Goal: Task Accomplishment & Management: Manage account settings

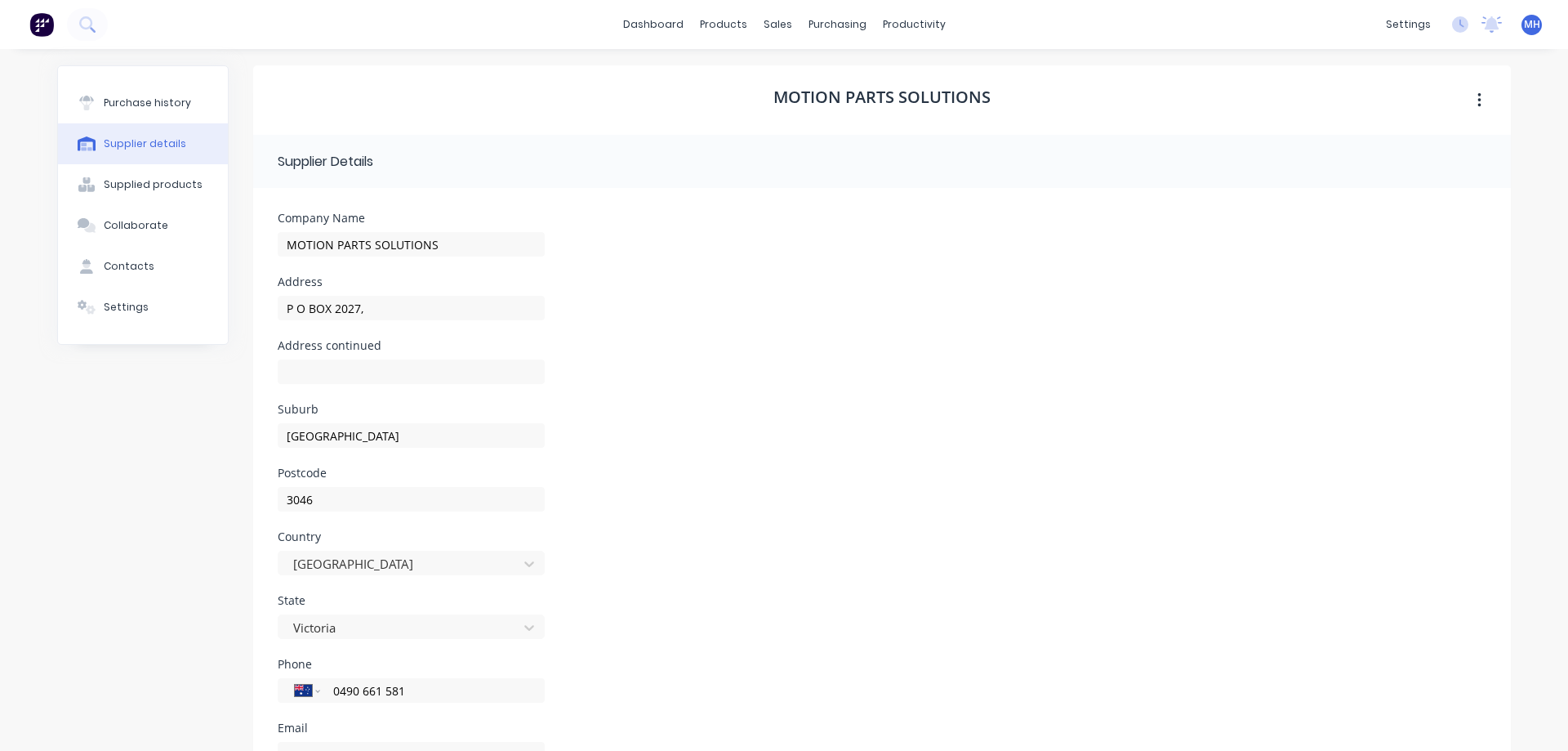
select select "AU"
click at [858, 77] on div "Purchase Orders" at bounding box center [890, 78] width 87 height 15
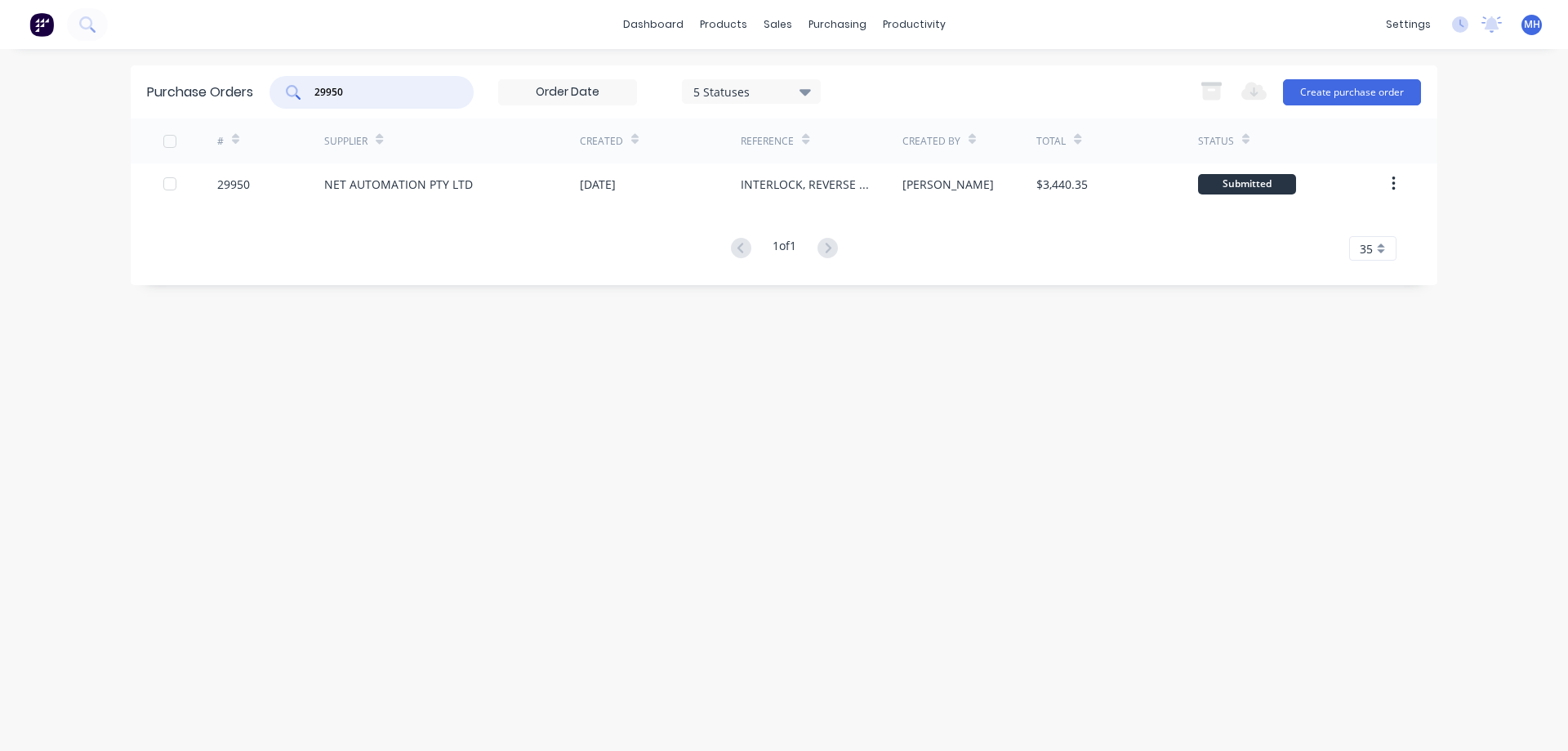
drag, startPoint x: 367, startPoint y: 95, endPoint x: 257, endPoint y: 93, distance: 110.3
click at [313, 93] on input "29950" at bounding box center [381, 92] width 136 height 16
type input "29926"
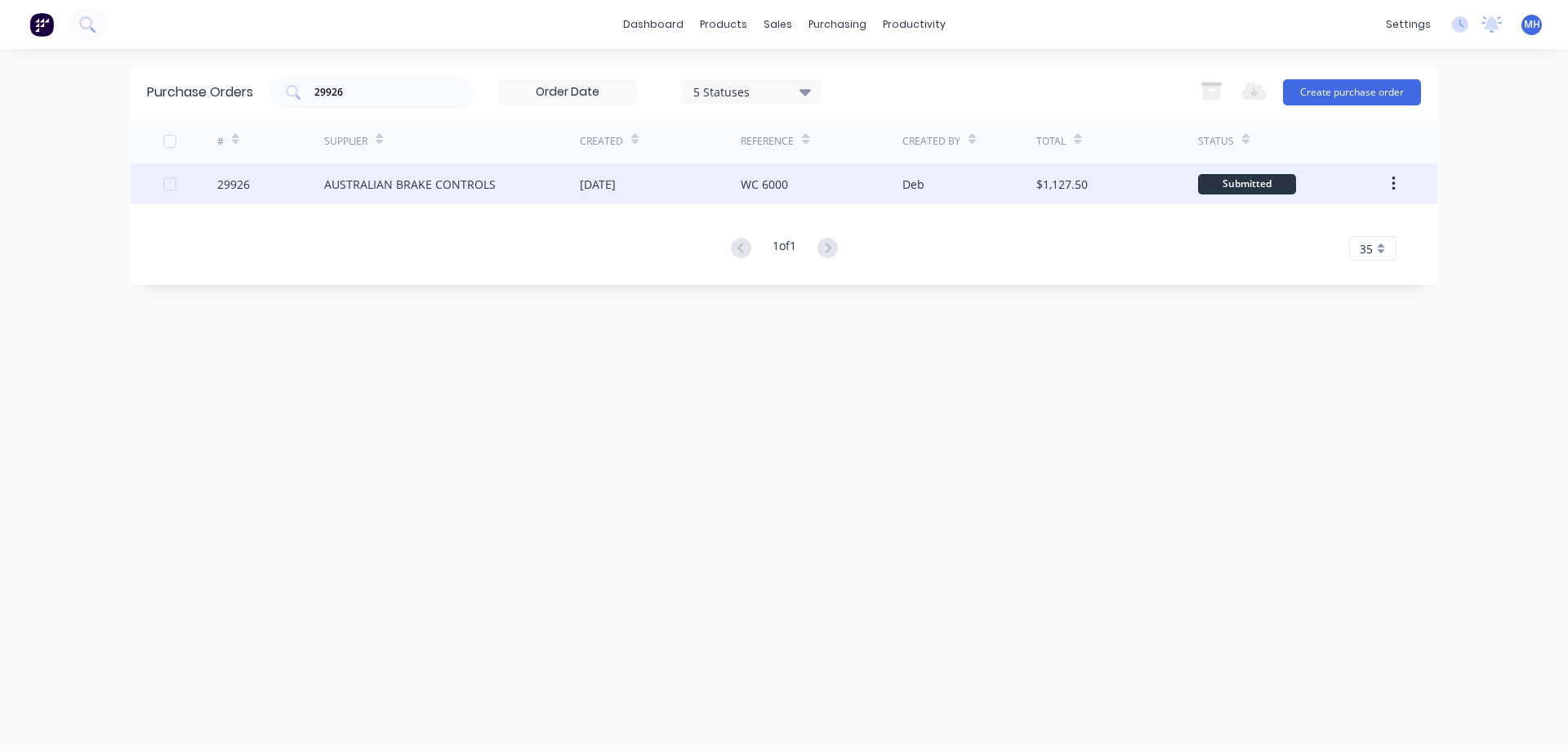
click at [238, 189] on div "29926" at bounding box center [233, 184] width 33 height 17
type textarea "x"
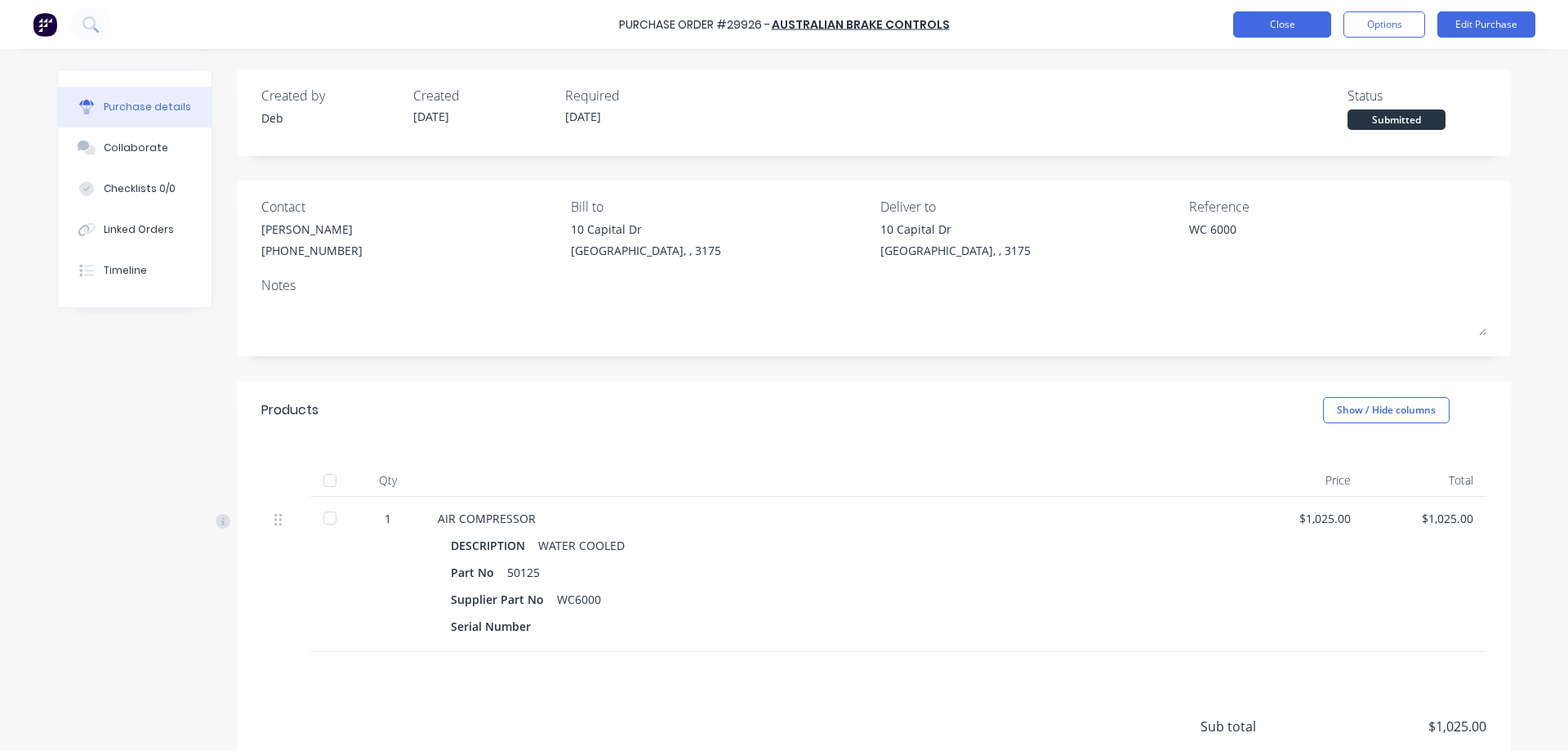
click at [1277, 28] on button "Close" at bounding box center [1282, 24] width 98 height 26
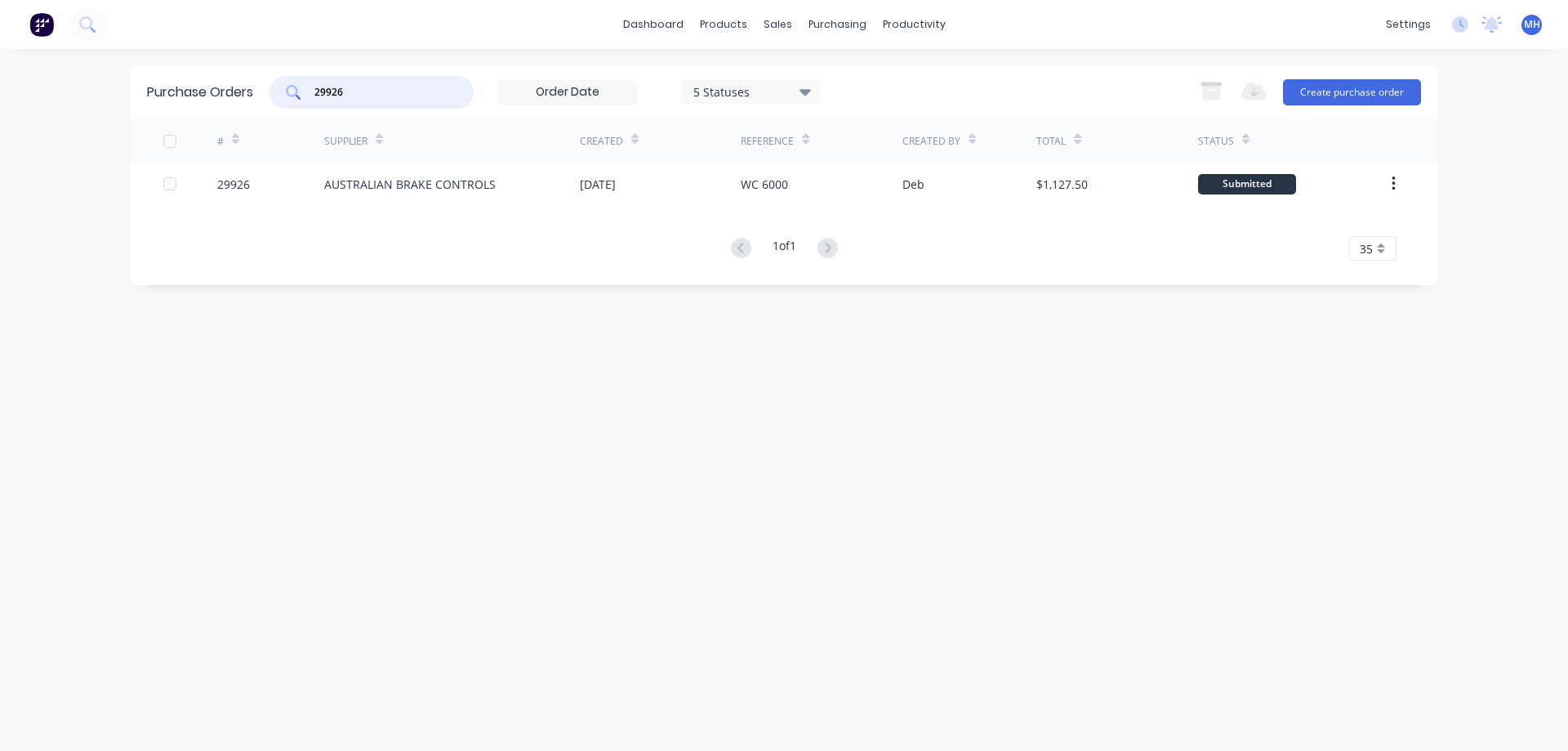
drag, startPoint x: 354, startPoint y: 87, endPoint x: 227, endPoint y: 111, distance: 128.9
click at [313, 100] on input "29926" at bounding box center [381, 92] width 136 height 16
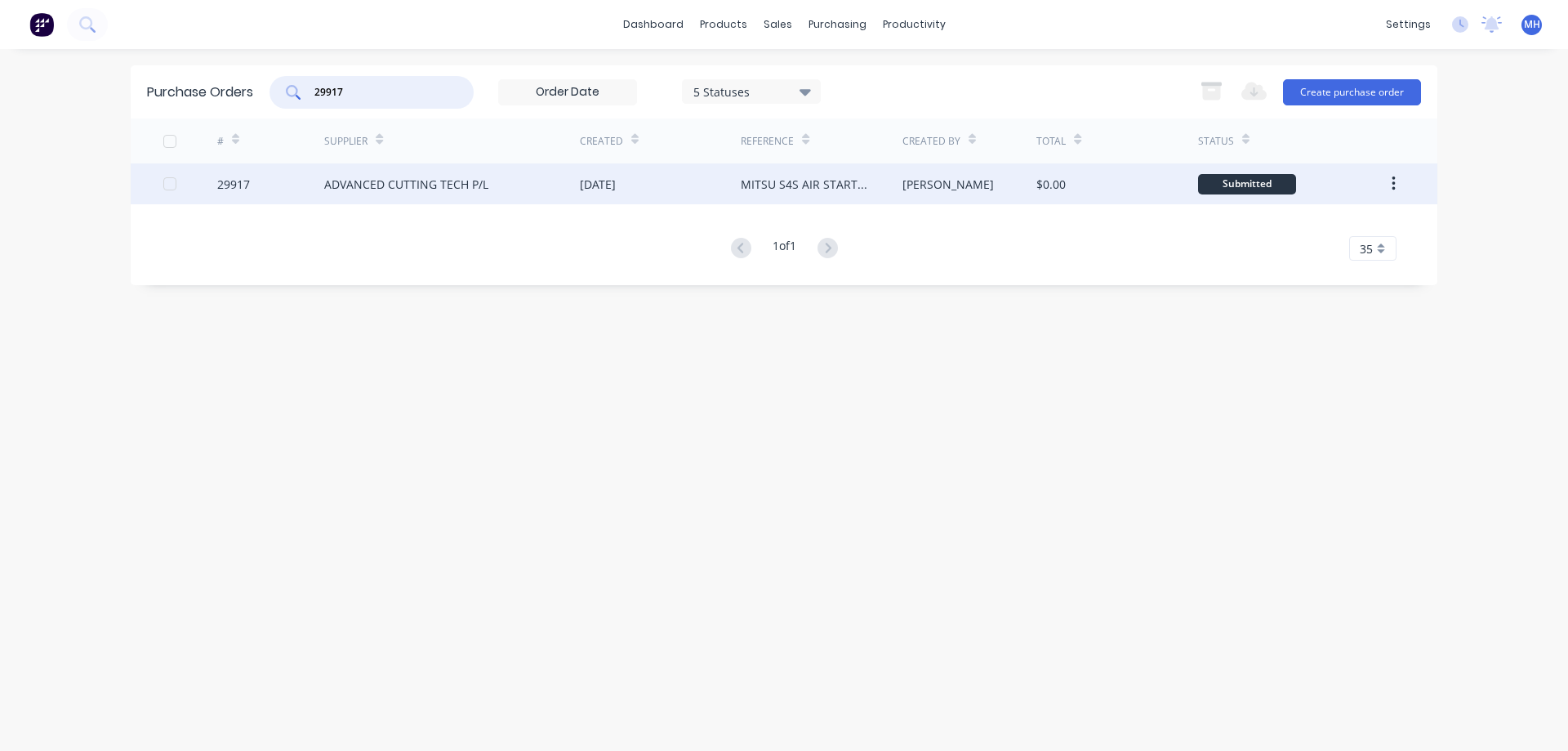
type input "29917"
click at [329, 185] on div "ADVANCED CUTTING TECH P/L" at bounding box center [406, 184] width 164 height 17
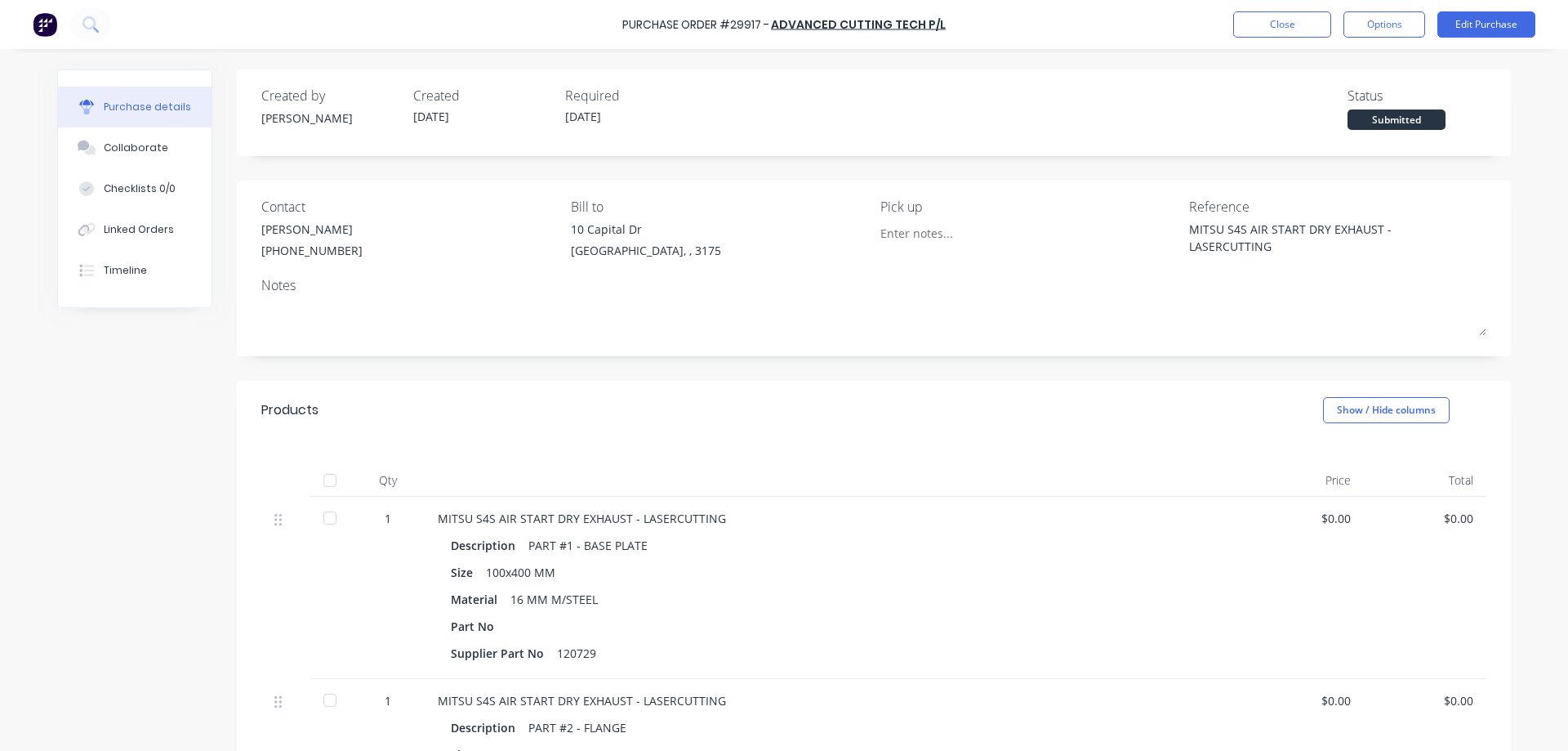
type textarea "x"
click at [1290, 5] on div "Purchase Order #29917 - ADVANCED CUTTING TECH P/L Close Options Edit Purchase" at bounding box center [784, 24] width 1568 height 49
click at [1294, 25] on button "Close" at bounding box center [1282, 24] width 98 height 26
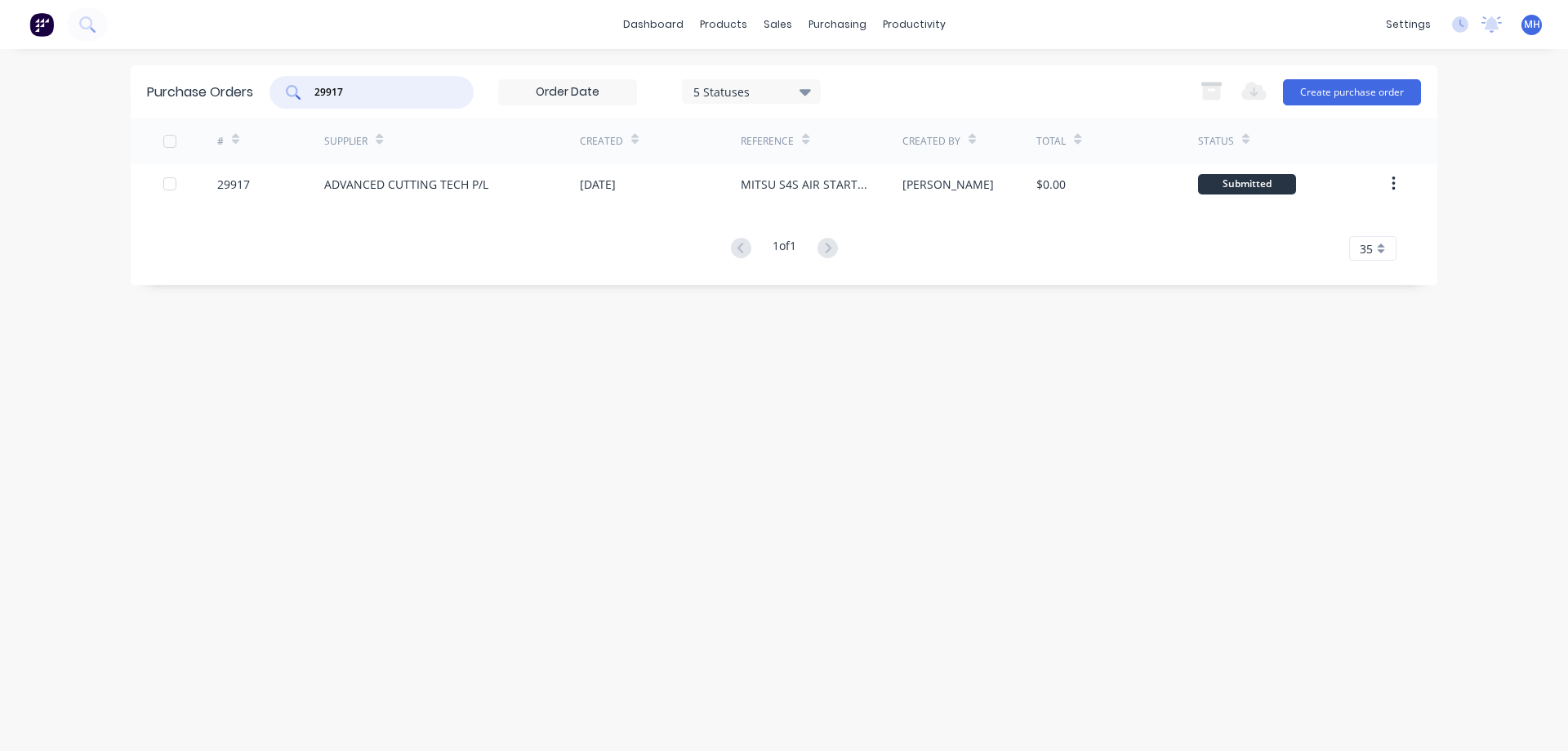
click at [373, 96] on input "29917" at bounding box center [381, 92] width 136 height 16
click at [834, 26] on div "purchasing" at bounding box center [837, 24] width 74 height 24
click at [776, 24] on div "sales" at bounding box center [777, 24] width 45 height 24
click at [830, 74] on div "Sales Orders" at bounding box center [838, 78] width 67 height 15
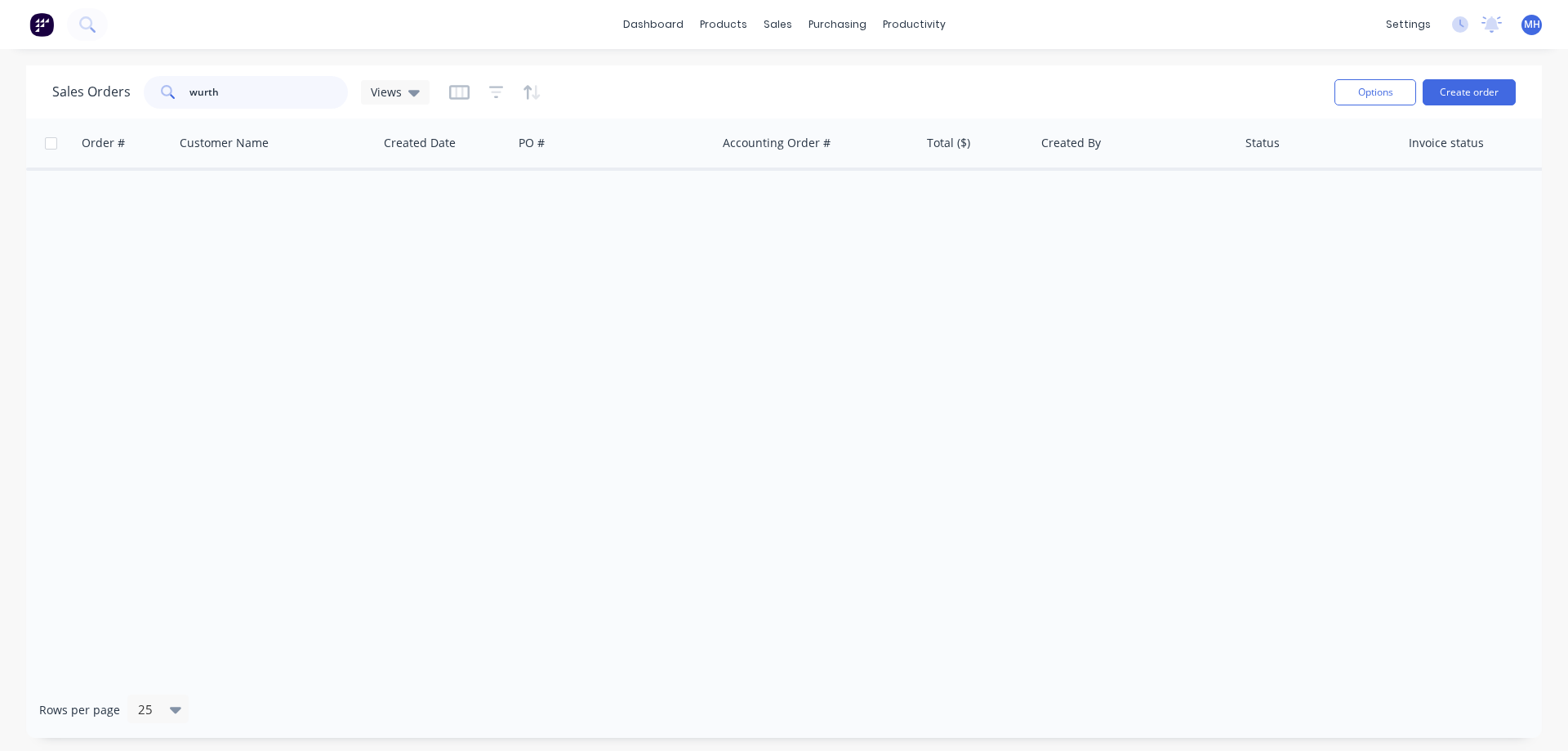
drag, startPoint x: 234, startPoint y: 96, endPoint x: 85, endPoint y: 96, distance: 148.6
click at [189, 96] on input "wurth" at bounding box center [268, 92] width 159 height 33
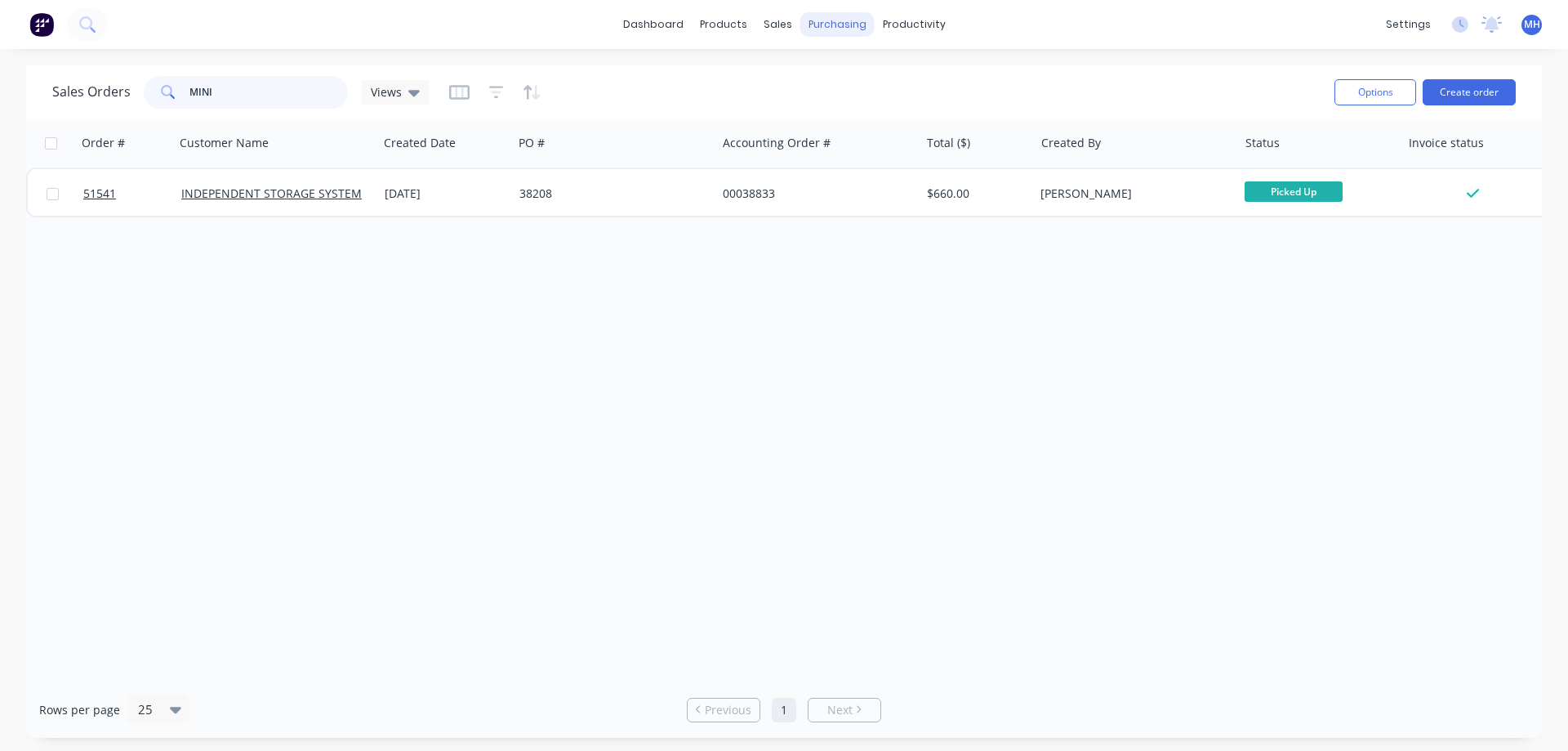
type input "MINI"
click at [833, 25] on div "purchasing" at bounding box center [837, 24] width 74 height 24
click at [851, 78] on div "Purchase Orders" at bounding box center [890, 78] width 87 height 15
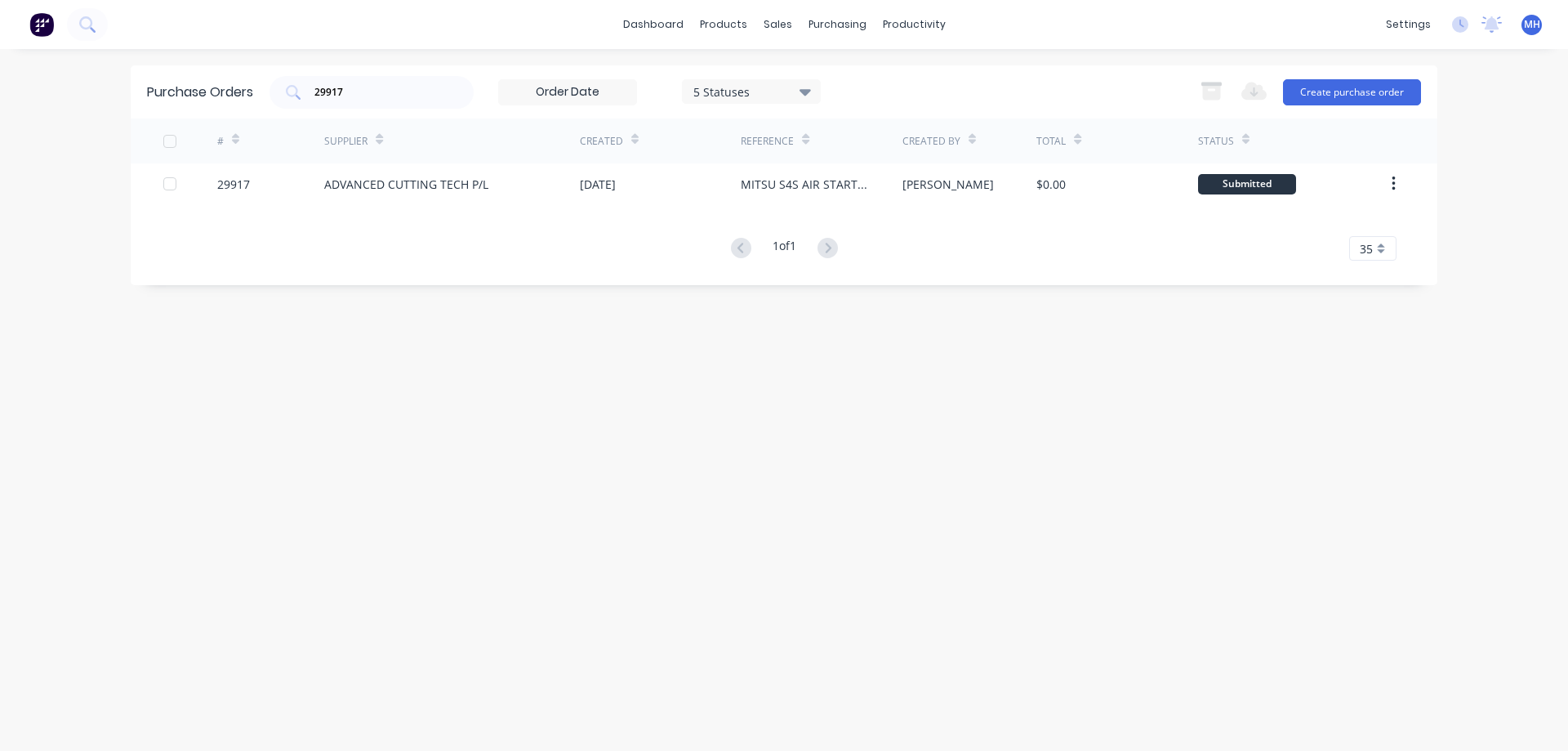
click at [336, 138] on div "Supplier" at bounding box center [345, 141] width 43 height 15
drag, startPoint x: 346, startPoint y: 91, endPoint x: 216, endPoint y: 83, distance: 130.1
click at [313, 88] on input "29917" at bounding box center [381, 92] width 136 height 16
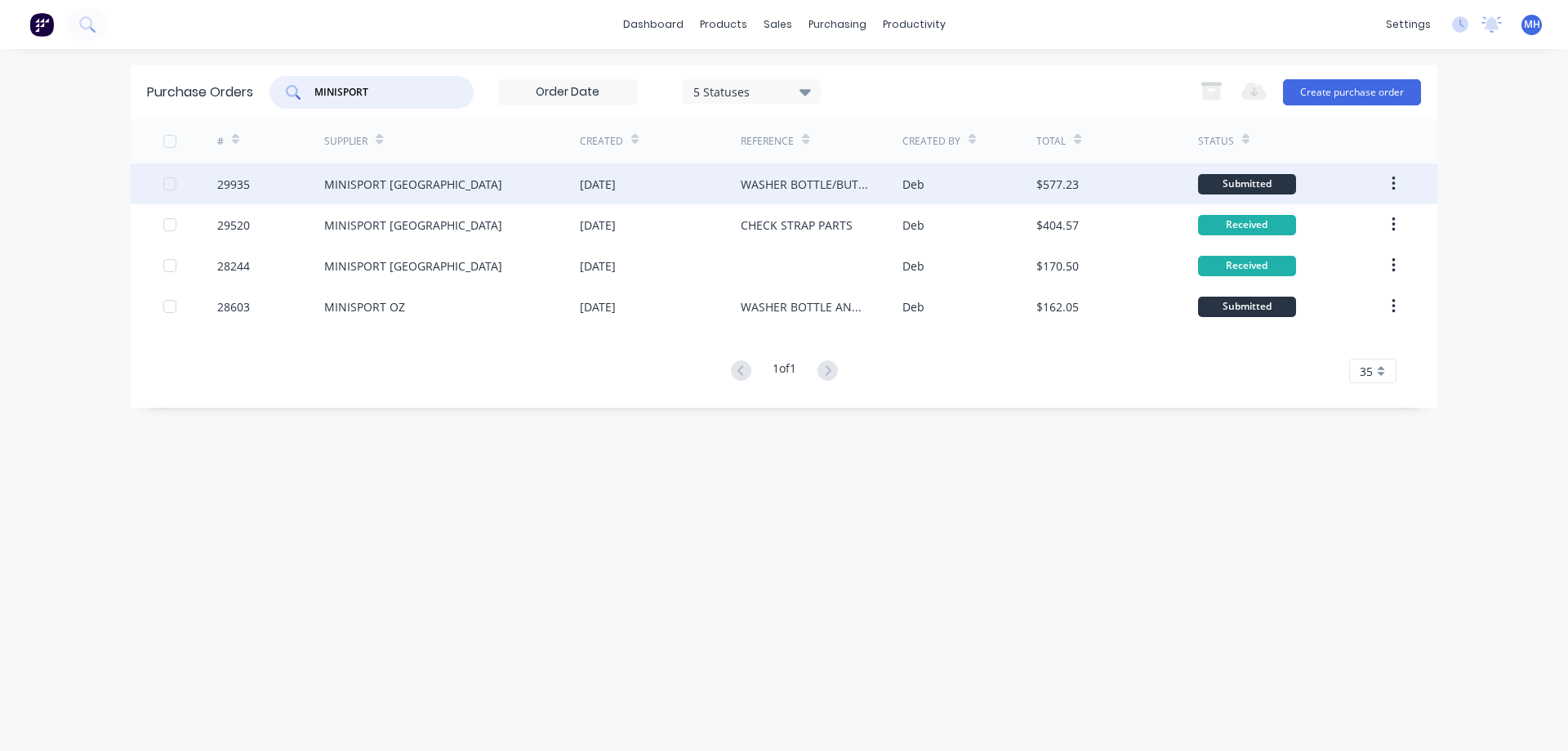
type input "MINISPORT"
click at [340, 182] on div "MINISPORT AUSTRALIA" at bounding box center [413, 184] width 178 height 17
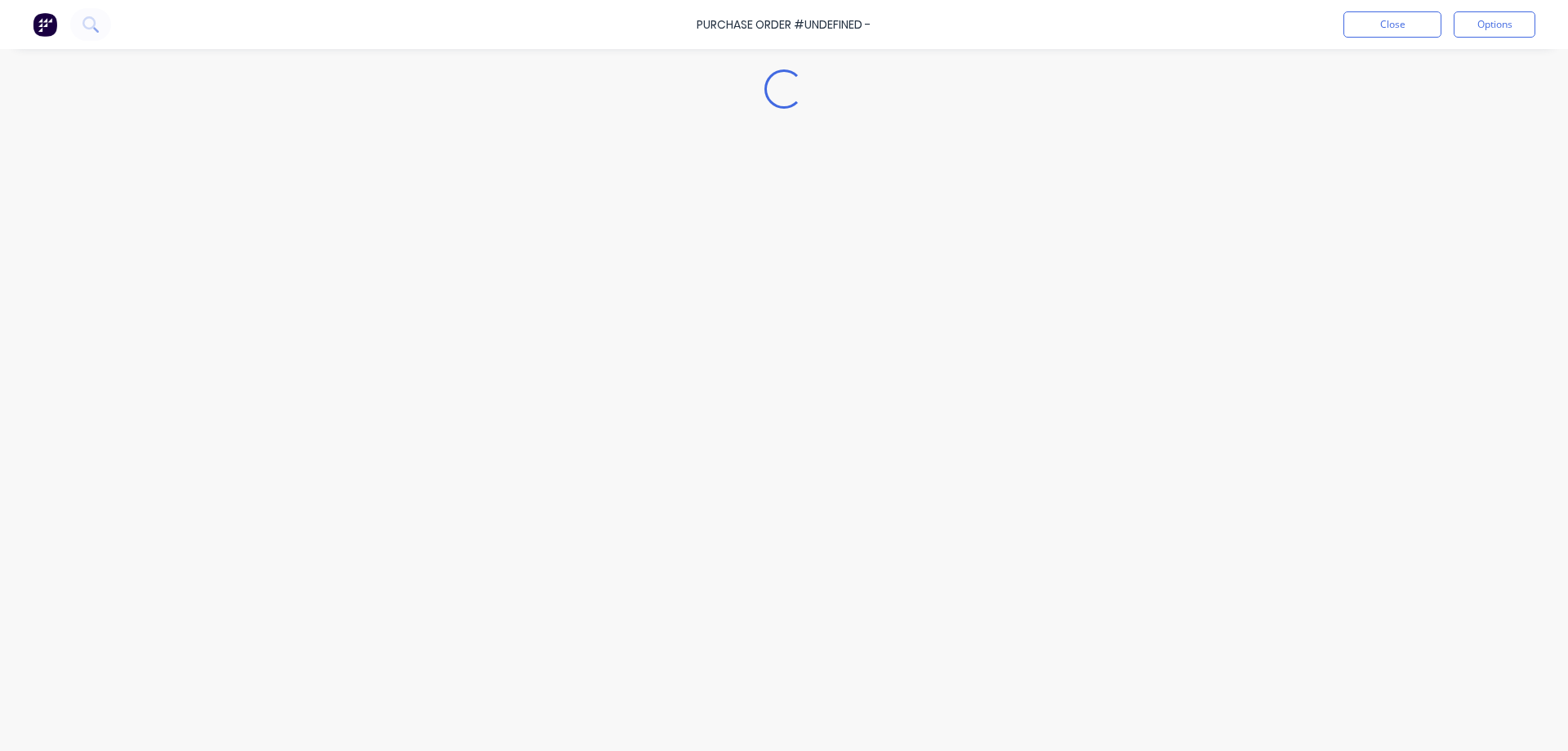
type textarea "x"
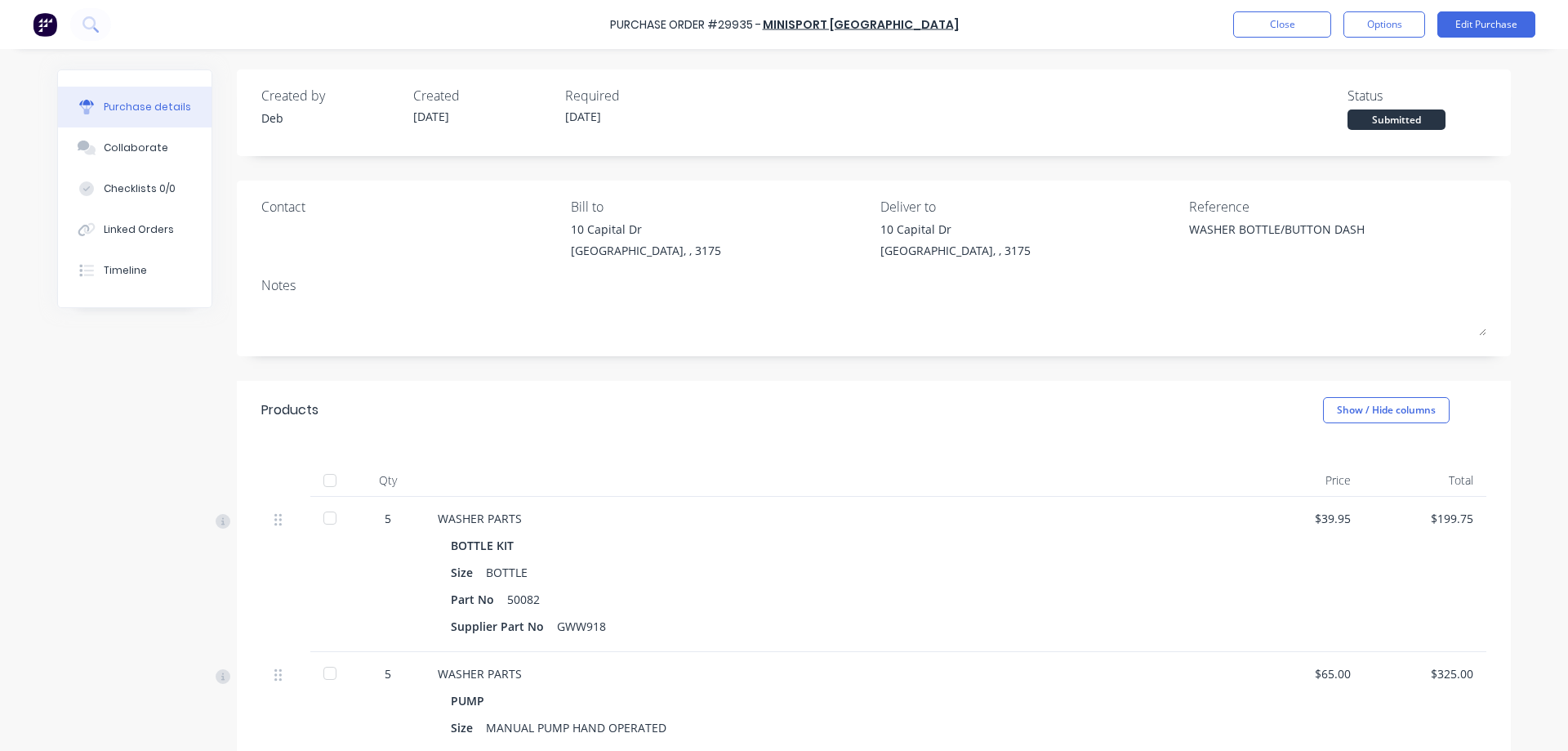
click at [1140, 563] on div "Size BOTTLE" at bounding box center [833, 572] width 764 height 24
click at [729, 456] on div "Qty Price Total 5 WASHER PARTS BOTTLE KIT Size BOTTLE Part No 50082 Supplier Pa…" at bounding box center [874, 622] width 1274 height 367
click at [1276, 26] on button "Close" at bounding box center [1282, 24] width 98 height 26
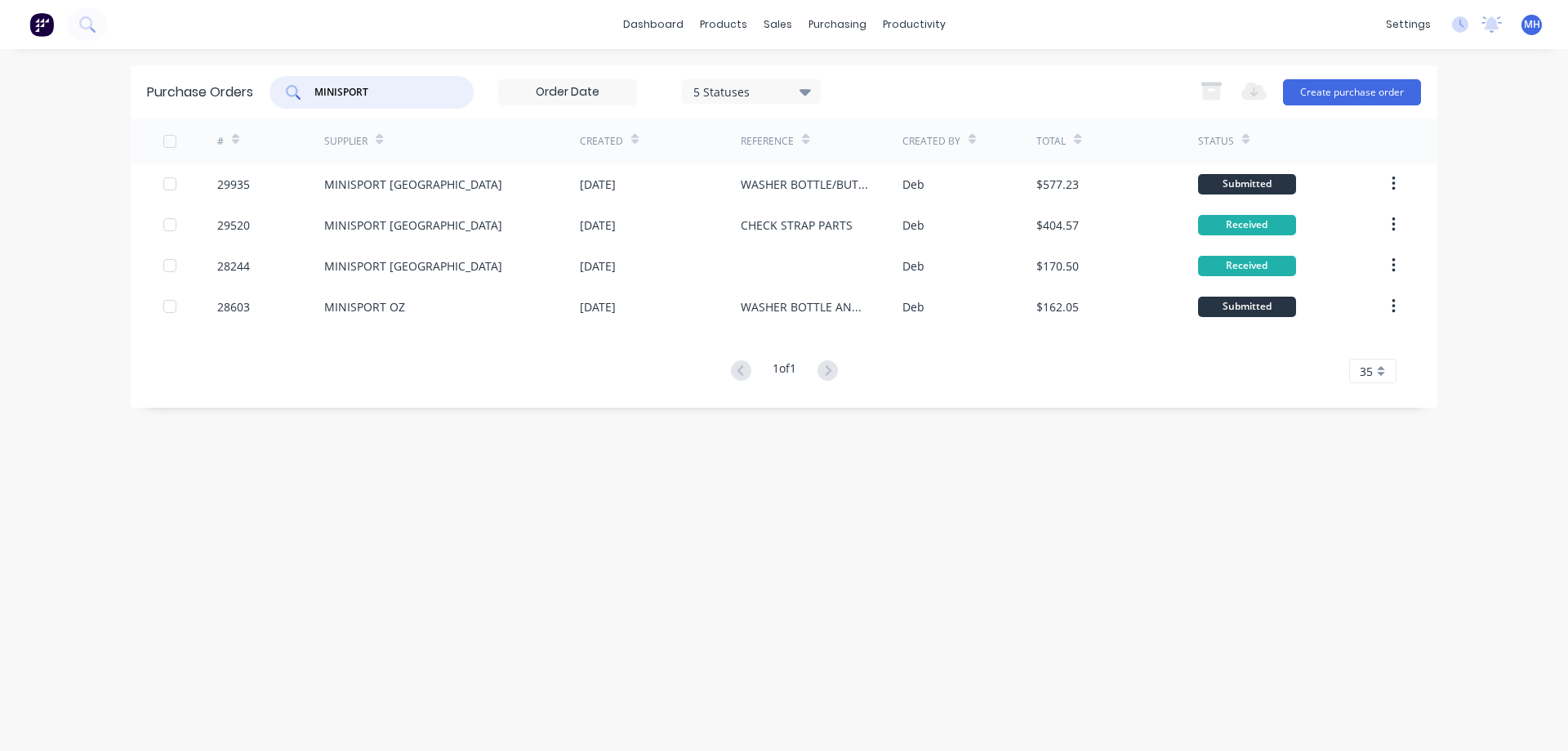
drag, startPoint x: 355, startPoint y: 91, endPoint x: 242, endPoint y: 99, distance: 113.8
click at [313, 99] on input "MINISPORT" at bounding box center [381, 92] width 136 height 16
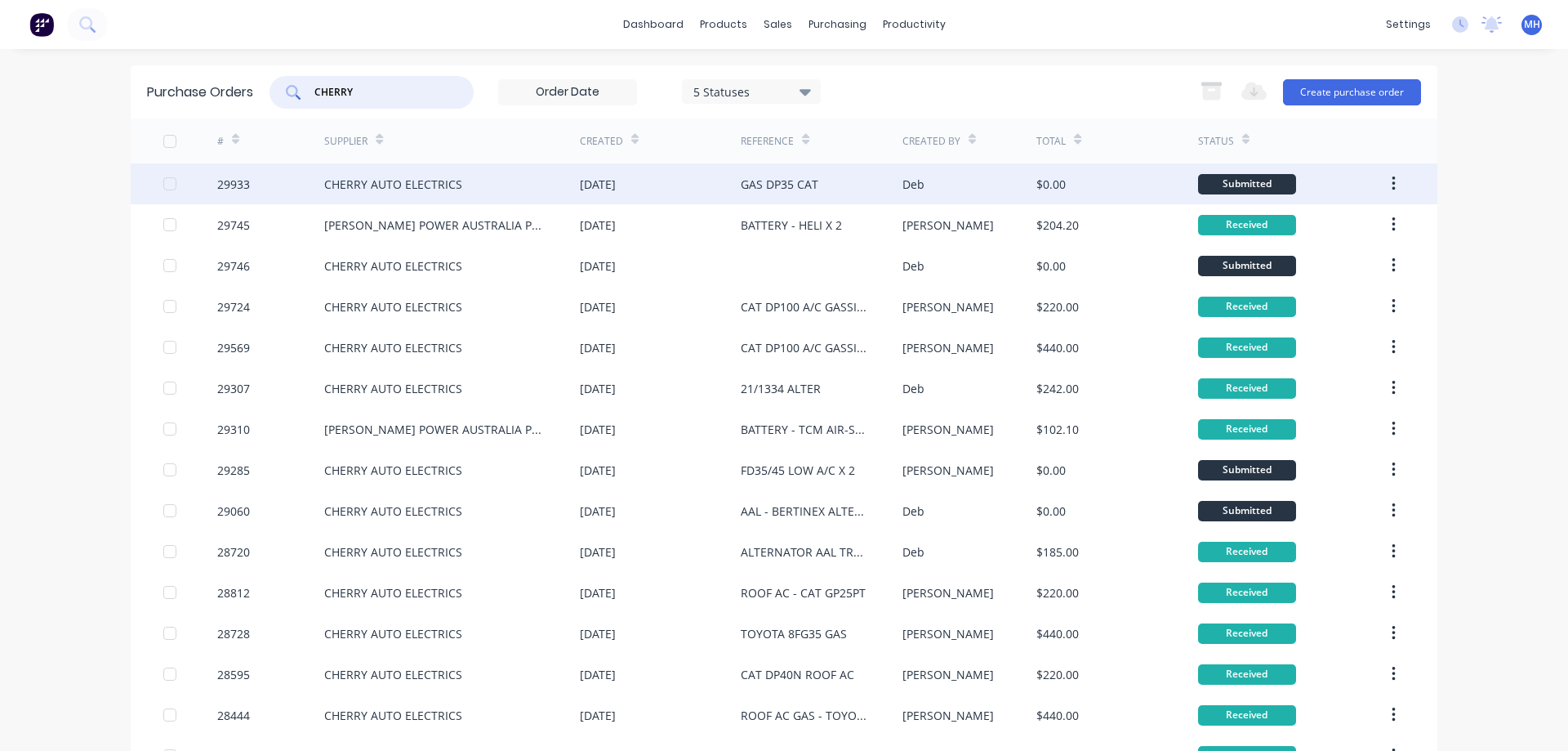
type input "CHERRY"
click at [376, 188] on div "CHERRY AUTO ELECTRICS" at bounding box center [393, 184] width 138 height 17
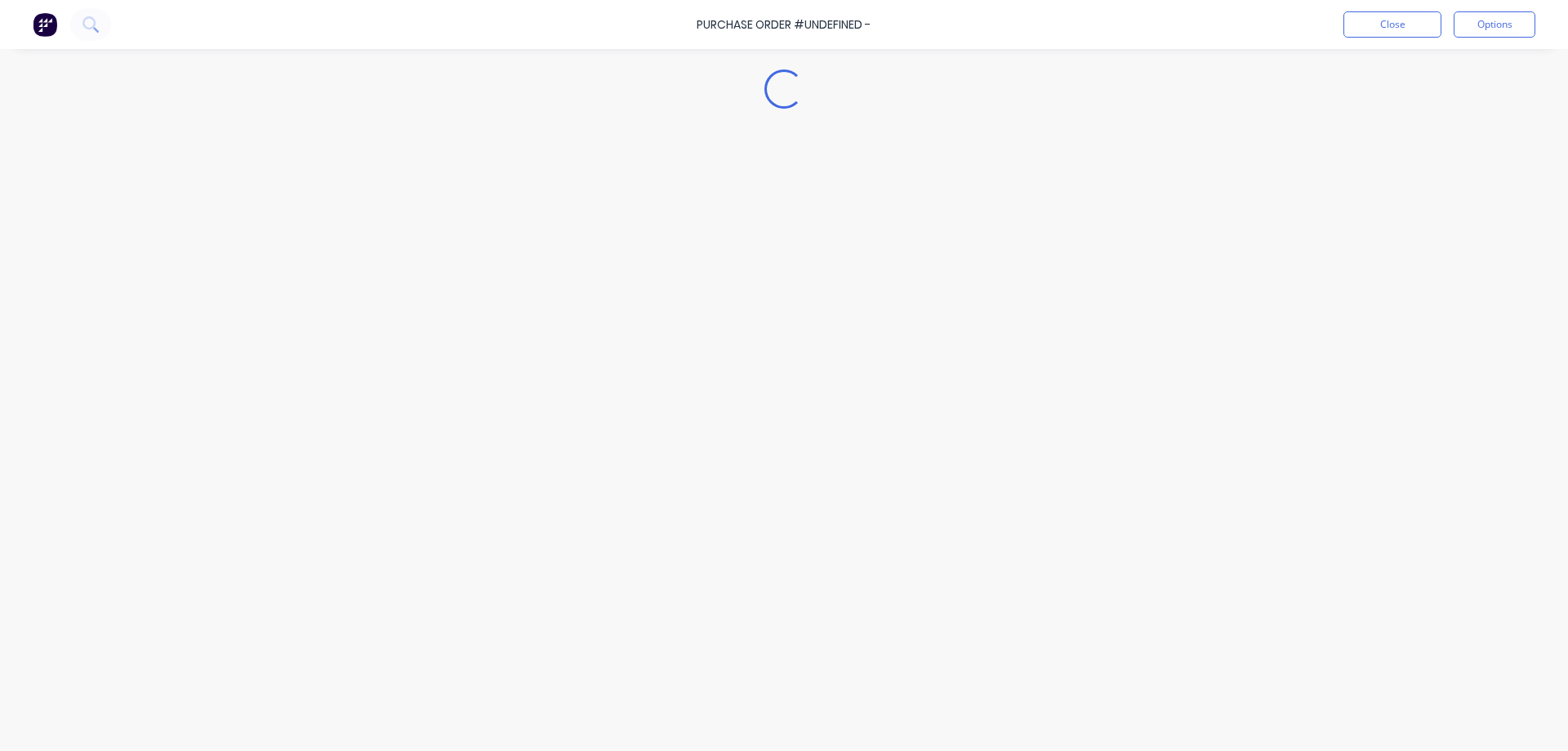
type textarea "x"
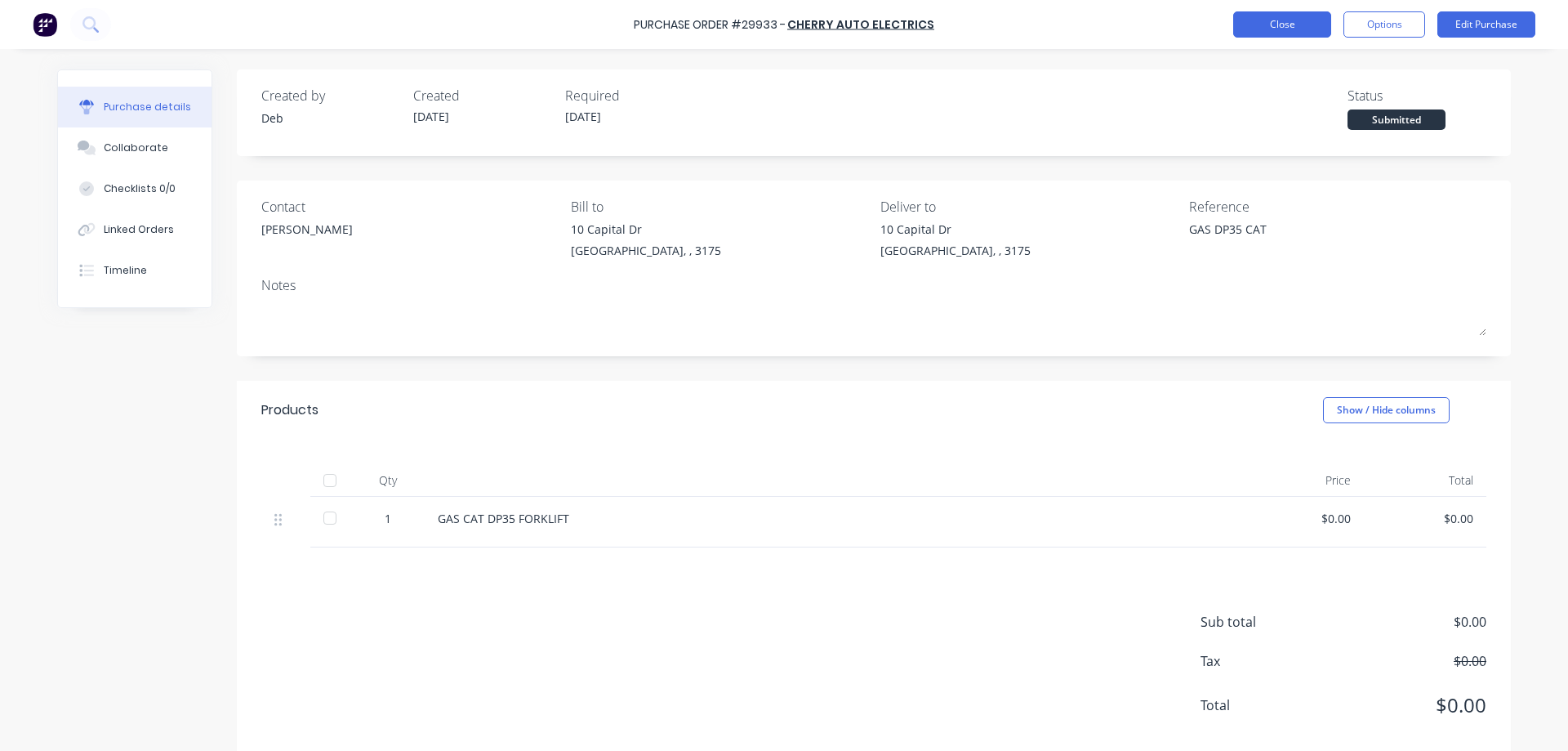
click at [1295, 24] on button "Close" at bounding box center [1282, 24] width 98 height 26
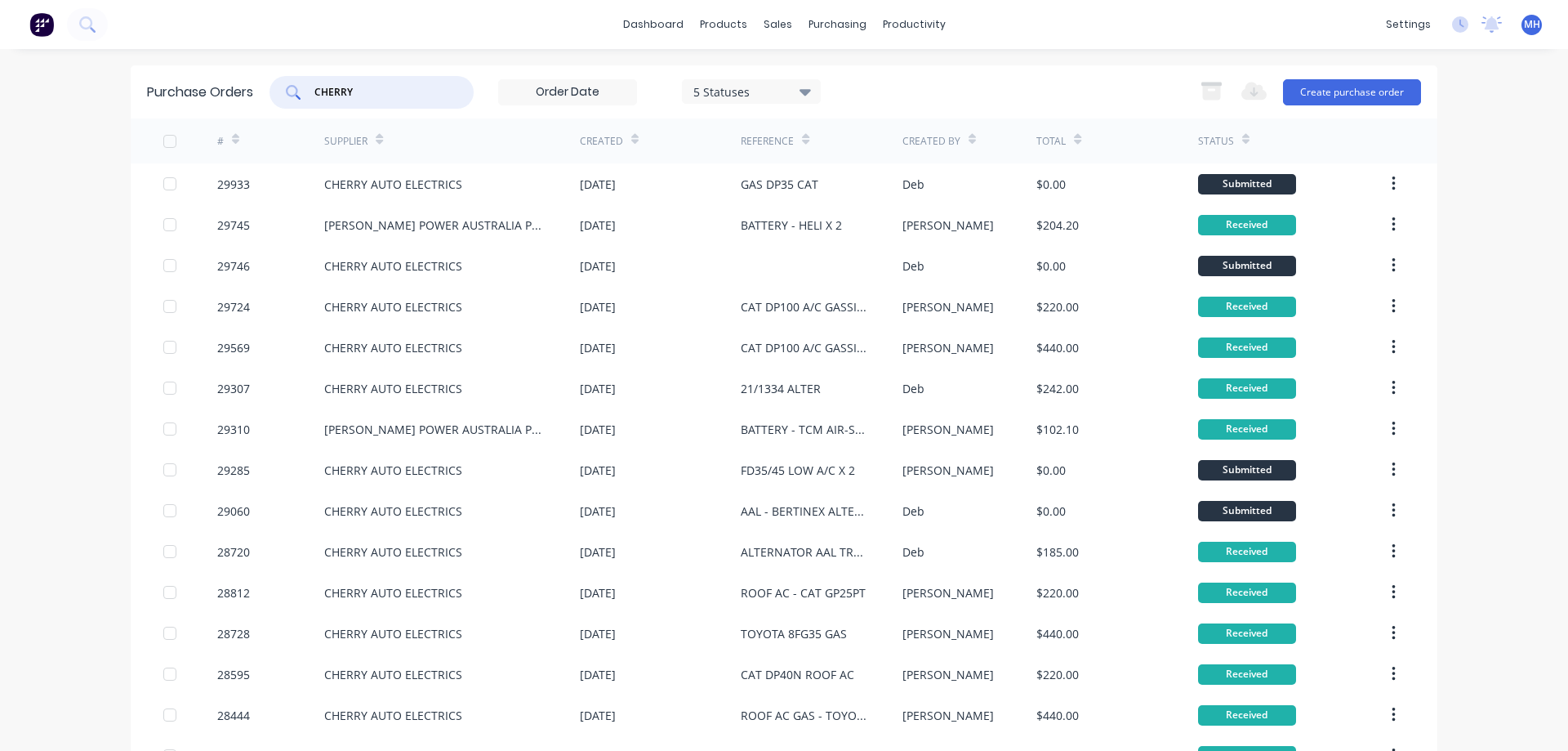
drag, startPoint x: 385, startPoint y: 90, endPoint x: 194, endPoint y: 93, distance: 190.3
click at [313, 93] on input "CHERRY" at bounding box center [381, 92] width 136 height 16
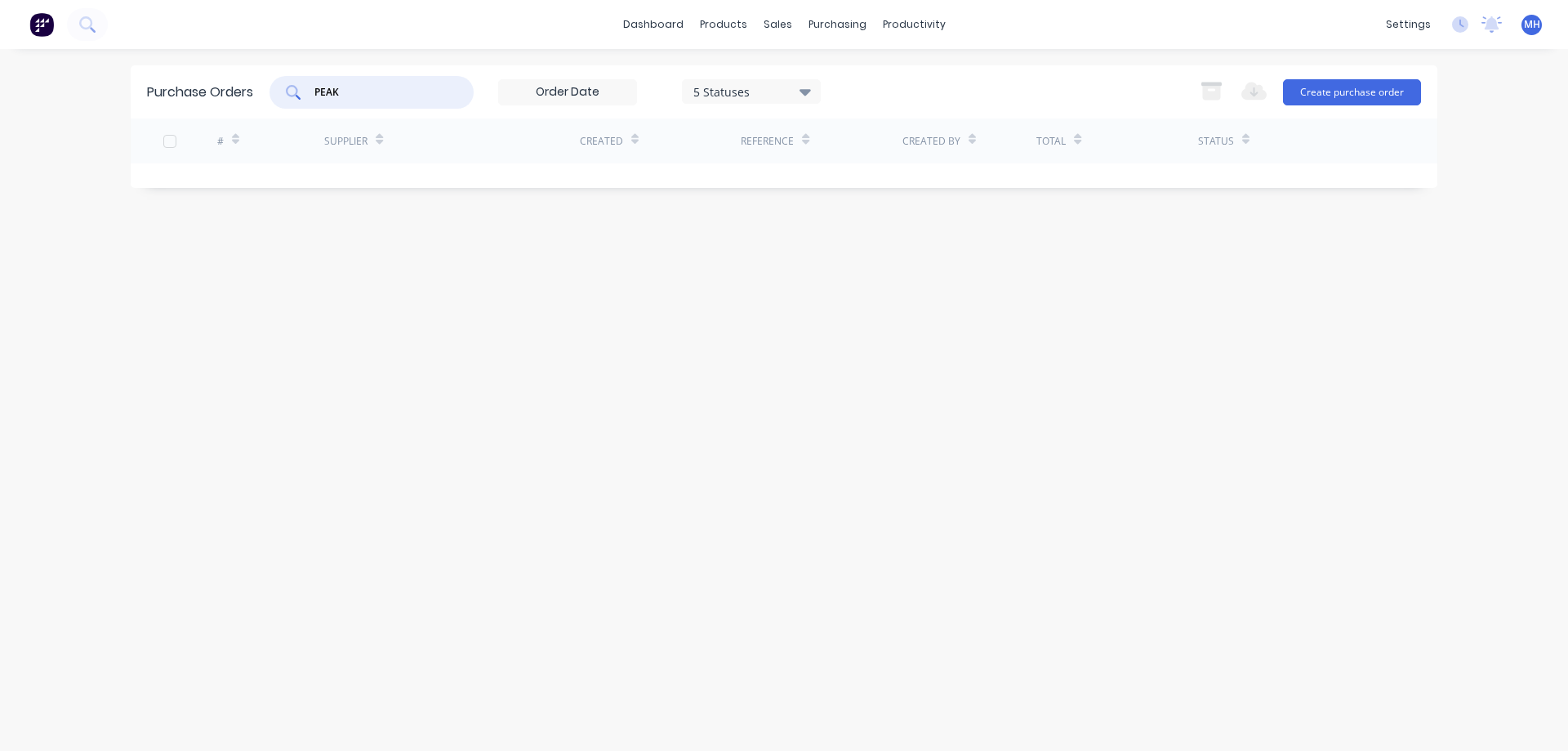
type input "PEAK"
click at [830, 30] on div "purchasing" at bounding box center [837, 24] width 74 height 24
click at [849, 74] on div "Purchase Orders" at bounding box center [890, 78] width 87 height 15
click at [354, 90] on input "PEAK" at bounding box center [381, 92] width 136 height 16
drag, startPoint x: 355, startPoint y: 89, endPoint x: 234, endPoint y: 96, distance: 121.0
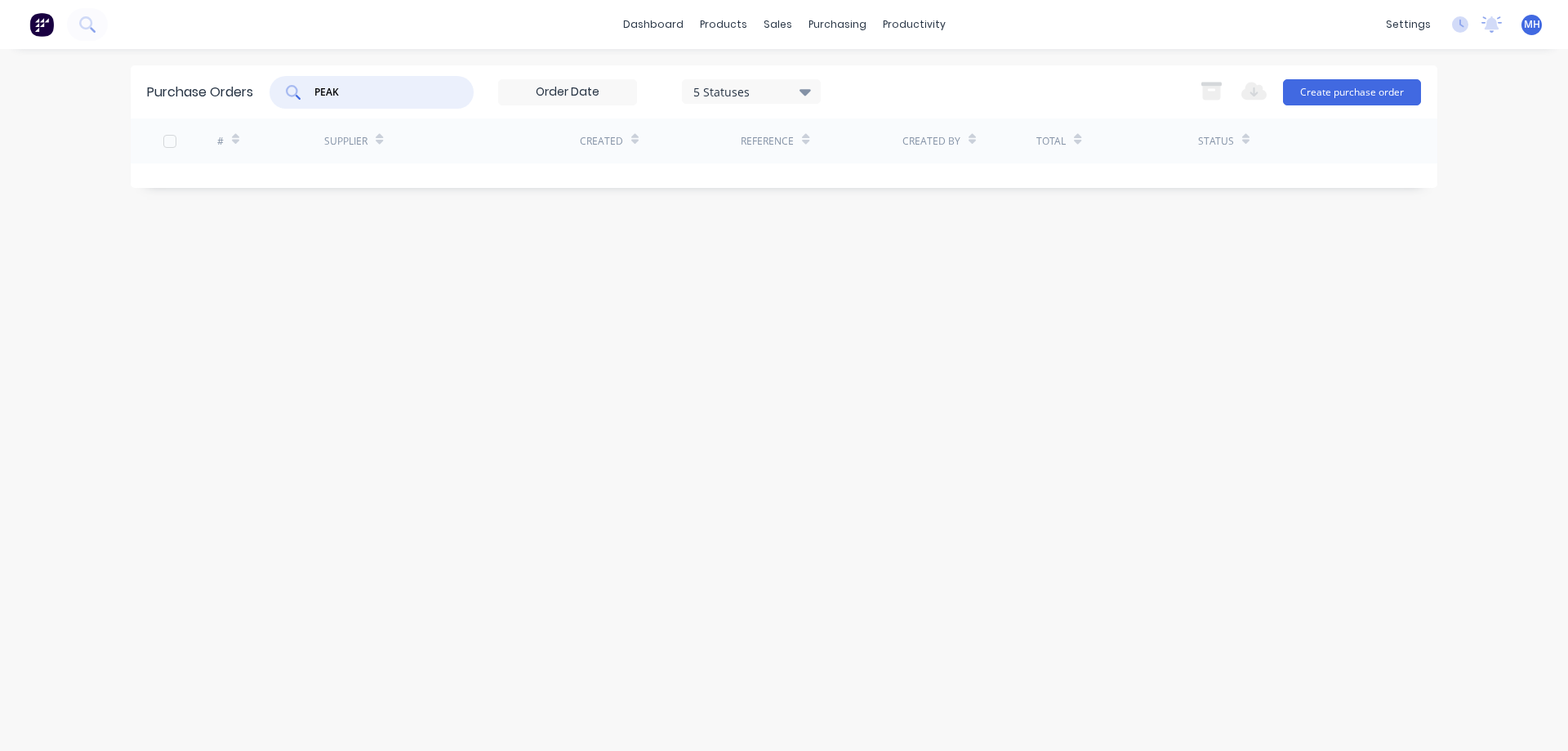
click at [313, 94] on input "PEAK" at bounding box center [381, 92] width 136 height 16
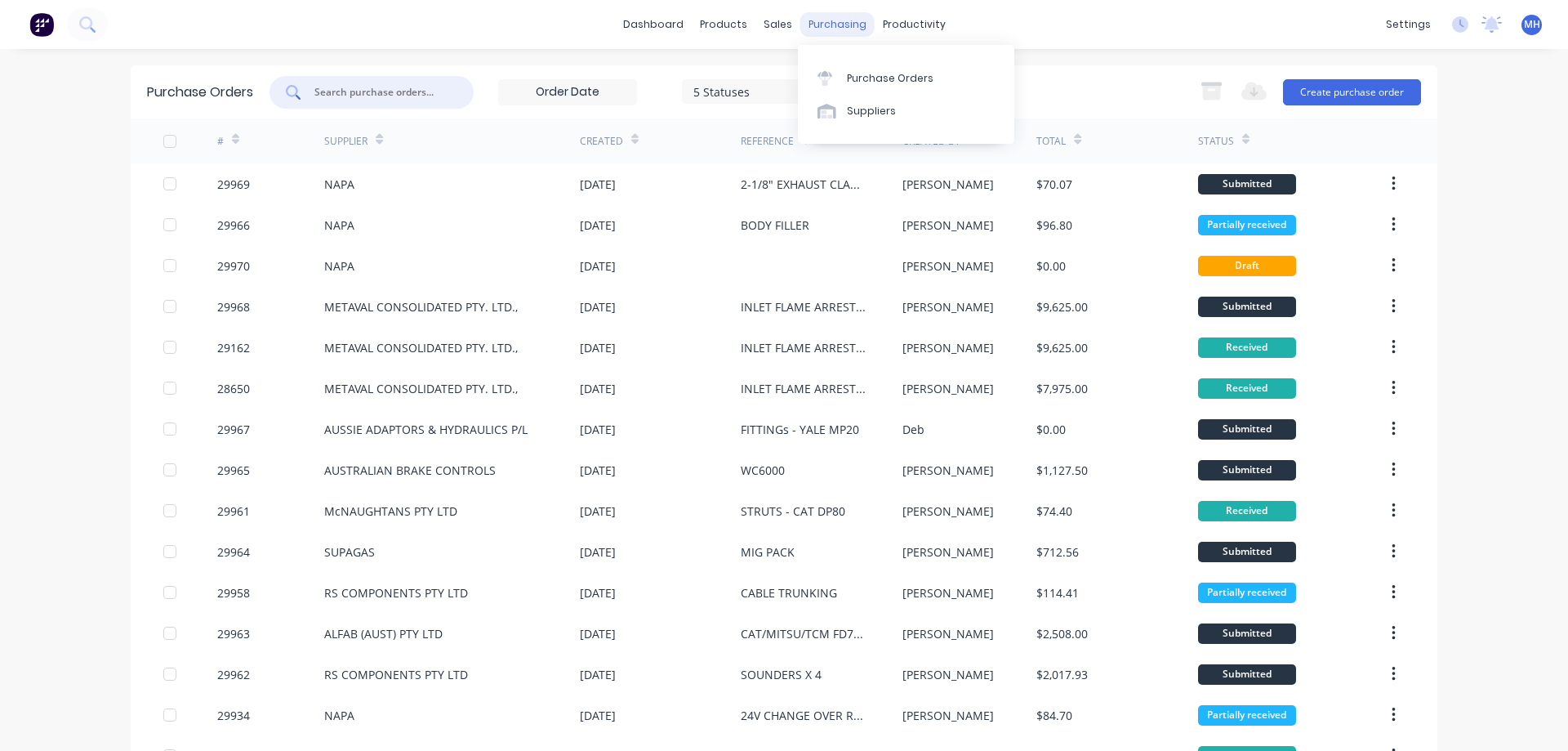
click at [827, 28] on div "purchasing" at bounding box center [837, 24] width 74 height 24
click at [853, 73] on div "Purchase Orders" at bounding box center [890, 78] width 87 height 15
click at [376, 102] on div at bounding box center [371, 92] width 204 height 33
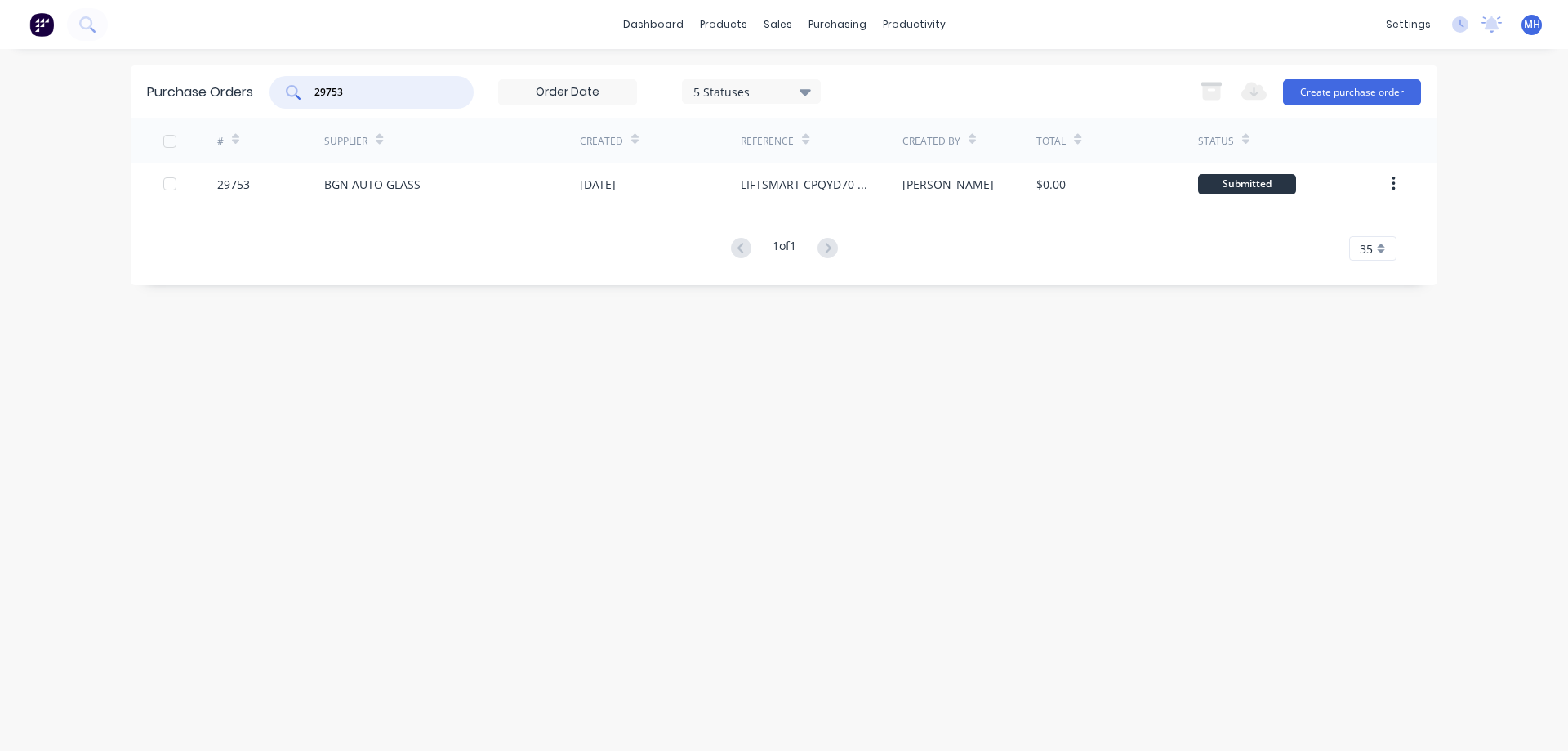
click at [336, 94] on input "29753" at bounding box center [381, 92] width 136 height 16
click at [336, 91] on input "29753" at bounding box center [381, 92] width 136 height 16
type input "29753"
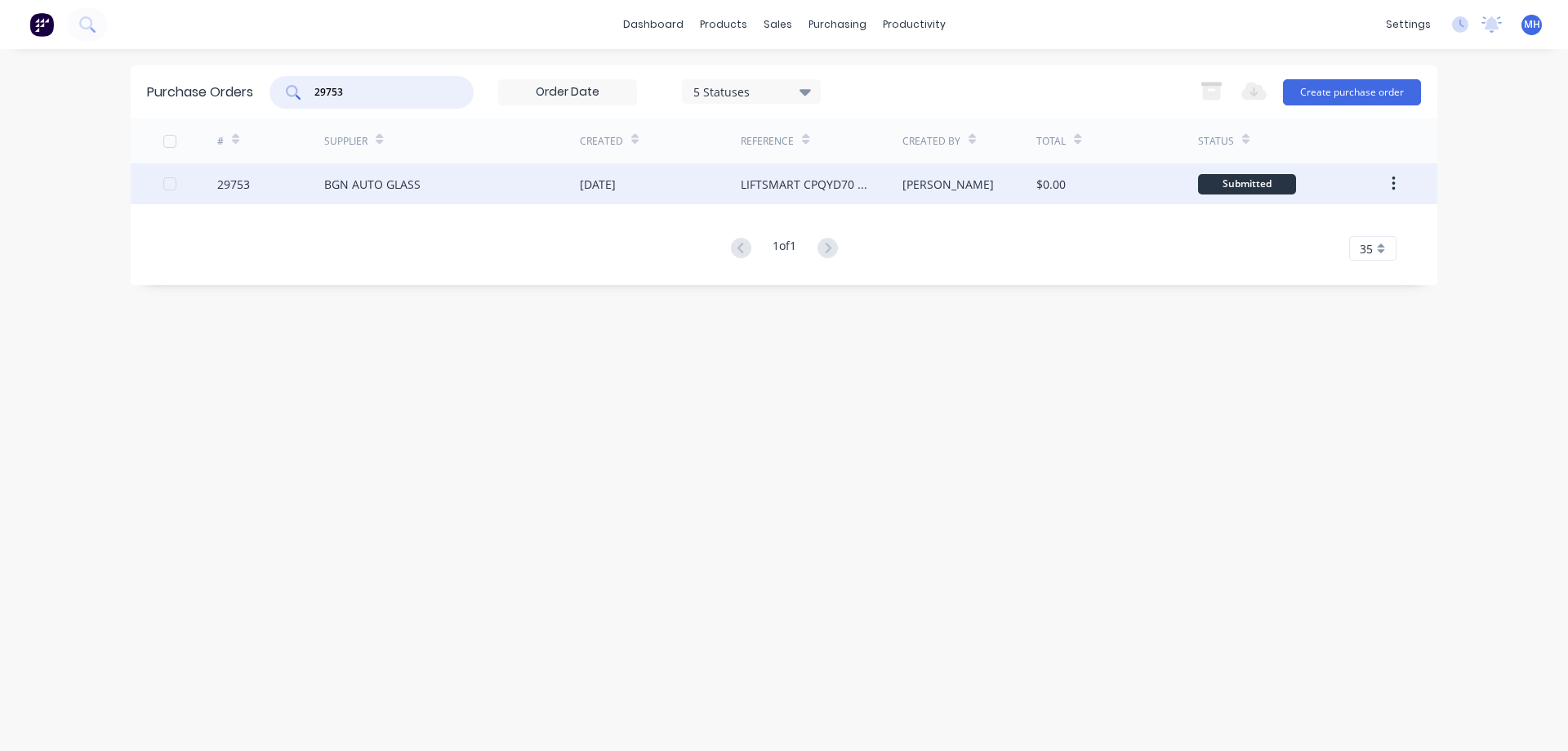
click at [384, 179] on div "BGN AUTO GLASS" at bounding box center [372, 184] width 96 height 17
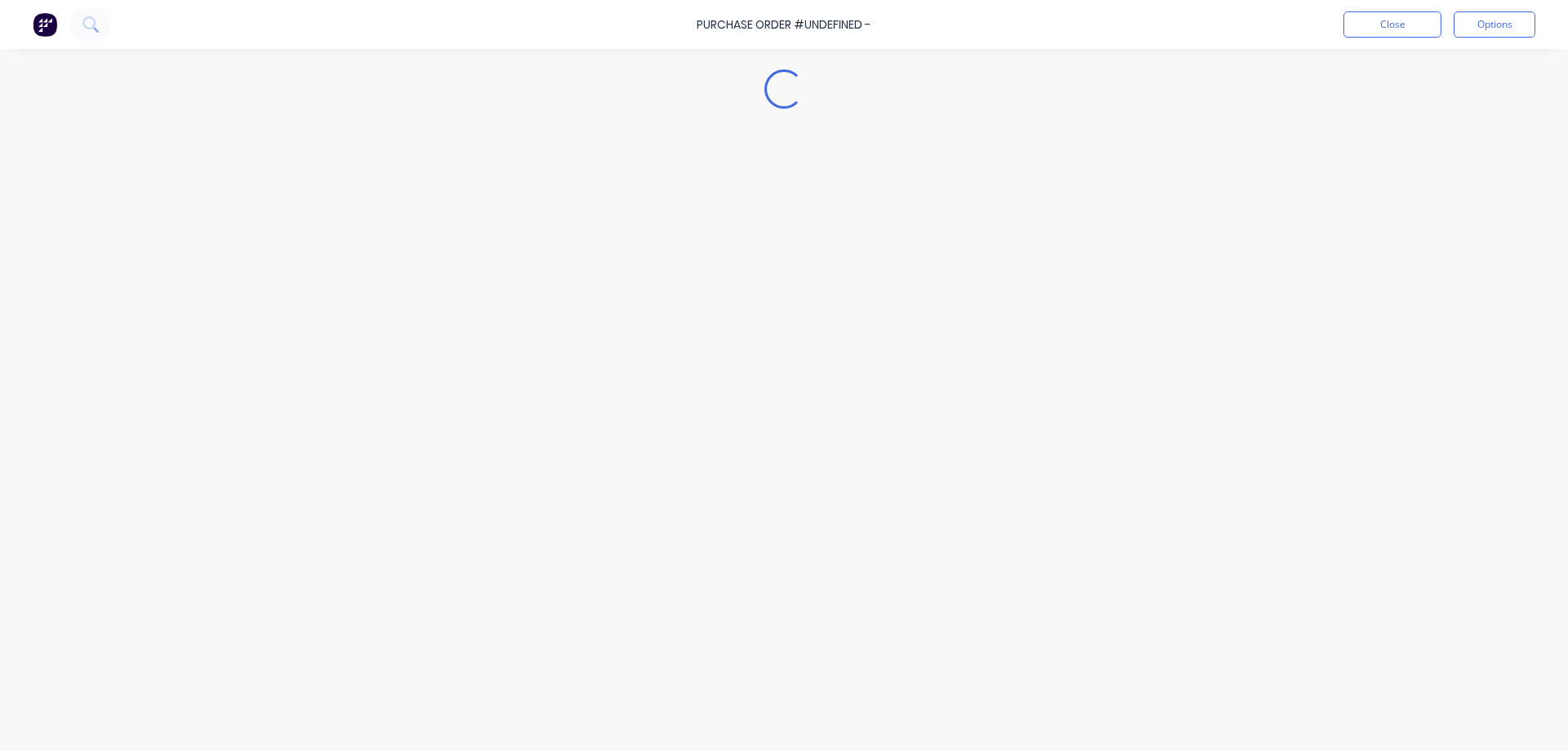
type textarea "x"
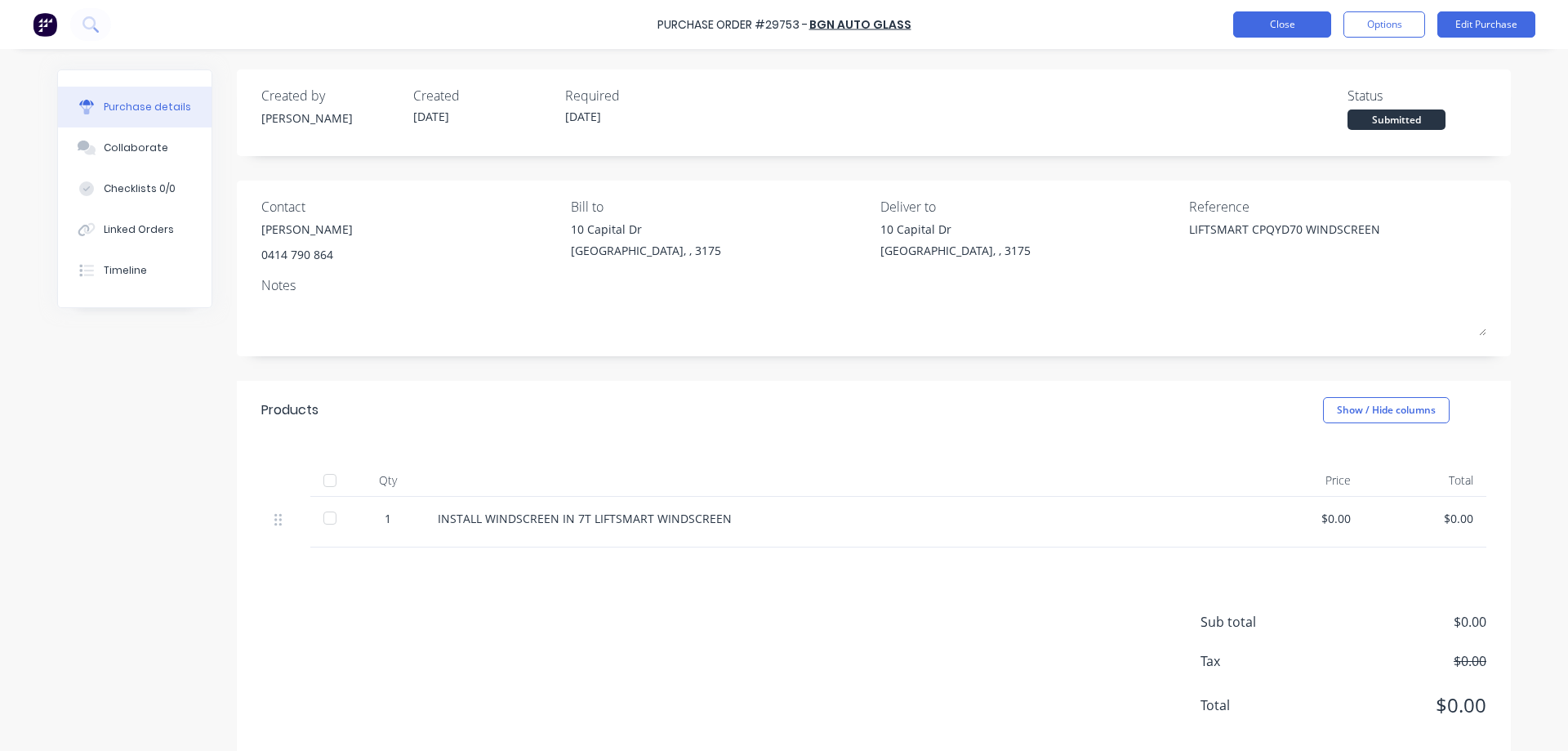
click at [1280, 25] on button "Close" at bounding box center [1282, 24] width 98 height 26
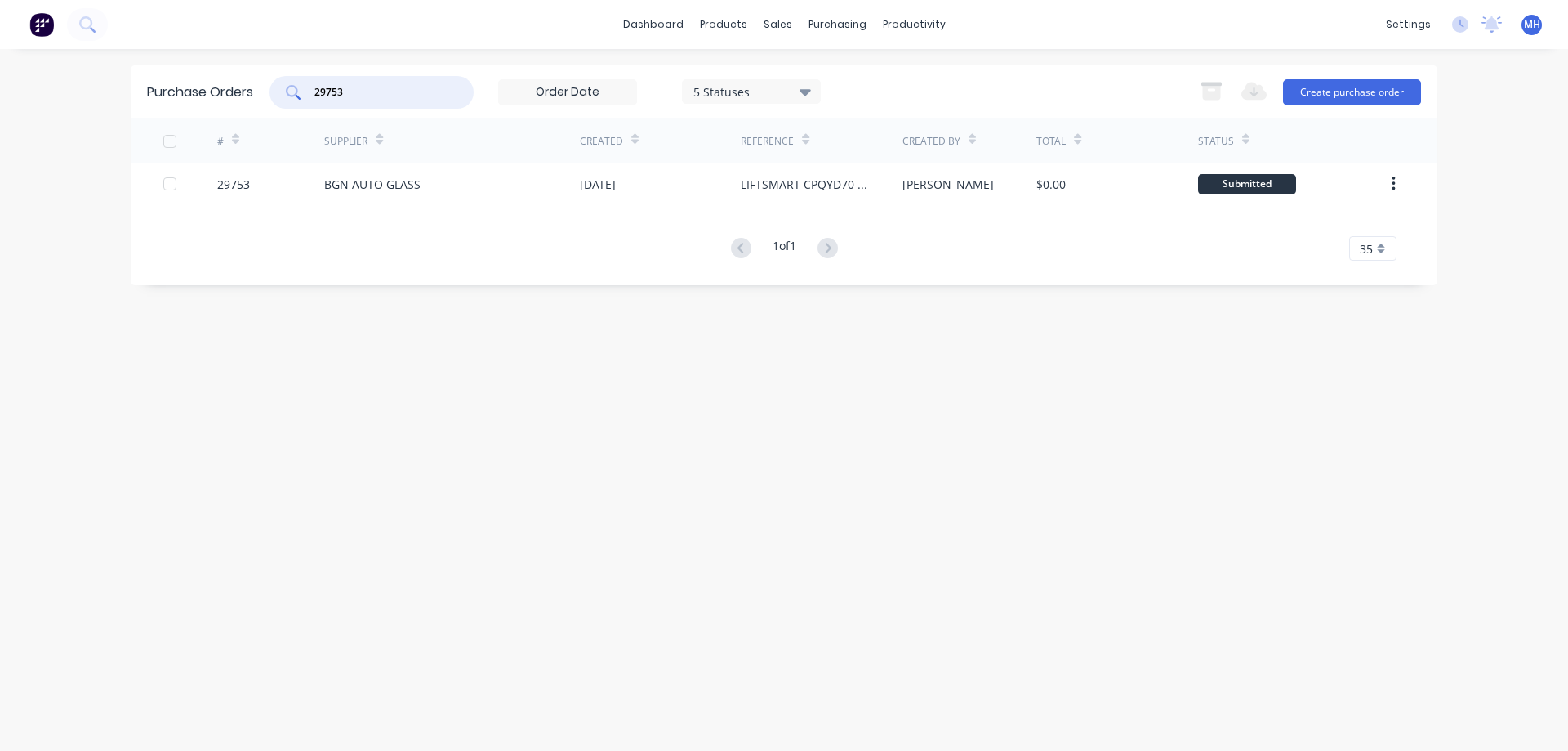
drag, startPoint x: 365, startPoint y: 91, endPoint x: 256, endPoint y: 92, distance: 108.6
click at [313, 92] on input "29753" at bounding box center [381, 92] width 136 height 16
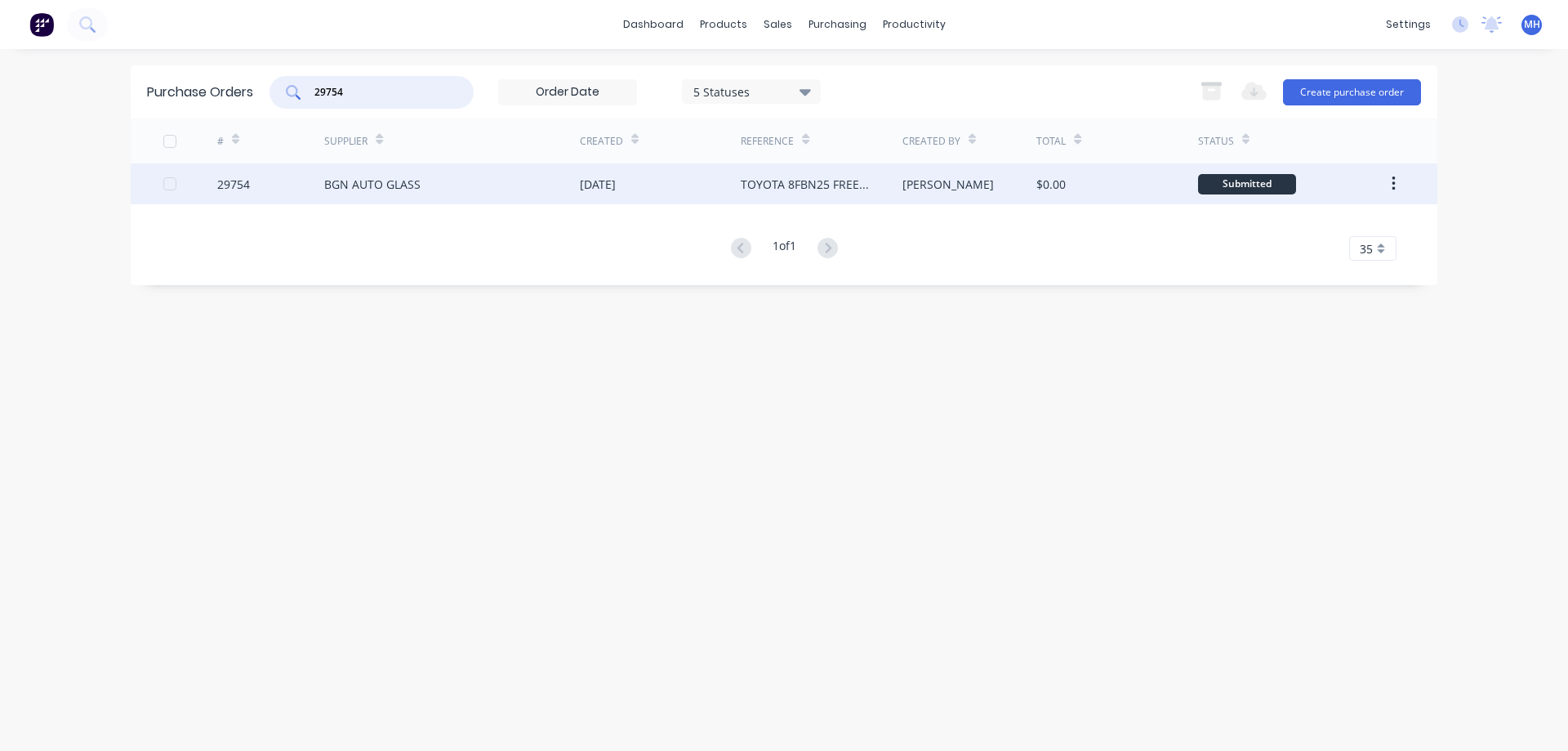
type input "29754"
click at [451, 183] on div "BGN AUTO GLASS" at bounding box center [452, 183] width 256 height 41
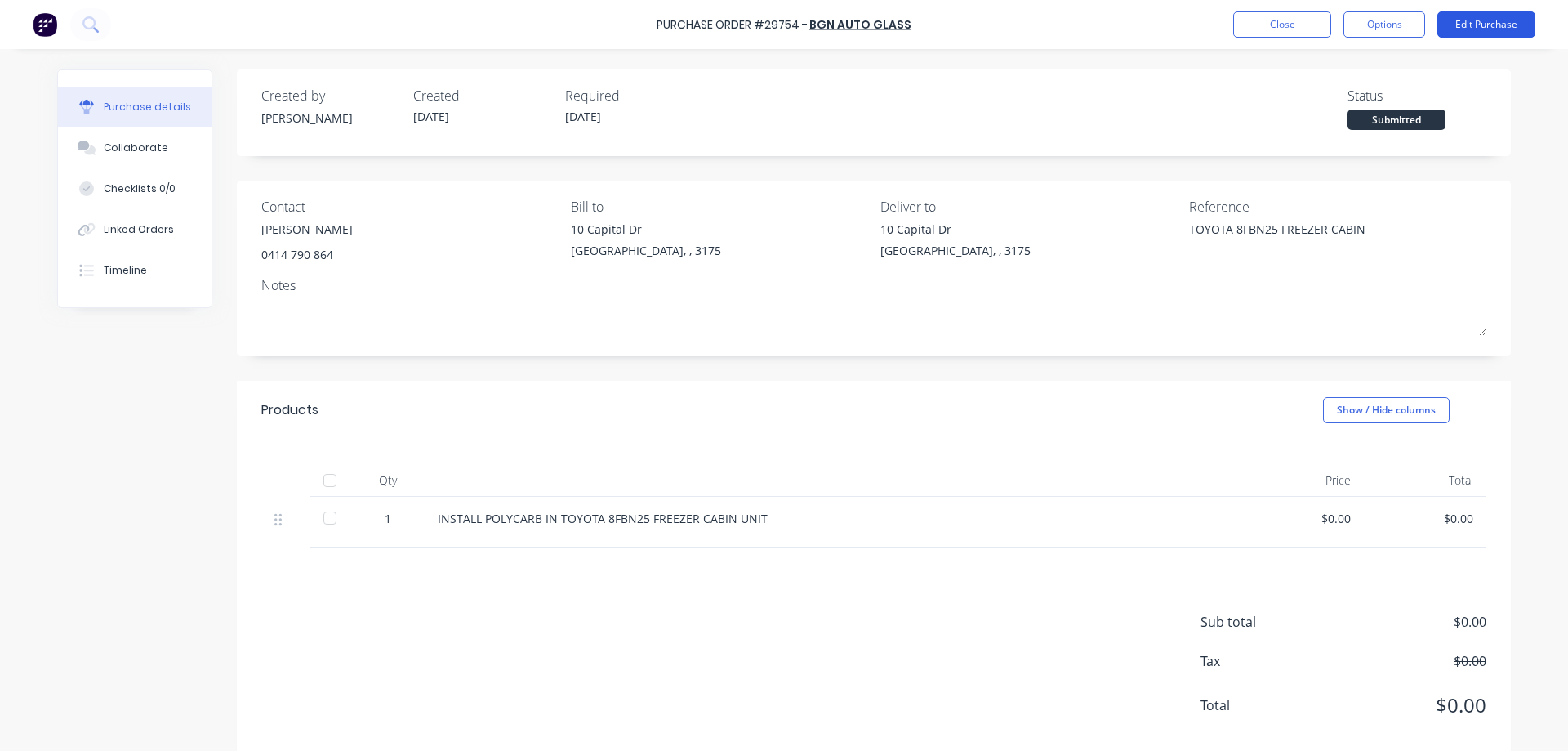
click at [1499, 32] on button "Edit Purchase" at bounding box center [1486, 24] width 98 height 26
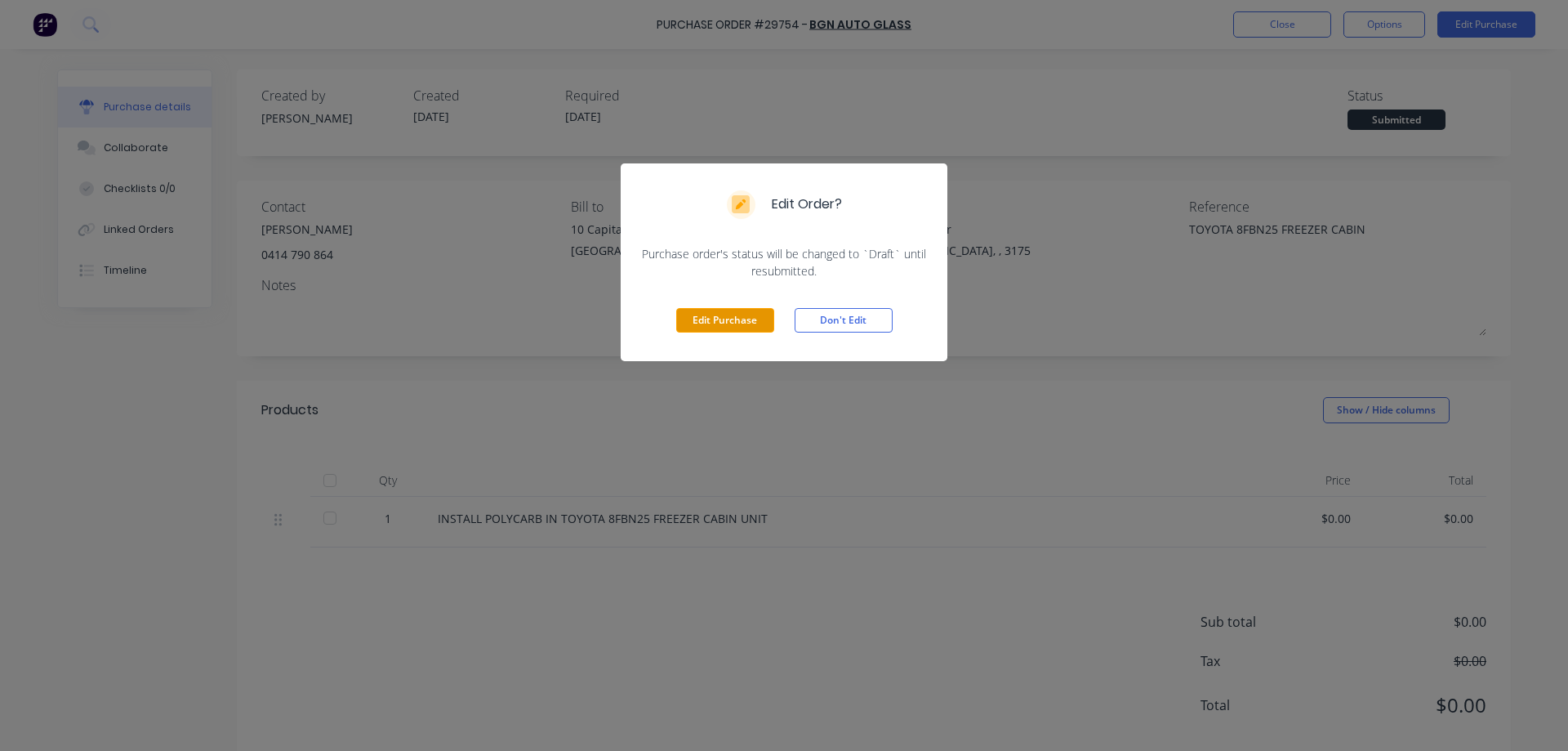
click at [729, 323] on button "Edit Purchase" at bounding box center [725, 320] width 98 height 24
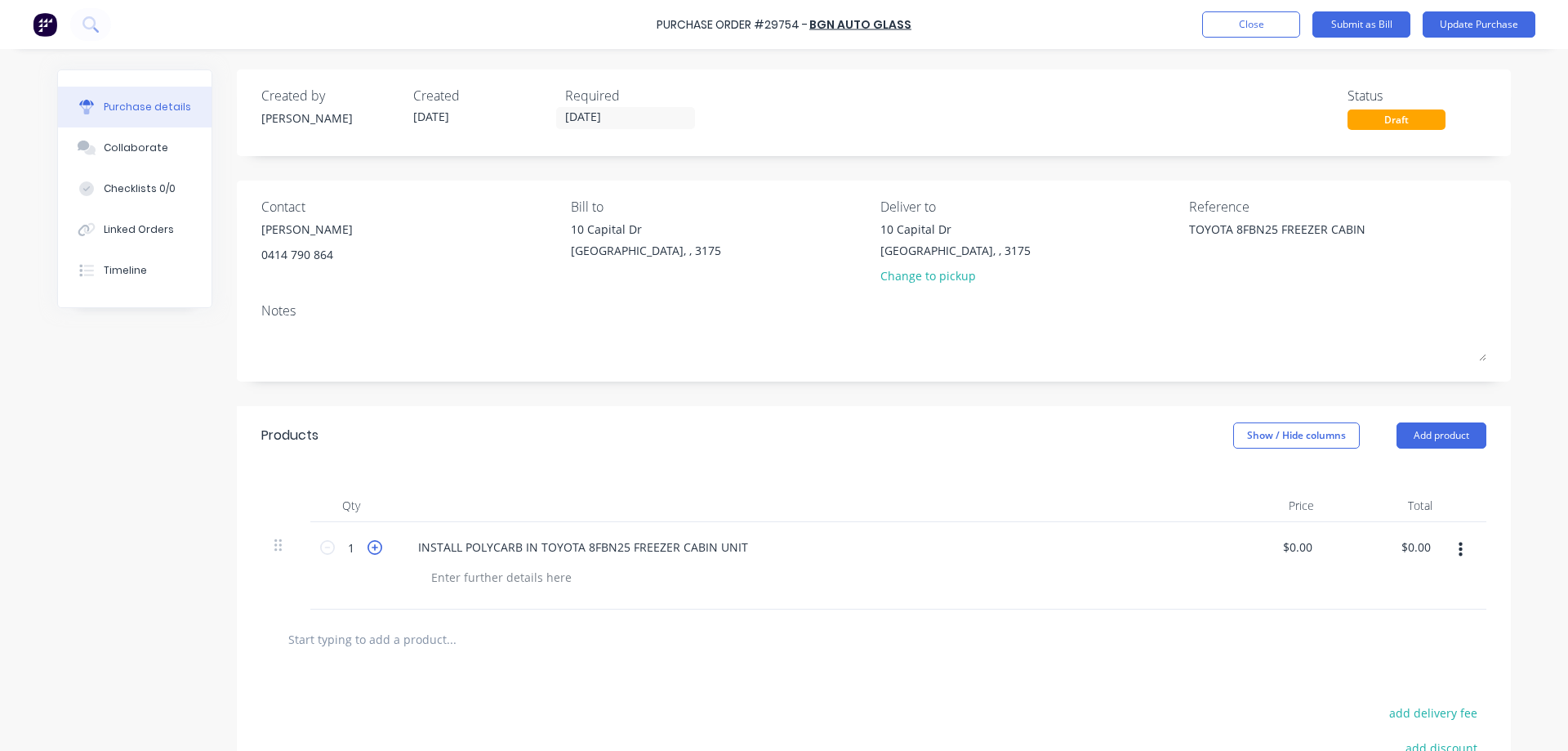
click at [380, 541] on icon at bounding box center [374, 547] width 15 height 15
type textarea "x"
type input "2"
click at [381, 541] on icon at bounding box center [374, 547] width 15 height 15
type textarea "x"
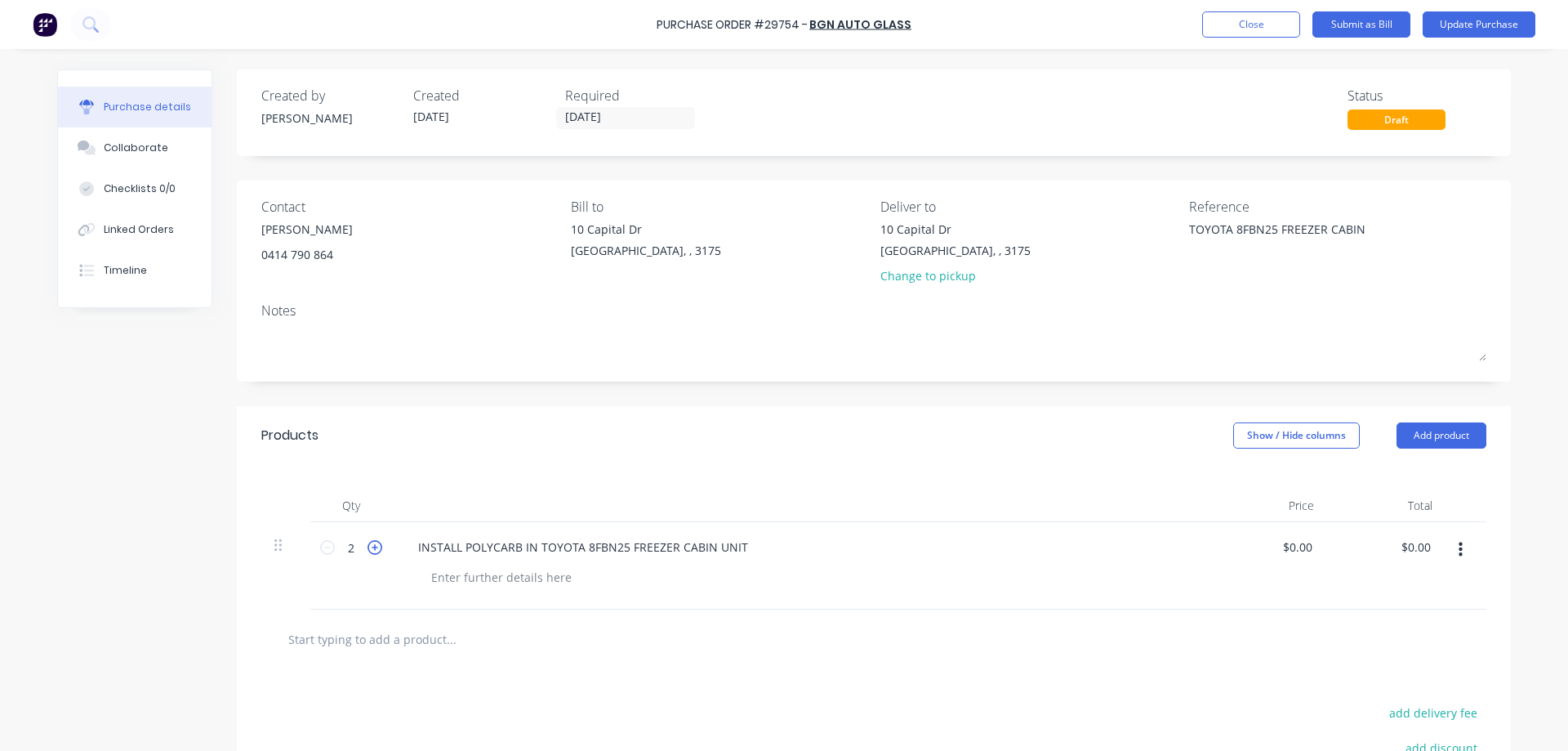
type input "3"
click at [381, 541] on icon at bounding box center [374, 547] width 15 height 15
type textarea "x"
type input "4"
type textarea "x"
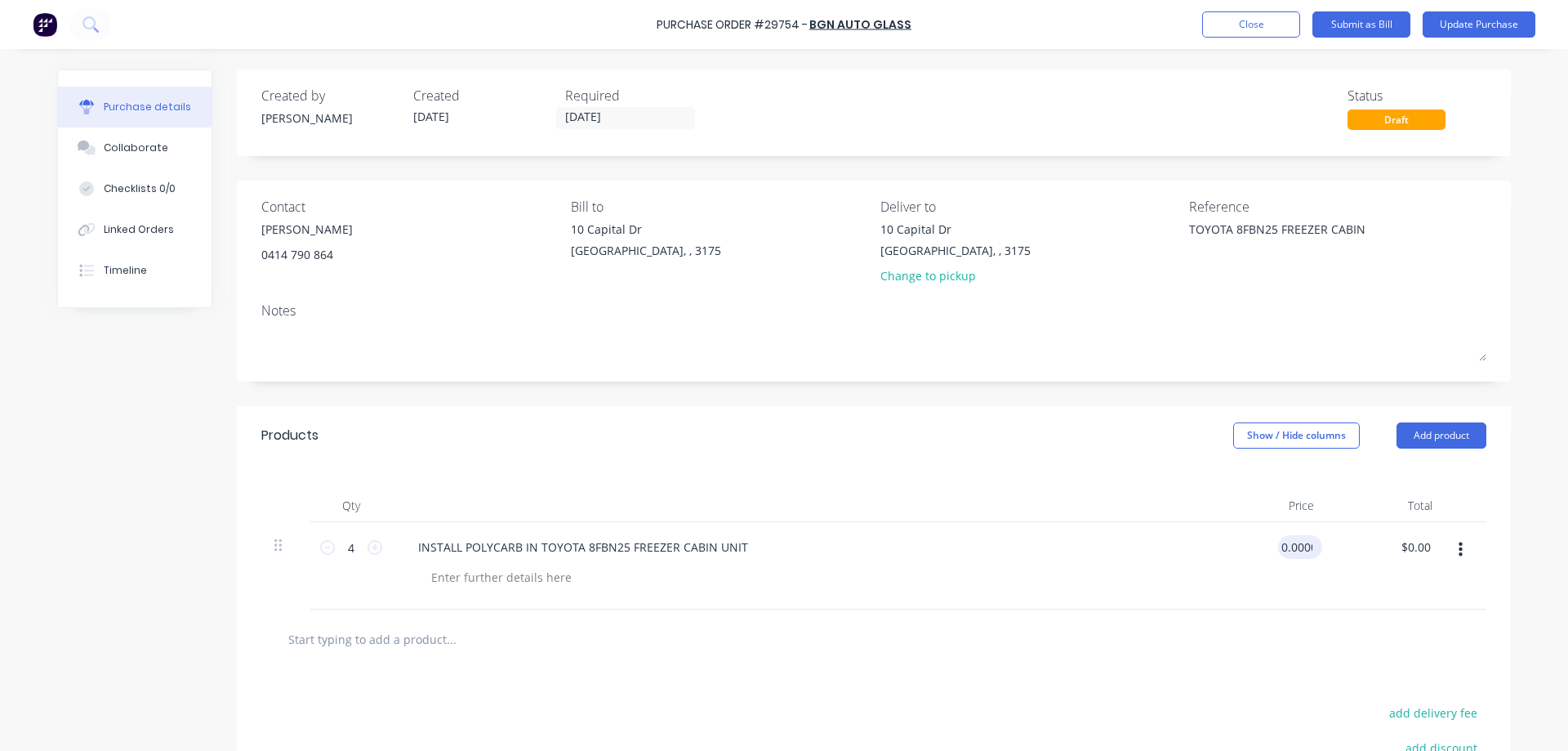
click at [1296, 544] on input "0.0000" at bounding box center [1297, 547] width 38 height 24
type input "0"
type input "80"
type textarea "x"
type input "$80.00"
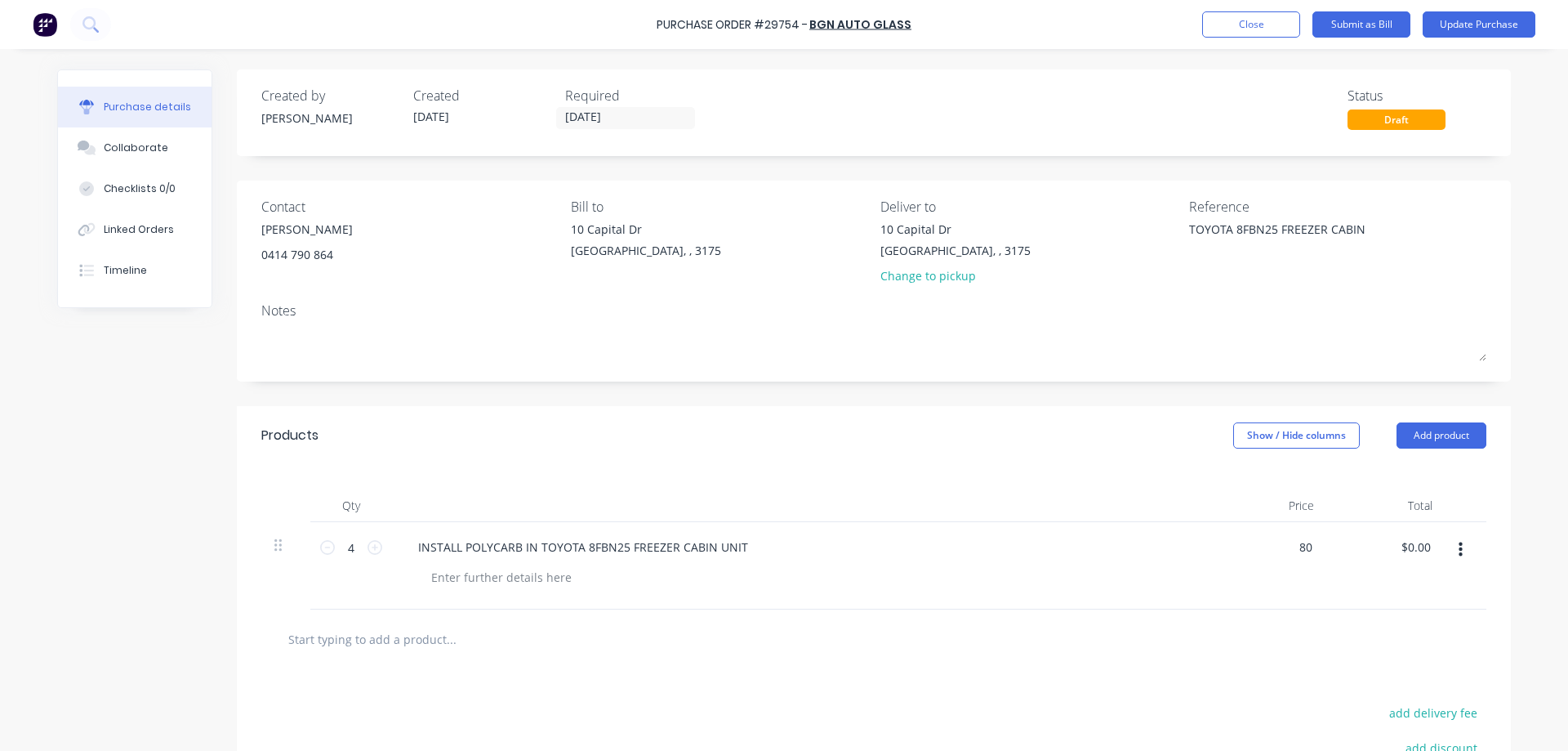
type input "320.00"
type textarea "x"
type input "$320.00"
click at [334, 645] on input "text" at bounding box center [450, 638] width 327 height 33
type textarea "x"
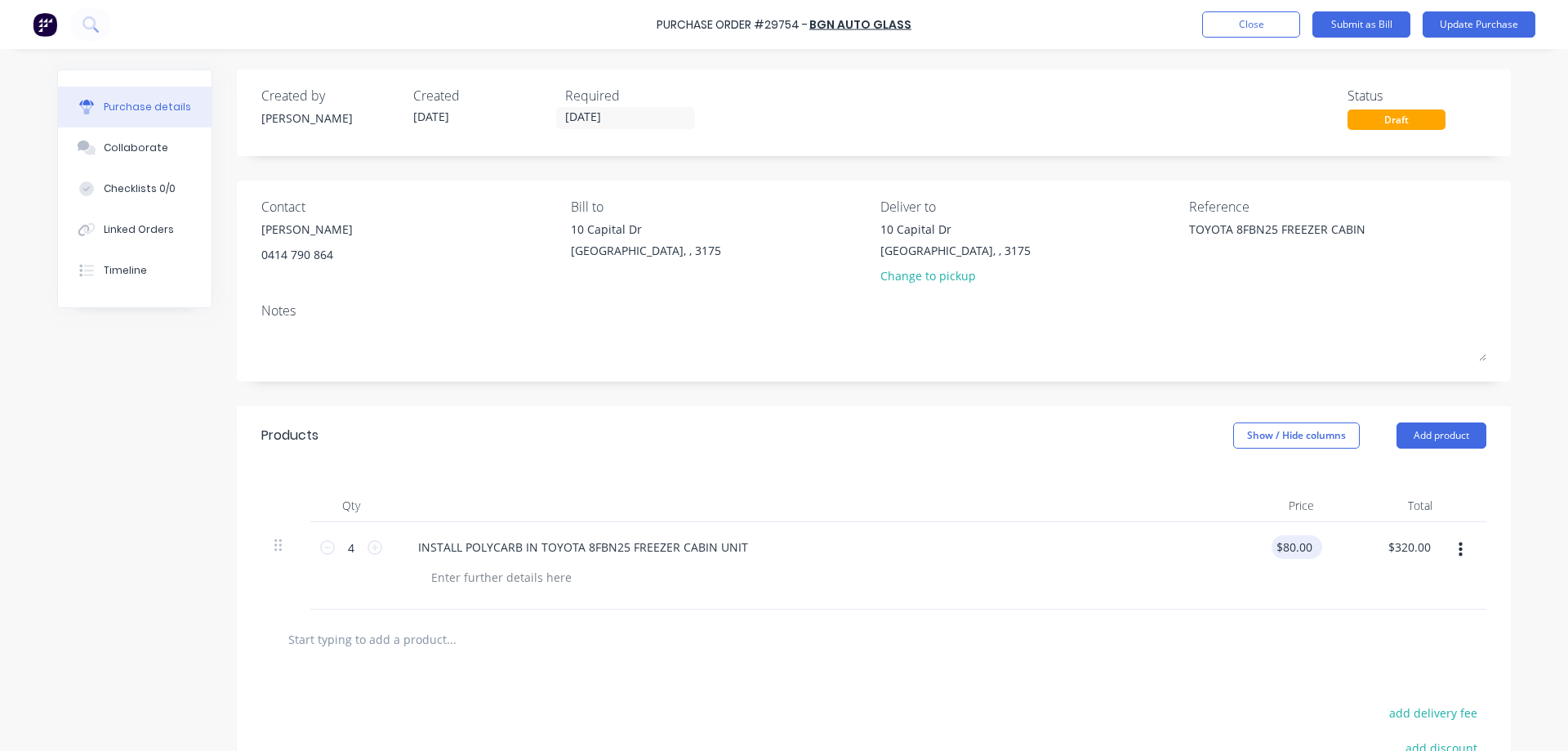
type input "80.0000"
click at [1299, 547] on input "80.0000" at bounding box center [1294, 547] width 44 height 24
type textarea "x"
type input "$80.00"
type input "320.00"
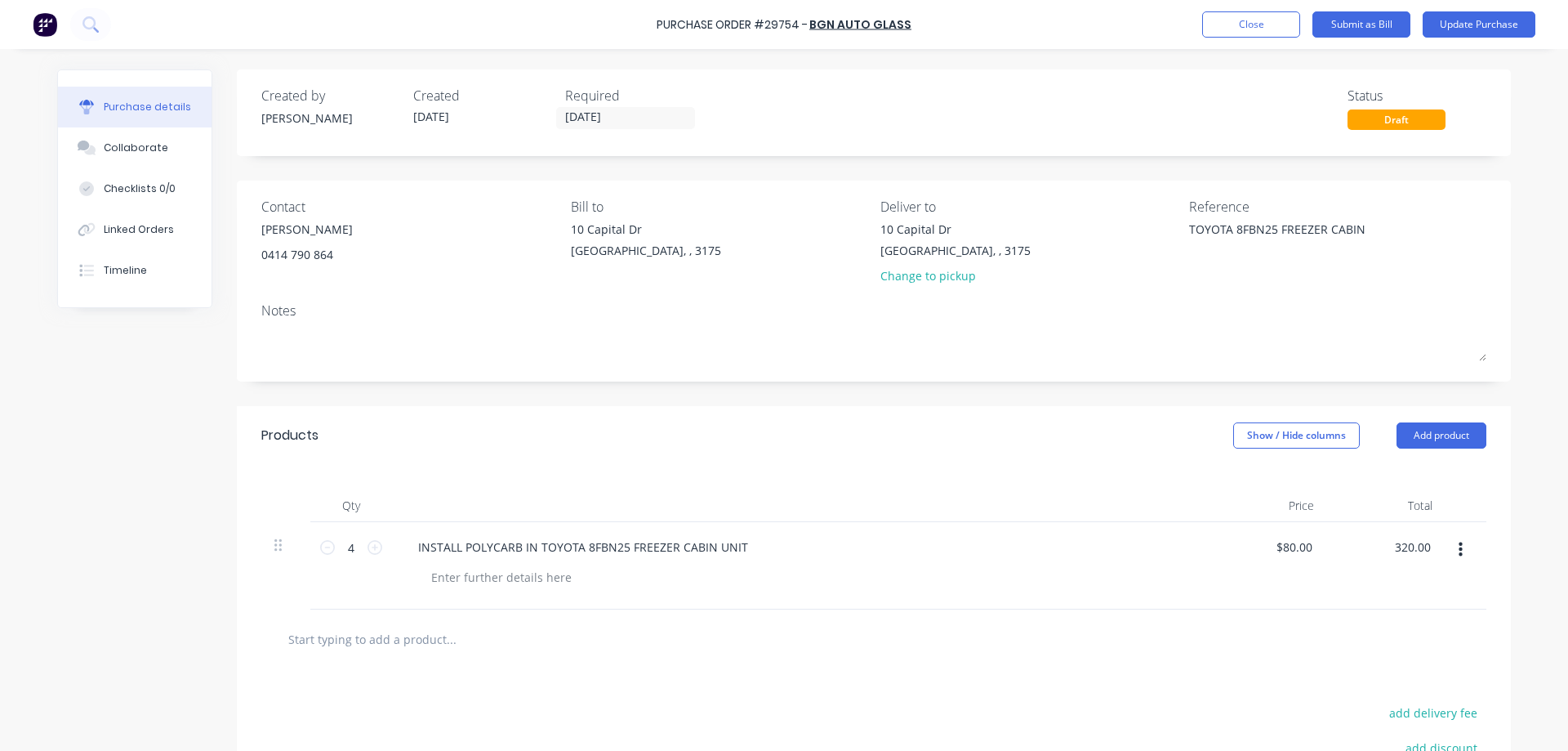
type textarea "x"
type input "$320.00"
type textarea "x"
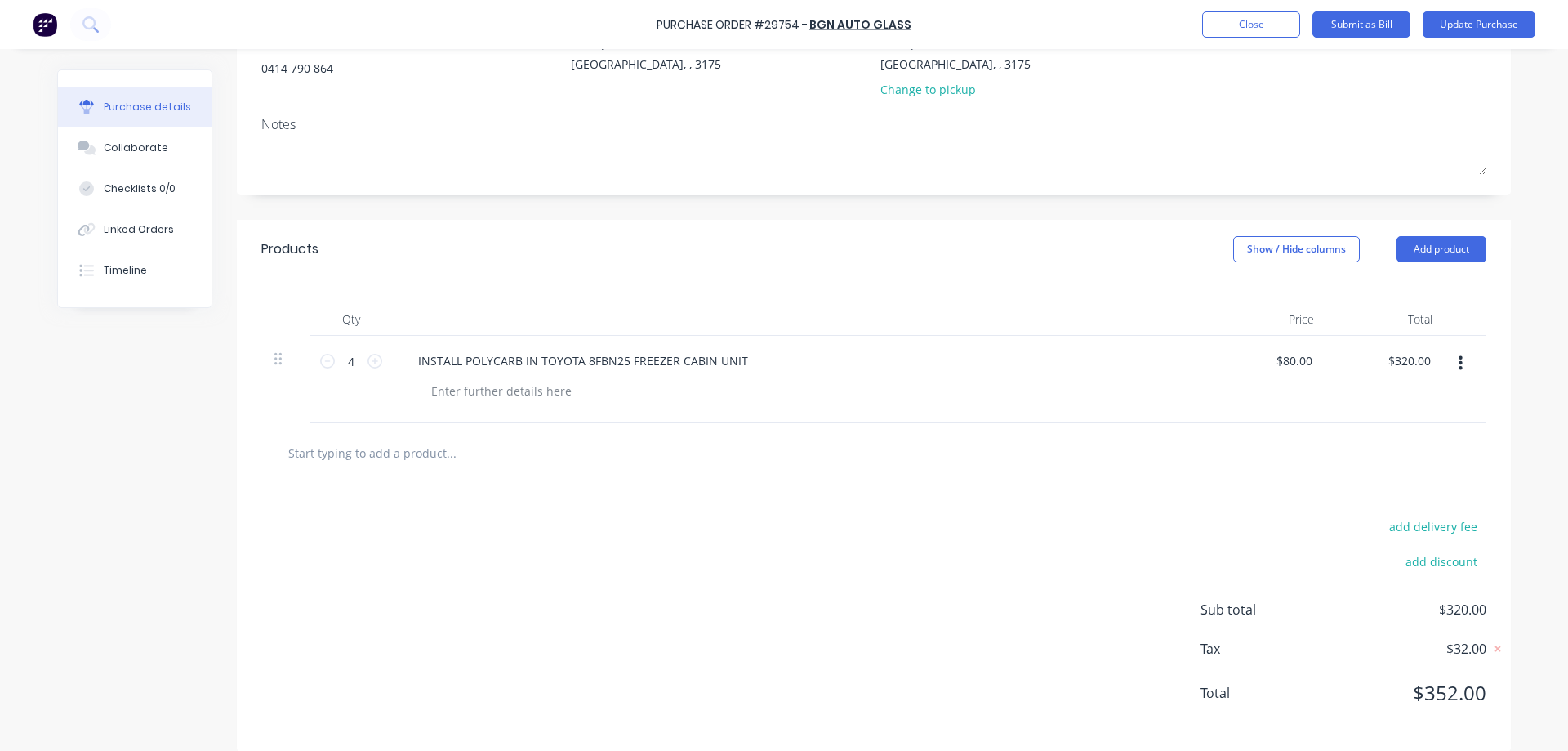
scroll to position [200, 0]
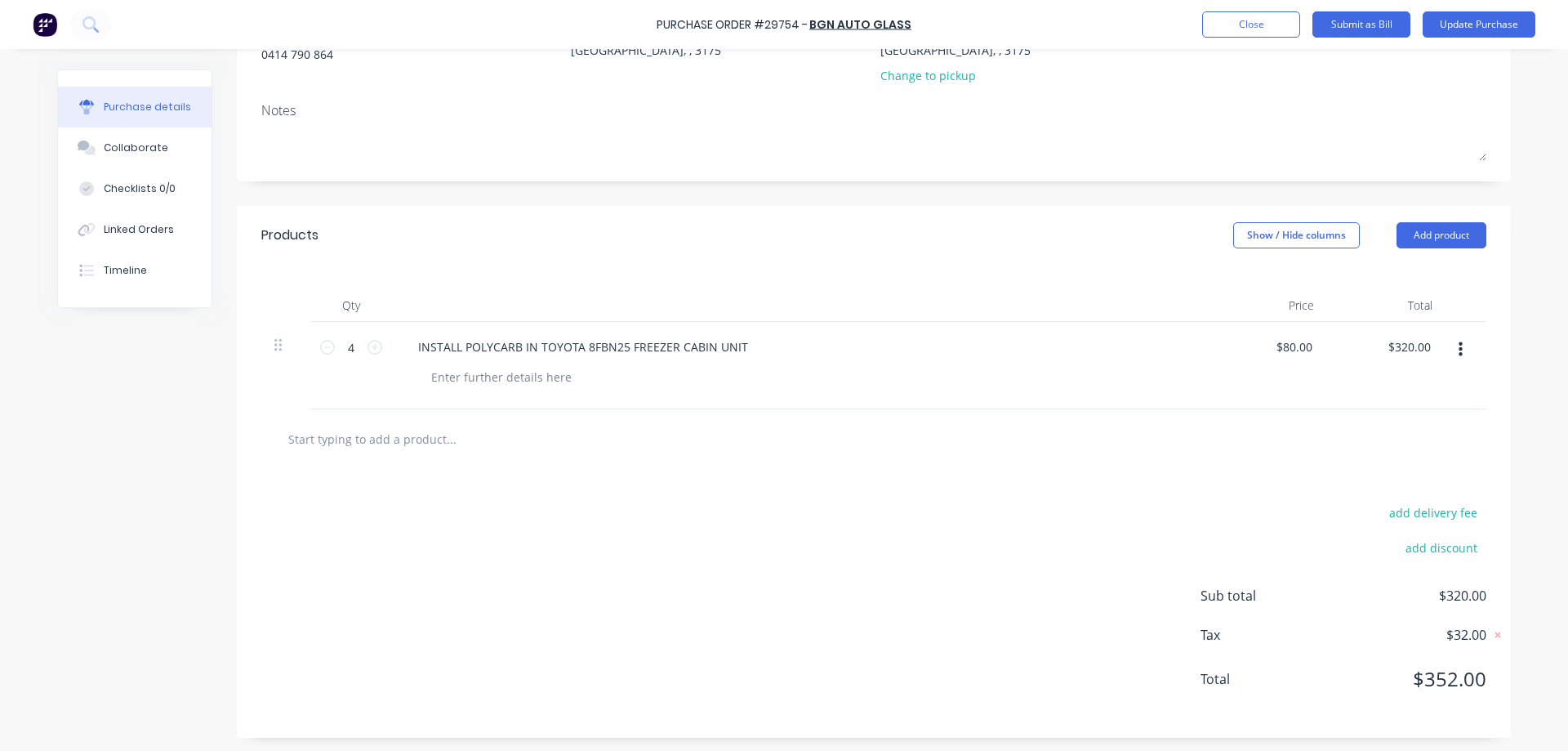
click at [341, 438] on input "text" at bounding box center [450, 438] width 327 height 33
type textarea "x"
type input "1"
type textarea "x"
type input "12"
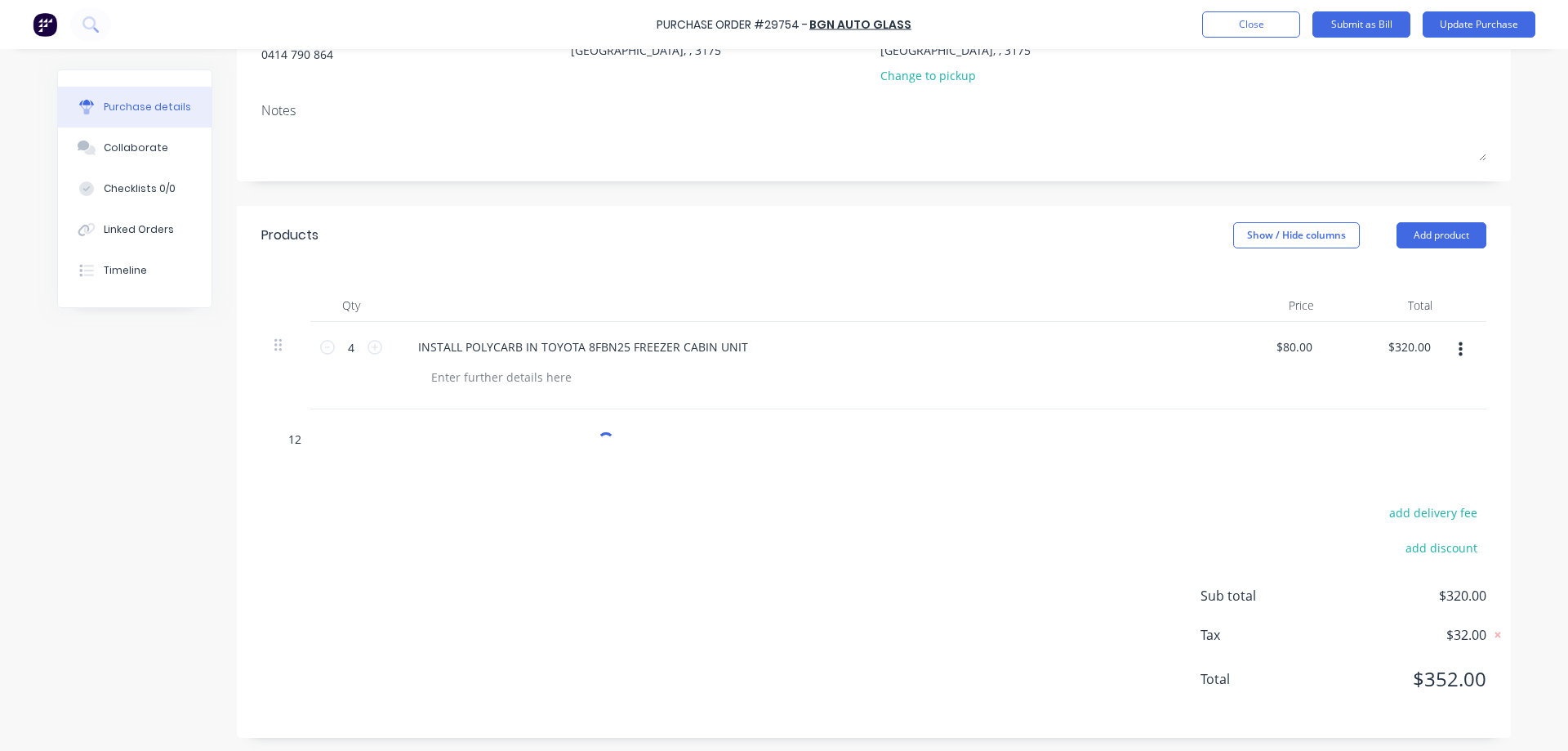
click at [438, 446] on input "12" at bounding box center [450, 438] width 327 height 33
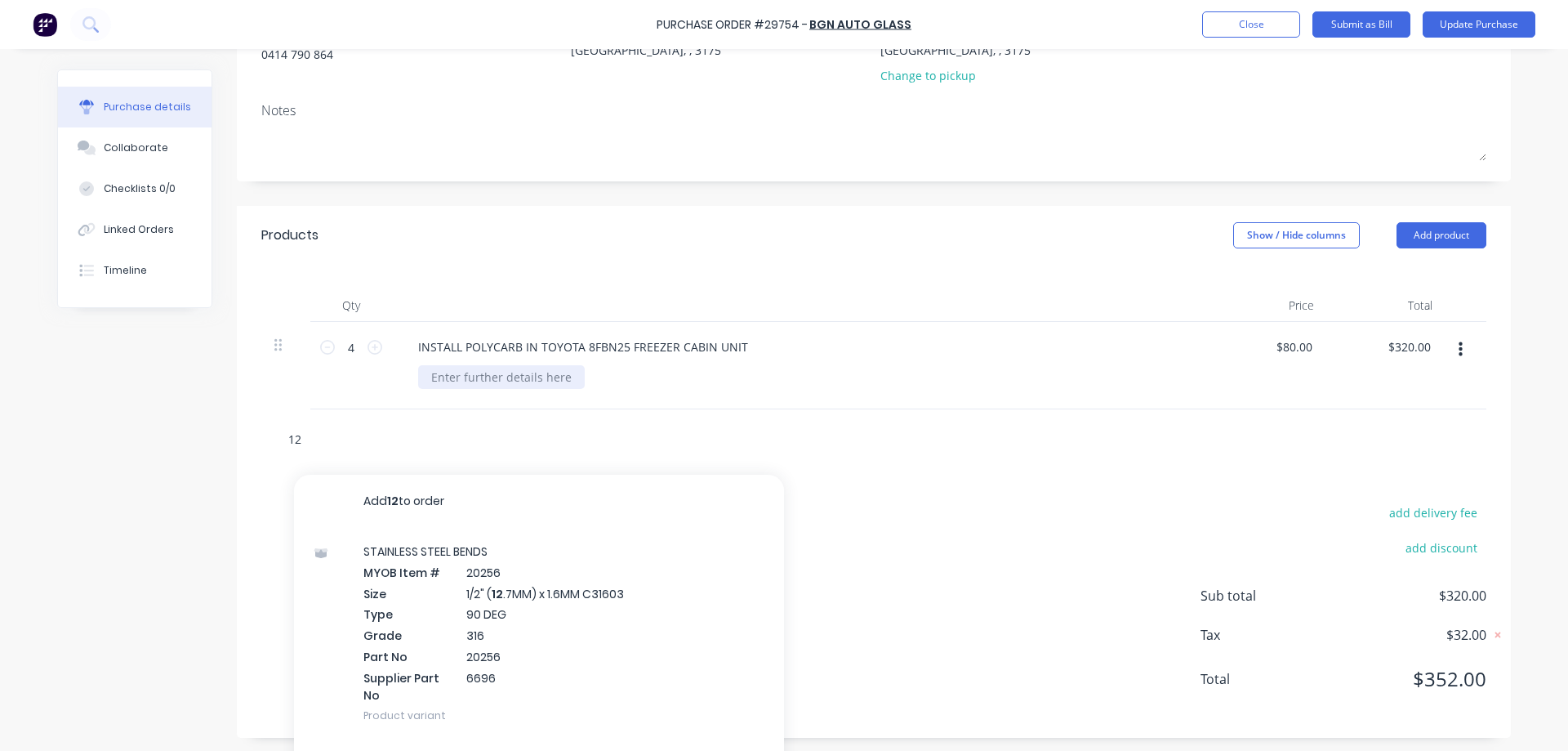
type textarea "x"
type input "1"
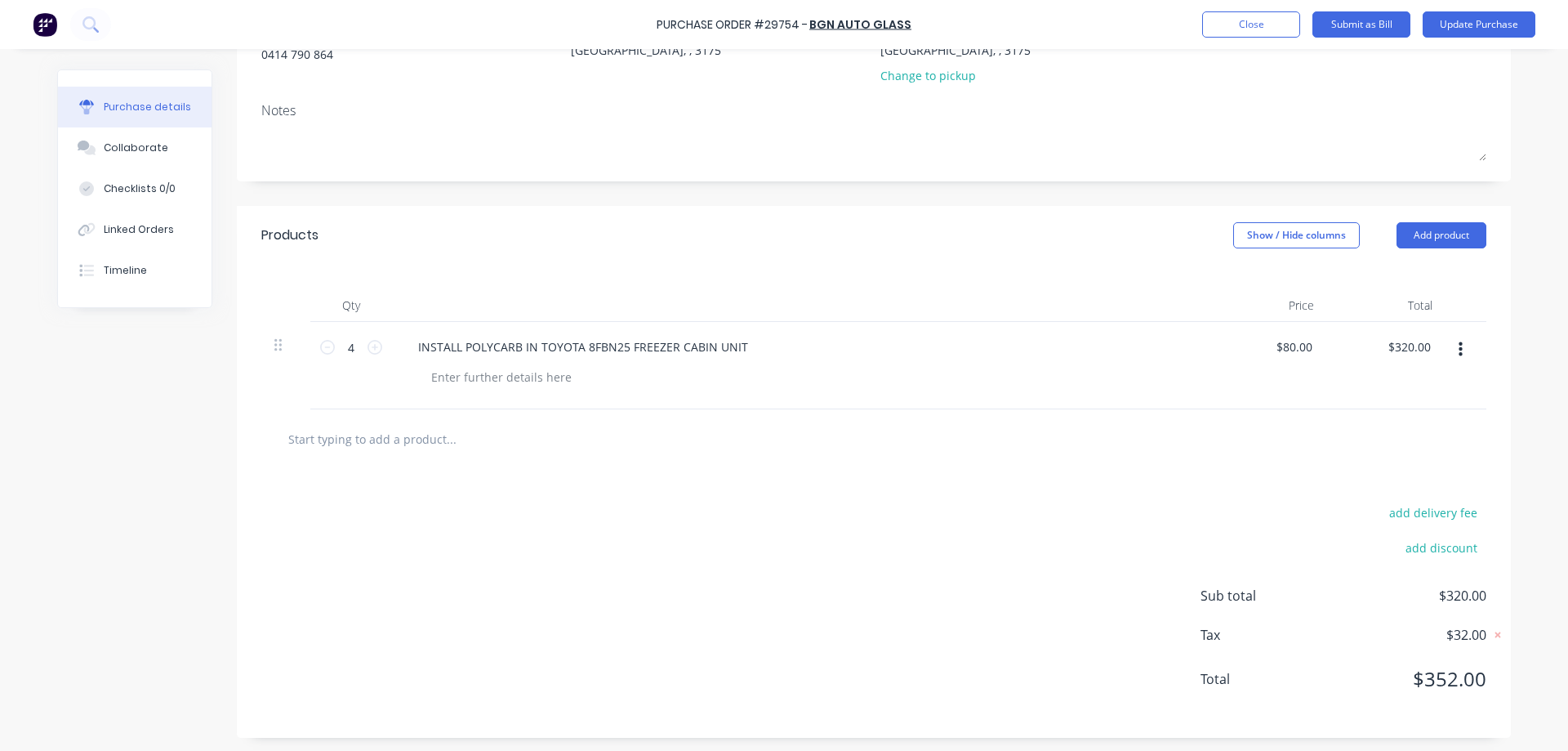
type textarea "x"
type input "H"
type textarea "x"
click at [564, 443] on input "text" at bounding box center [450, 438] width 327 height 33
click at [1464, 348] on button "button" at bounding box center [1460, 349] width 38 height 29
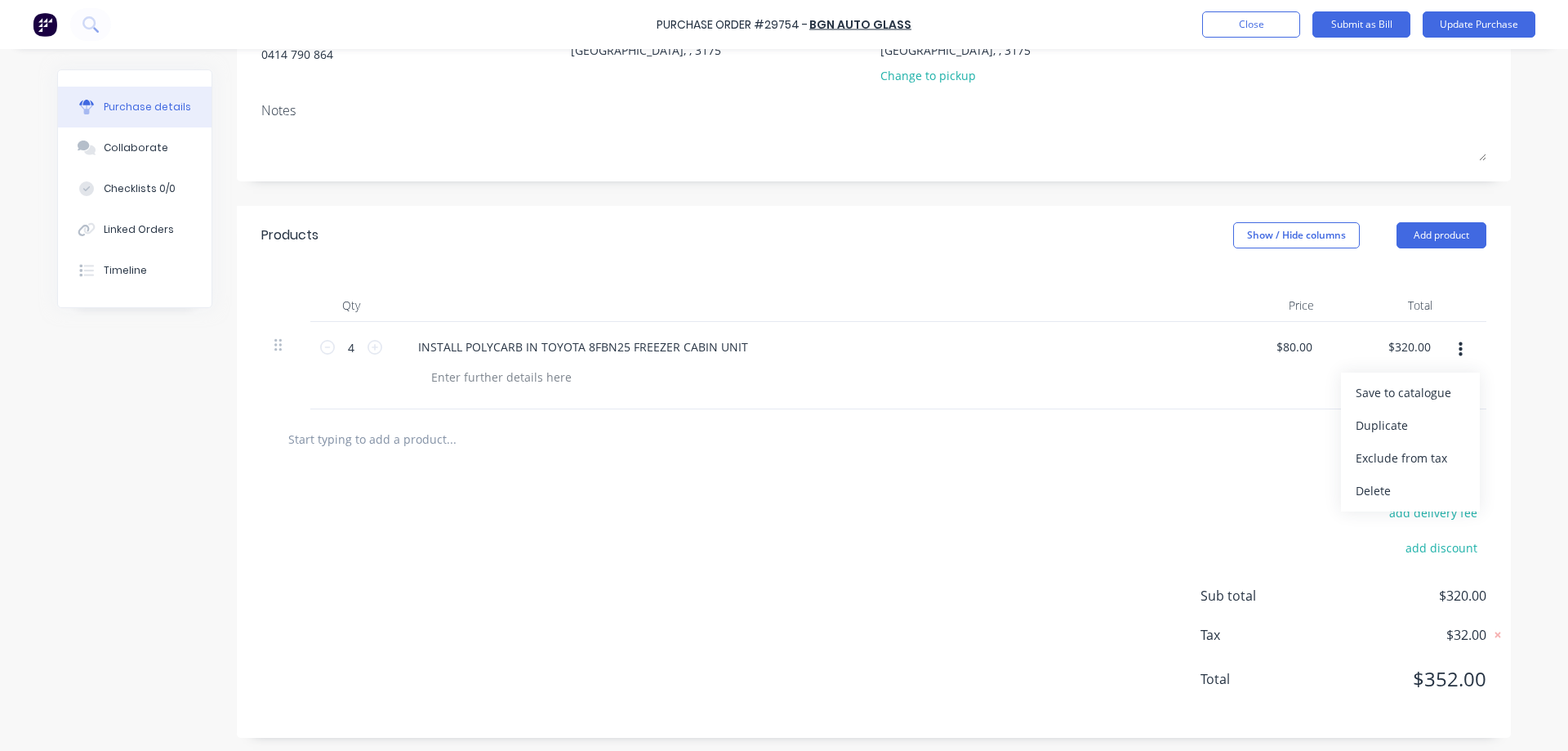
click at [1464, 348] on button "button" at bounding box center [1460, 349] width 38 height 29
click at [1437, 230] on button "Add product" at bounding box center [1441, 235] width 90 height 26
click at [1386, 305] on div "Basic product" at bounding box center [1409, 310] width 126 height 24
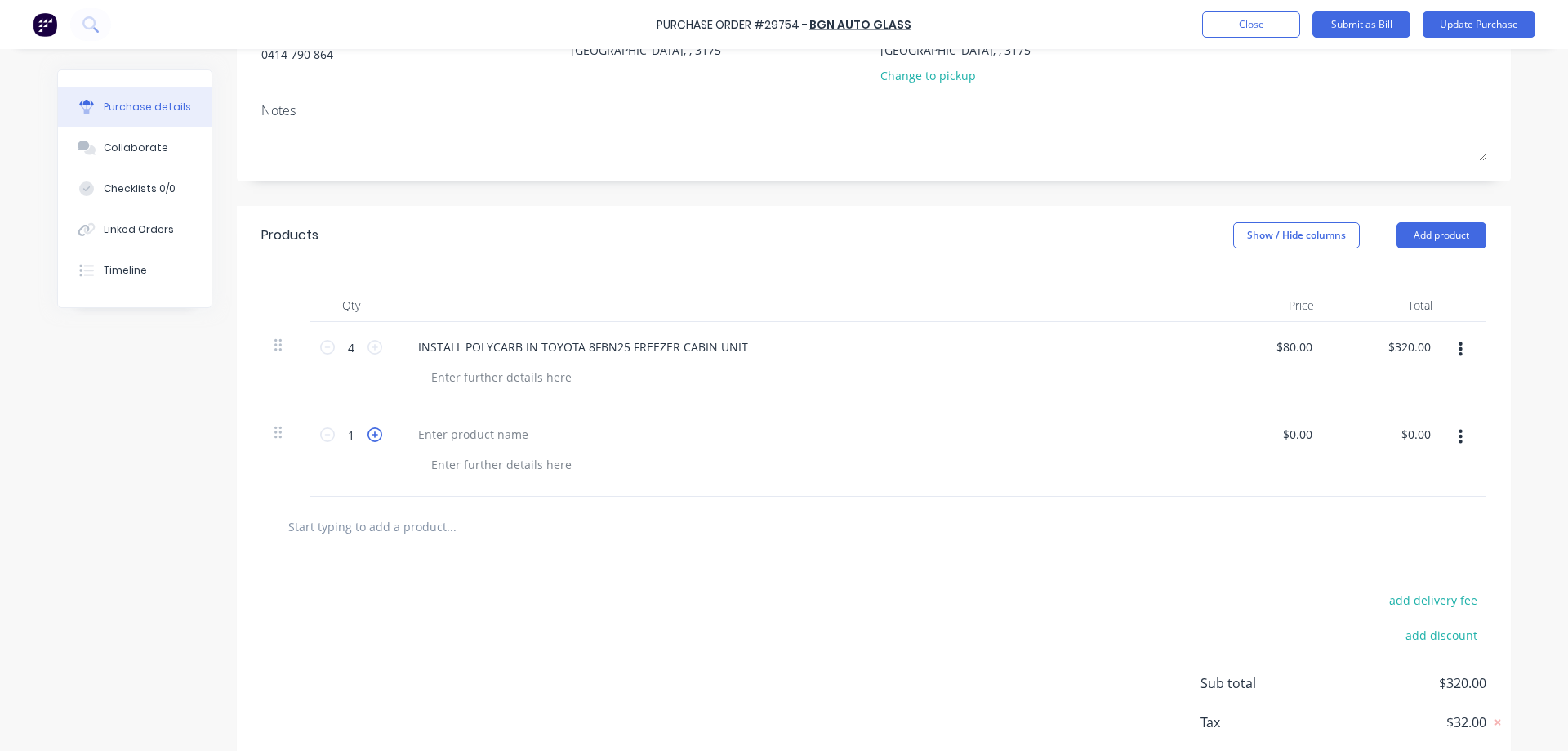
click at [373, 432] on icon at bounding box center [374, 434] width 15 height 15
type textarea "x"
type input "2"
click at [373, 432] on icon at bounding box center [374, 434] width 15 height 15
type textarea "x"
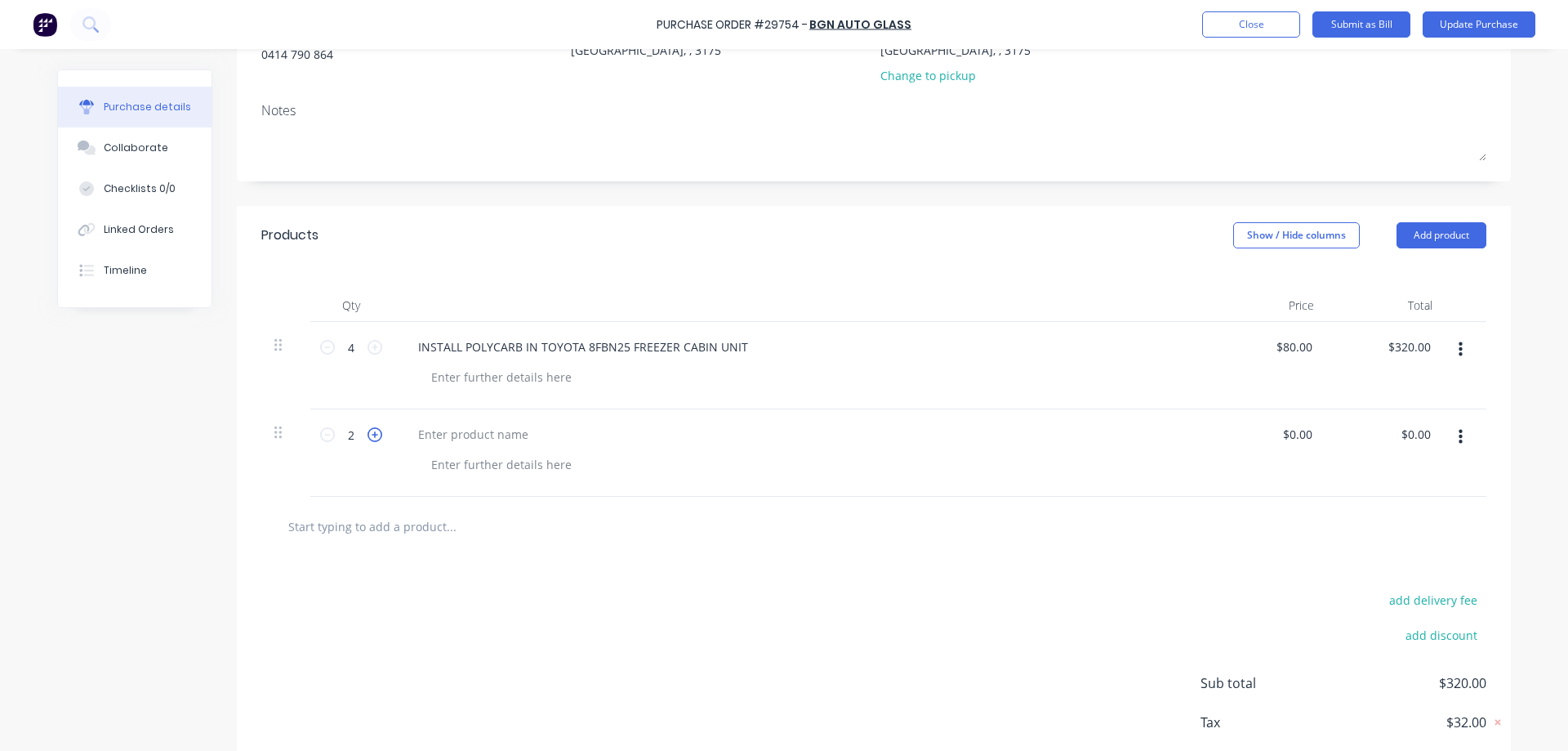
type input "3"
click at [373, 432] on icon at bounding box center [374, 434] width 15 height 15
type textarea "x"
type input "4"
click at [373, 432] on icon at bounding box center [374, 434] width 15 height 15
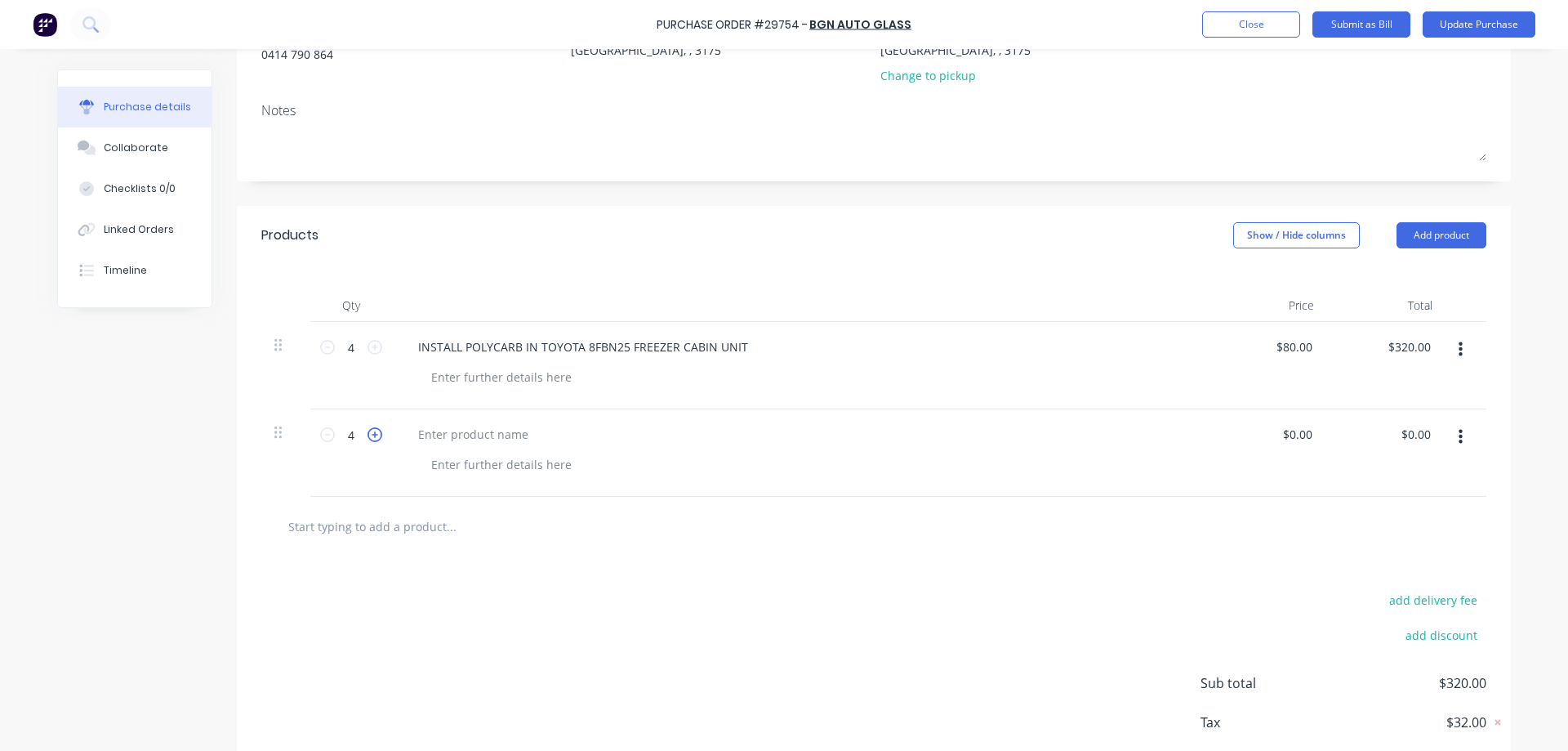
type textarea "x"
type input "5"
click at [373, 432] on icon at bounding box center [374, 434] width 15 height 15
type textarea "x"
type input "6"
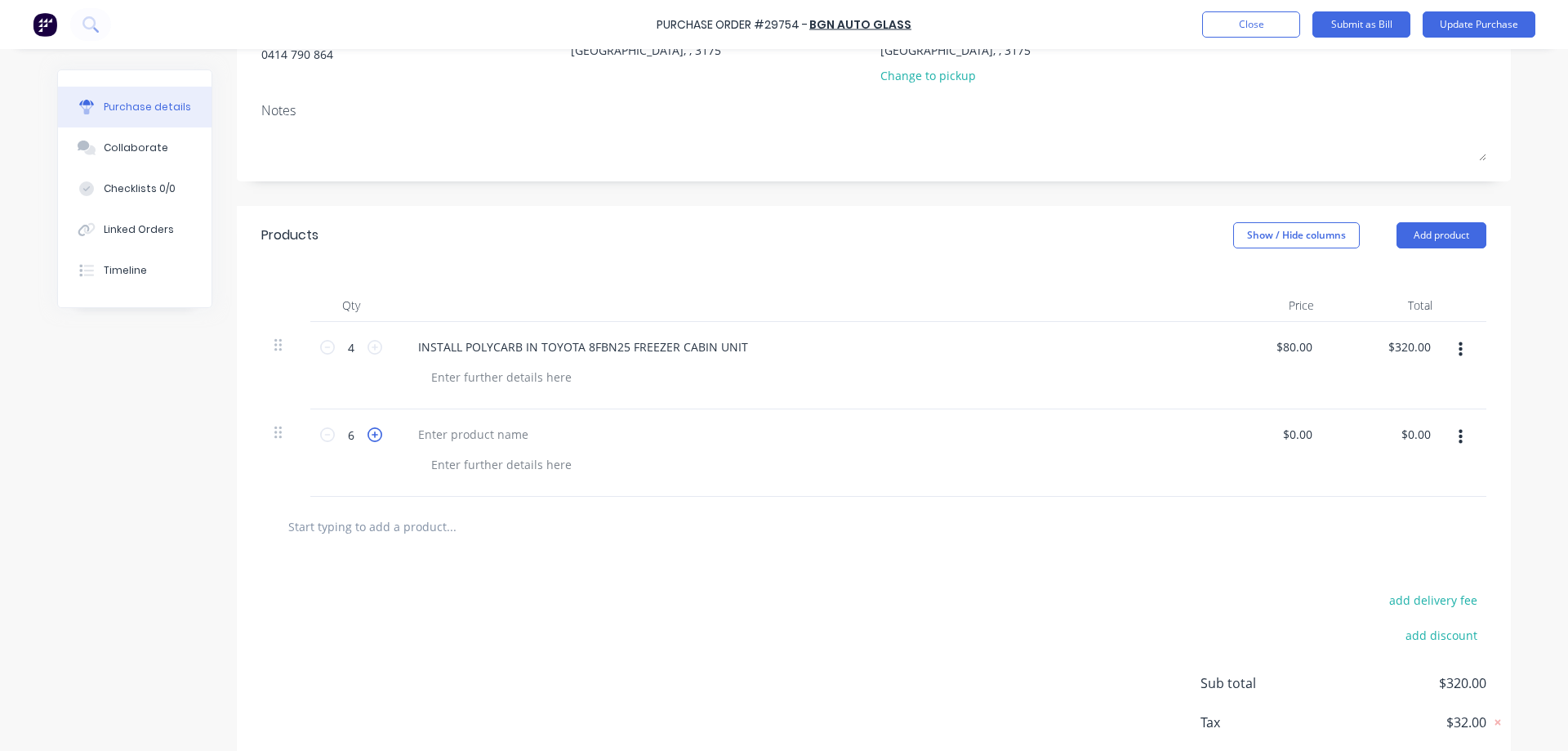
click at [373, 432] on icon at bounding box center [374, 434] width 15 height 15
type textarea "x"
type input "7"
click at [373, 432] on icon at bounding box center [374, 434] width 15 height 15
type textarea "x"
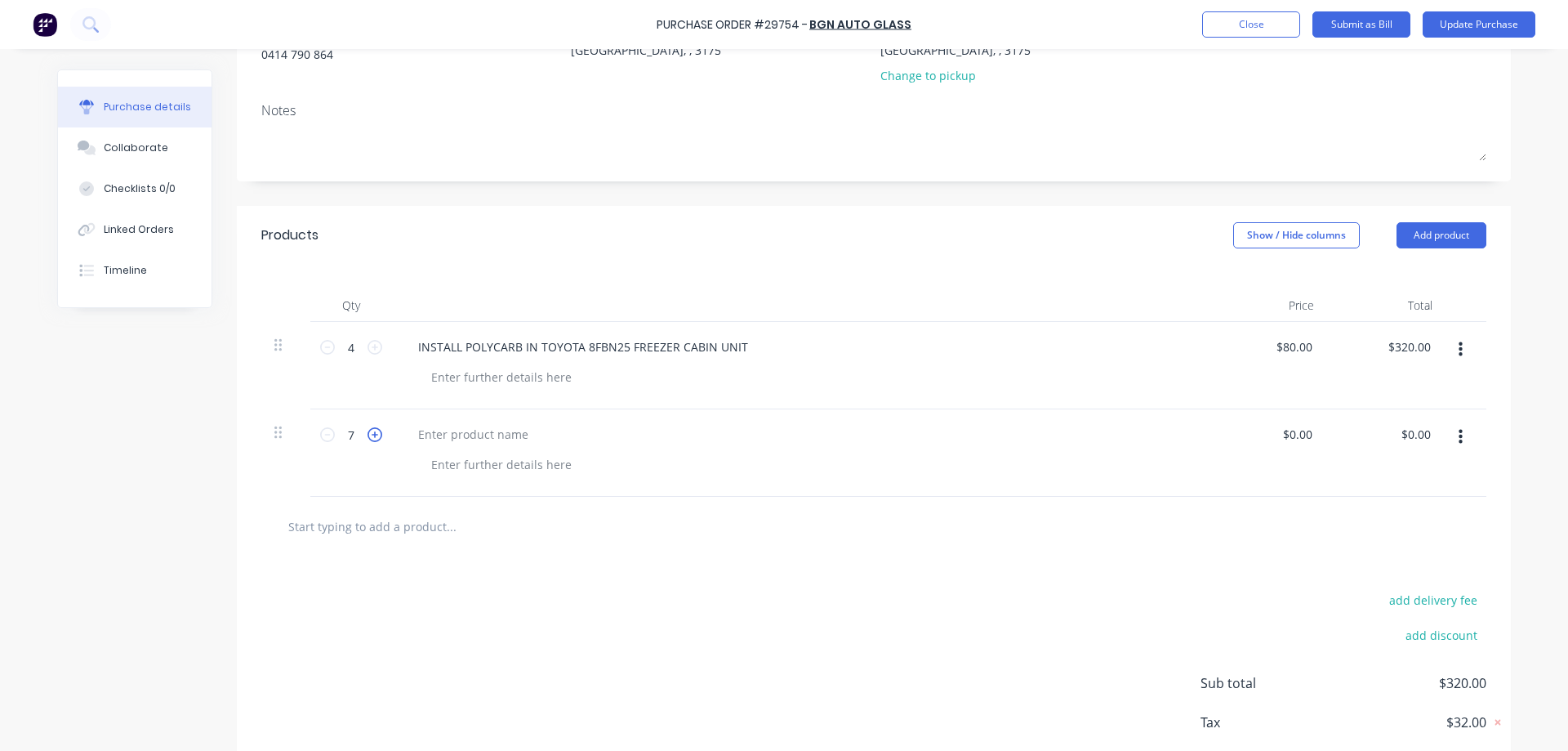
type input "8"
click at [373, 432] on icon at bounding box center [374, 434] width 15 height 15
type textarea "x"
type input "9"
click at [373, 432] on icon at bounding box center [374, 434] width 15 height 15
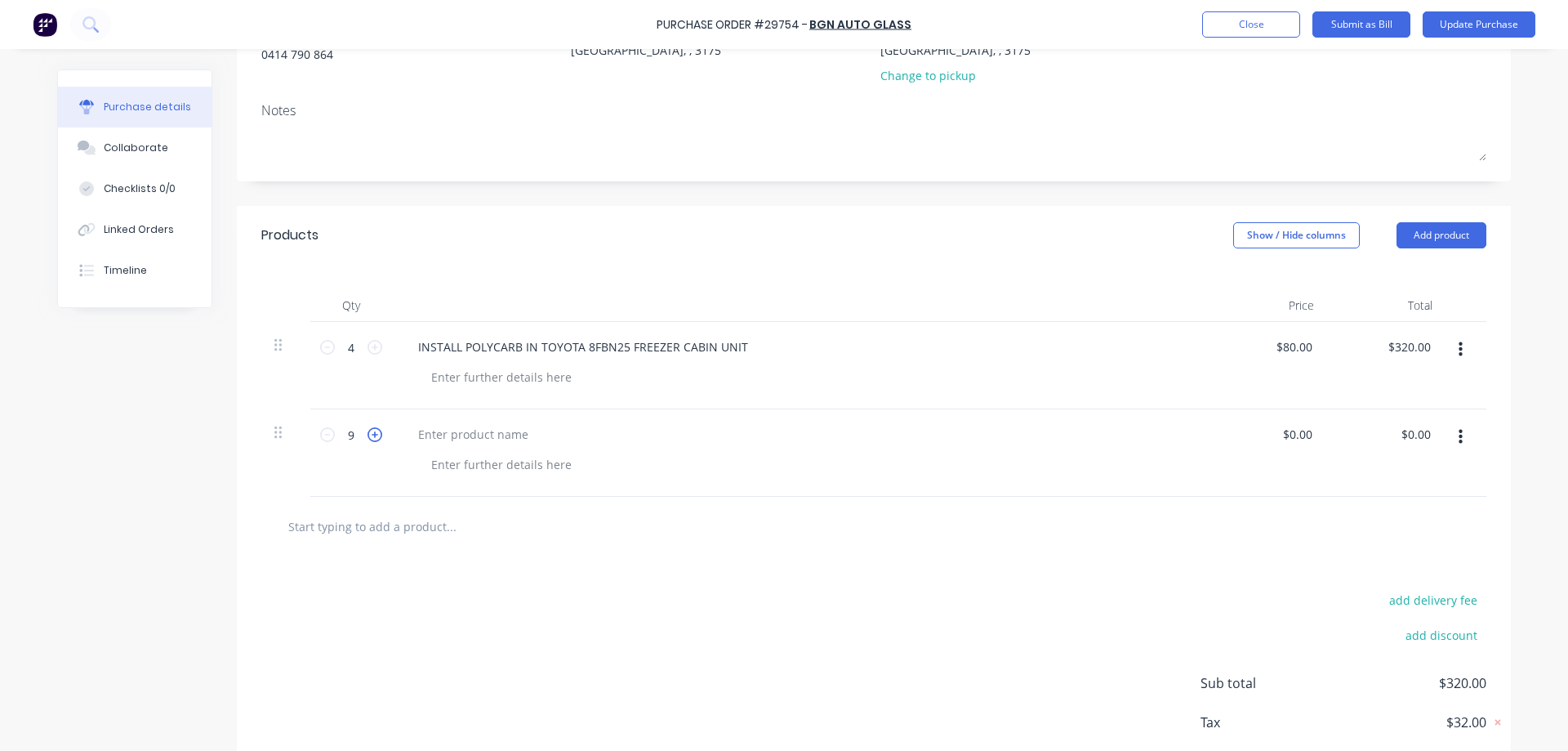
type textarea "x"
type input "10"
click at [373, 431] on icon at bounding box center [374, 434] width 15 height 15
type textarea "x"
type input "11"
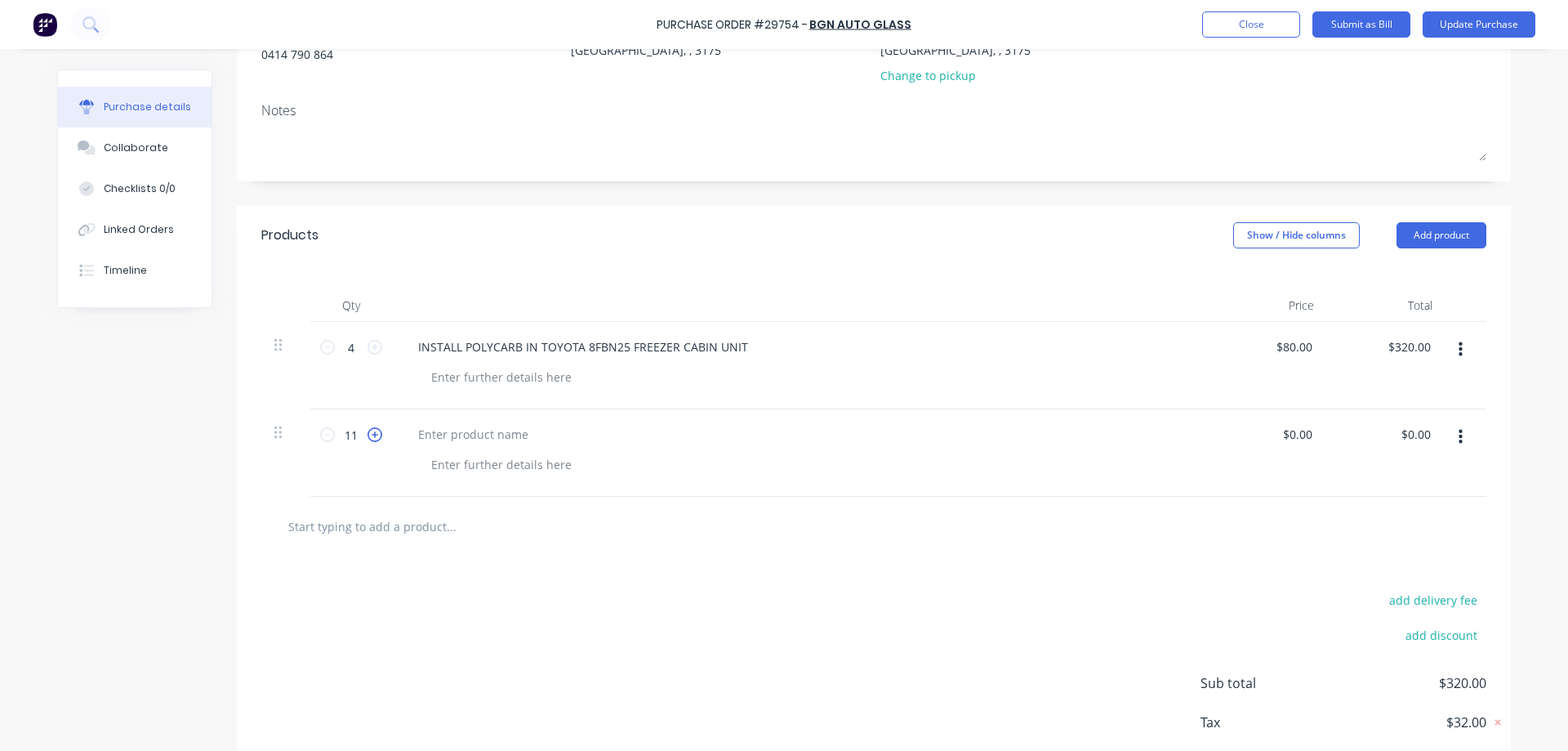
click at [373, 431] on icon at bounding box center [374, 434] width 15 height 15
type textarea "x"
type input "12"
type textarea "x"
click at [424, 434] on div at bounding box center [473, 434] width 136 height 24
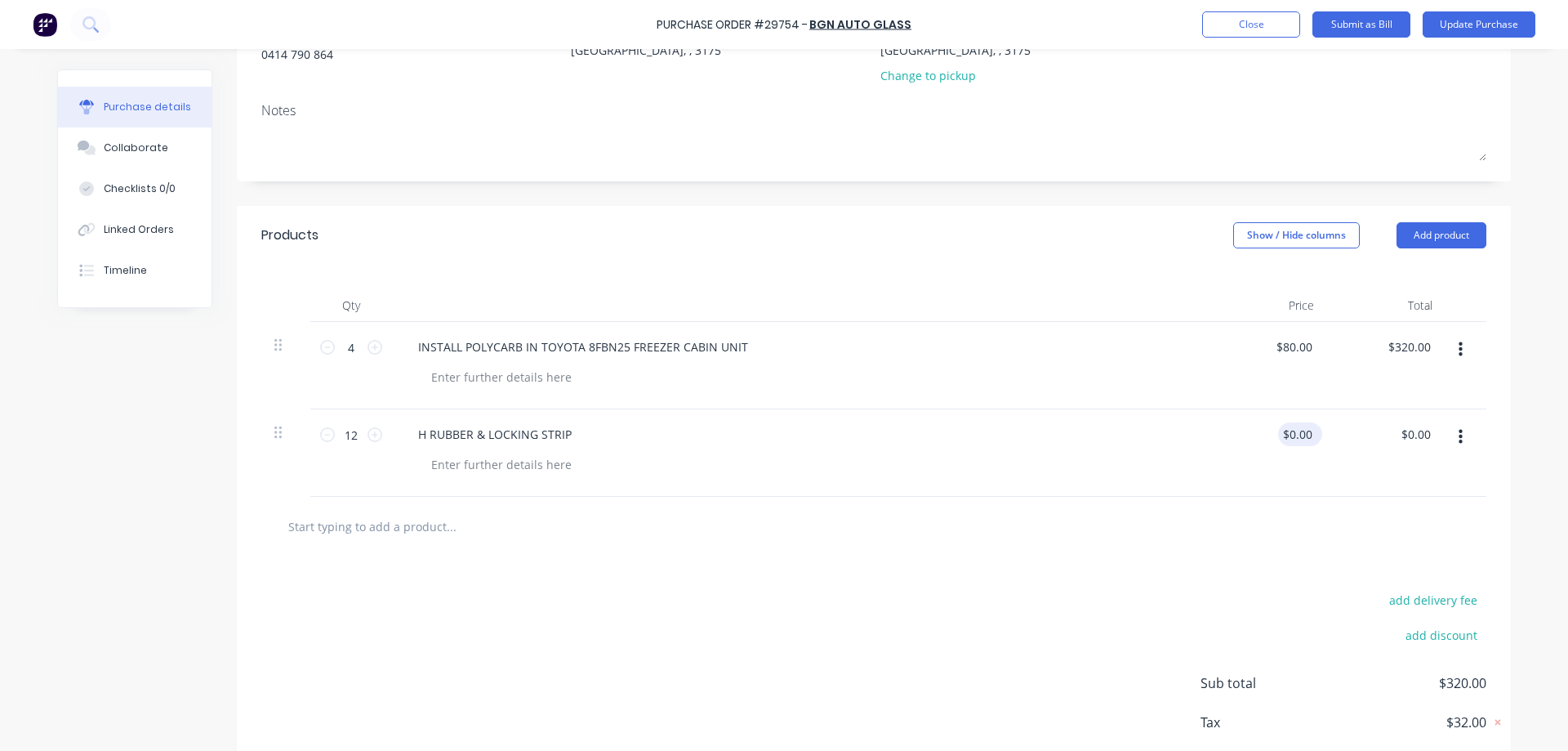
type textarea "x"
type input "0.00"
type textarea "x"
click at [1285, 431] on input "0.00" at bounding box center [1297, 434] width 38 height 24
type input "0"
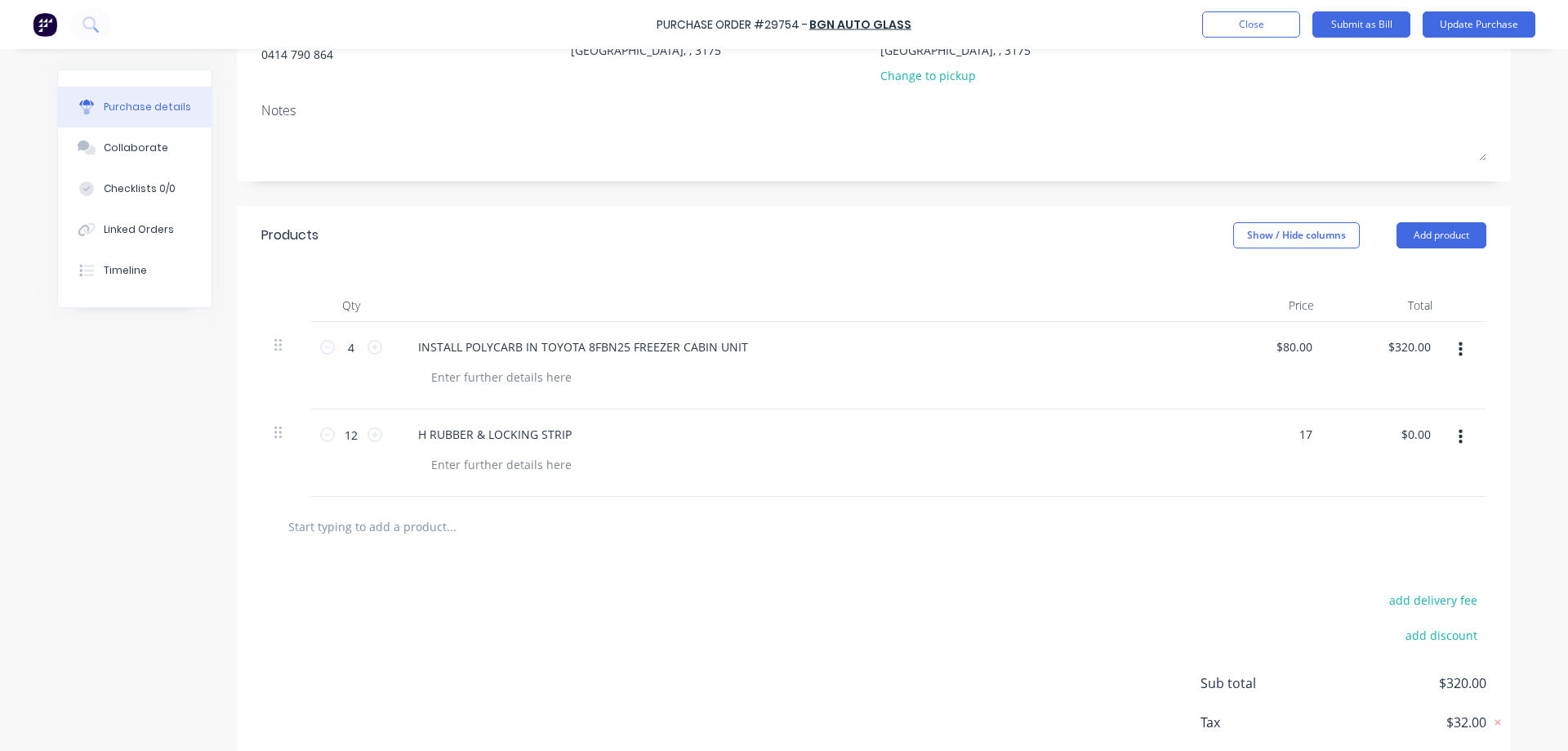
type input "17"
type textarea "x"
type input "$17.00"
type input "204.00"
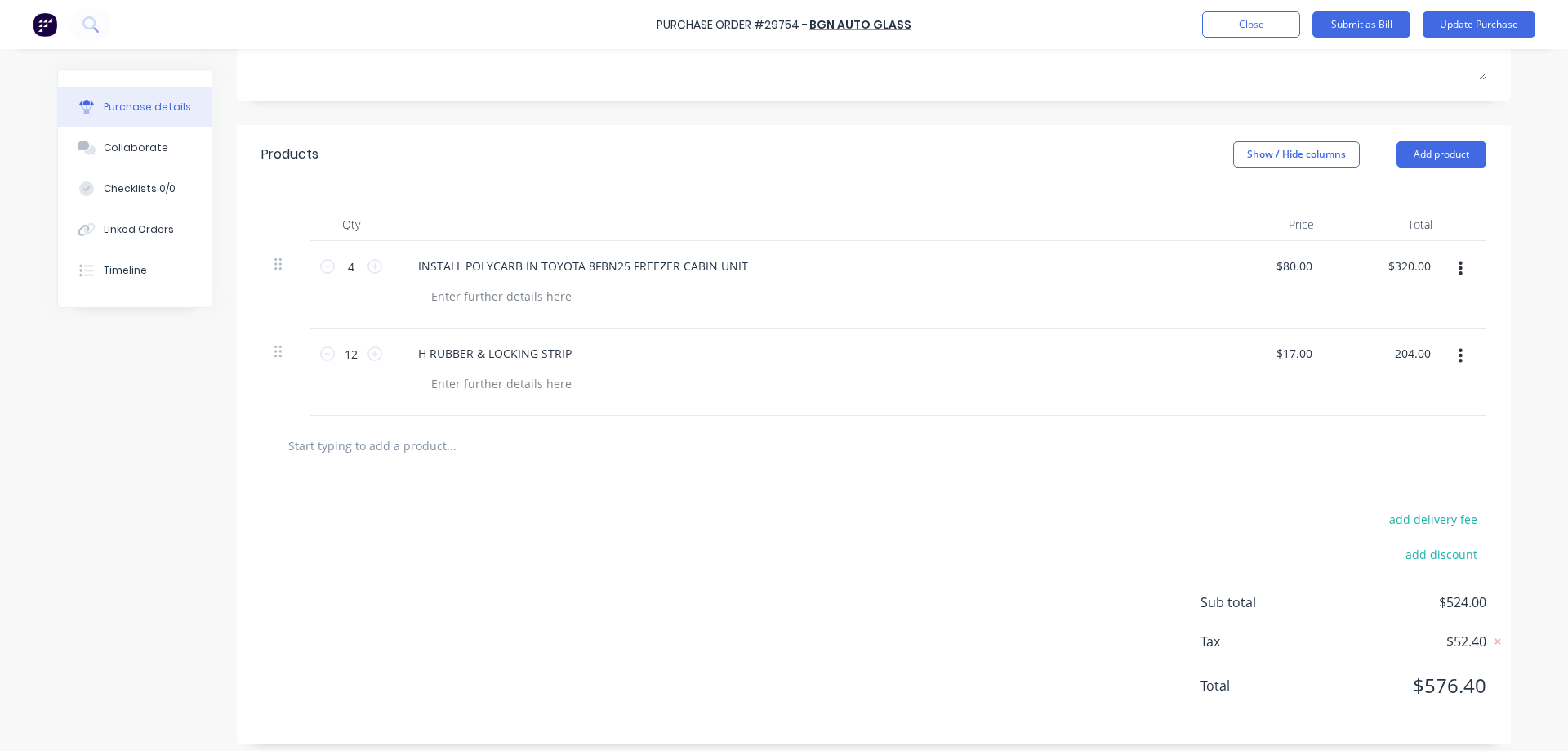
scroll to position [287, 0]
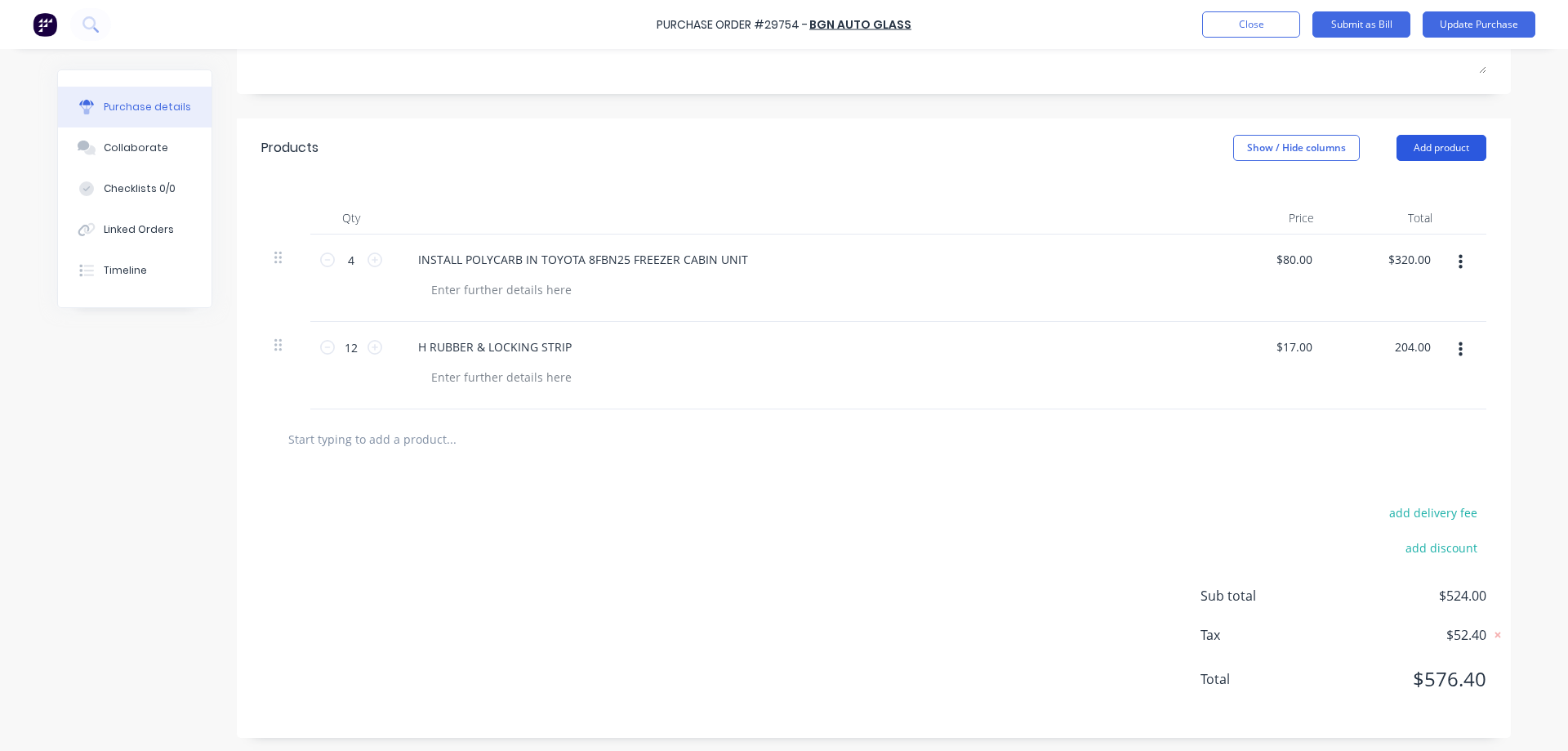
type textarea "x"
type input "$204.00"
click at [1468, 143] on button "Add product" at bounding box center [1441, 148] width 90 height 26
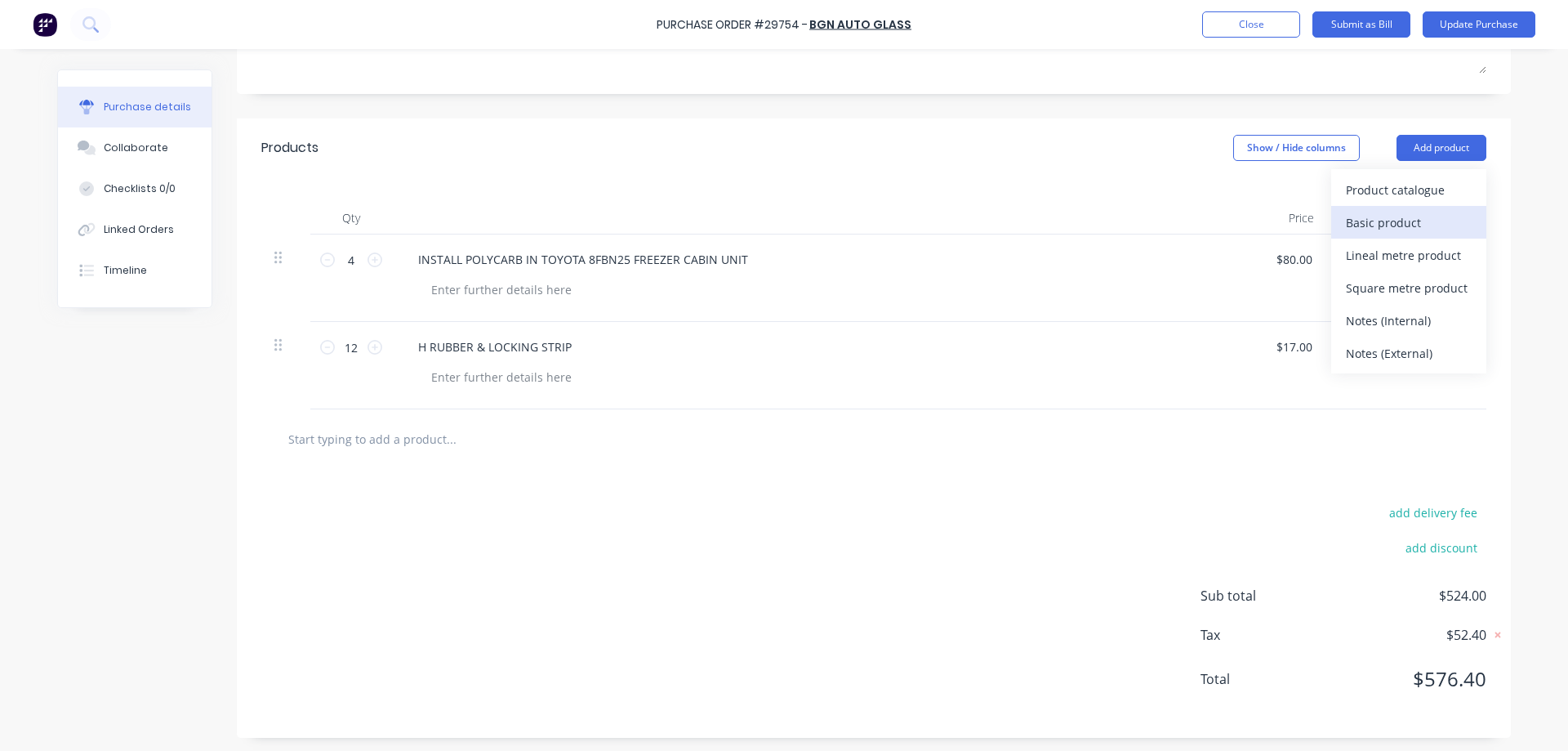
click at [1395, 221] on div "Basic product" at bounding box center [1409, 223] width 126 height 24
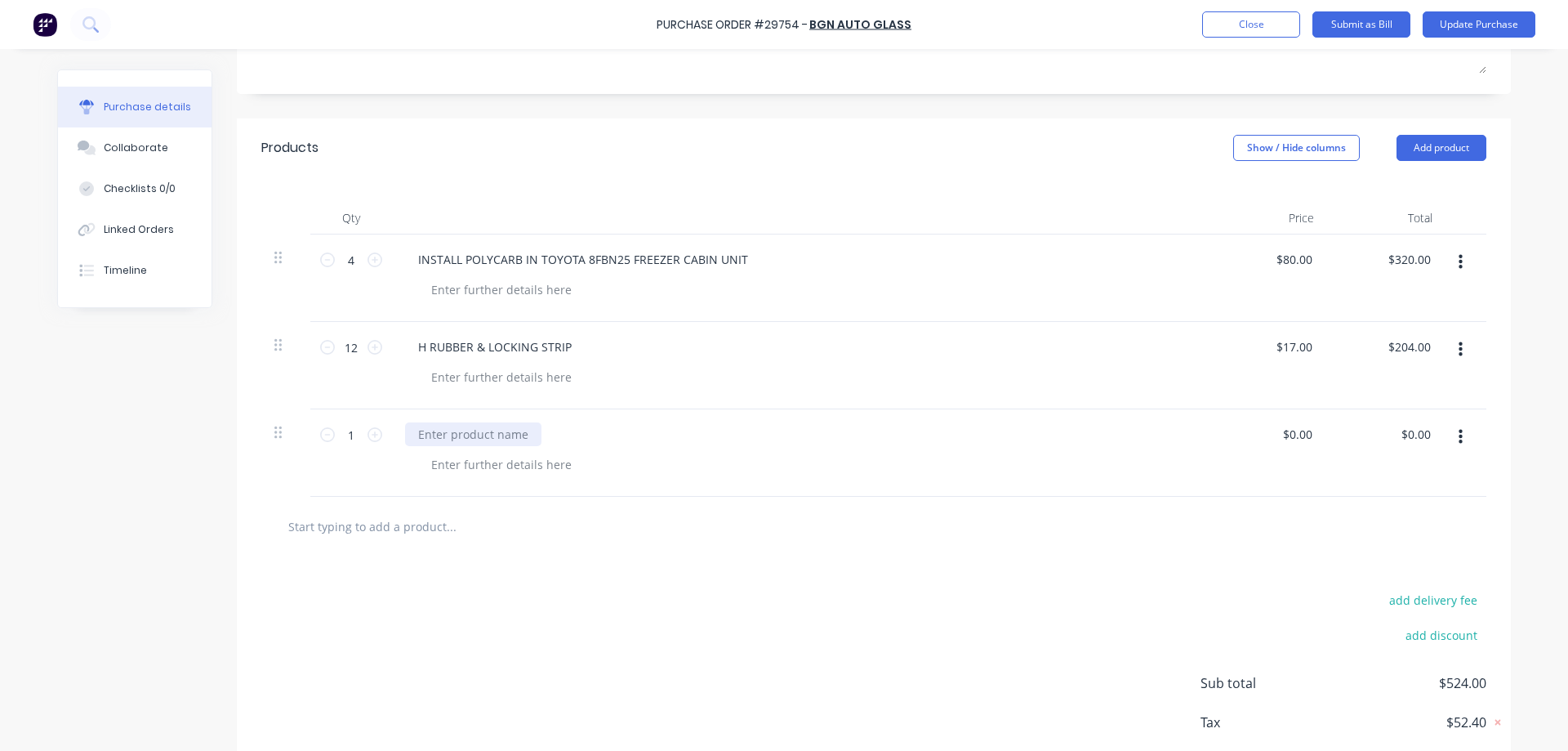
type textarea "x"
click at [462, 439] on div at bounding box center [473, 434] width 136 height 24
type textarea "x"
type input "0.00"
type textarea "x"
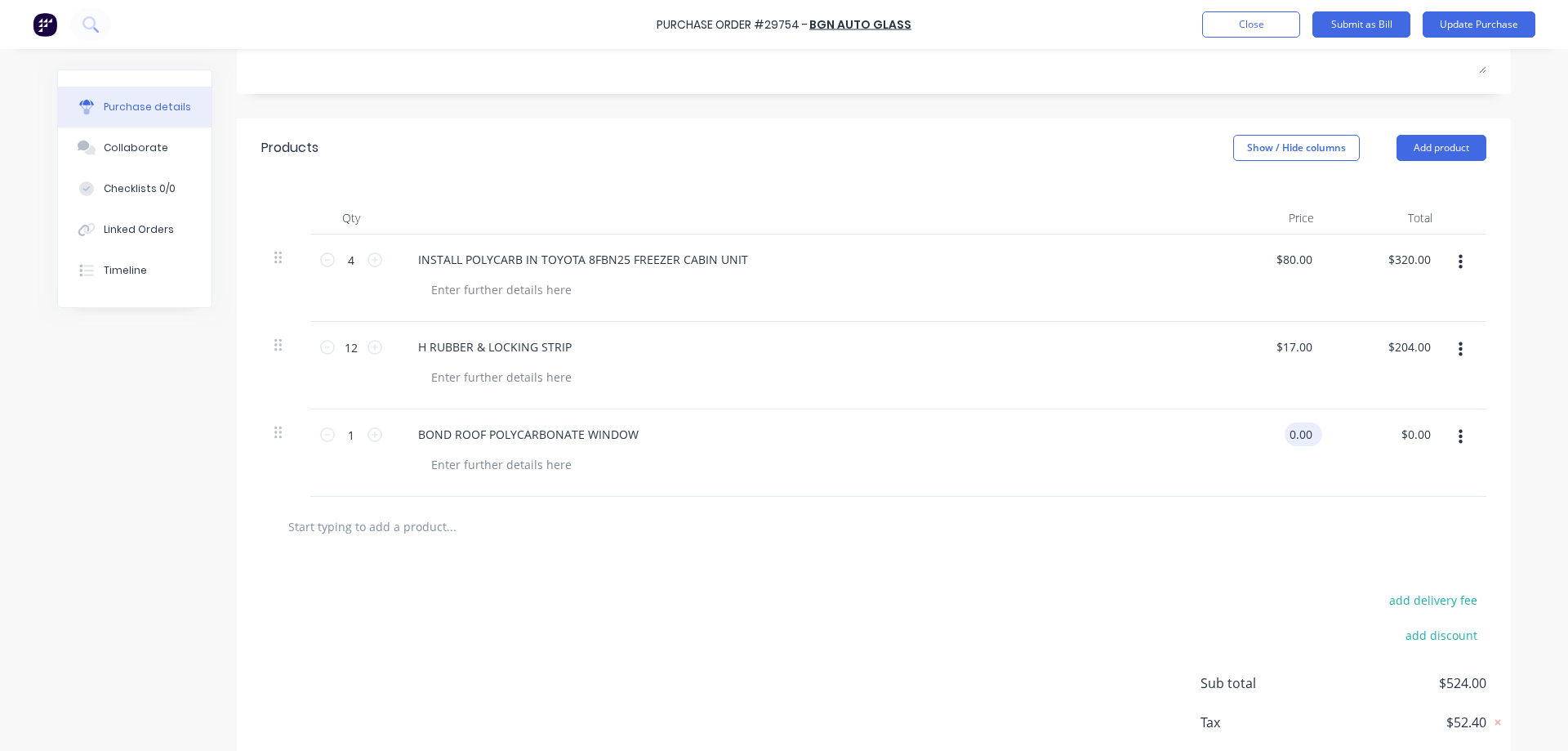
type input "$0.00"
click at [1289, 429] on div "$0.00 $0.00" at bounding box center [1268, 452] width 118 height 87
type textarea "x"
click at [1312, 430] on input "0" at bounding box center [1297, 434] width 38 height 24
type input "0"
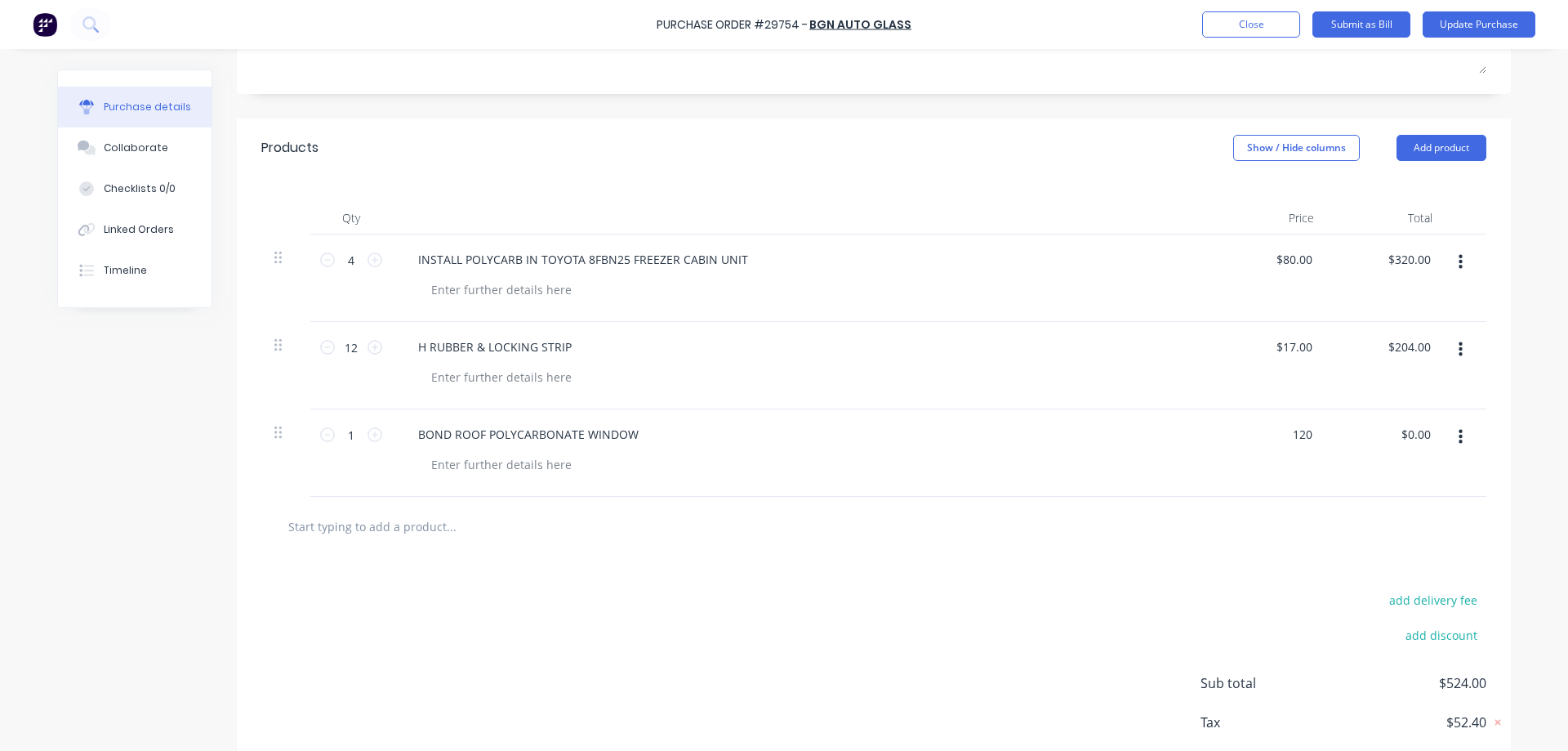
type input "120"
type textarea "x"
type input "$120.00"
type input "120.00"
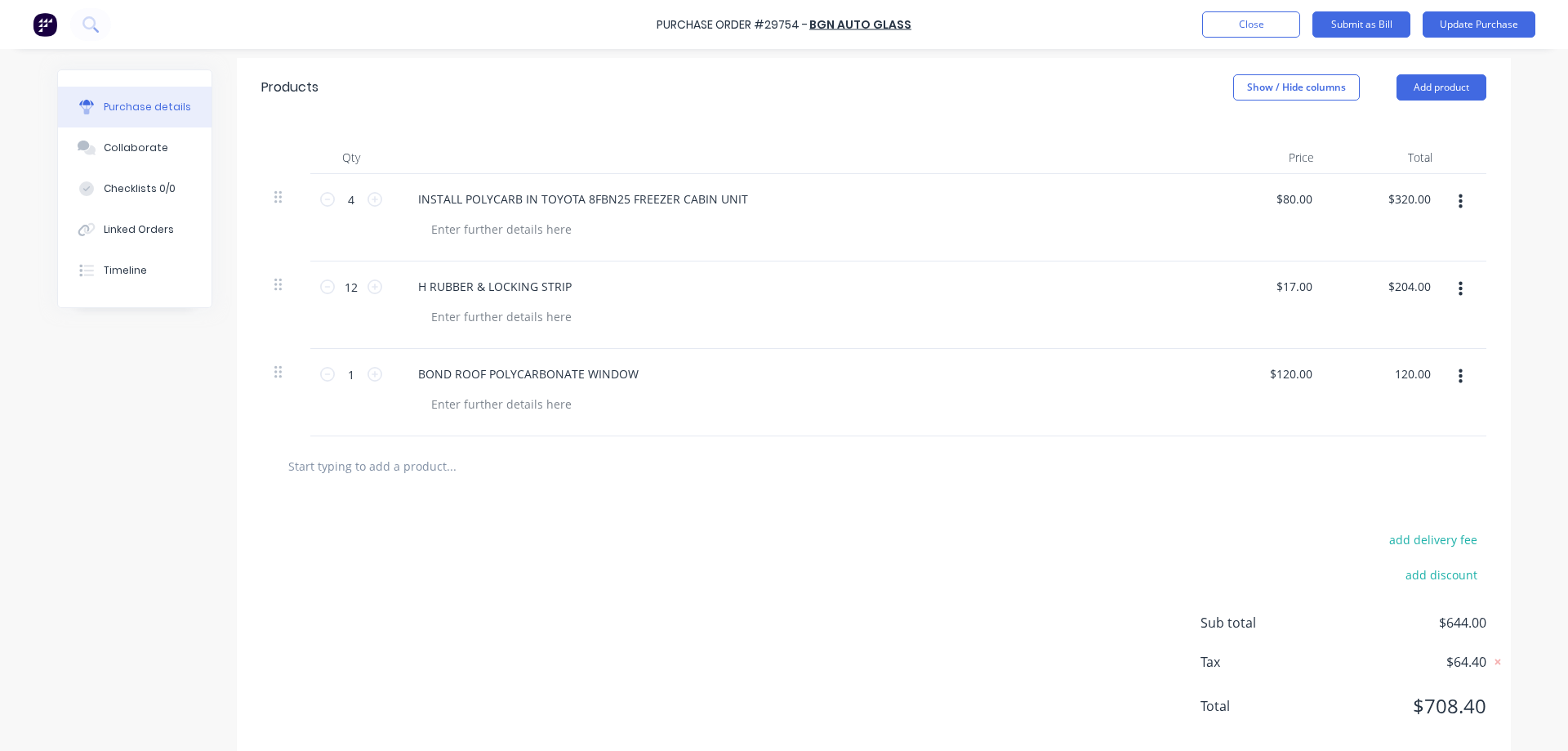
scroll to position [375, 0]
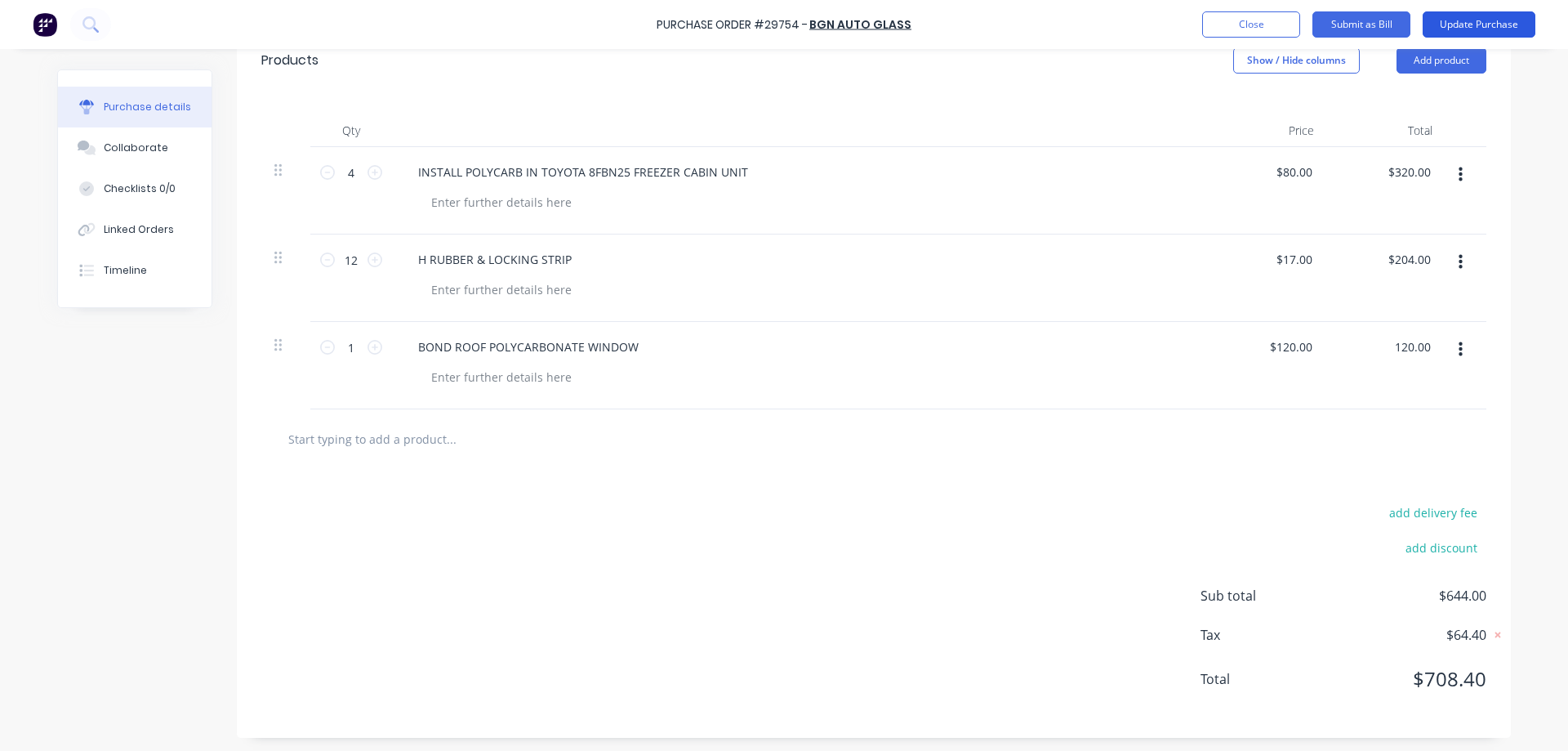
type textarea "x"
type input "$120.00"
click at [1479, 21] on button "Update Purchase" at bounding box center [1479, 24] width 113 height 26
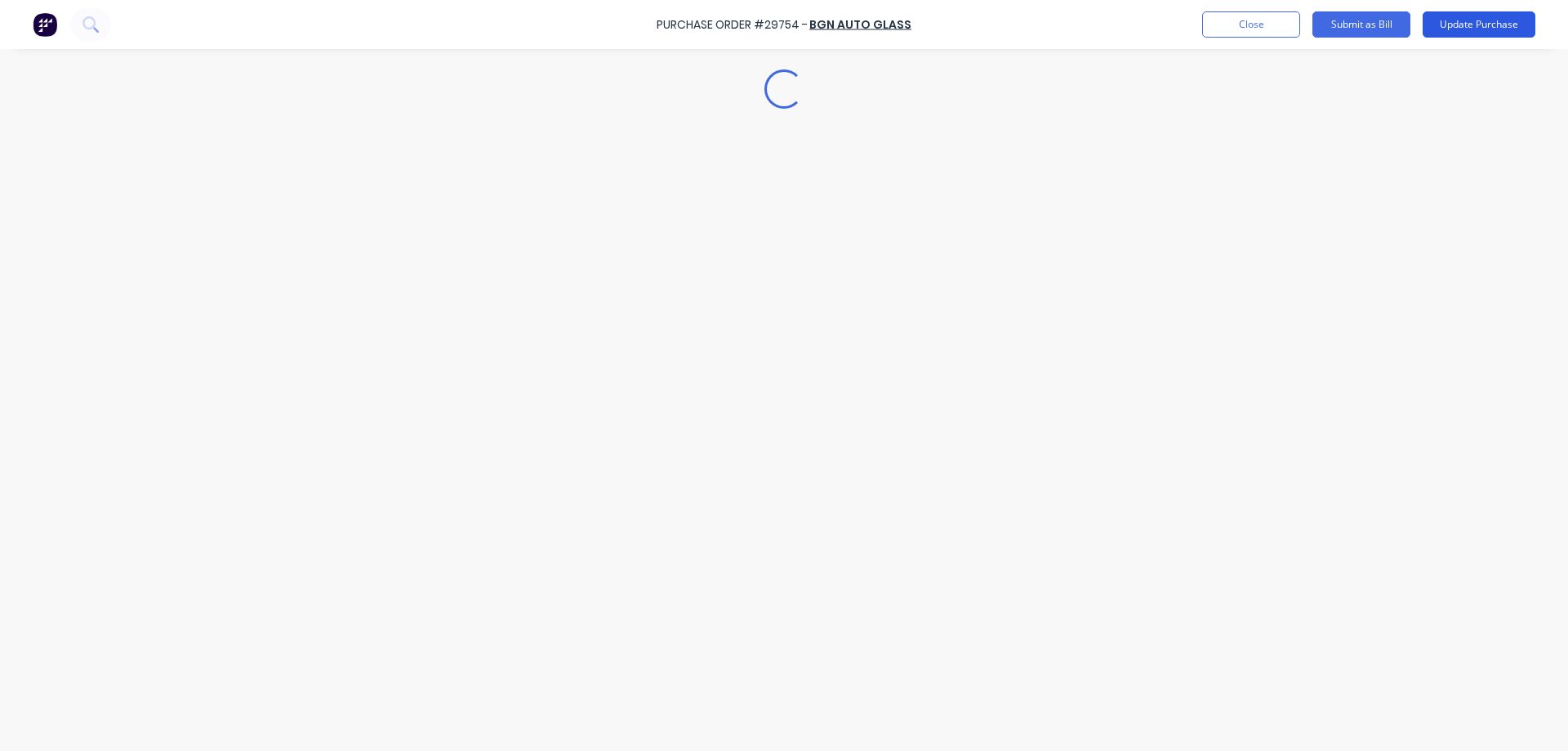
scroll to position [0, 0]
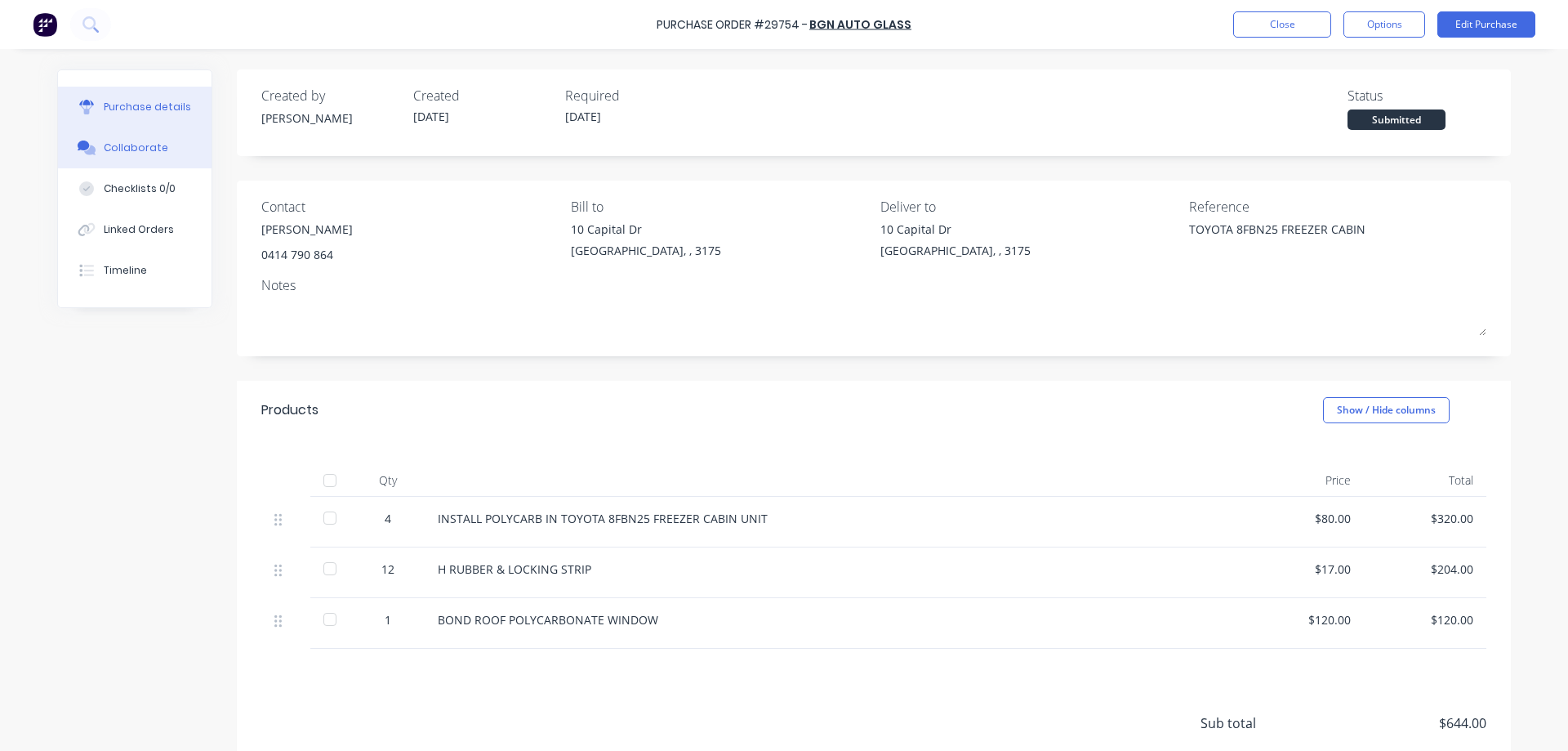
click at [103, 149] on button "Collaborate" at bounding box center [135, 147] width 154 height 41
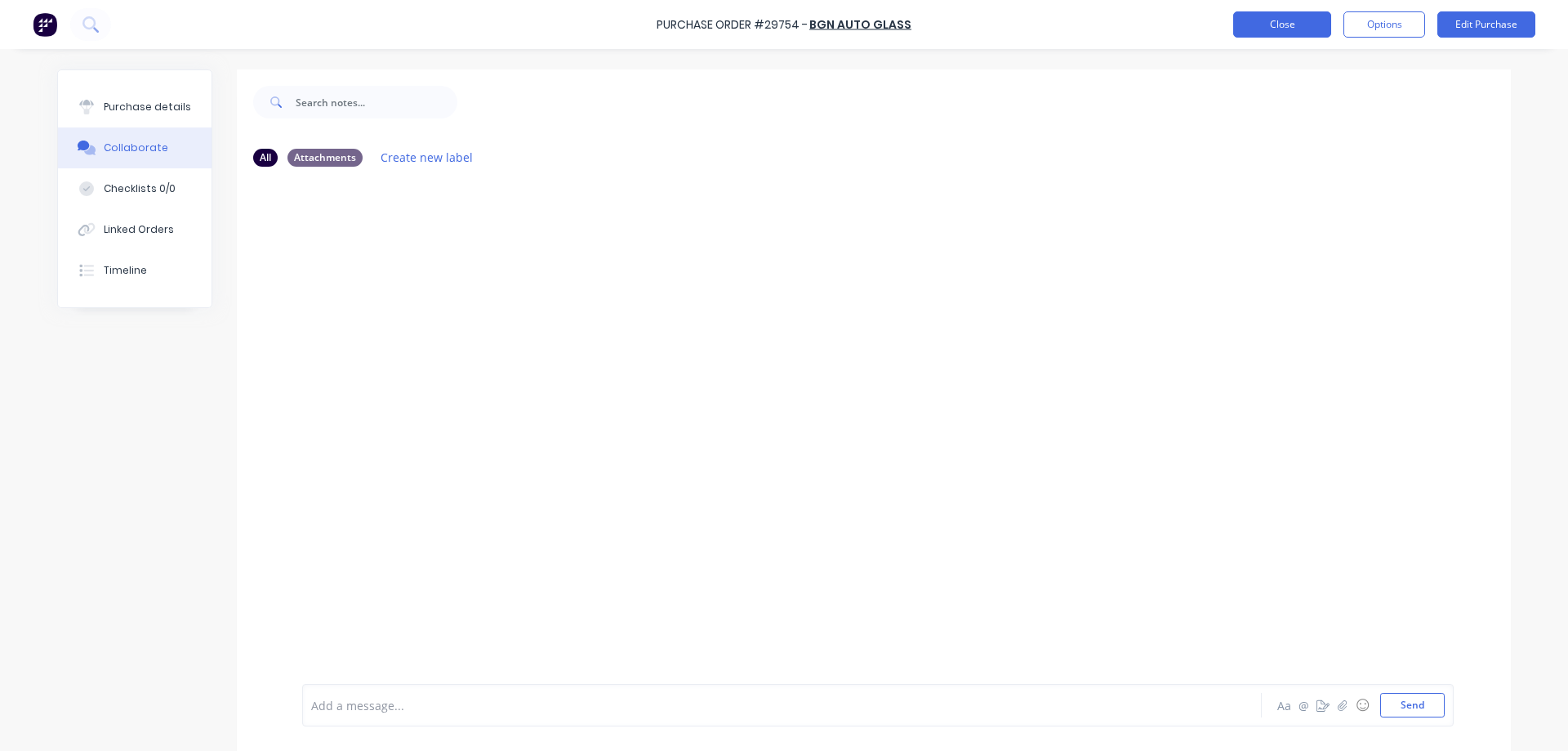
click at [1252, 19] on button "Close" at bounding box center [1282, 24] width 98 height 26
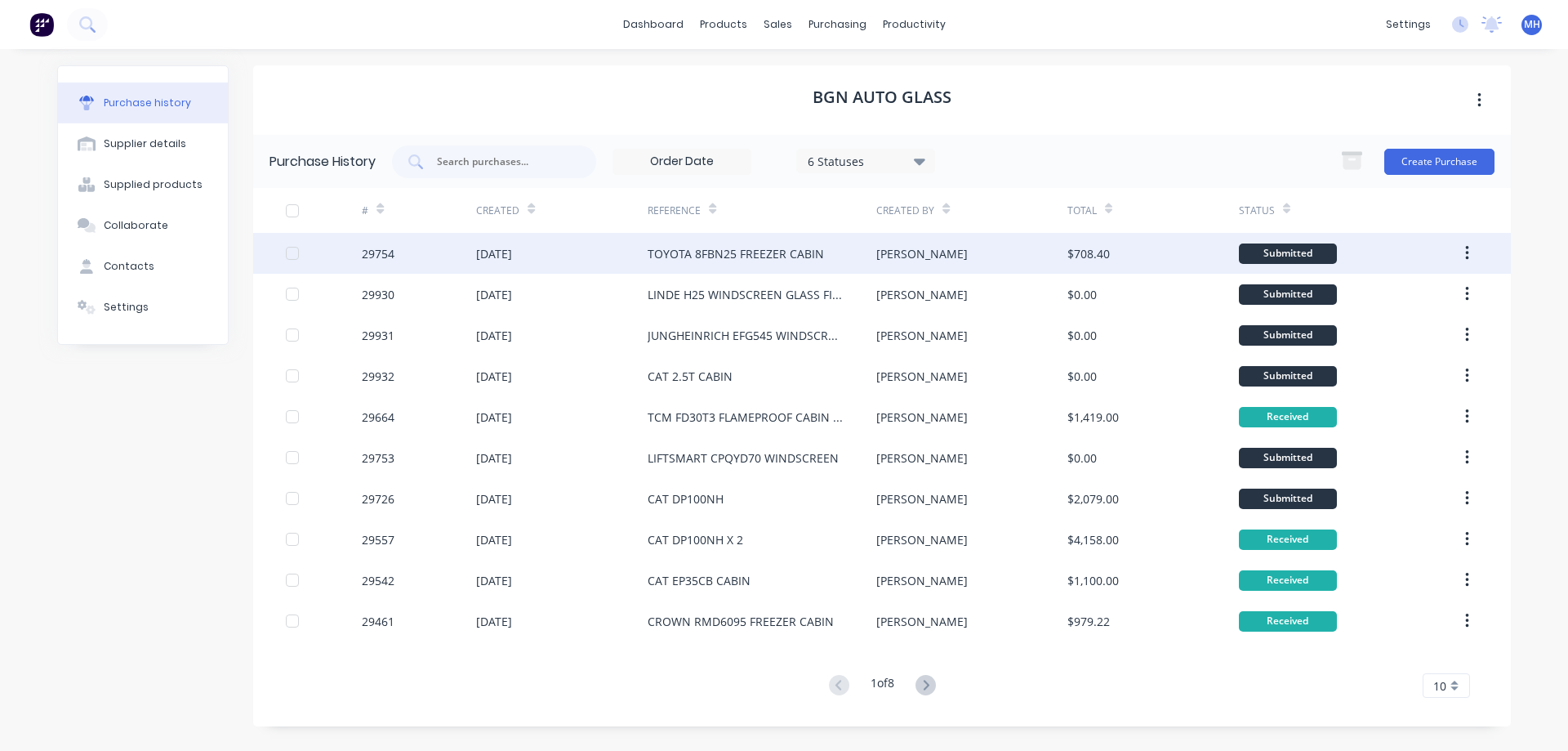
click at [438, 253] on div "29754" at bounding box center [419, 253] width 114 height 41
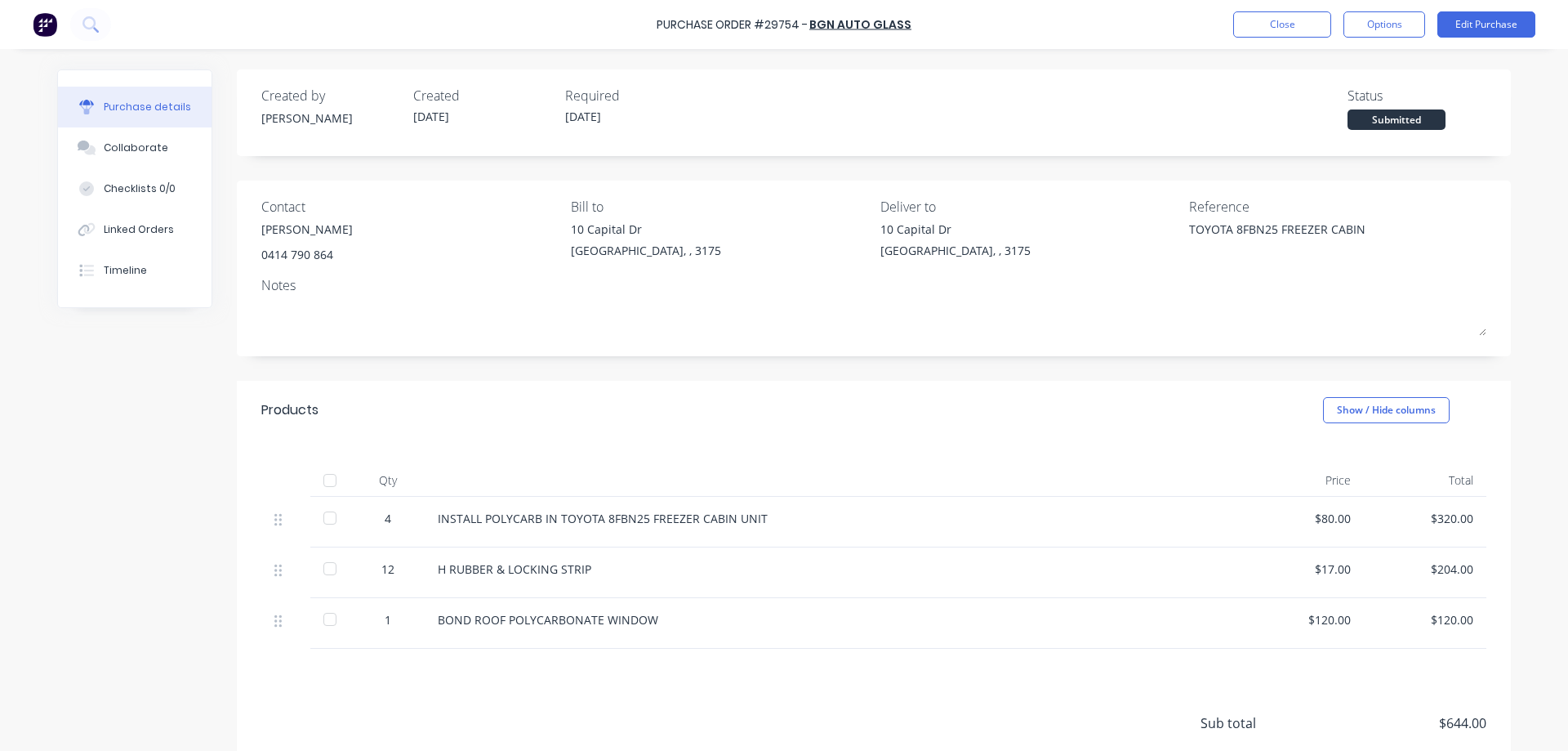
click at [1486, 7] on div "Purchase Order #29754 - BGN AUTO GLASS Close Options Edit Purchase" at bounding box center [784, 24] width 1568 height 49
click at [1488, 19] on div "Purchase Order #29754 - BGN AUTO GLASS Close Options Edit Purchase" at bounding box center [784, 24] width 1568 height 49
click at [1492, 20] on button "Edit Purchase" at bounding box center [1486, 24] width 98 height 26
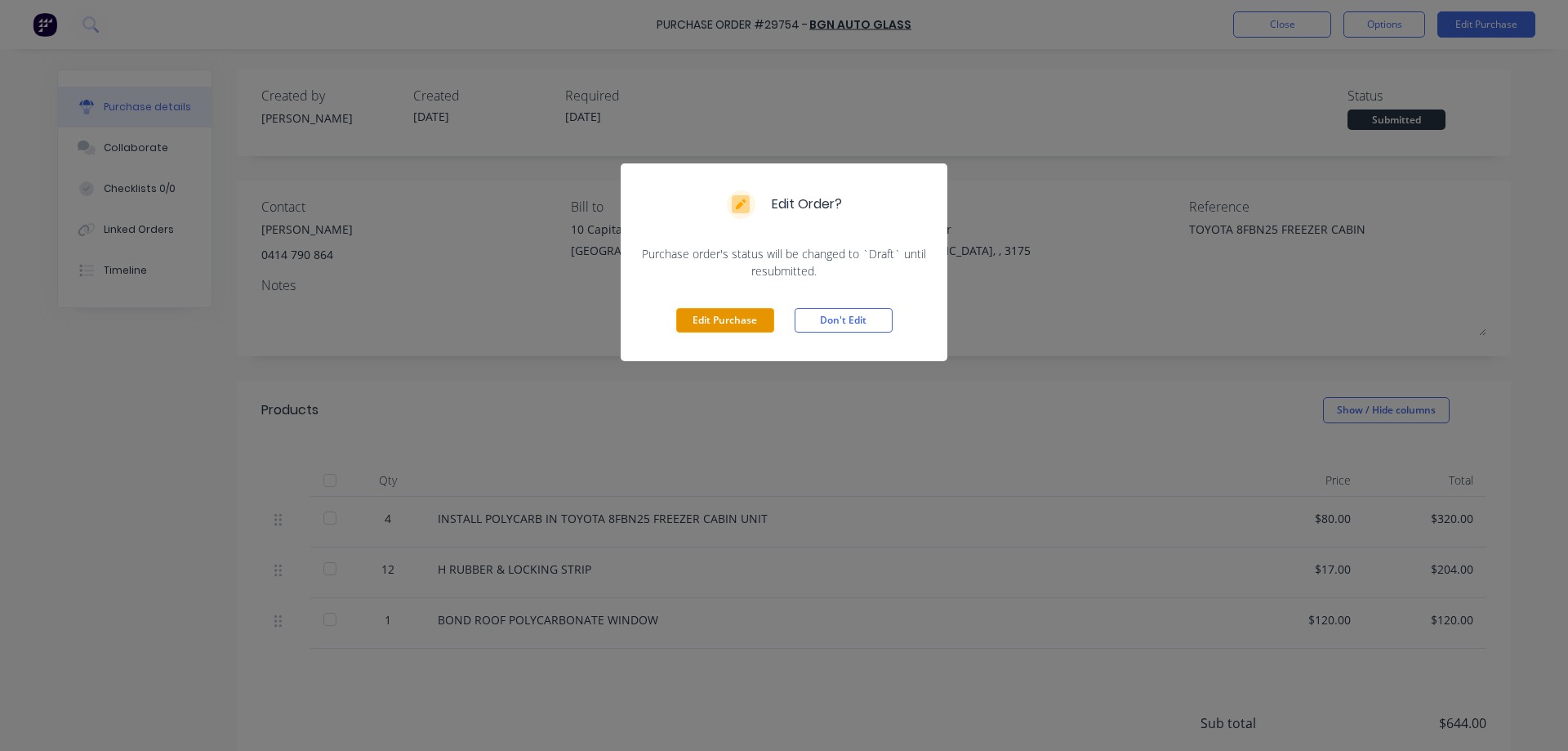
click at [735, 319] on button "Edit Purchase" at bounding box center [725, 320] width 98 height 24
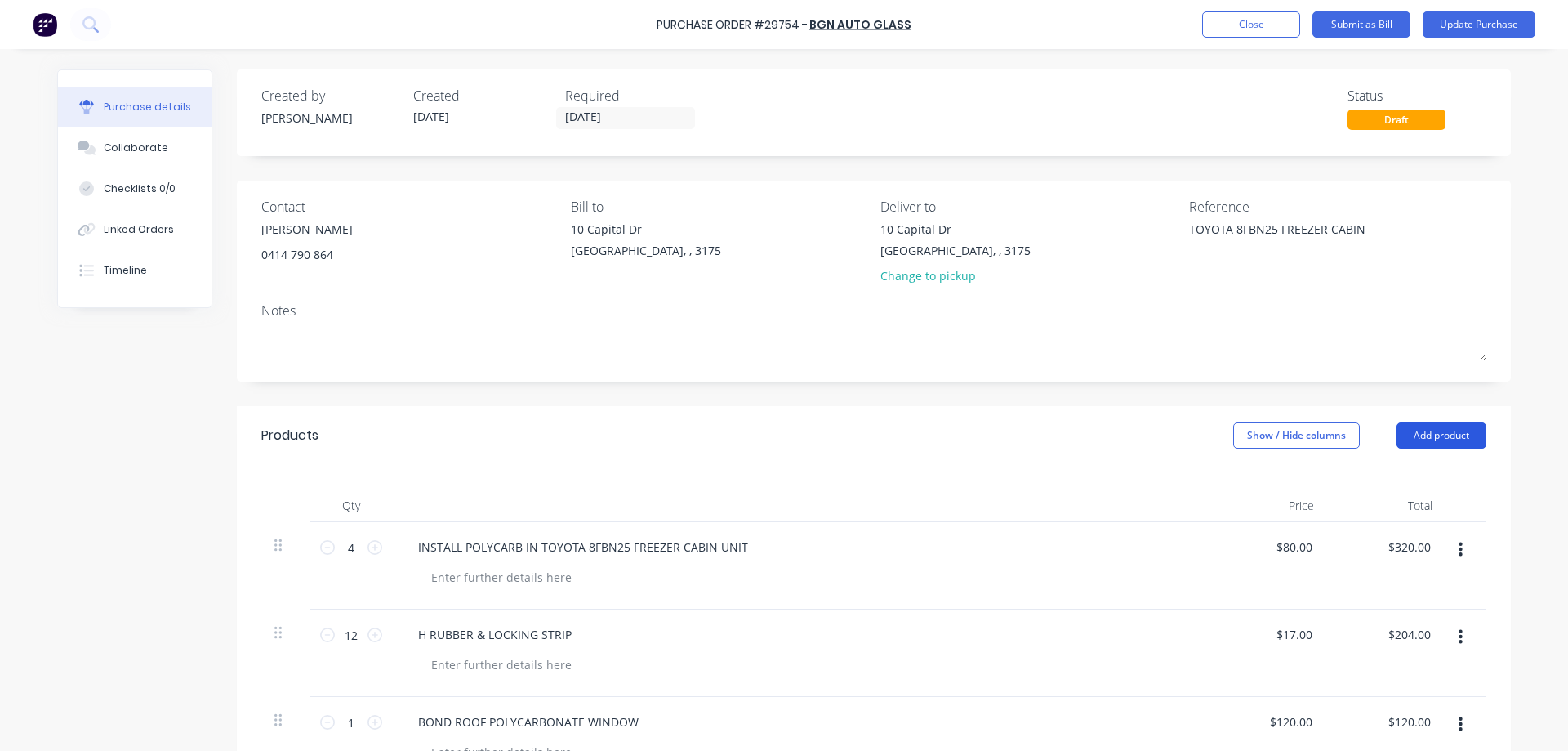
click at [1428, 426] on button "Add product" at bounding box center [1441, 435] width 90 height 26
click at [1416, 470] on div "Product catalogue" at bounding box center [1409, 477] width 126 height 24
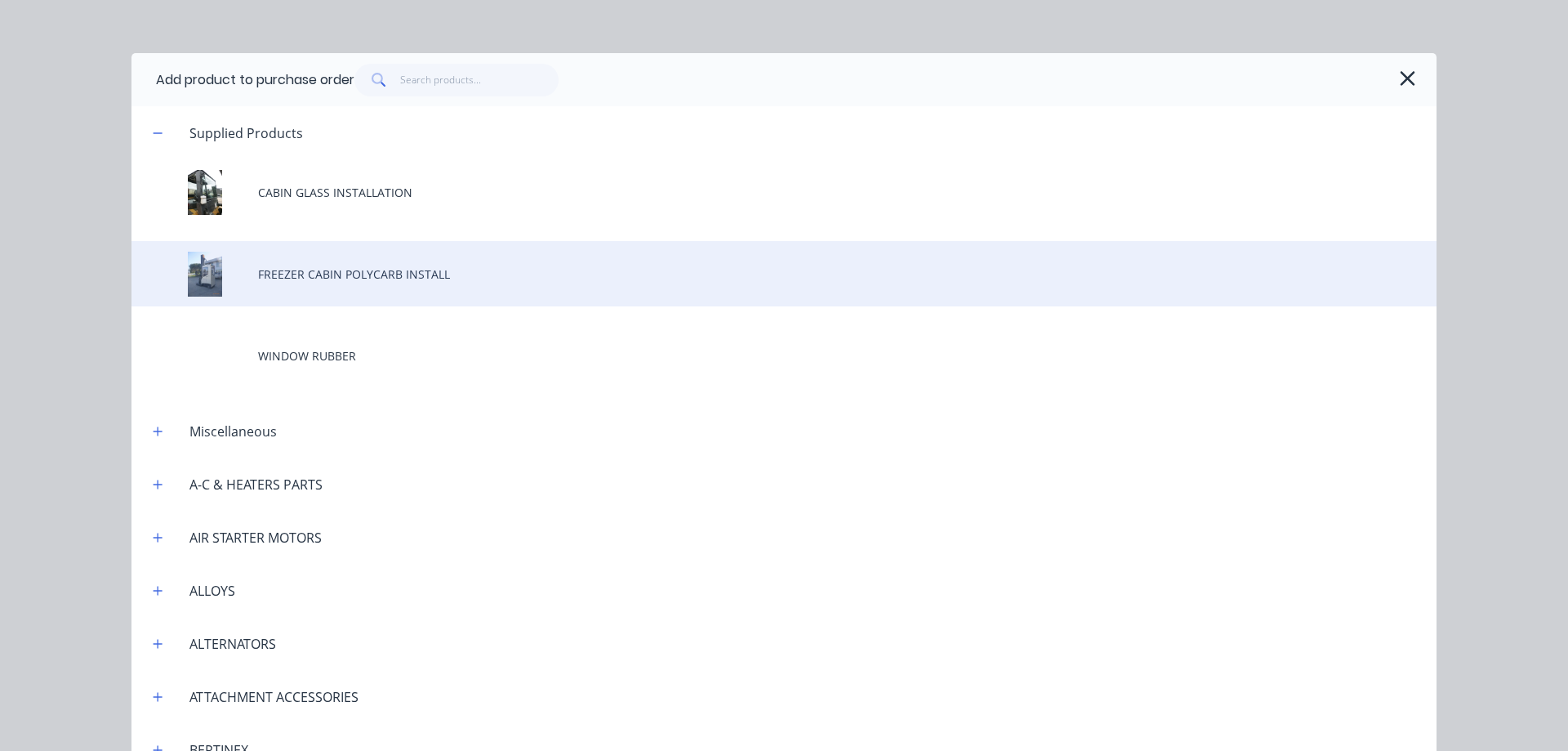
click at [370, 279] on div "FREEZER CABIN POLYCARB INSTALL" at bounding box center [783, 273] width 1305 height 65
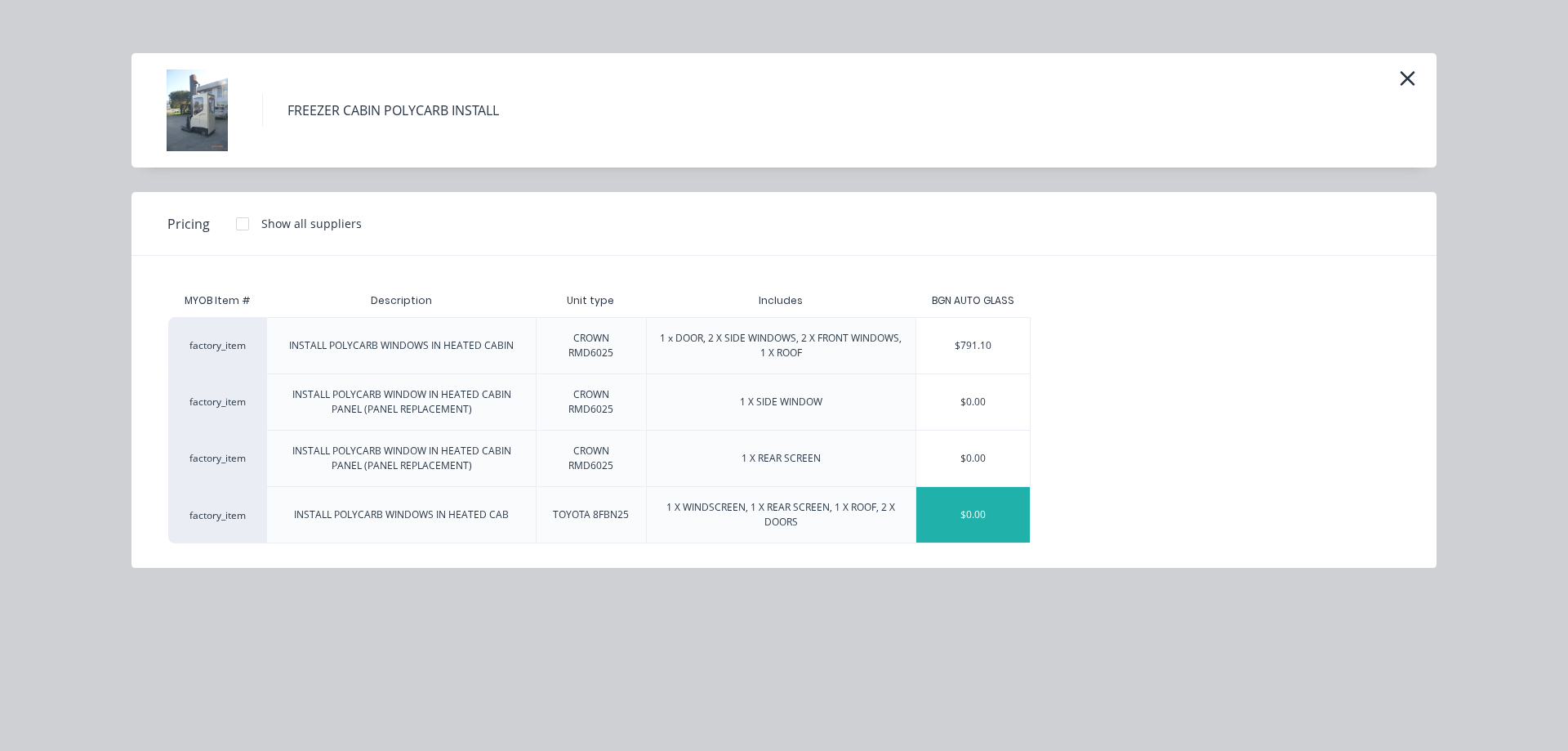
click at [990, 515] on div "$0.00" at bounding box center [973, 515] width 114 height 56
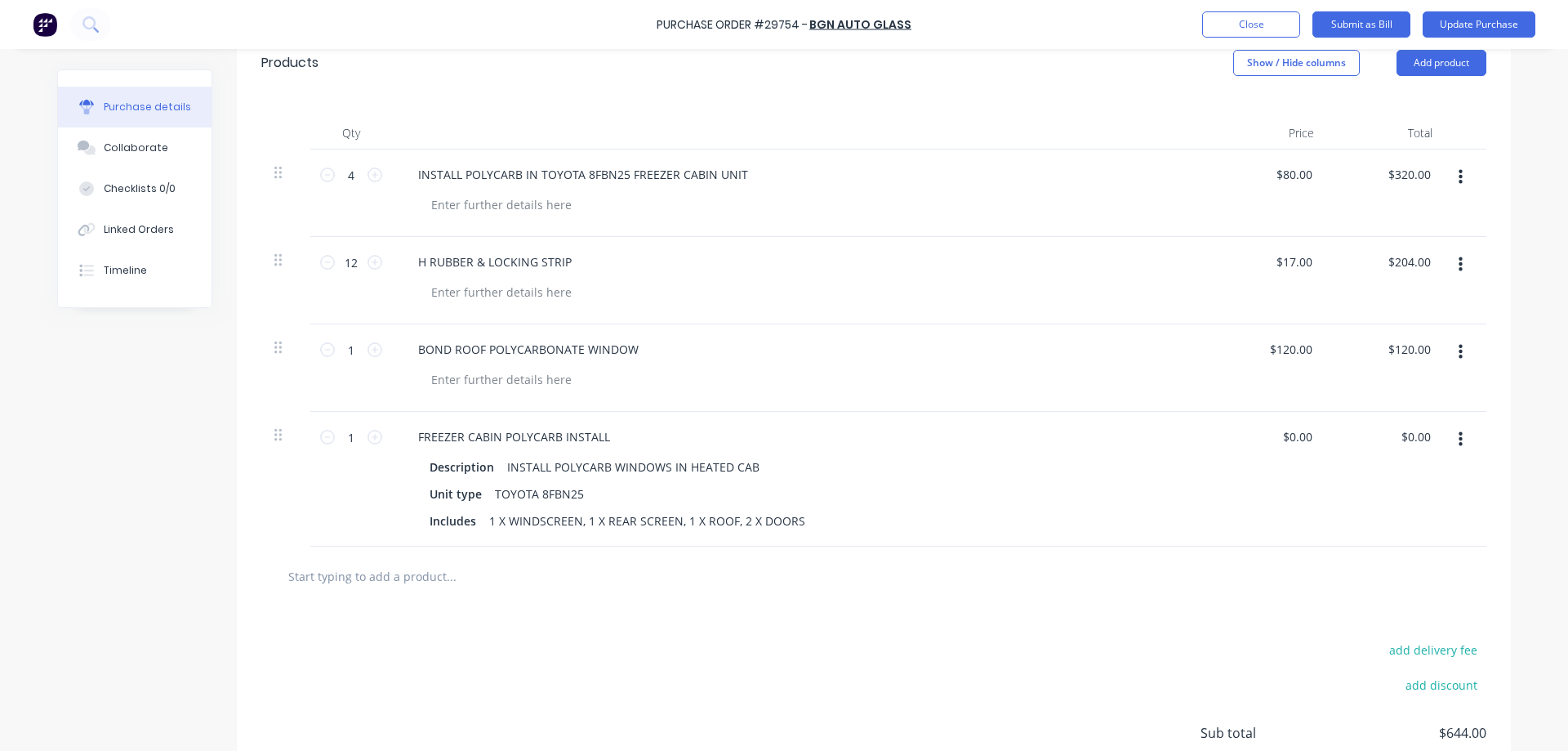
scroll to position [510, 0]
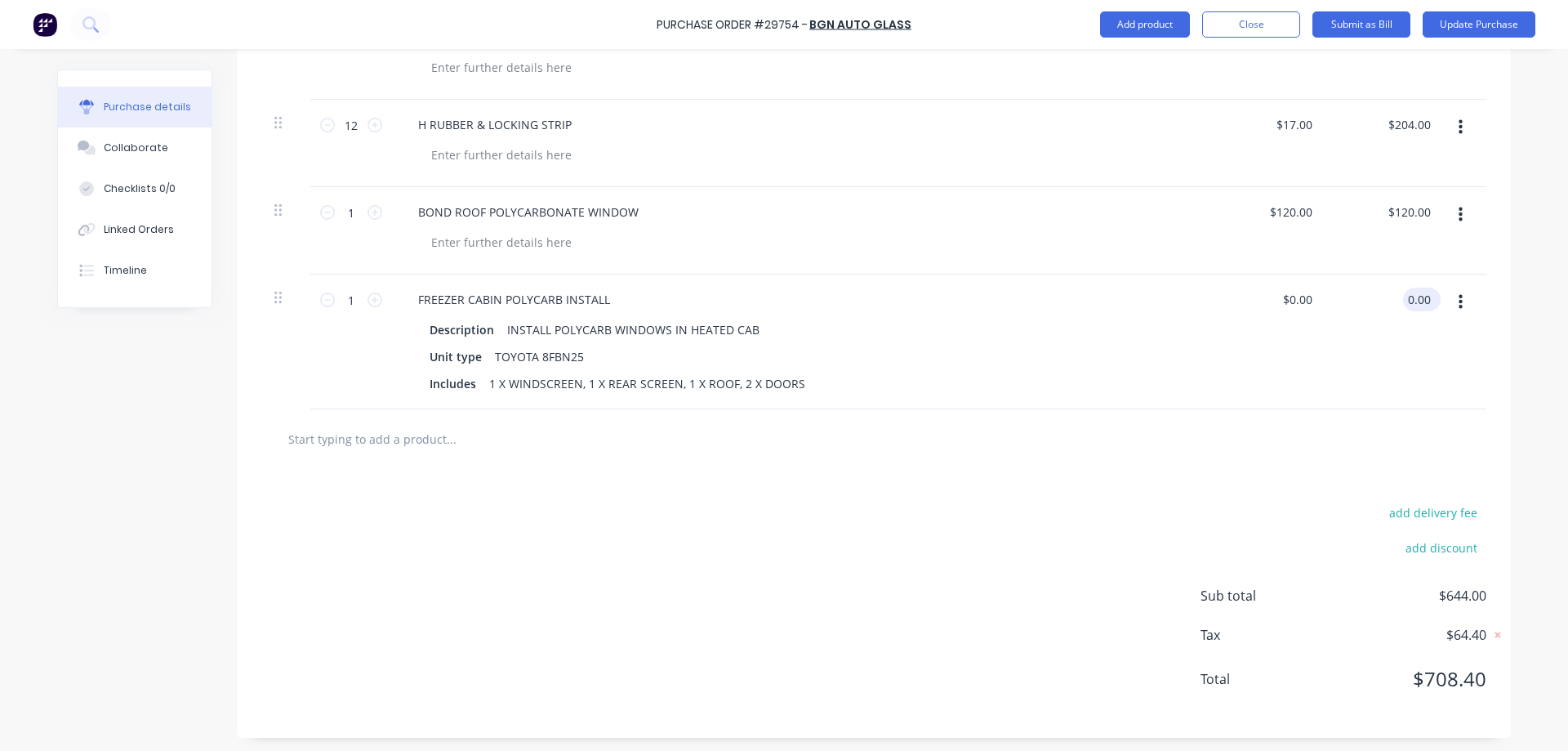
type textarea "x"
type input "0.00"
click at [1403, 297] on input "0.00" at bounding box center [1418, 299] width 31 height 24
type textarea "x"
type input "0.0000"
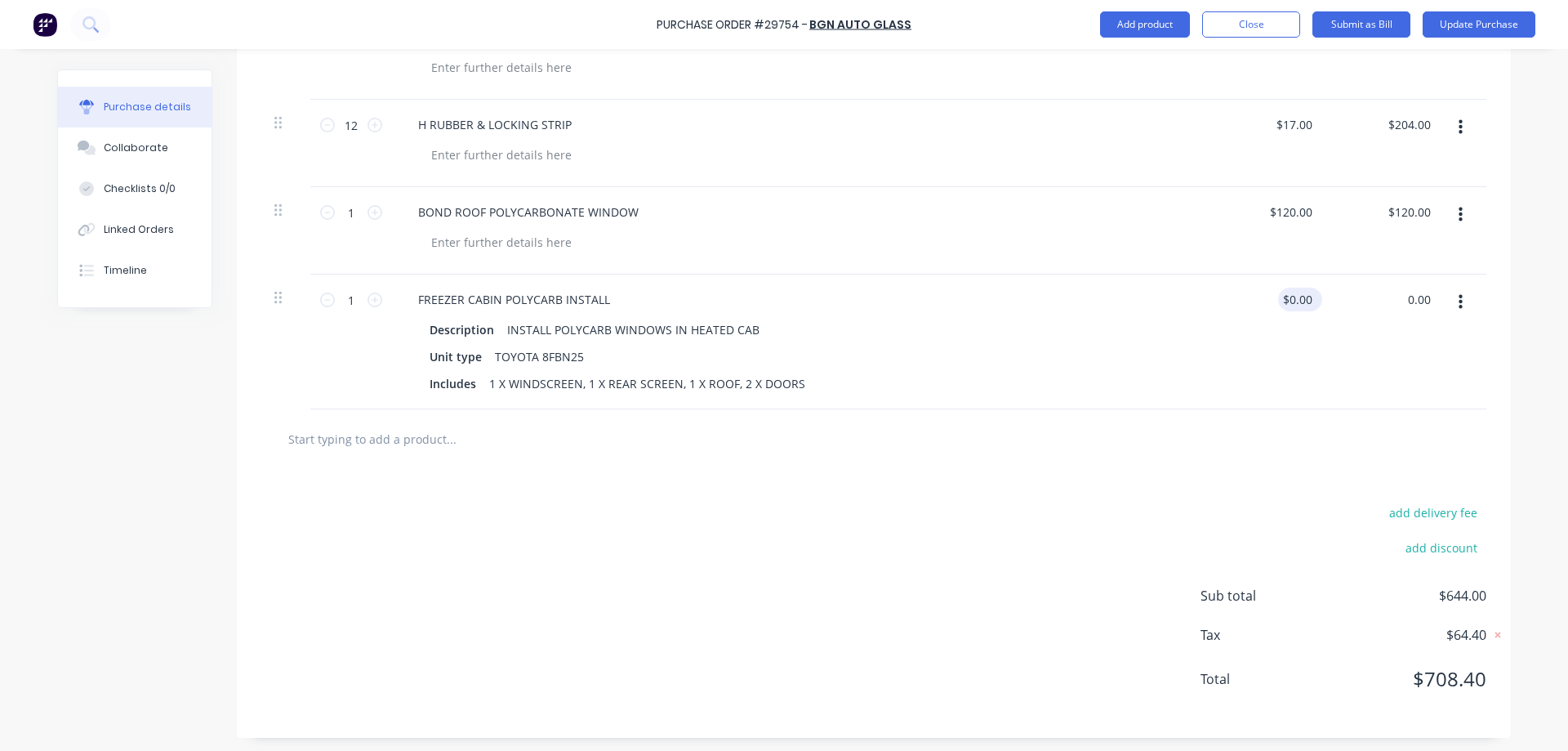
type input "$0.00"
type textarea "x"
click at [1290, 295] on input "0.0000" at bounding box center [1297, 299] width 38 height 24
type input "0"
type input "7"
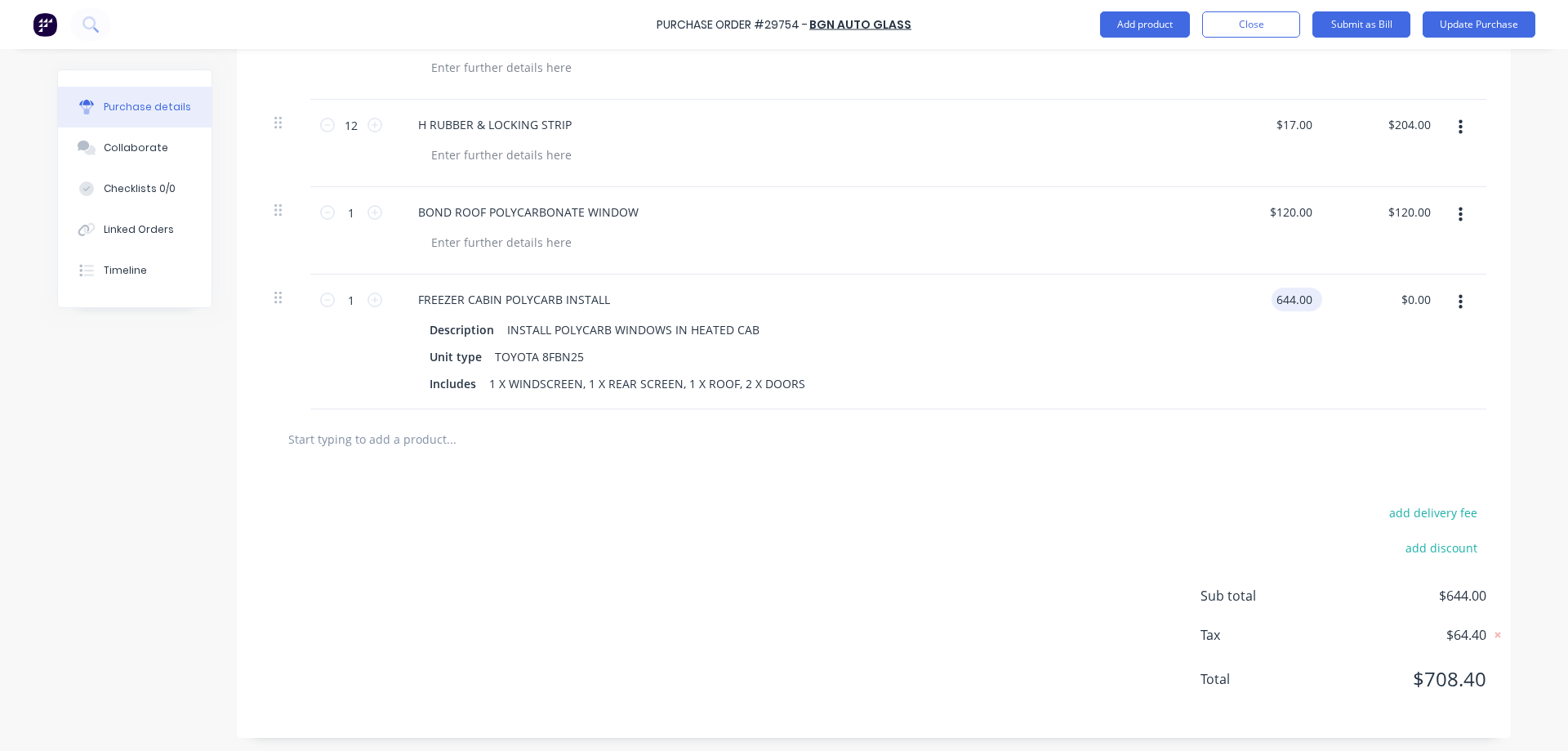
type input "644.00"
type textarea "x"
type input "$644.00"
type input "644.00"
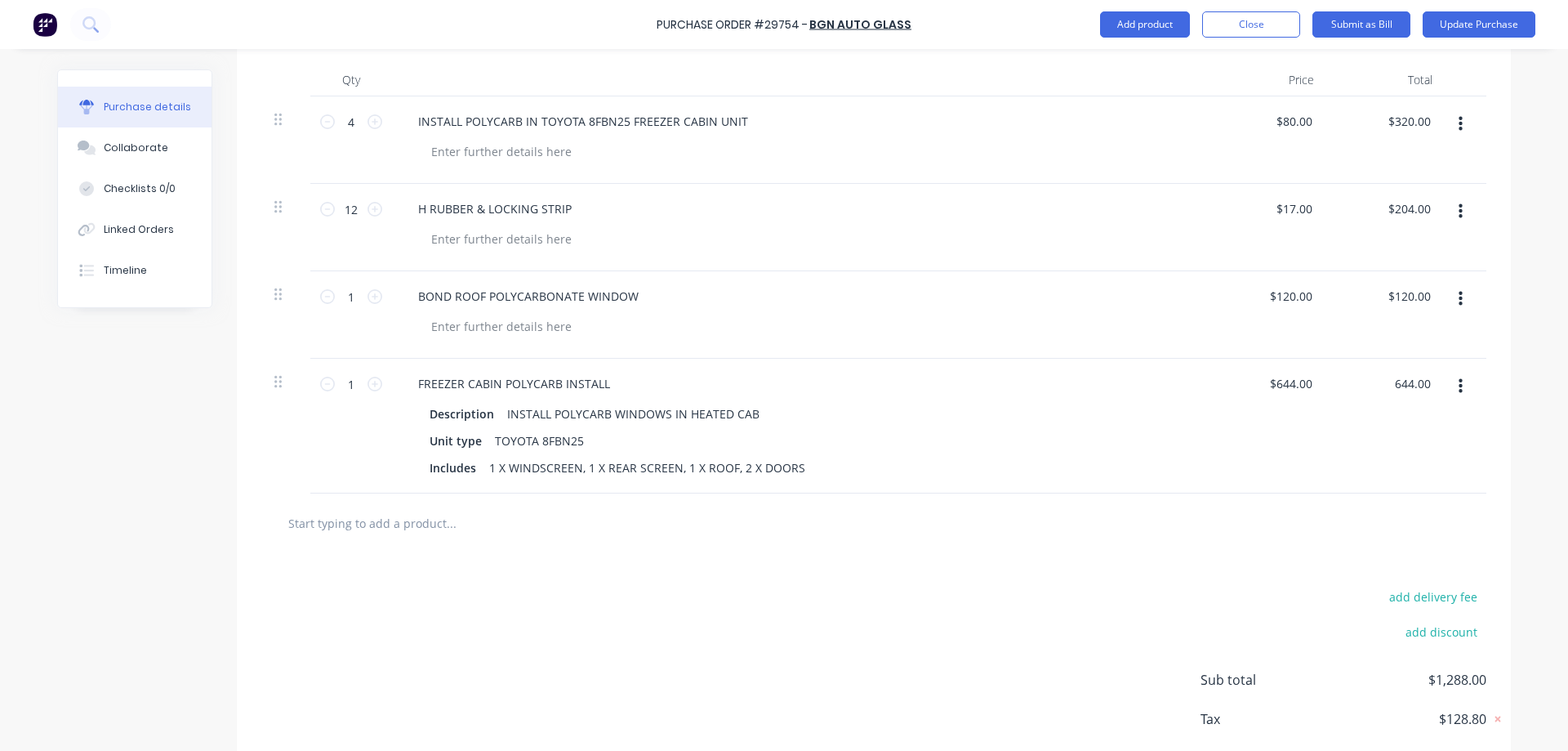
scroll to position [323, 0]
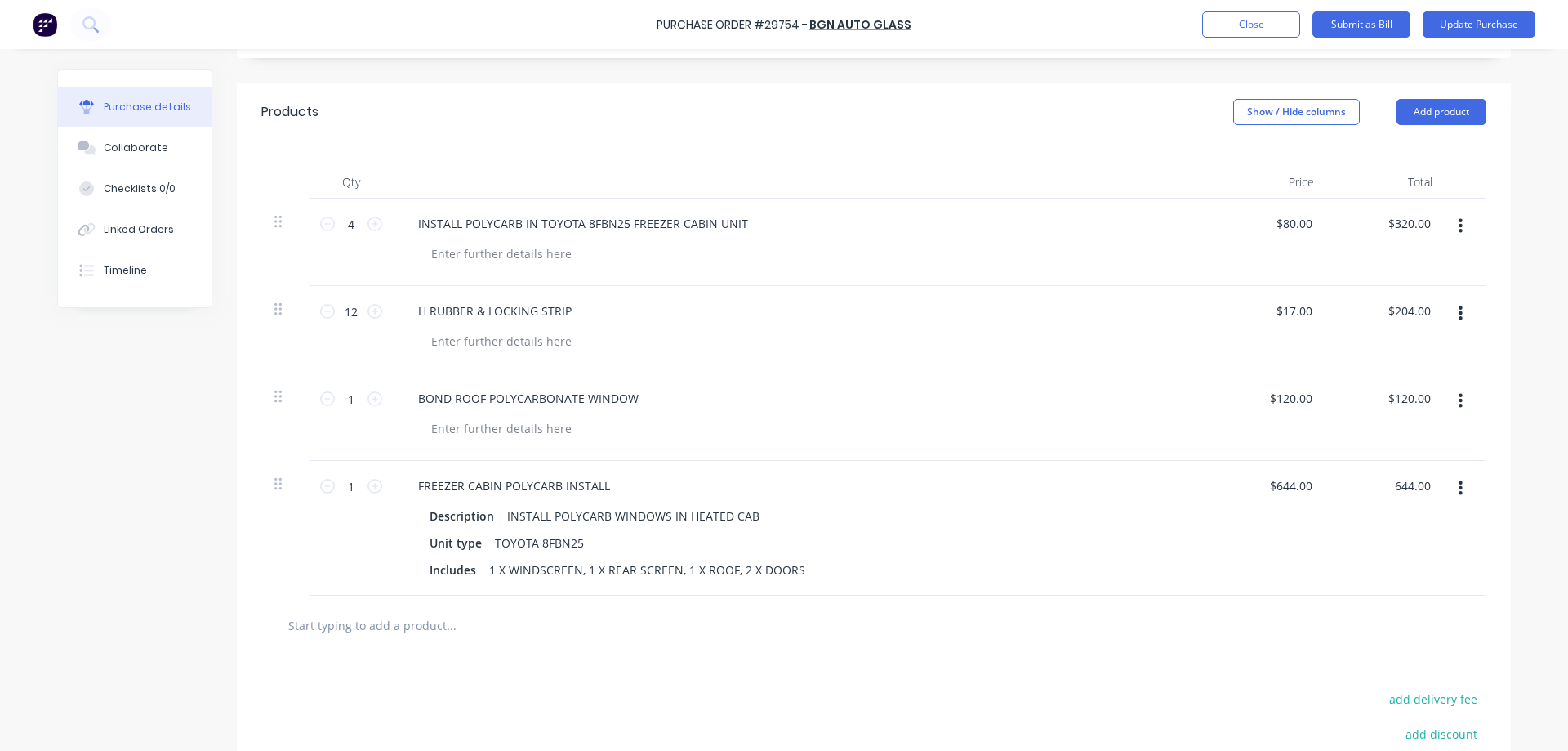
type textarea "x"
type input "$644.00"
click at [1462, 217] on icon "button" at bounding box center [1461, 226] width 4 height 18
click at [1374, 371] on button "Delete" at bounding box center [1410, 367] width 139 height 33
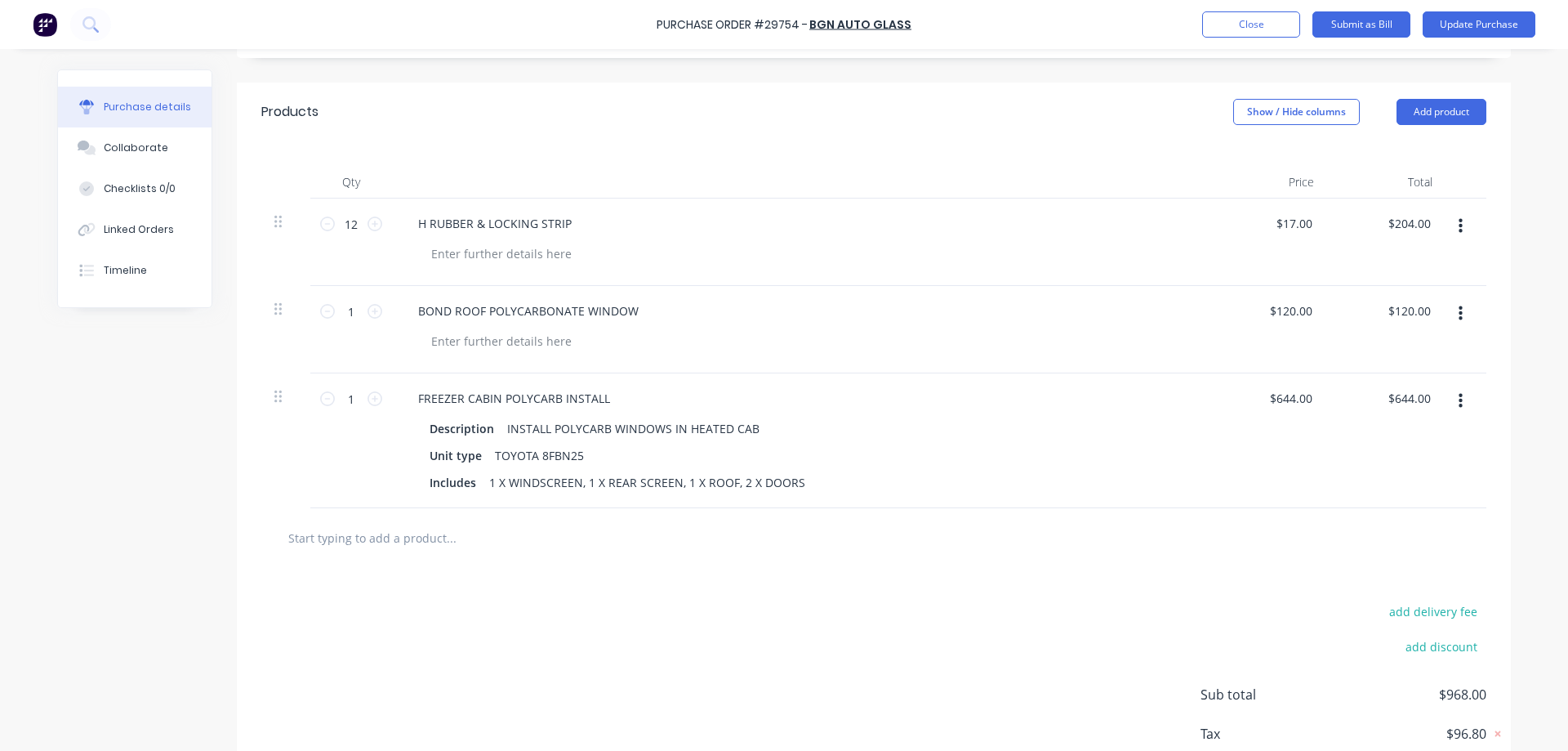
click at [1464, 224] on button "button" at bounding box center [1460, 226] width 38 height 29
click at [1380, 369] on button "Delete" at bounding box center [1410, 367] width 139 height 33
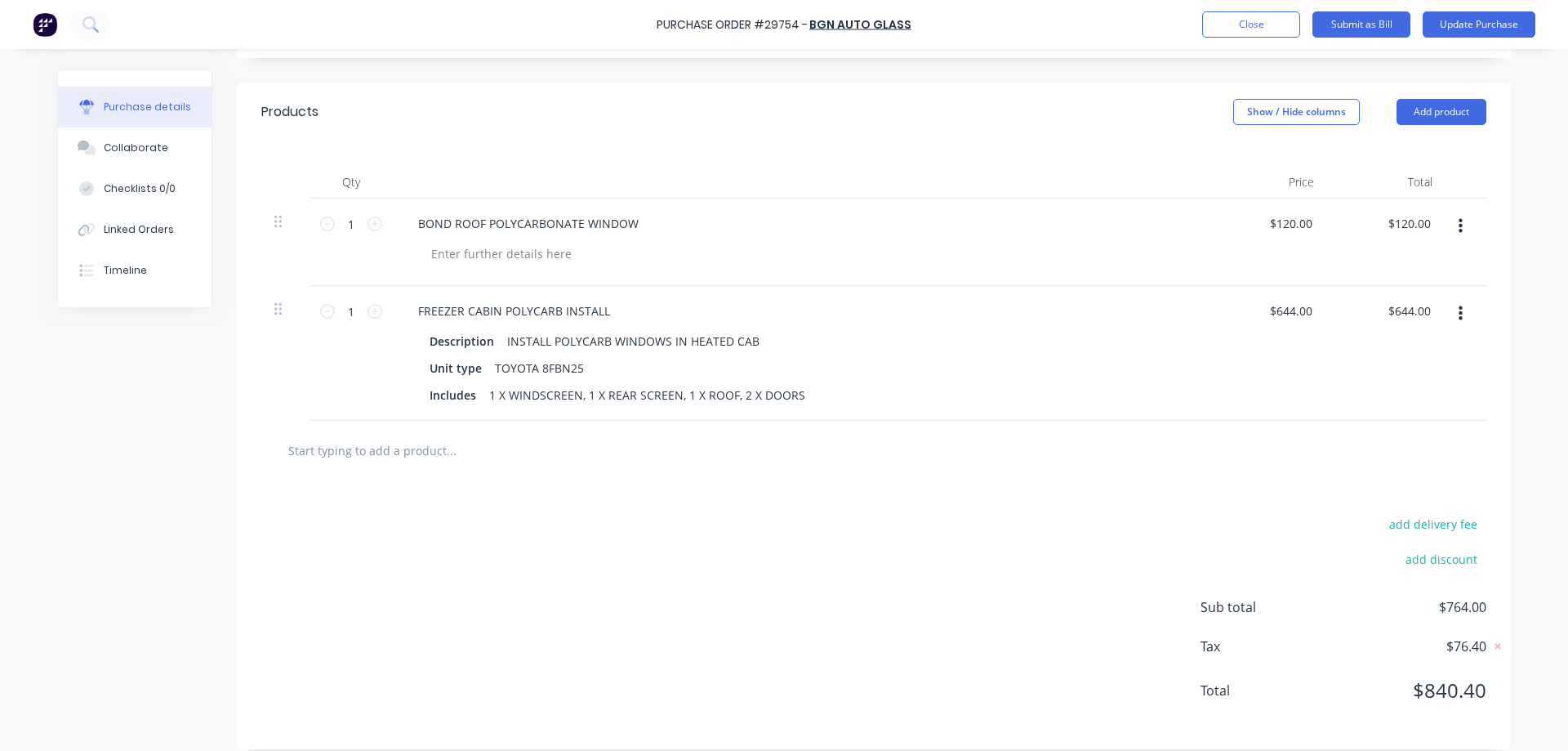
click at [1466, 224] on button "button" at bounding box center [1460, 226] width 38 height 29
click at [1399, 363] on button "Delete" at bounding box center [1410, 367] width 139 height 33
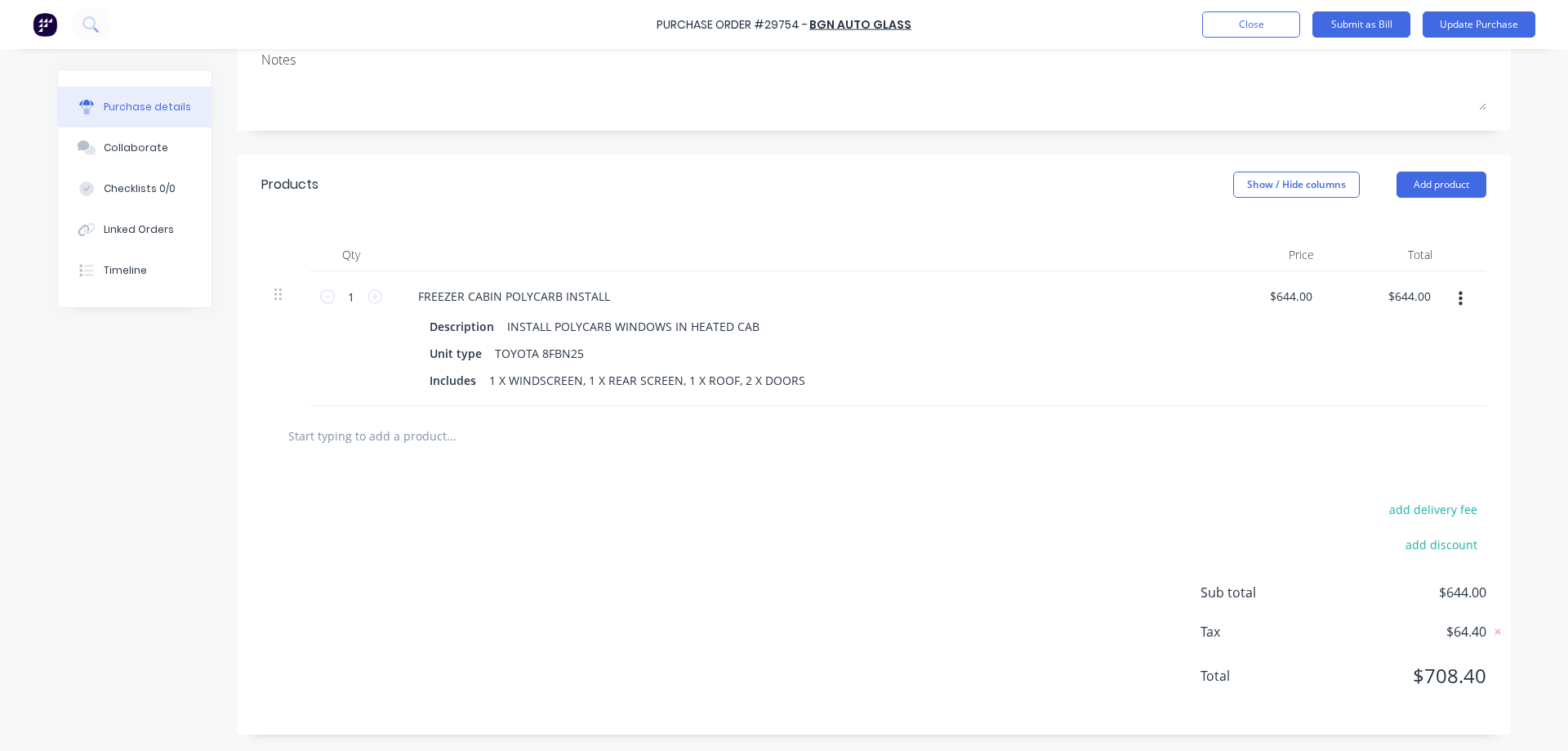
scroll to position [247, 0]
click at [1482, 20] on button "Update Purchase" at bounding box center [1479, 24] width 113 height 26
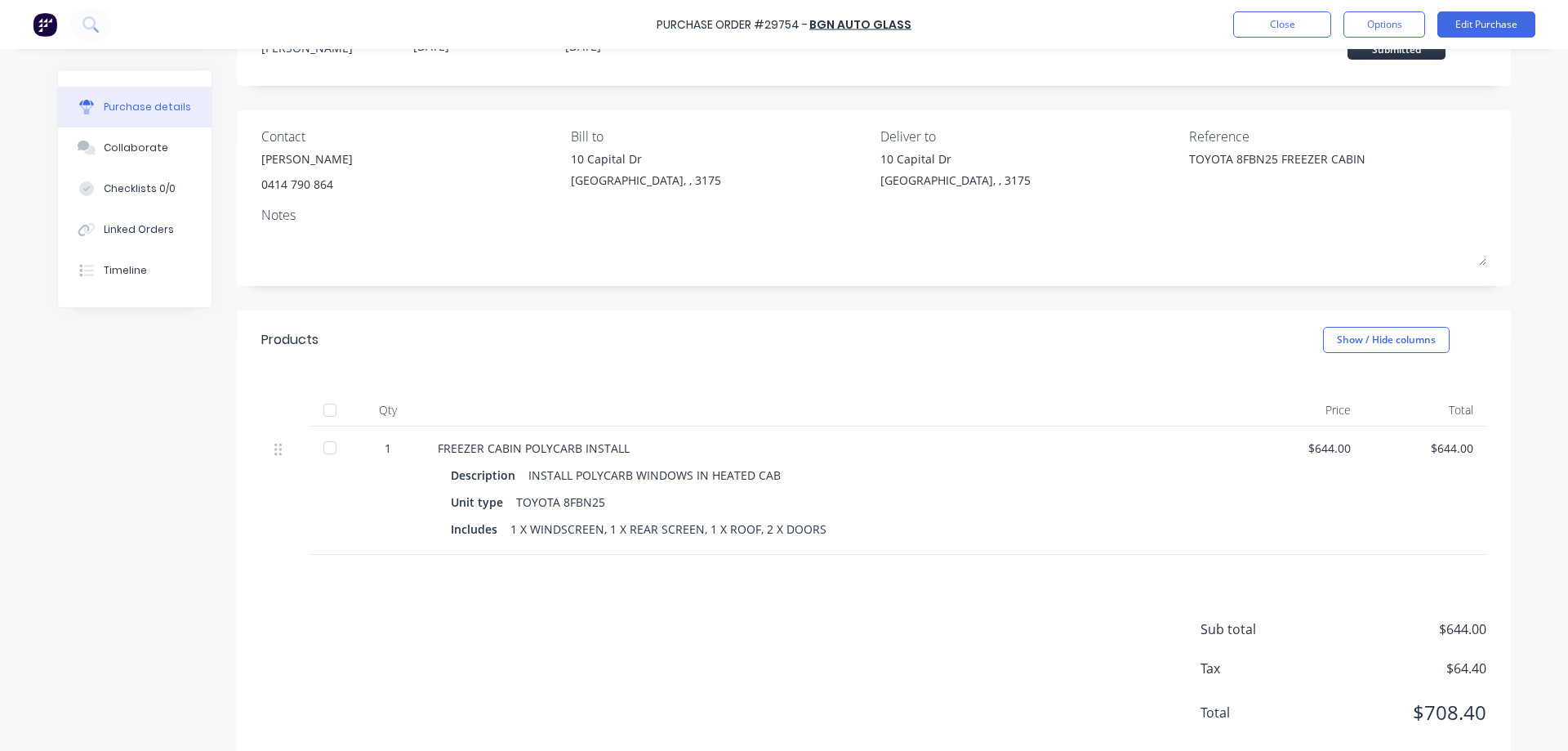
scroll to position [104, 0]
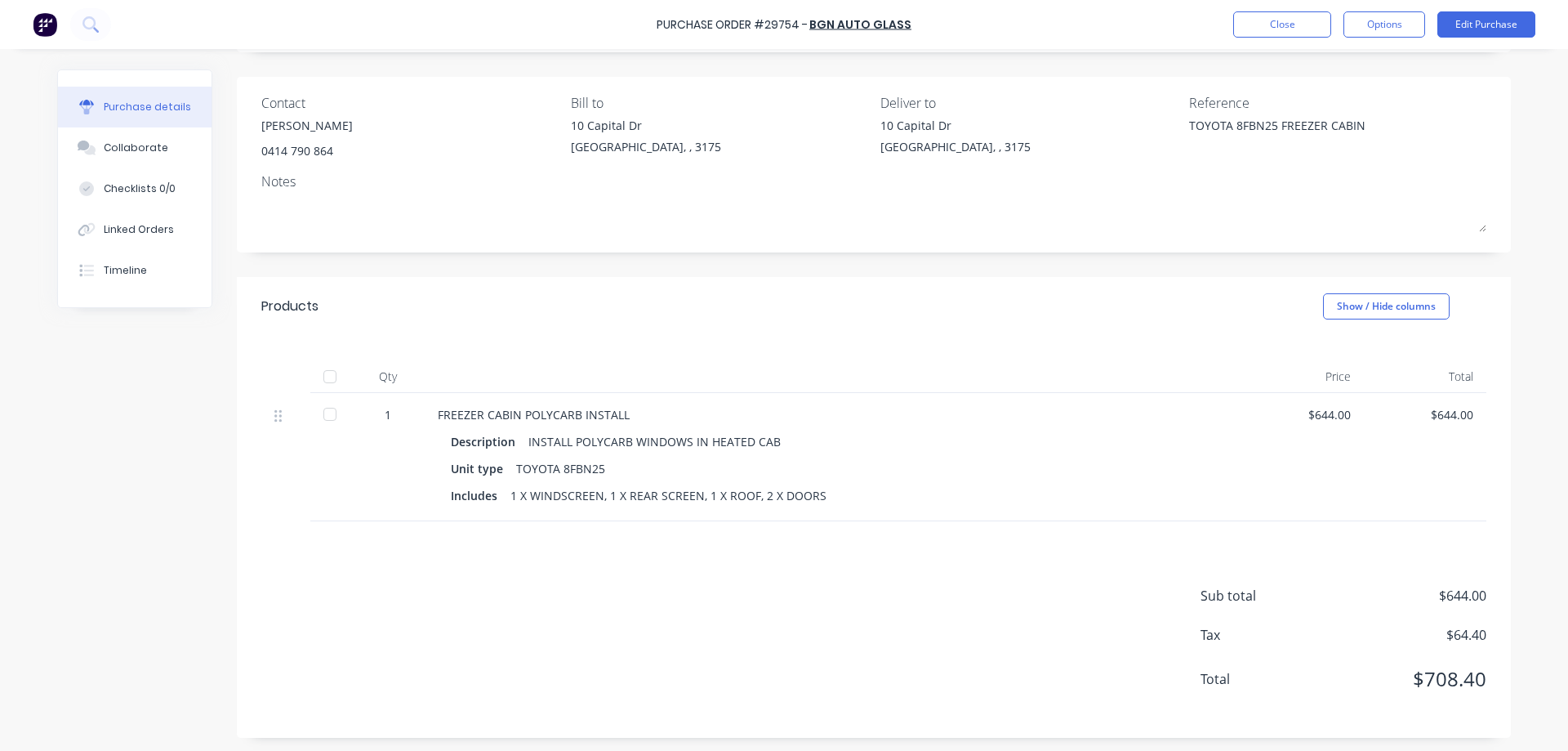
click at [330, 377] on div at bounding box center [330, 376] width 33 height 33
type textarea "x"
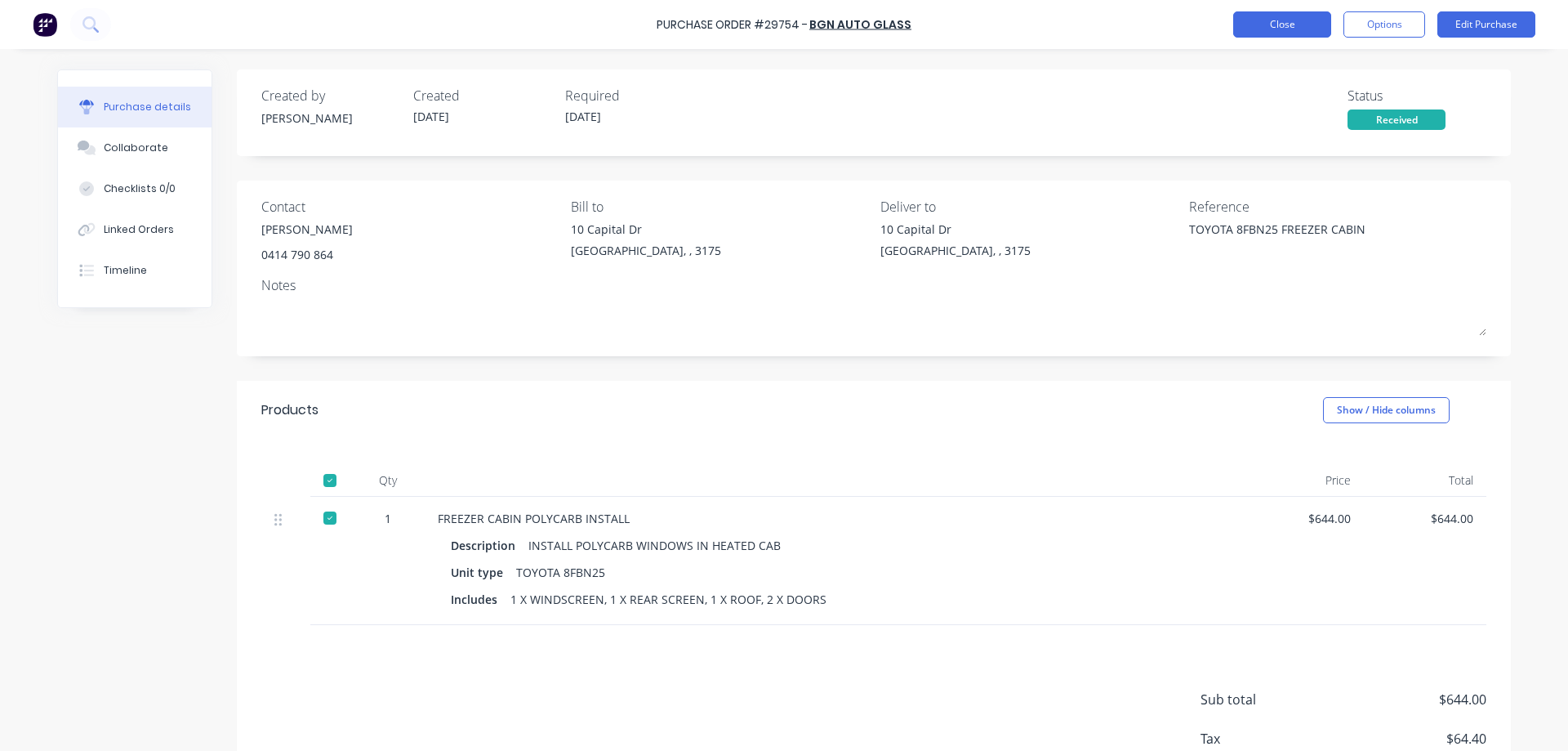
click at [1270, 24] on button "Close" at bounding box center [1282, 24] width 98 height 26
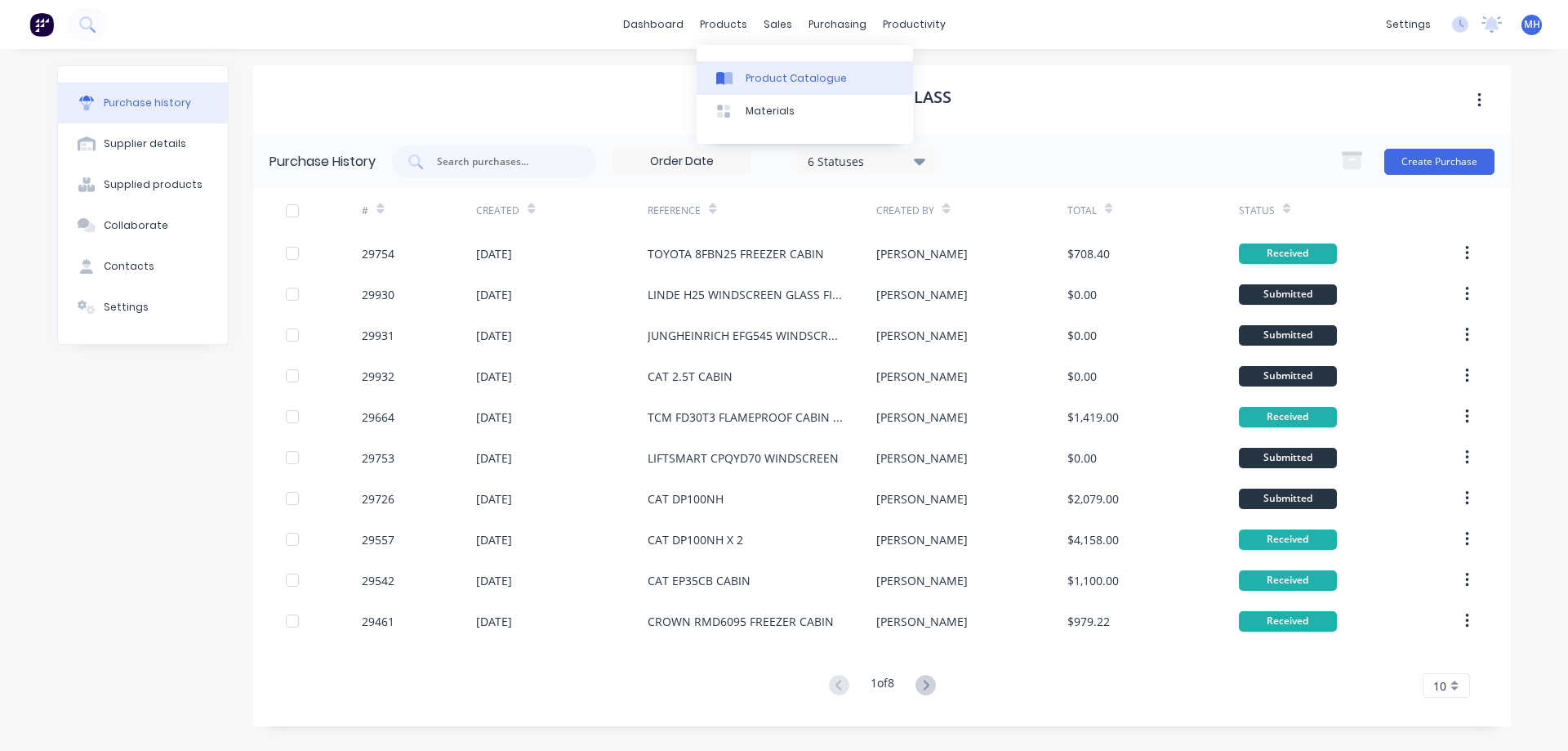
click at [743, 79] on link "Product Catalogue" at bounding box center [805, 77] width 216 height 33
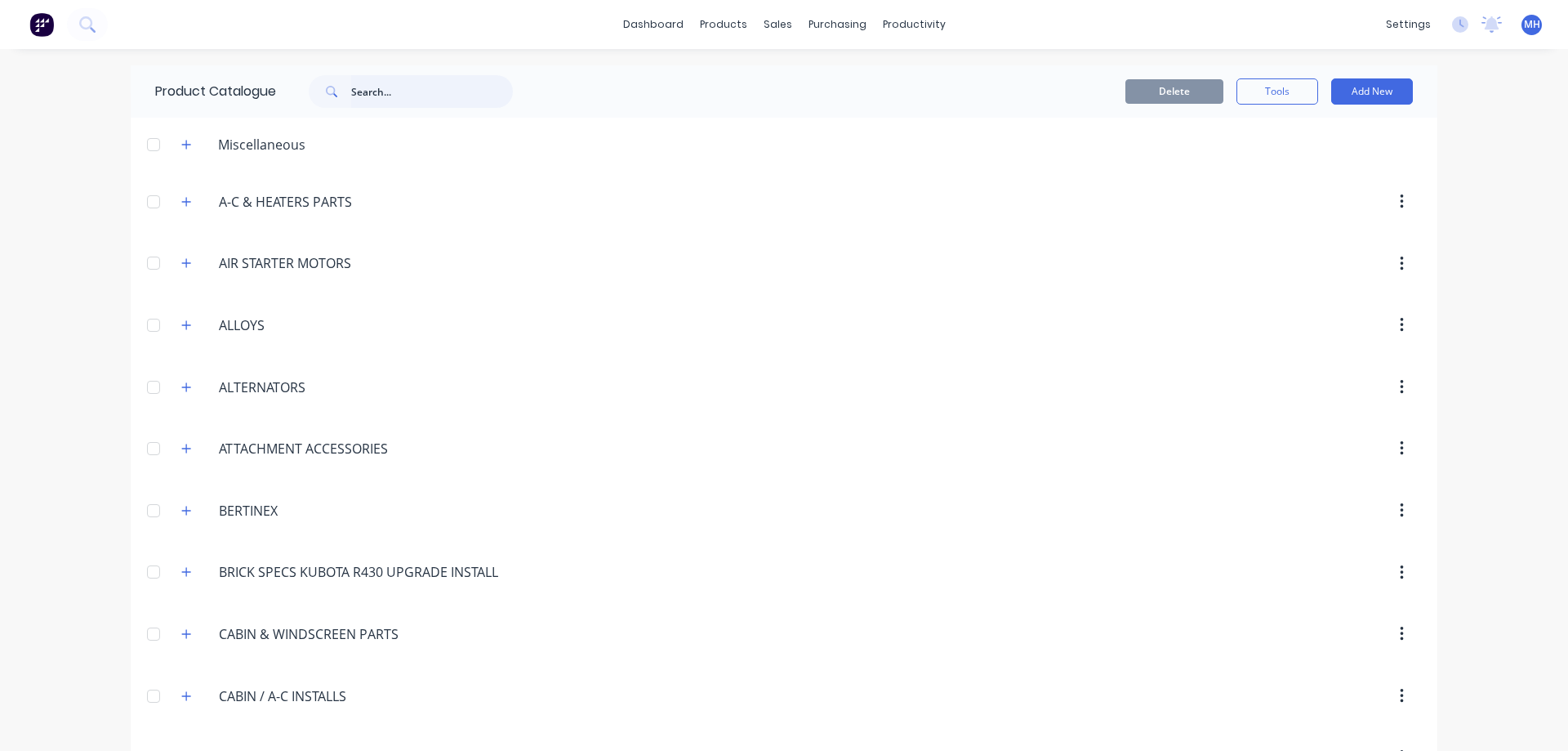
click at [408, 91] on input "text" at bounding box center [432, 91] width 162 height 33
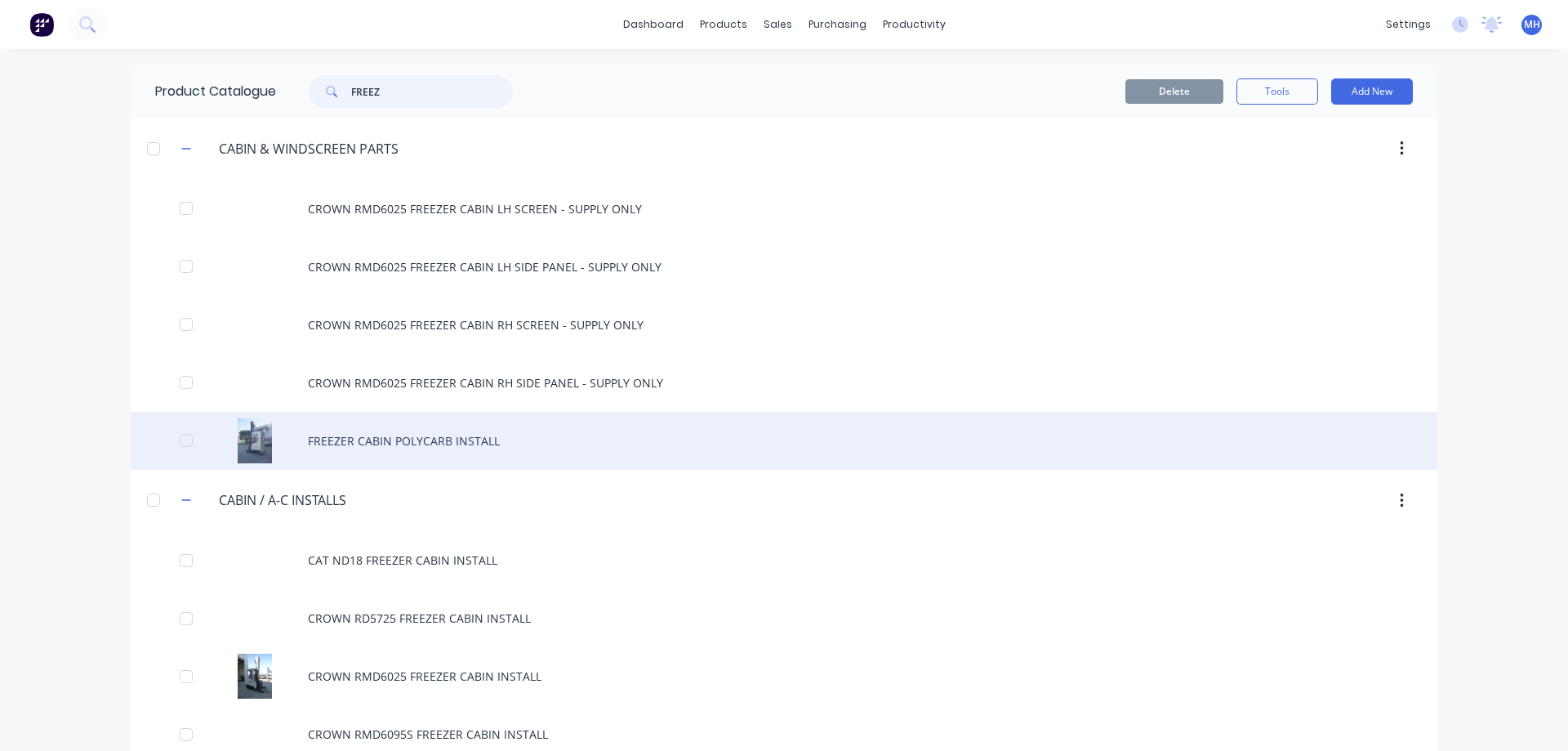
type input "FREEZ"
click at [412, 440] on div "FREEZER CABIN POLYCARB INSTALL" at bounding box center [784, 441] width 1307 height 58
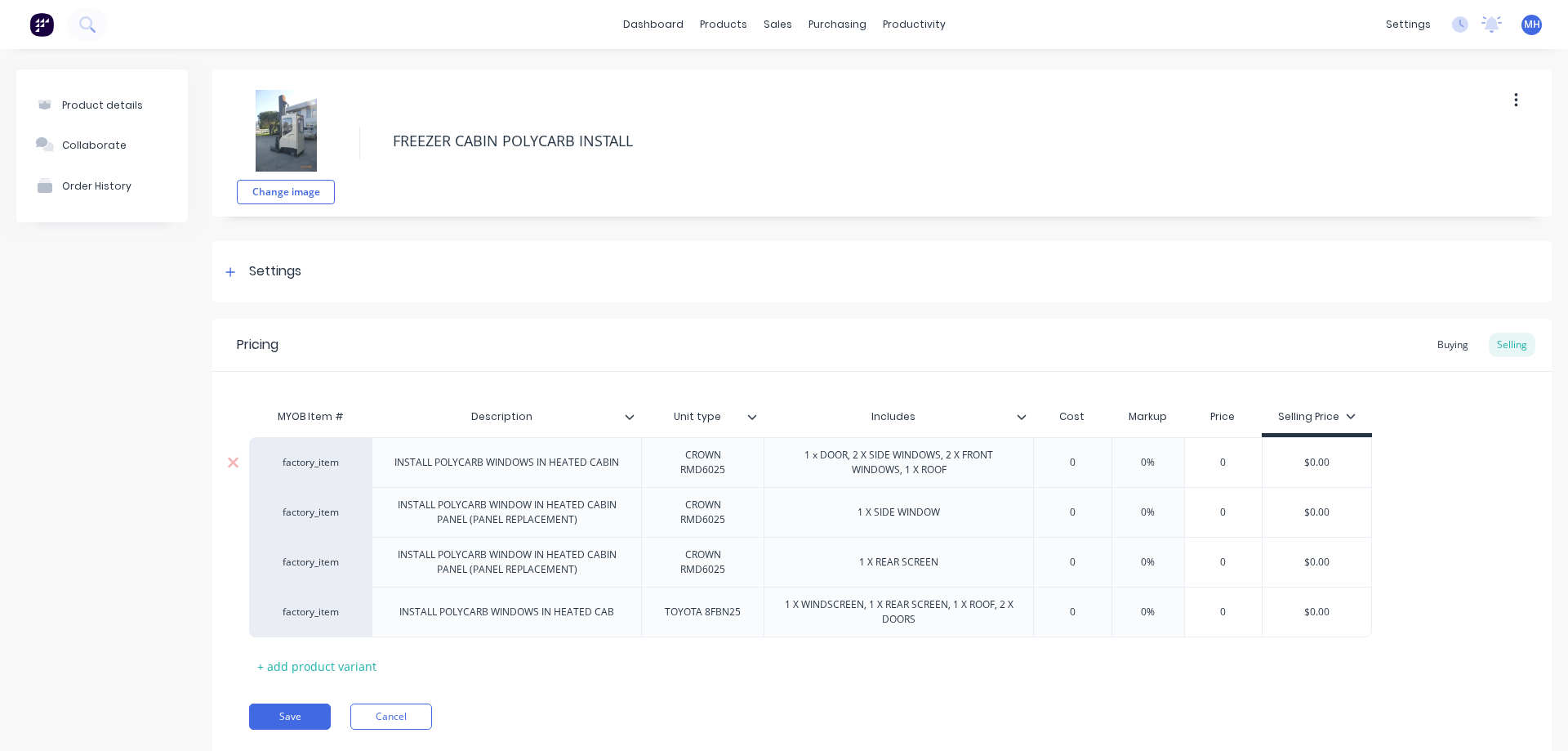
type textarea "x"
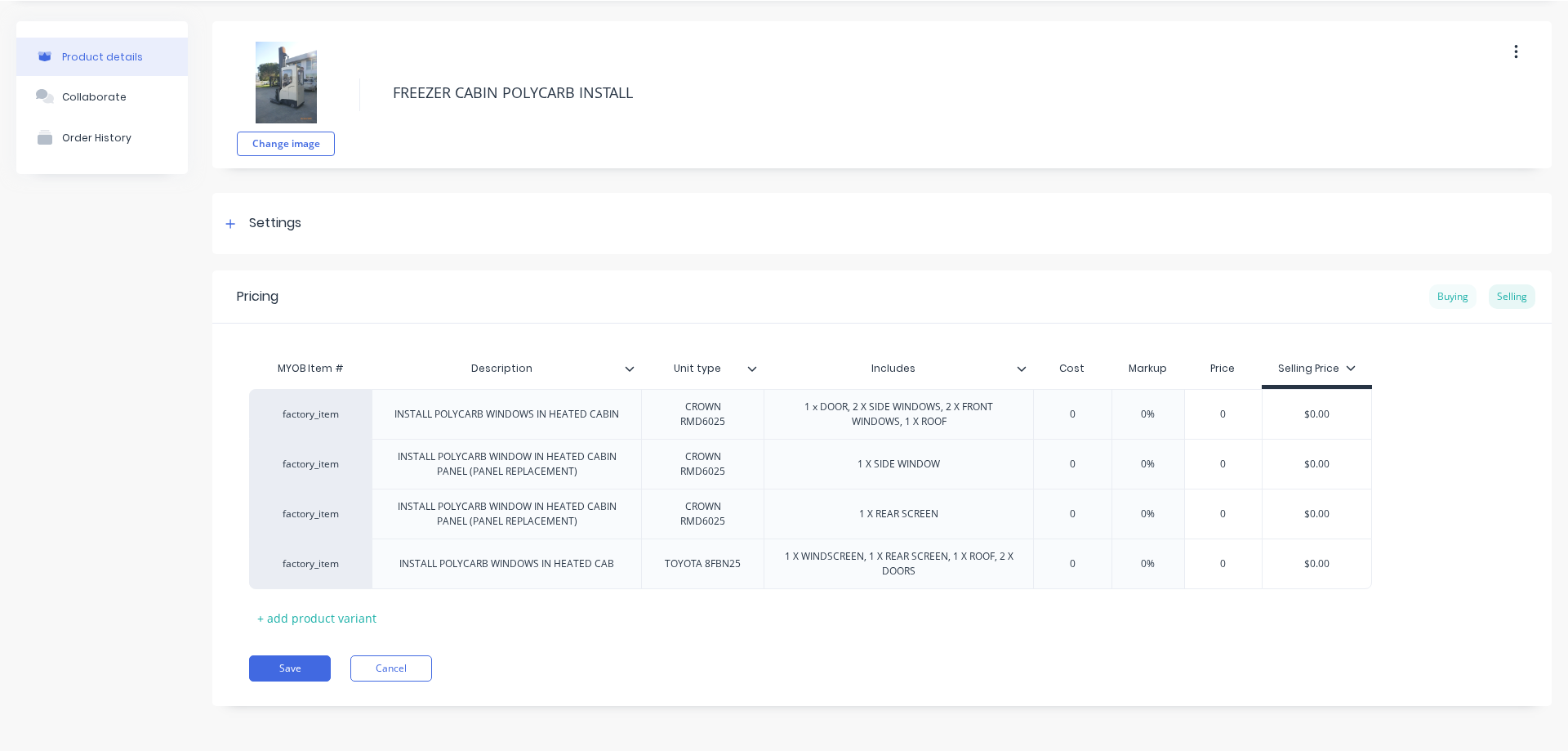
click at [1456, 296] on div "Buying" at bounding box center [1452, 296] width 47 height 24
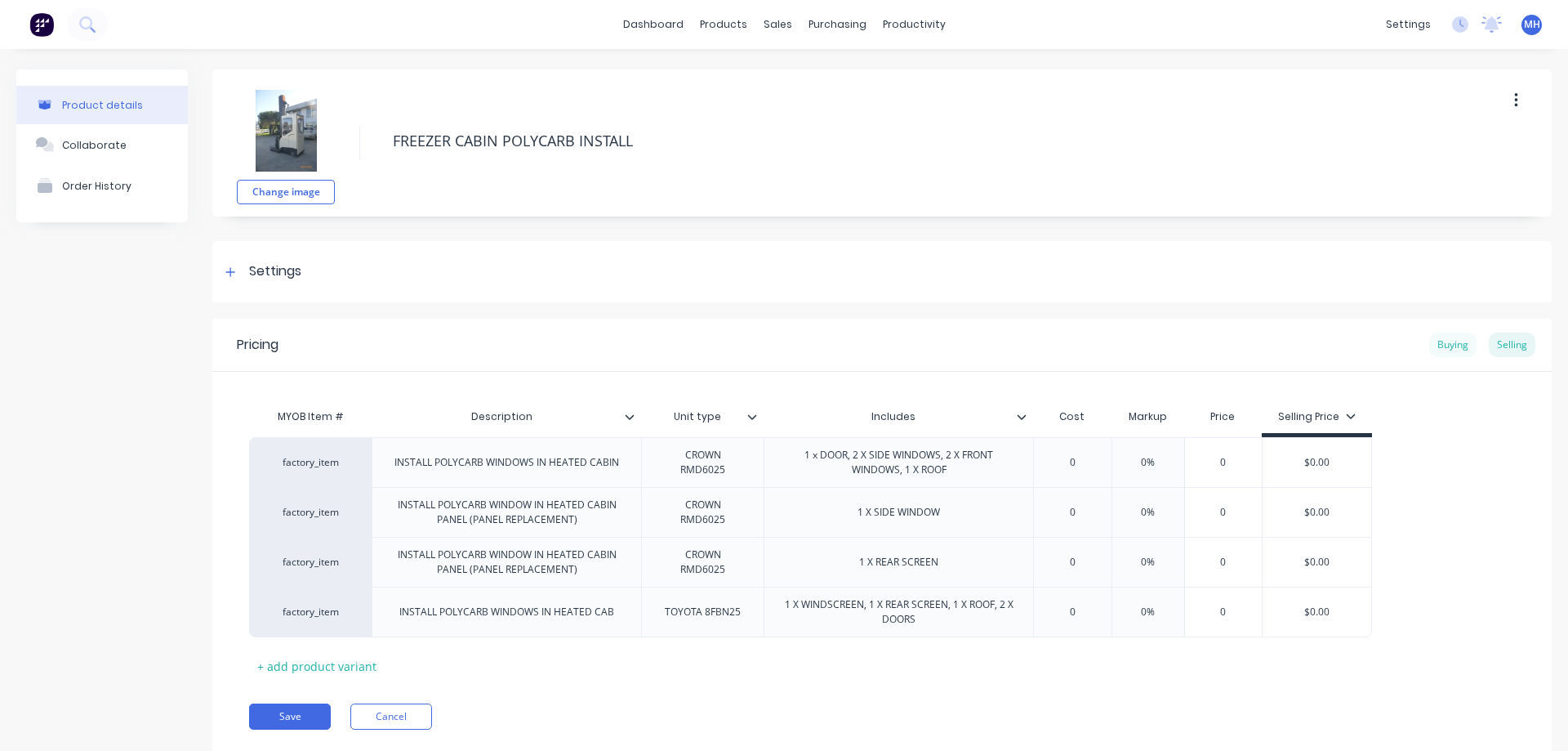
click at [1440, 345] on div "Buying" at bounding box center [1452, 344] width 47 height 24
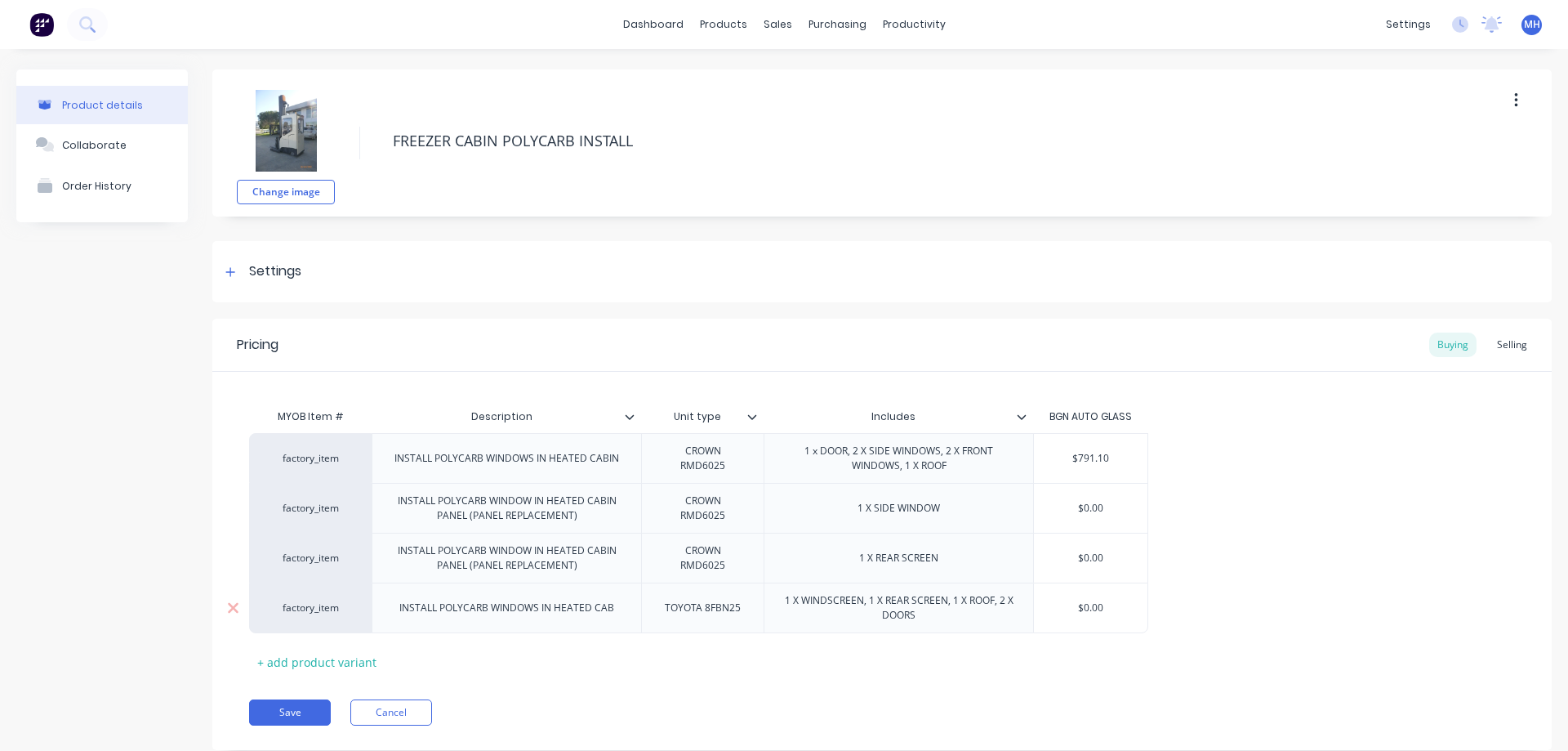
click at [1083, 612] on input "$0.00" at bounding box center [1091, 607] width 114 height 15
type input "$0.0"
type textarea "x"
type input "$0."
type textarea "x"
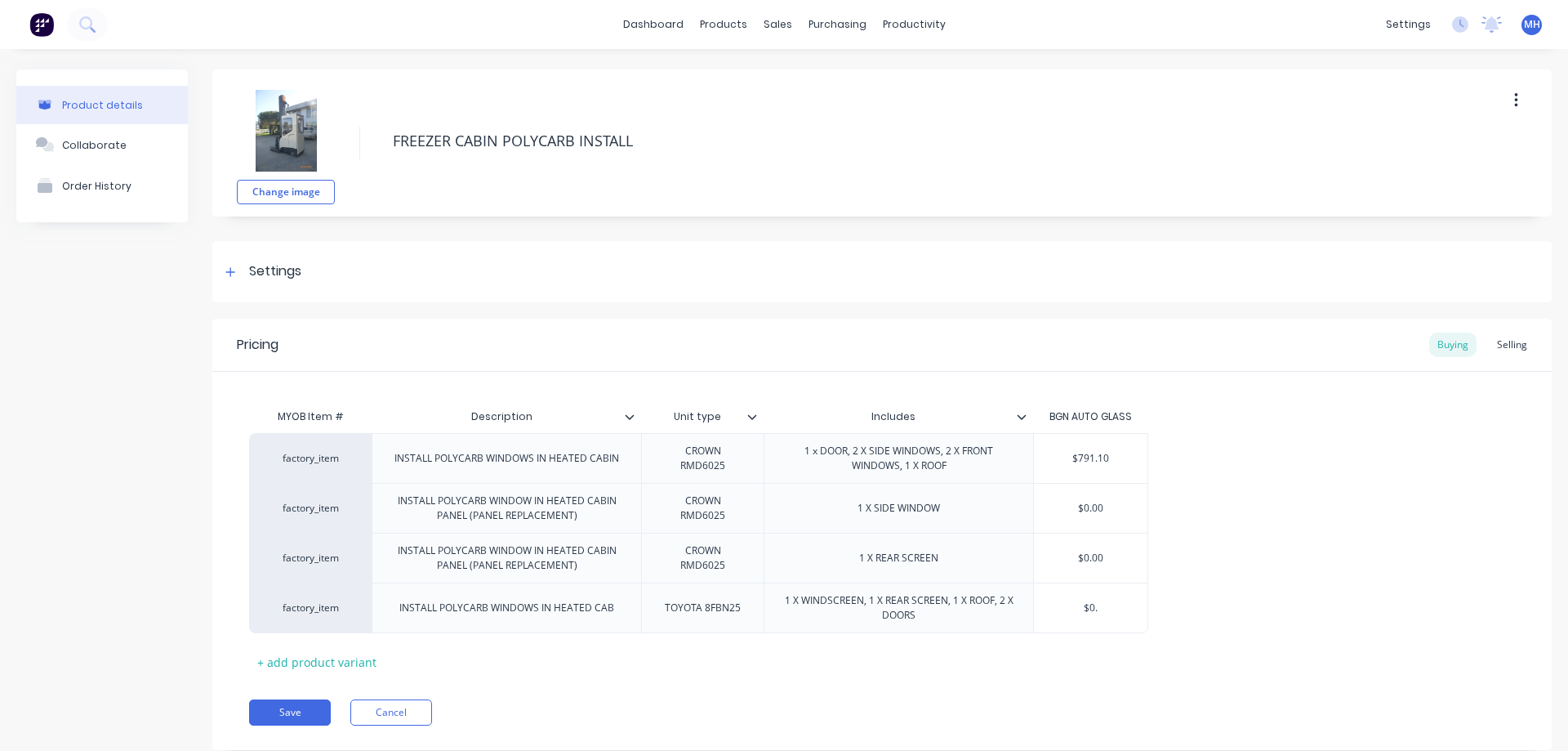
type input "$0"
type textarea "x"
type input "$"
type textarea "x"
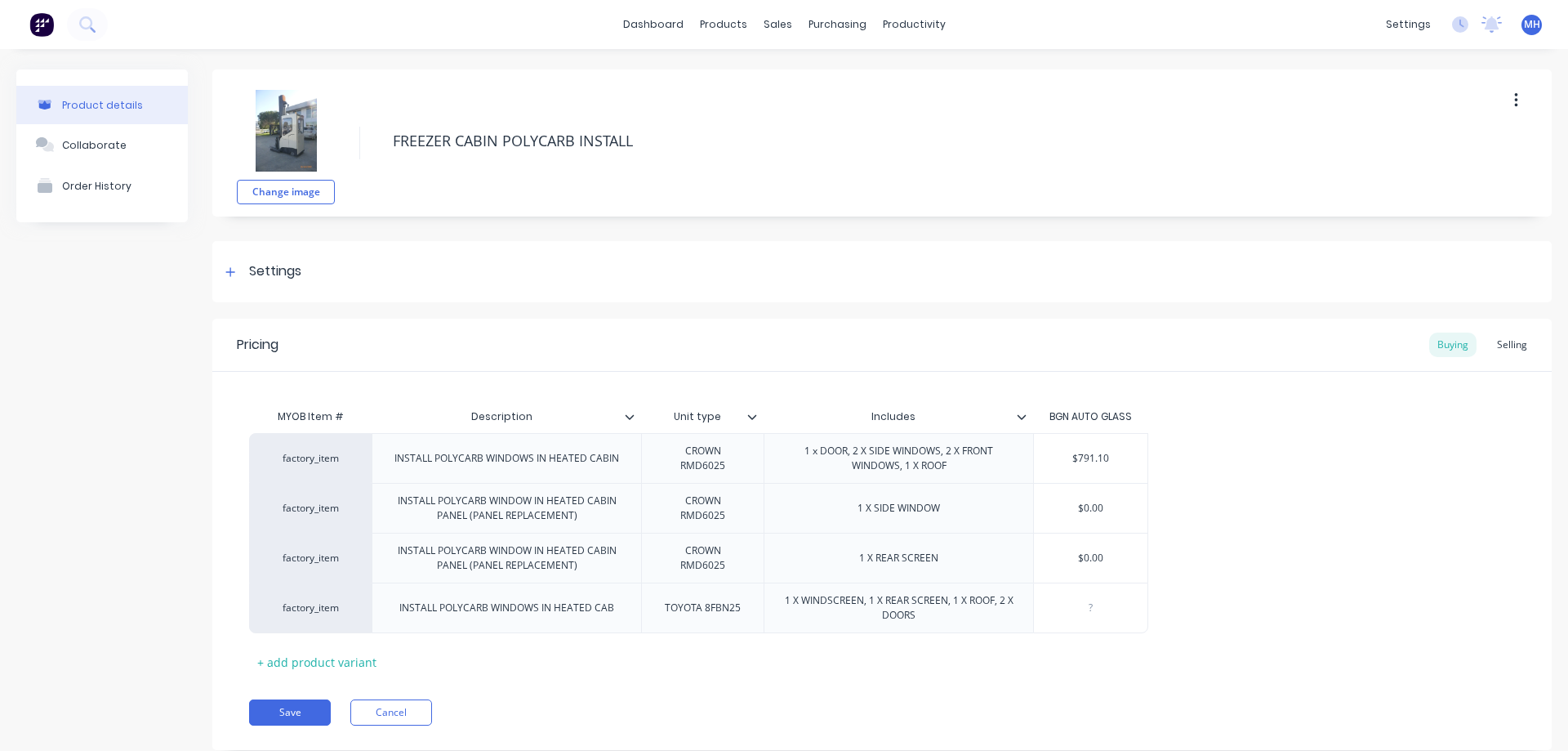
type input "6"
type textarea "x"
type input "64"
type textarea "x"
type input "644"
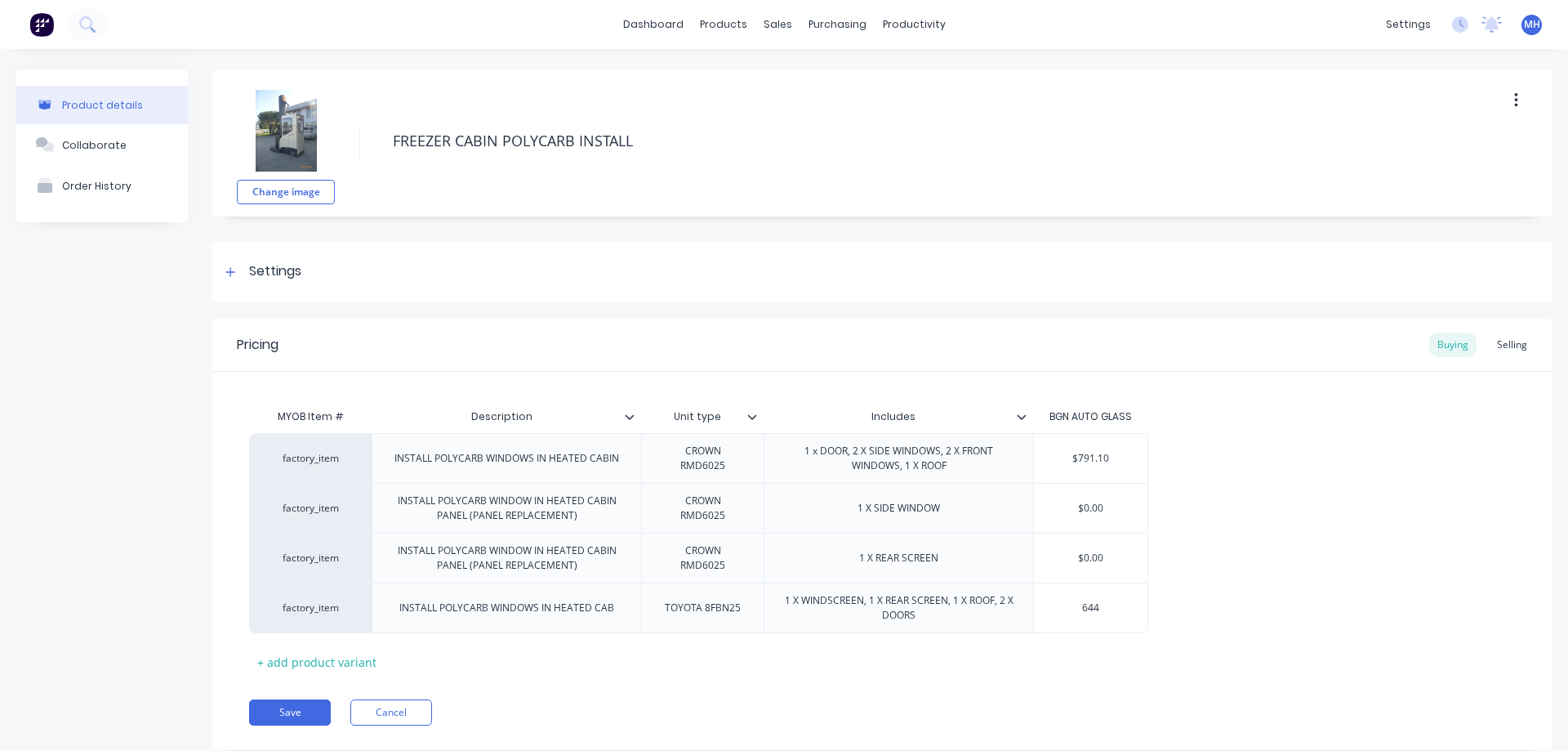
type textarea "x"
type input "644."
type textarea "x"
type input "644.0"
type textarea "x"
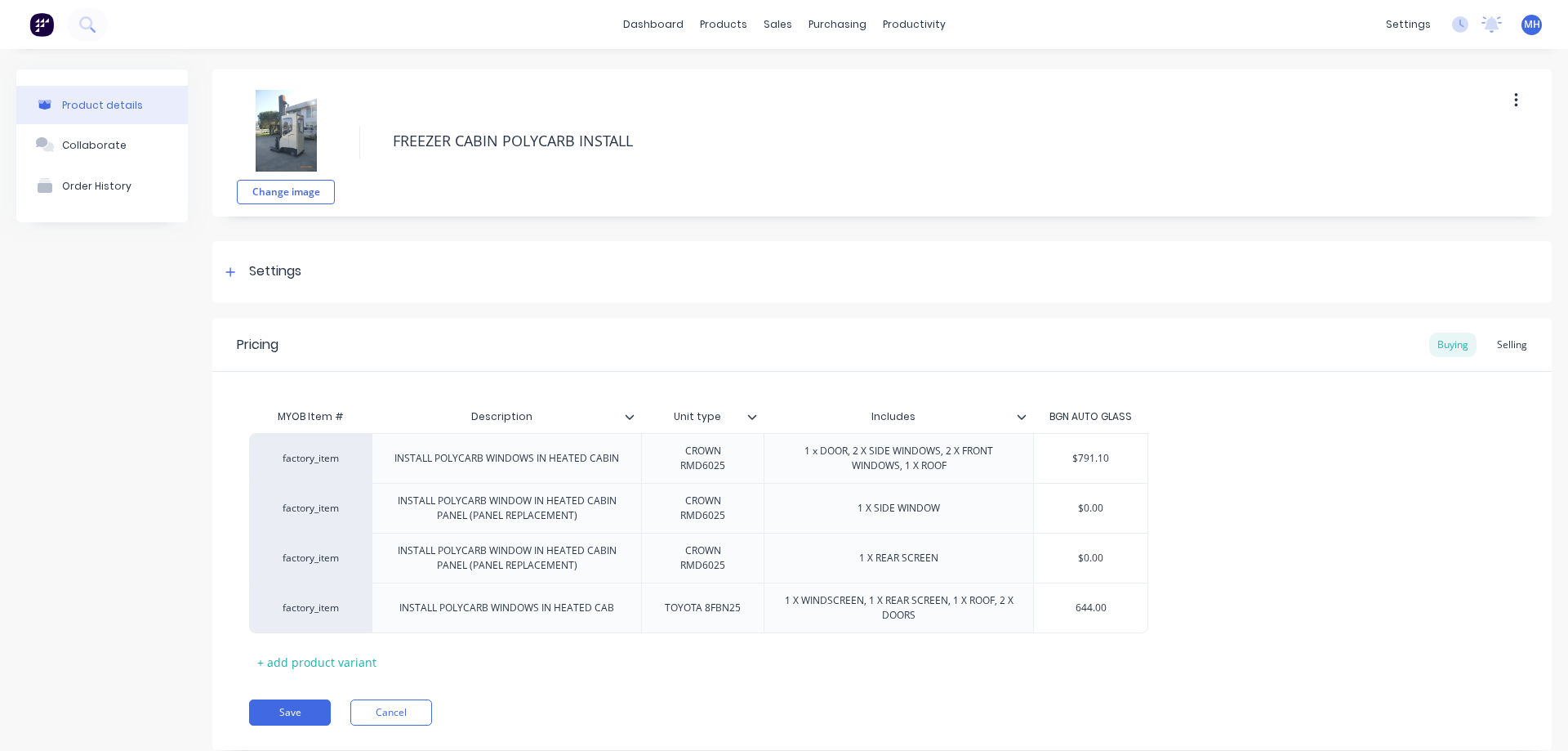
type input "644.00"
click at [1523, 344] on div "Selling" at bounding box center [1512, 344] width 47 height 24
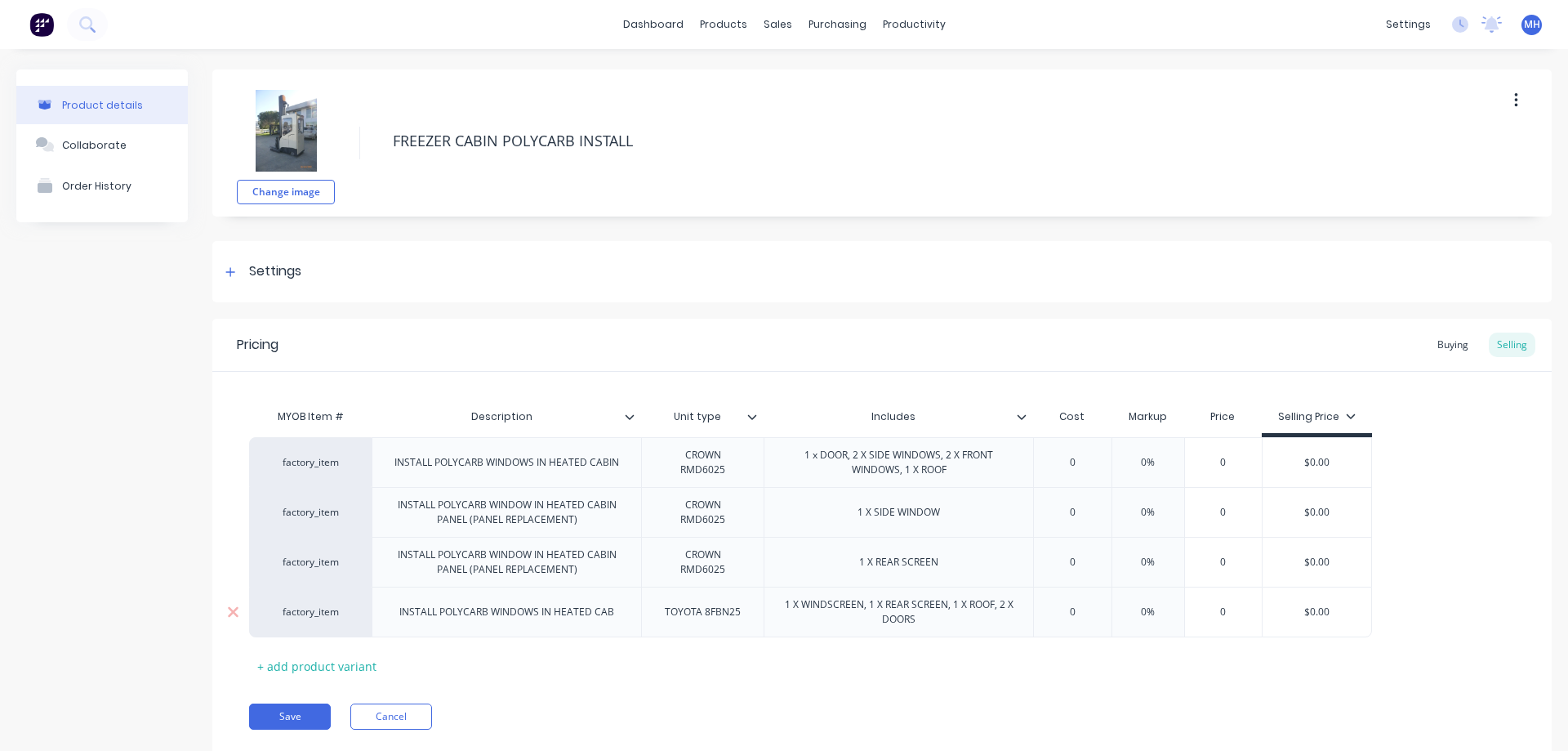
type input "0"
click at [1053, 608] on input "0" at bounding box center [1072, 611] width 82 height 15
type textarea "x"
type input "6"
type textarea "x"
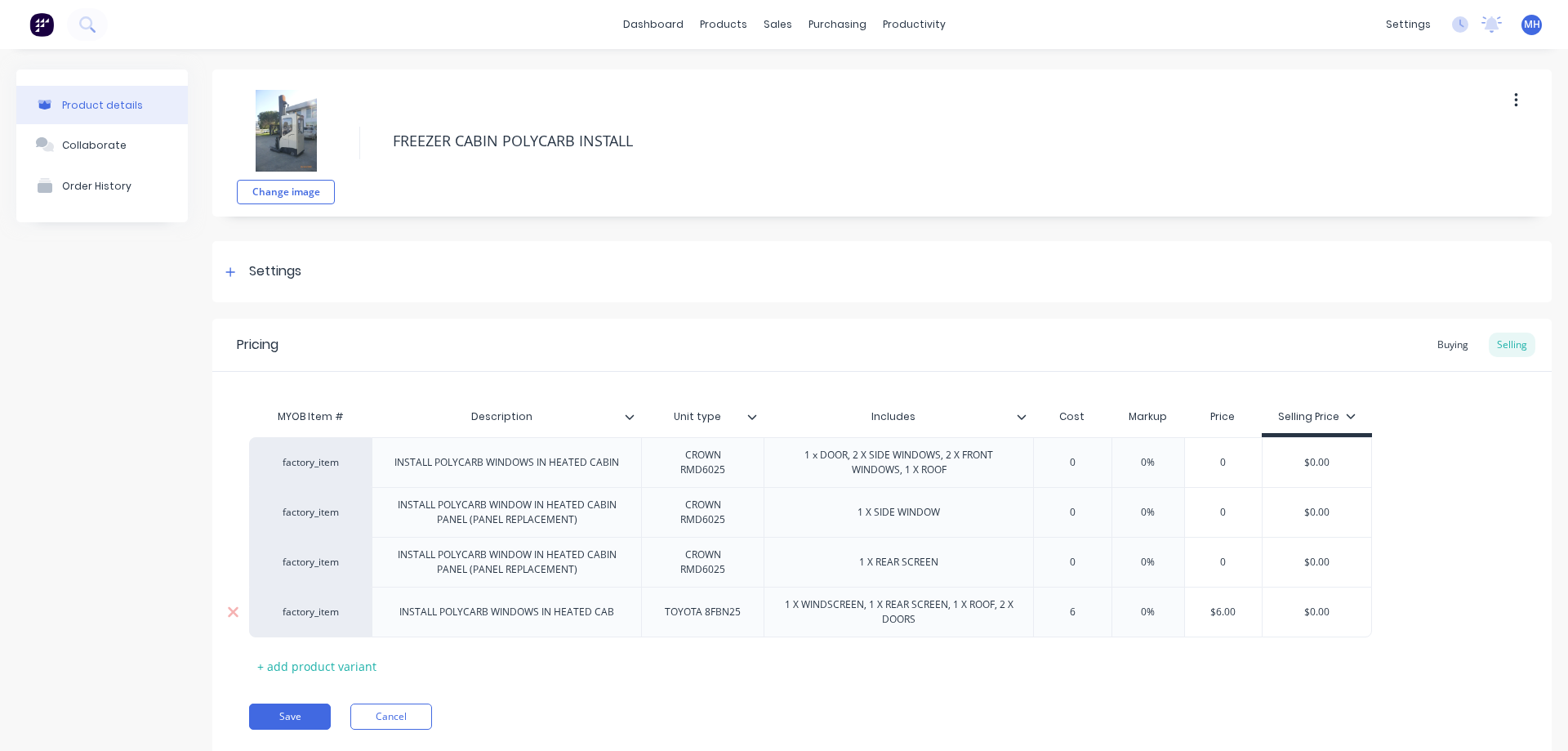
type input "64"
type textarea "x"
type input "644"
type input "0%"
type textarea "x"
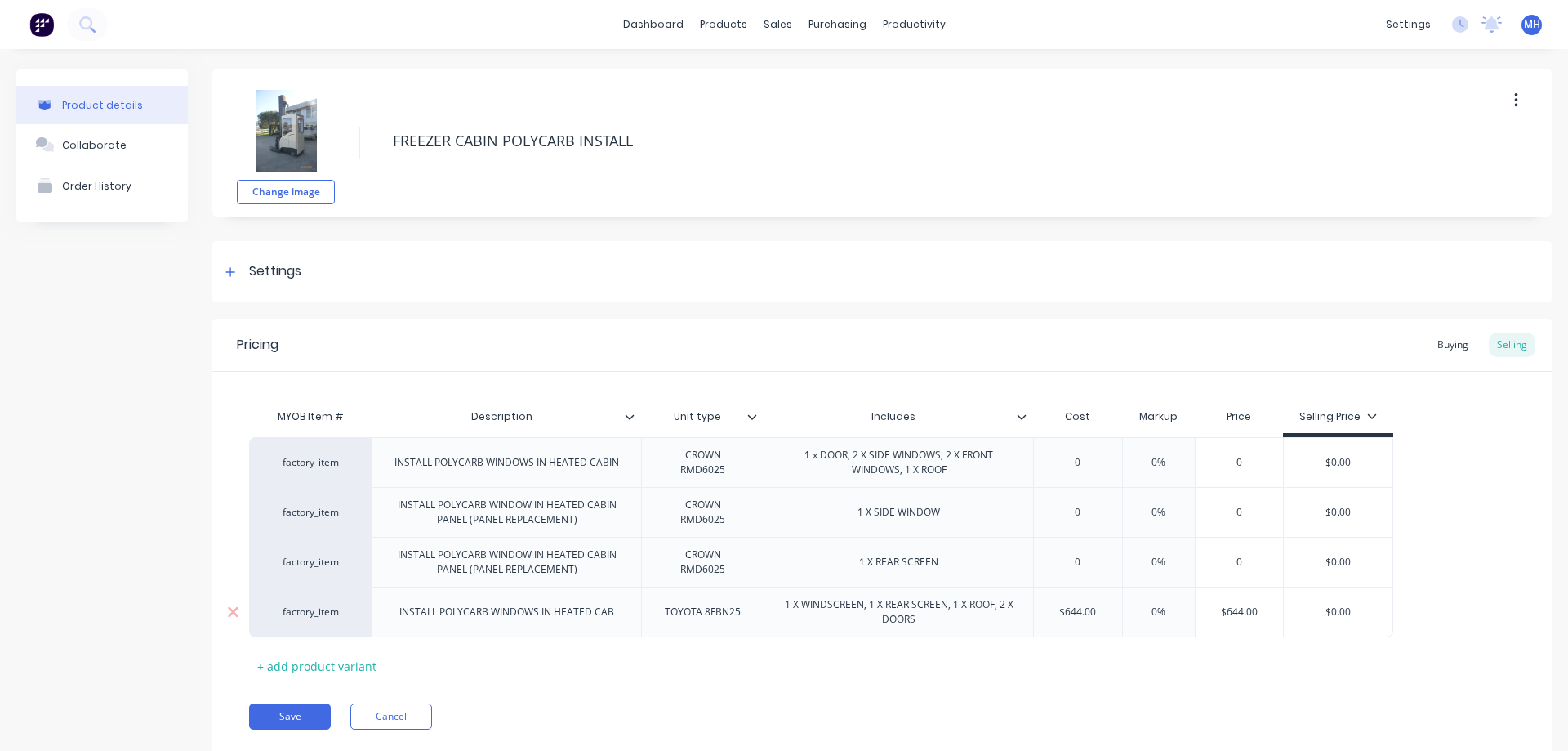
type input "0%5"
type textarea "x"
type input "0%50"
type input "$966.00"
type input "$0.00"
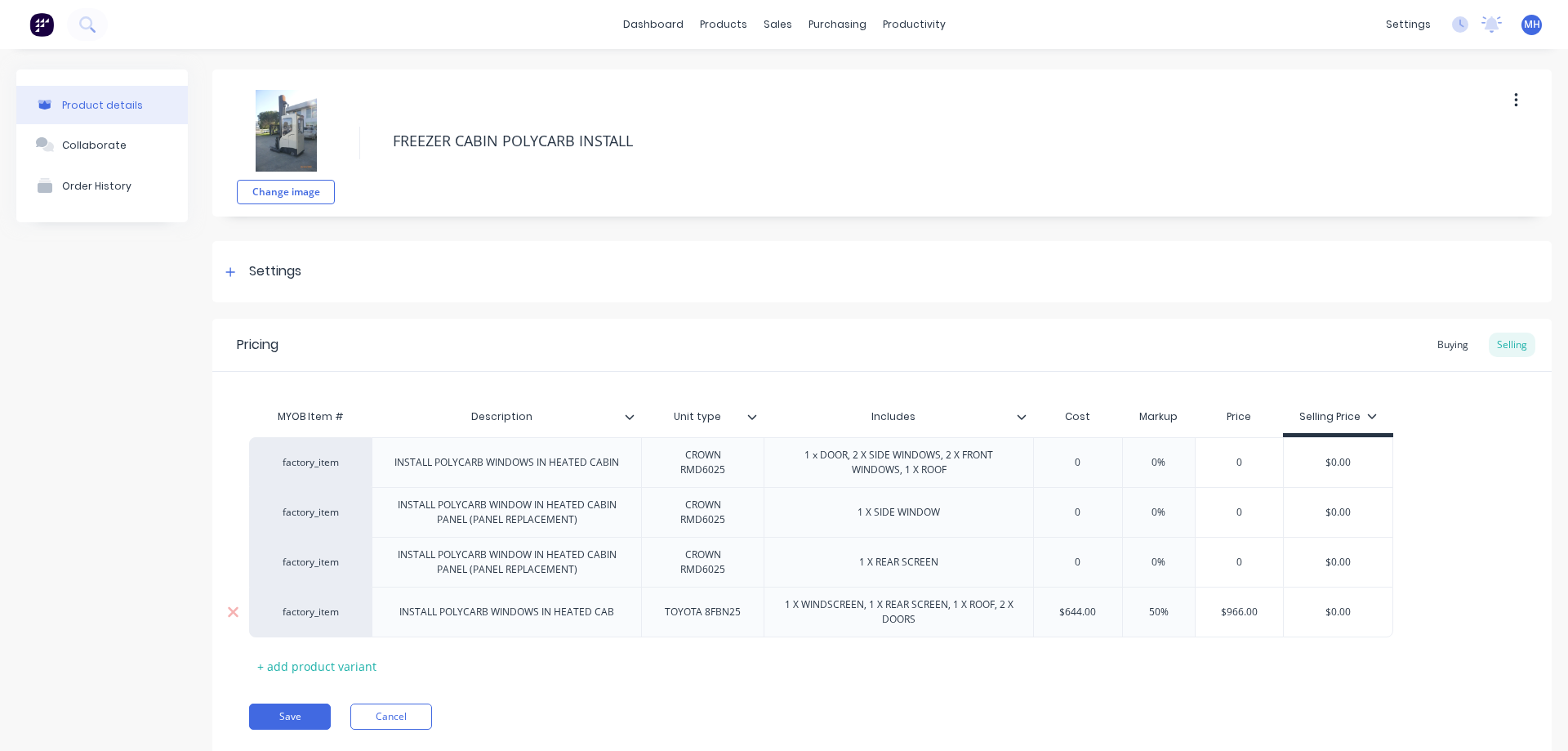
type textarea "x"
type input "$0.0"
type textarea "x"
type input "$0."
type textarea "x"
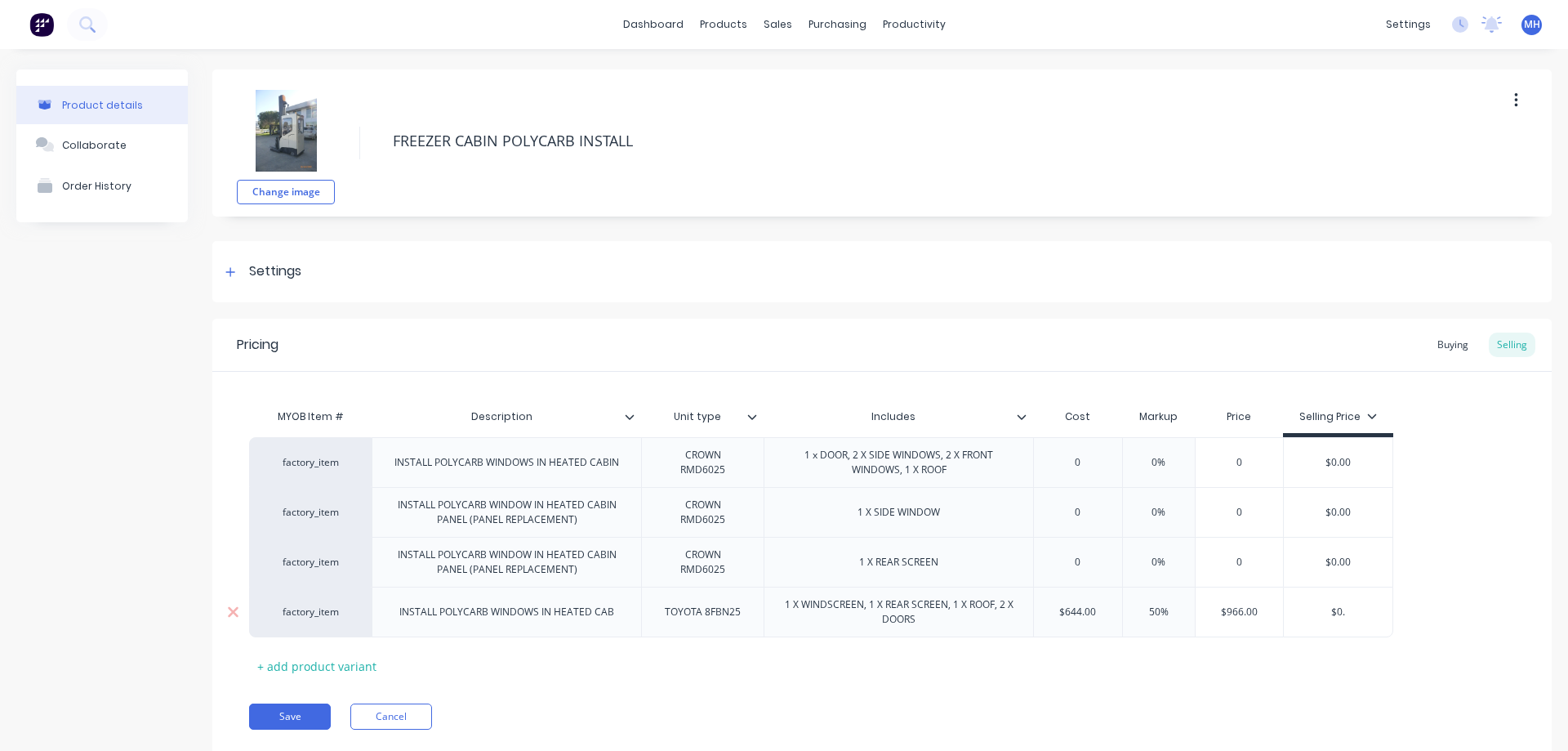
type input "$0"
type textarea "x"
type input "$"
type textarea "x"
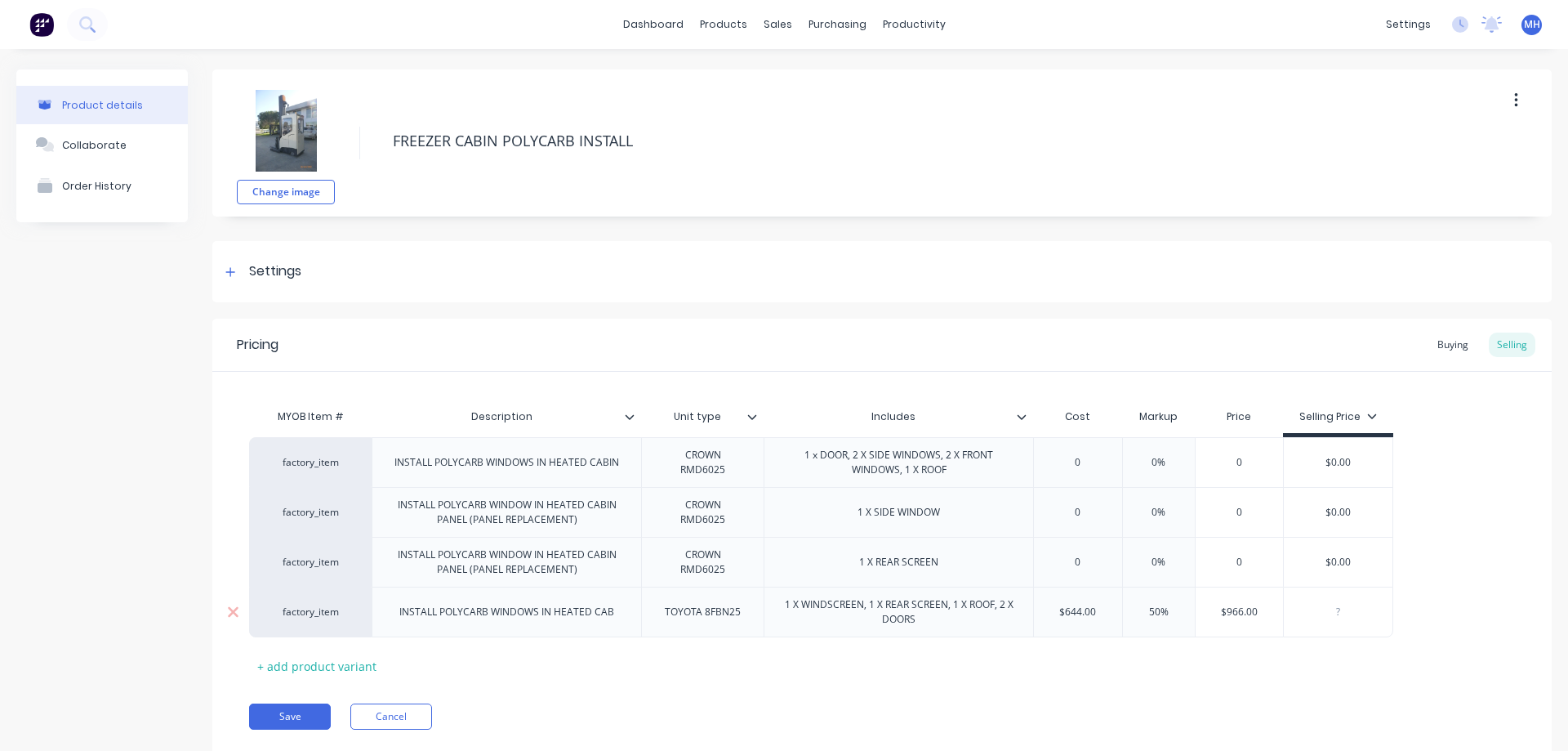
type input "9"
type textarea "x"
type input "97"
type textarea "x"
type input "975"
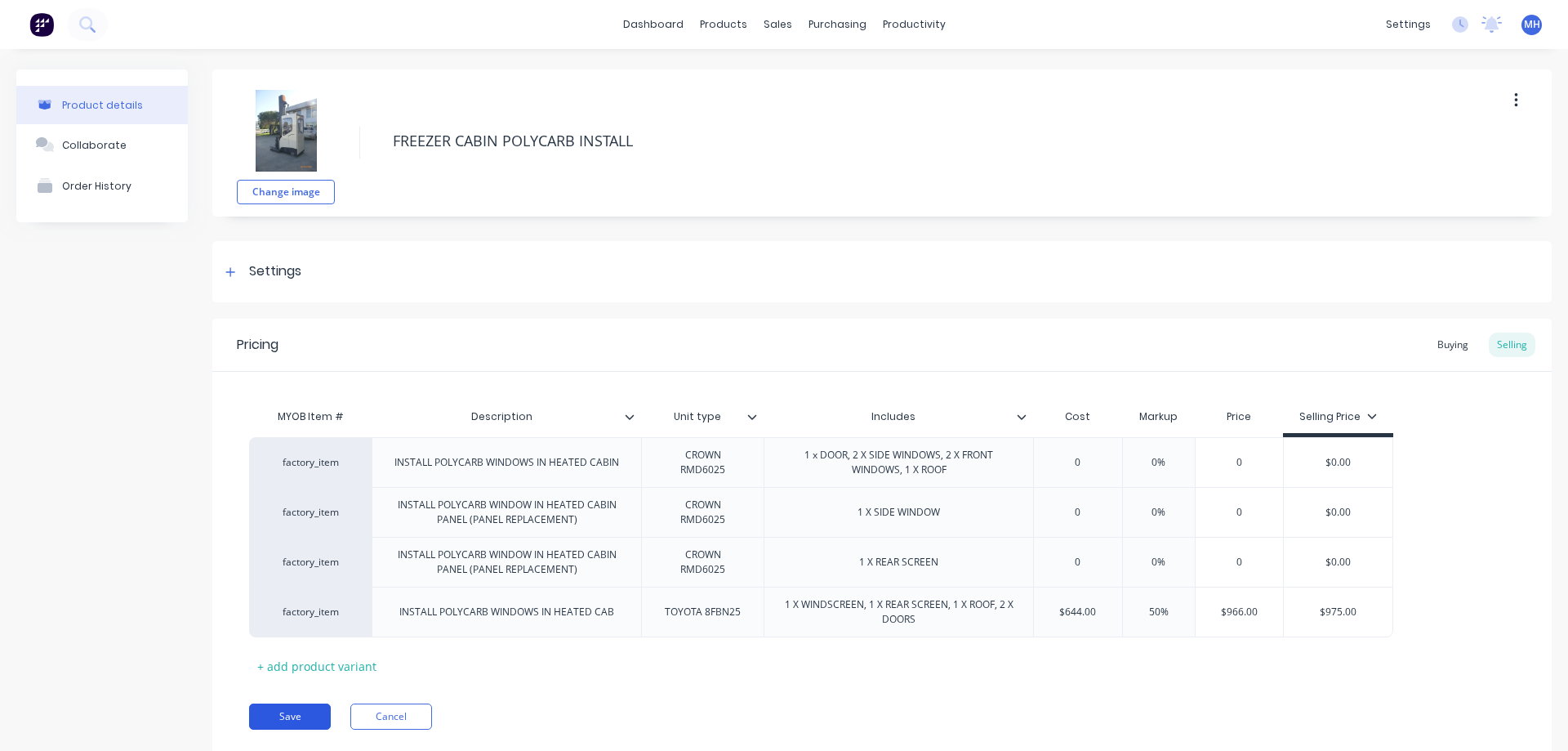
click at [307, 719] on button "Save" at bounding box center [290, 716] width 82 height 26
type textarea "x"
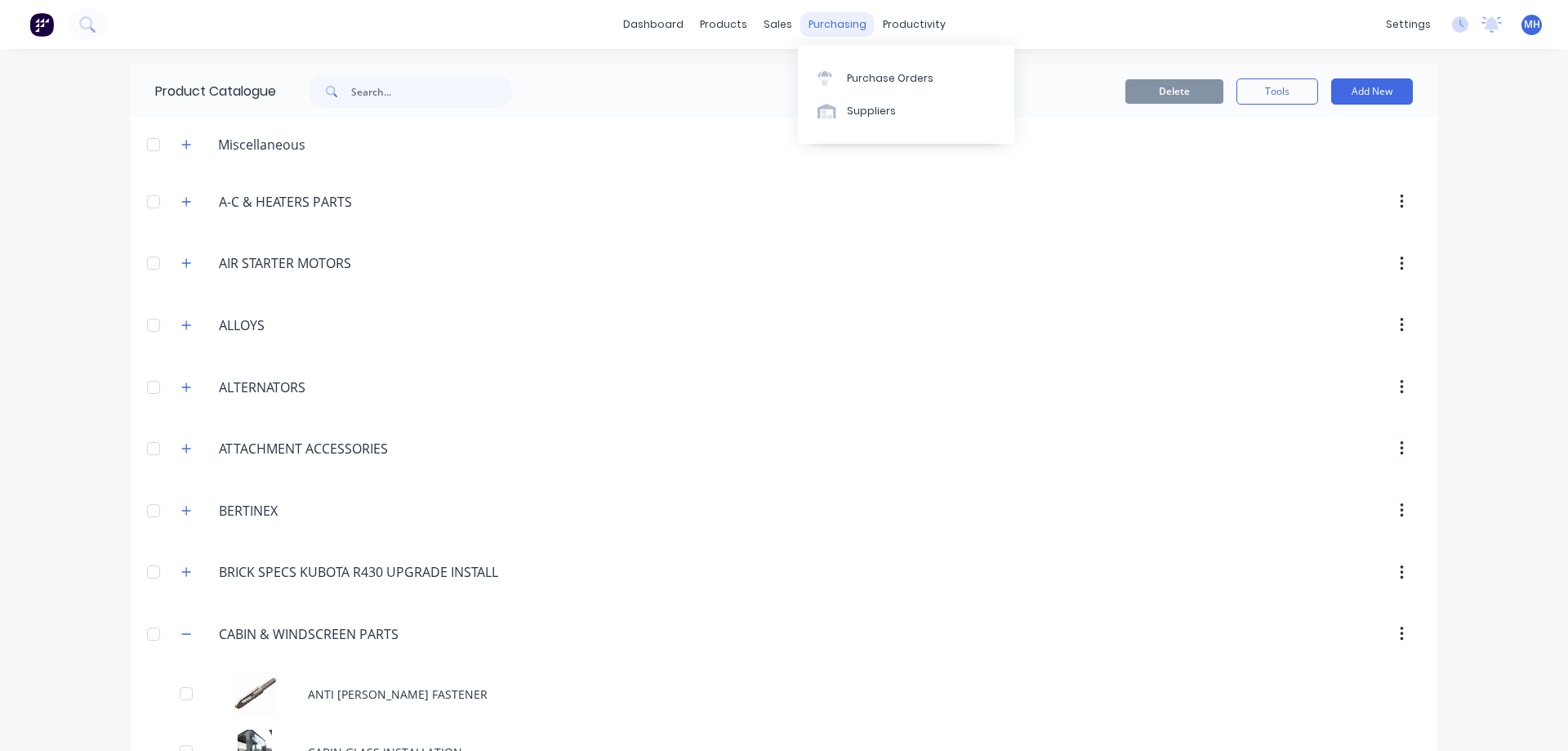
click at [827, 21] on div "purchasing" at bounding box center [837, 24] width 74 height 24
click at [839, 68] on link "Purchase Orders" at bounding box center [906, 77] width 216 height 33
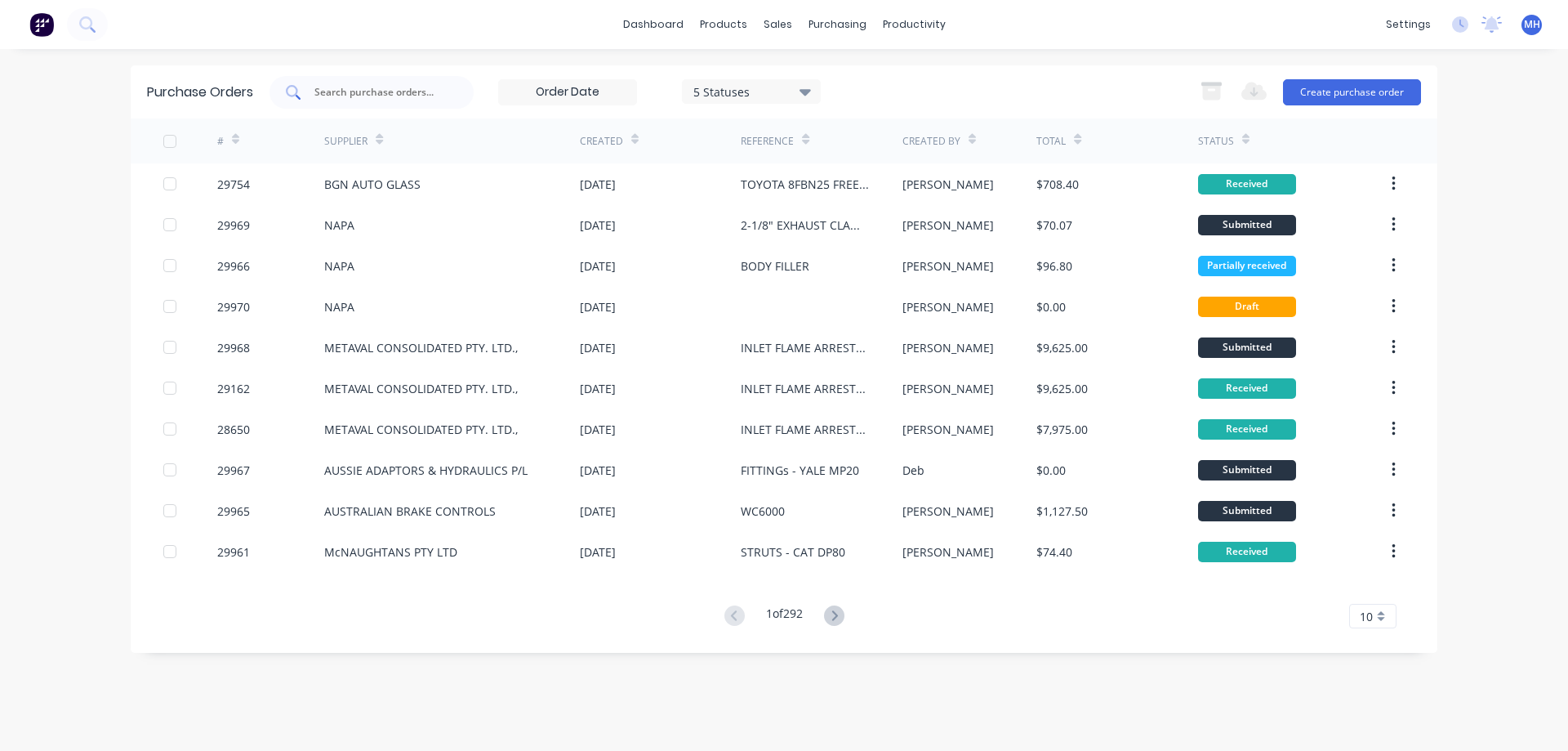
click at [362, 96] on input "text" at bounding box center [381, 92] width 136 height 16
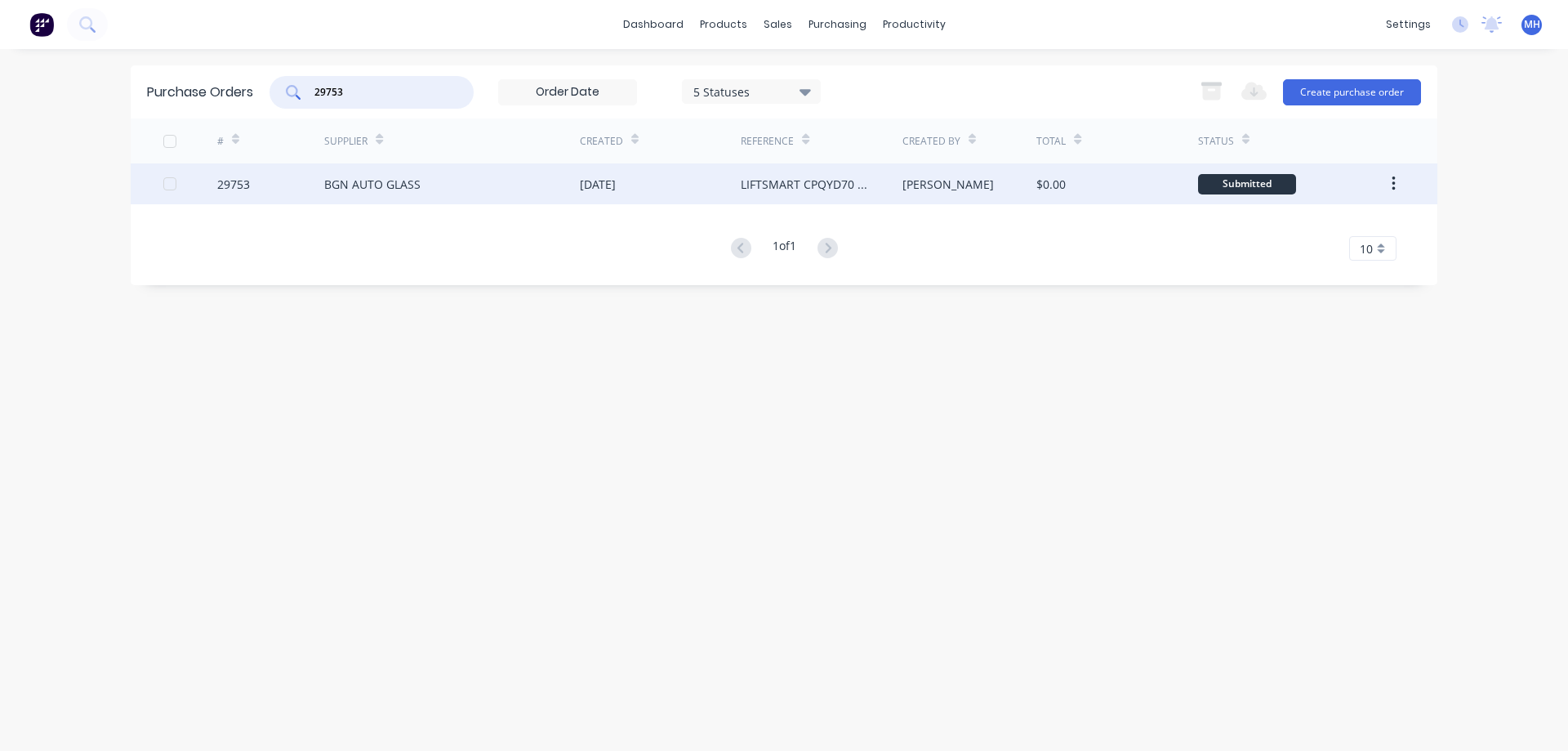
type input "29753"
click at [392, 180] on div "BGN AUTO GLASS" at bounding box center [372, 184] width 96 height 17
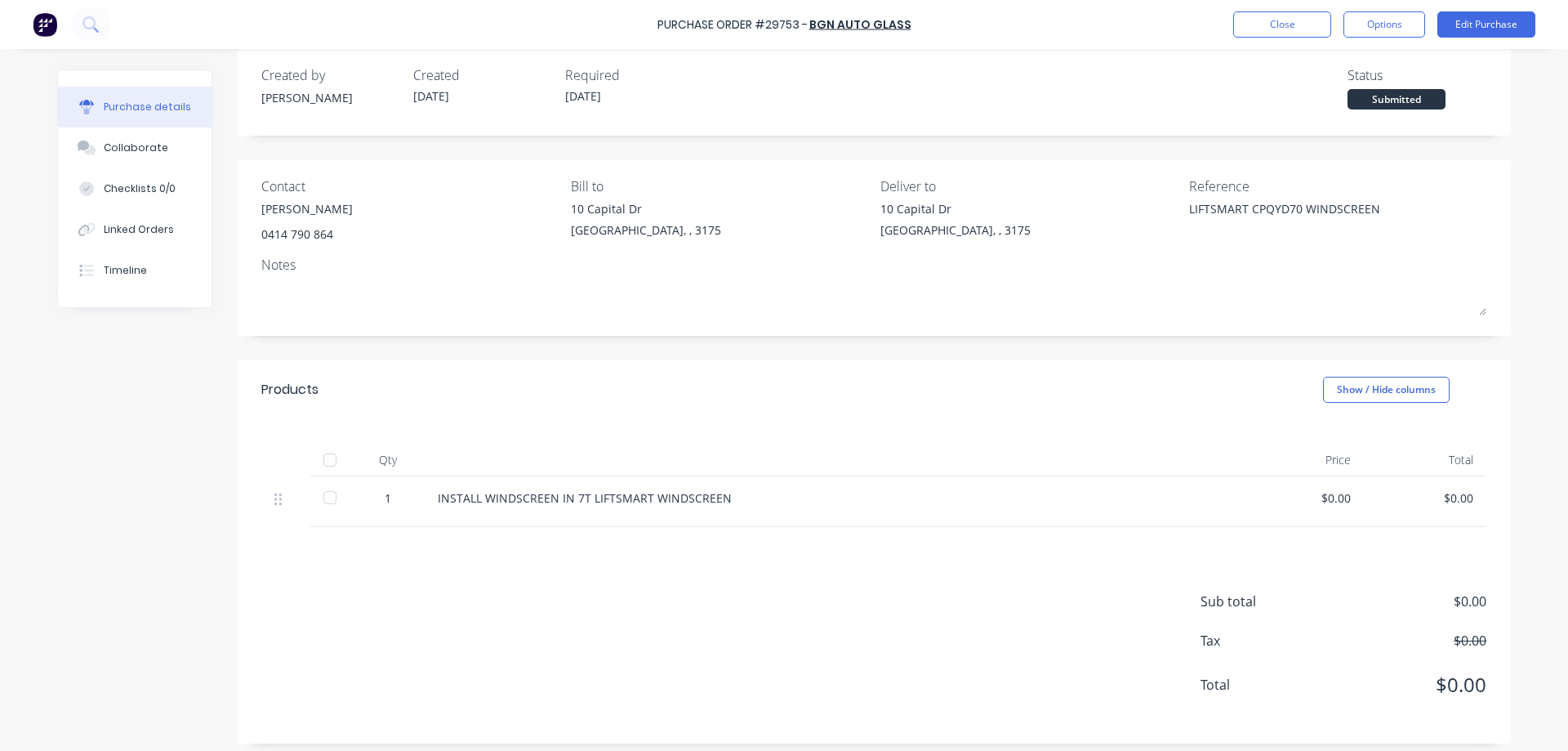
scroll to position [26, 0]
click at [1488, 22] on button "Edit Purchase" at bounding box center [1486, 24] width 98 height 26
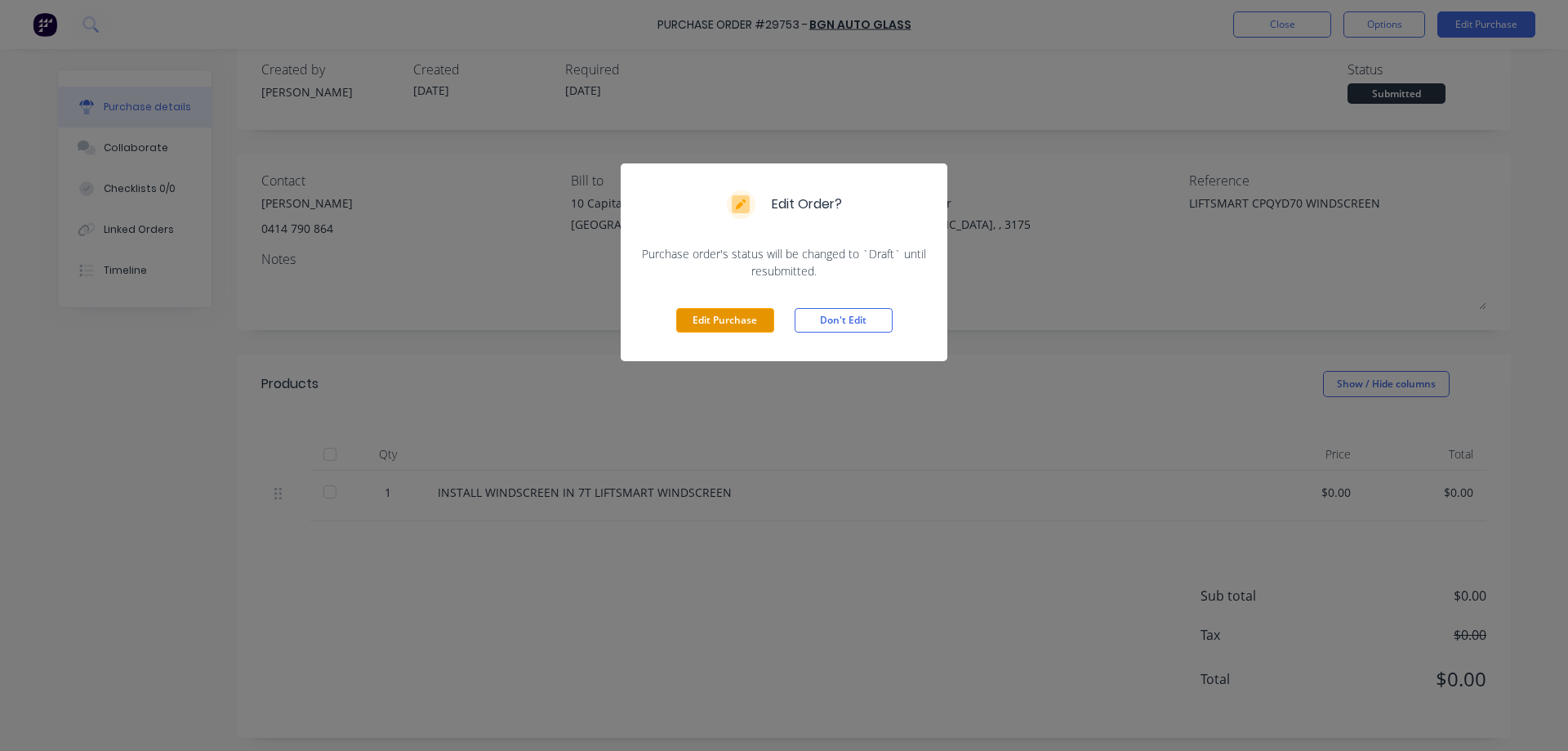
click at [724, 323] on button "Edit Purchase" at bounding box center [725, 320] width 98 height 24
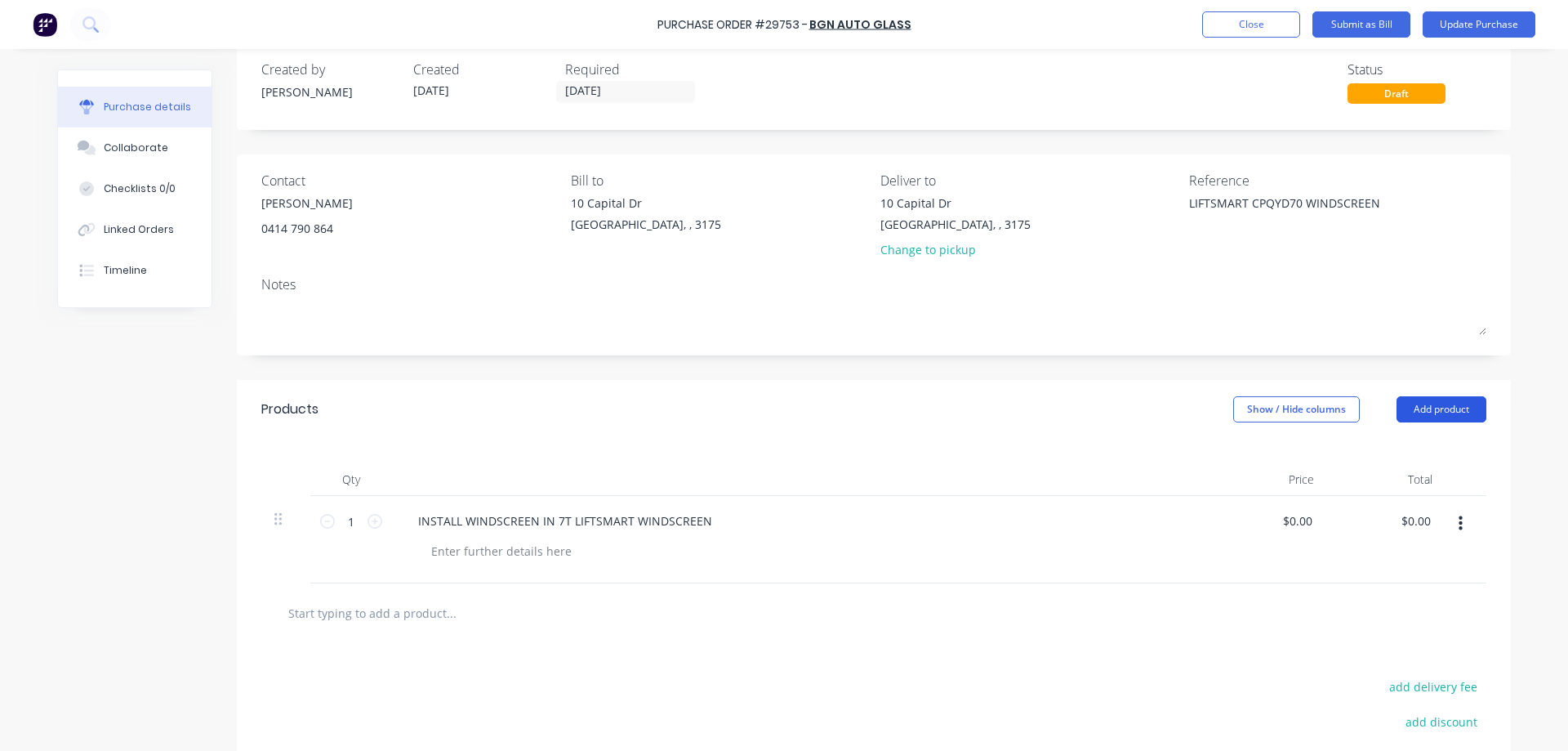
click at [1422, 408] on button "Add product" at bounding box center [1441, 409] width 90 height 26
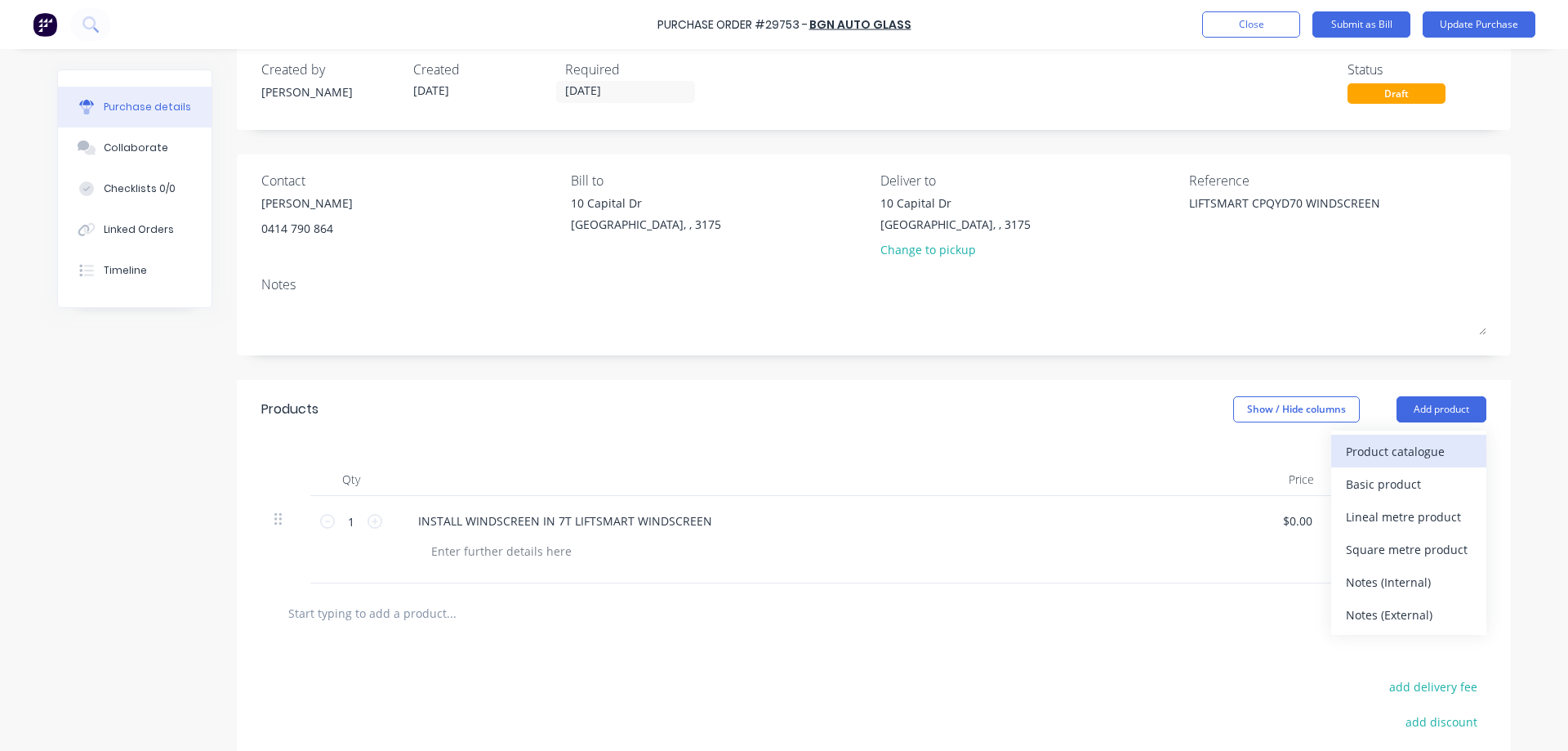
click at [1437, 448] on div "Product catalogue" at bounding box center [1409, 451] width 126 height 24
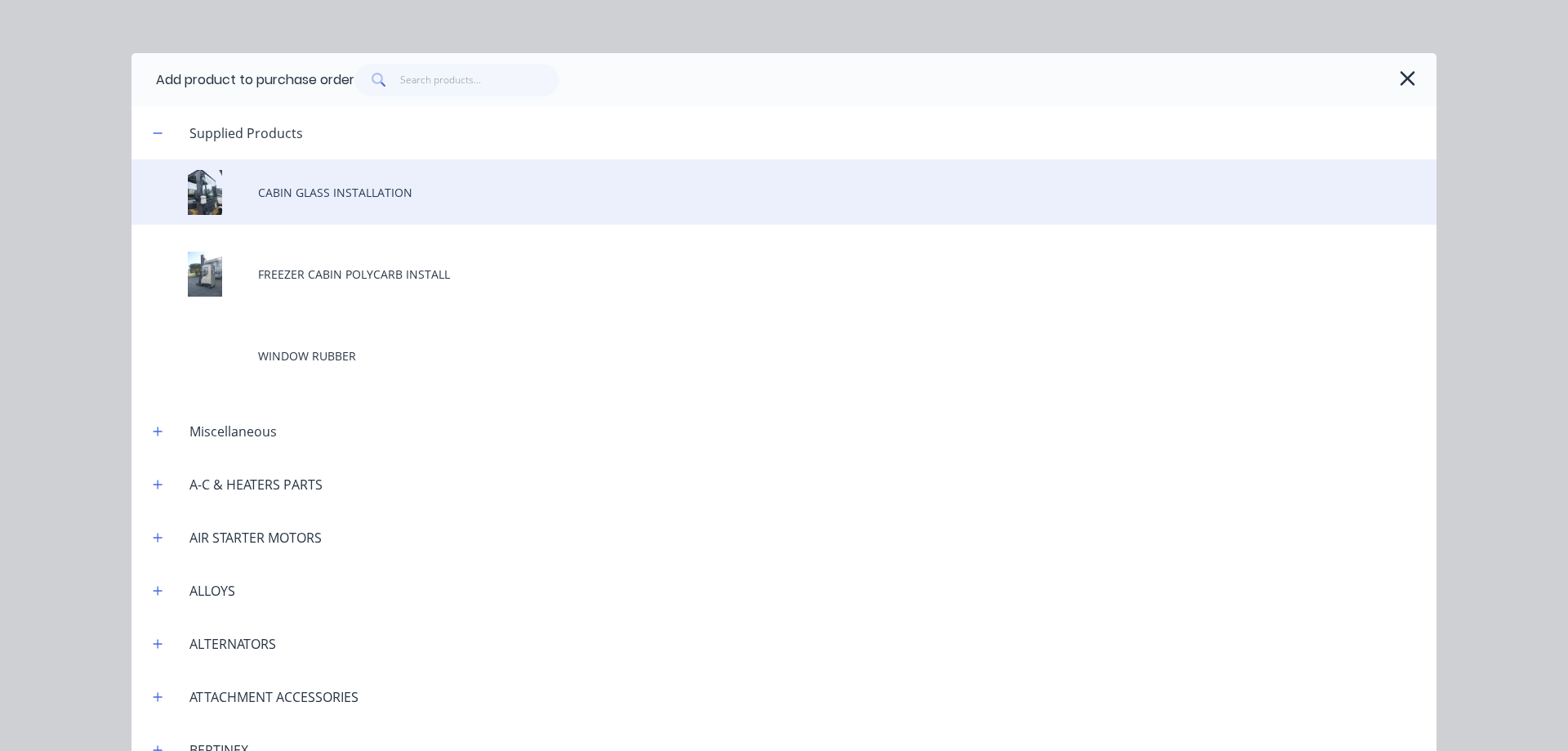
click at [296, 198] on div "CABIN GLASS INSTALLATION" at bounding box center [783, 191] width 1305 height 65
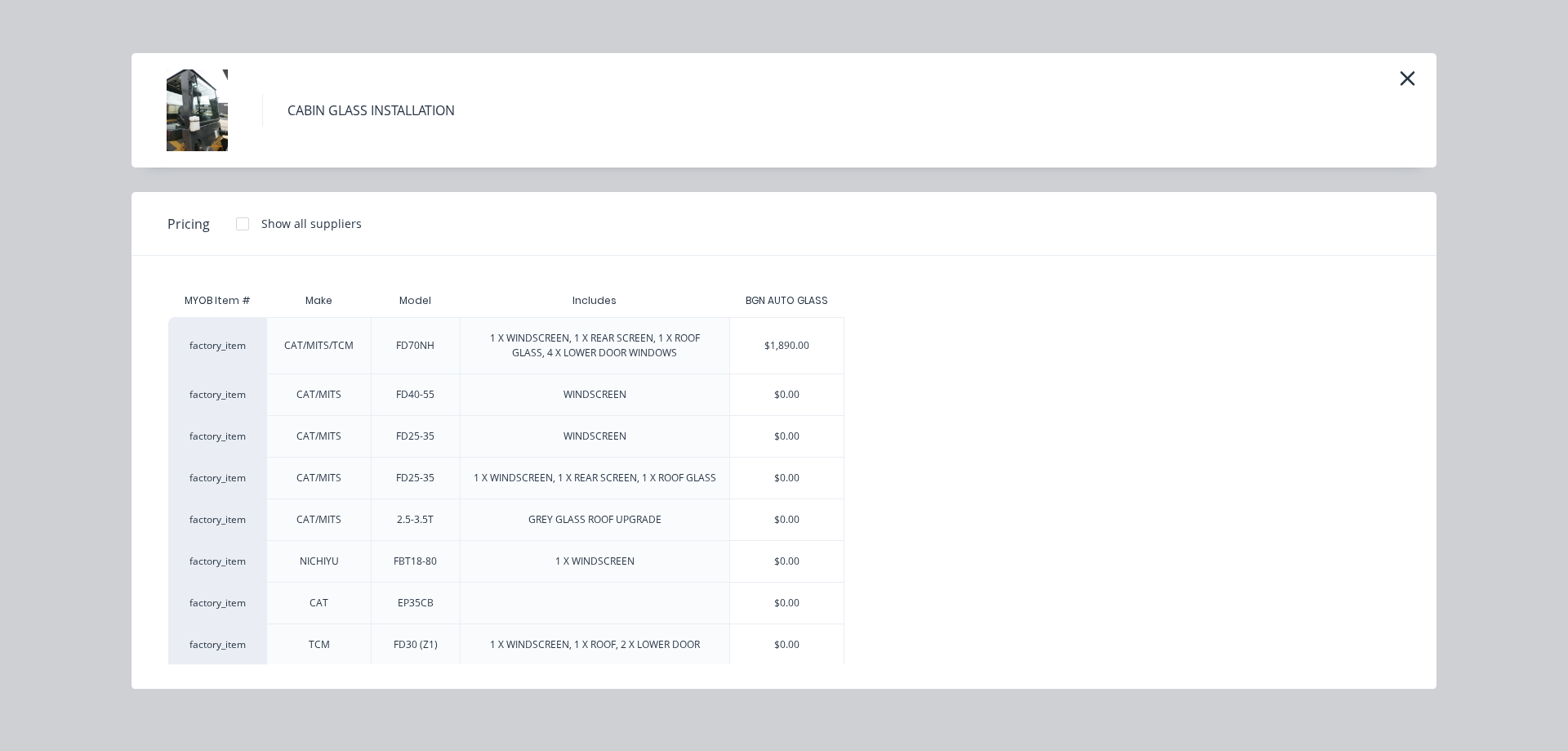
click at [1205, 378] on div "factory_item CAT/MITS/TCM FD70NH 1 X WINDSCREEN, 1 X REAR SCREEN, 1 X ROOF GLAS…" at bounding box center [784, 554] width 1232 height 474
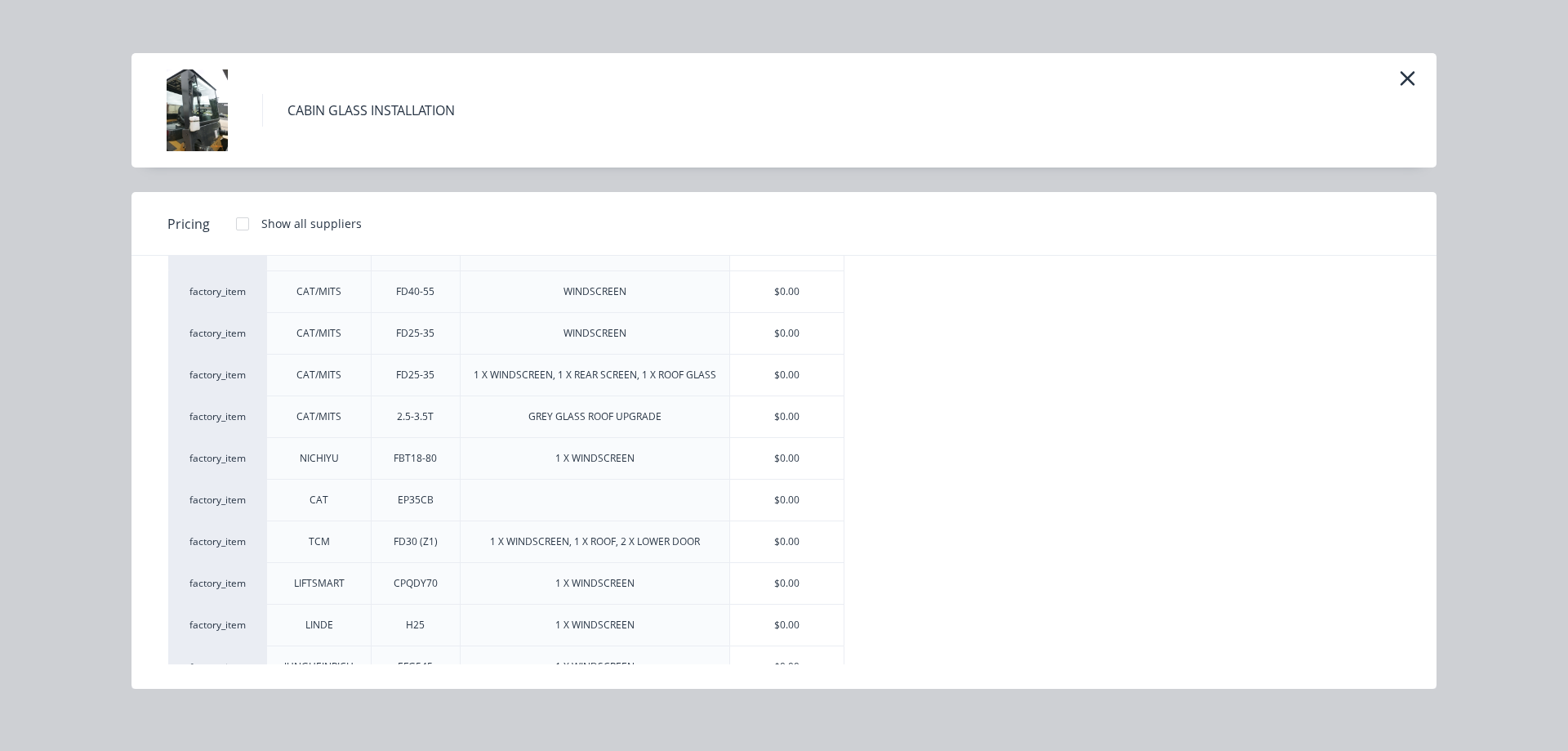
scroll to position [127, 0]
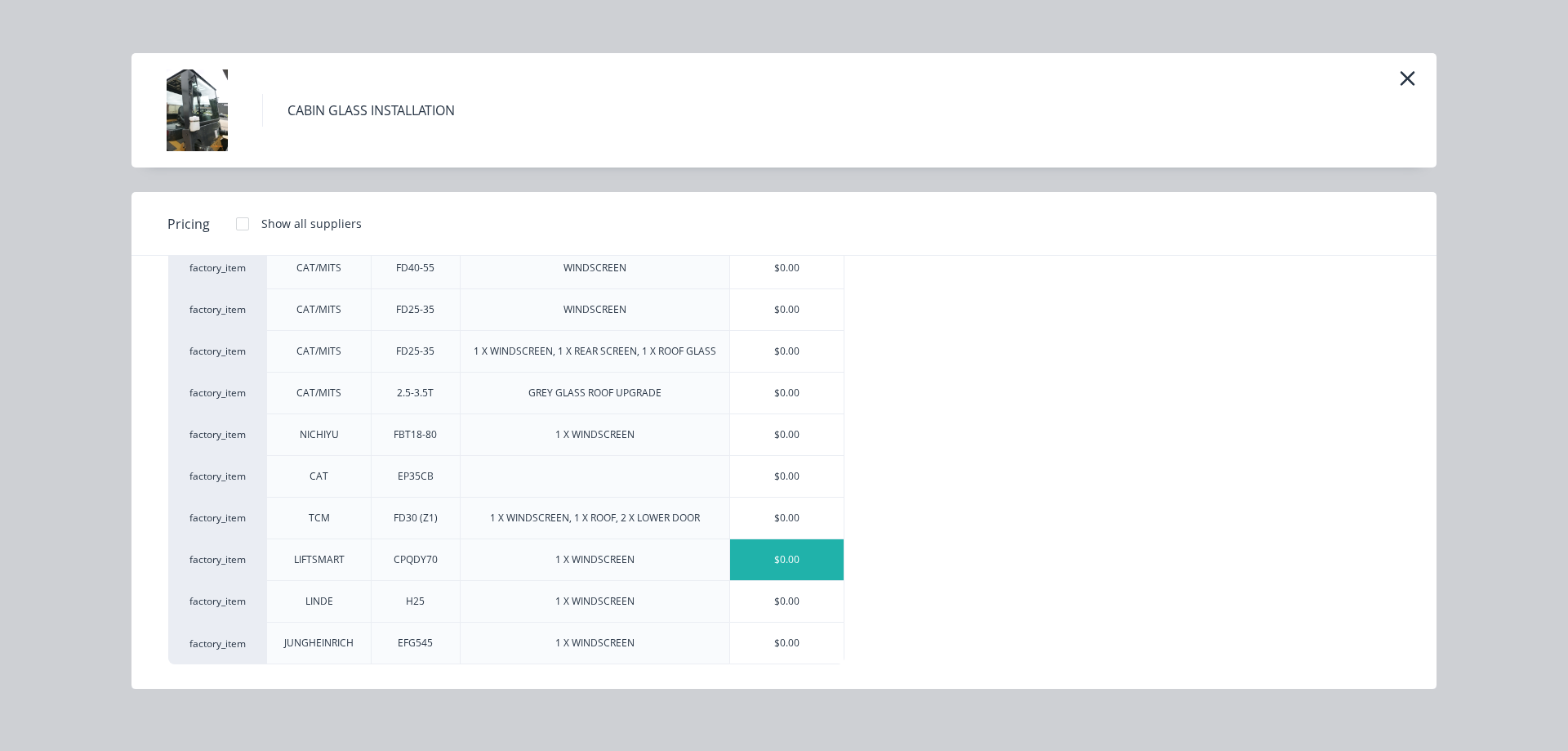
click at [749, 560] on div "$0.00" at bounding box center [787, 559] width 114 height 41
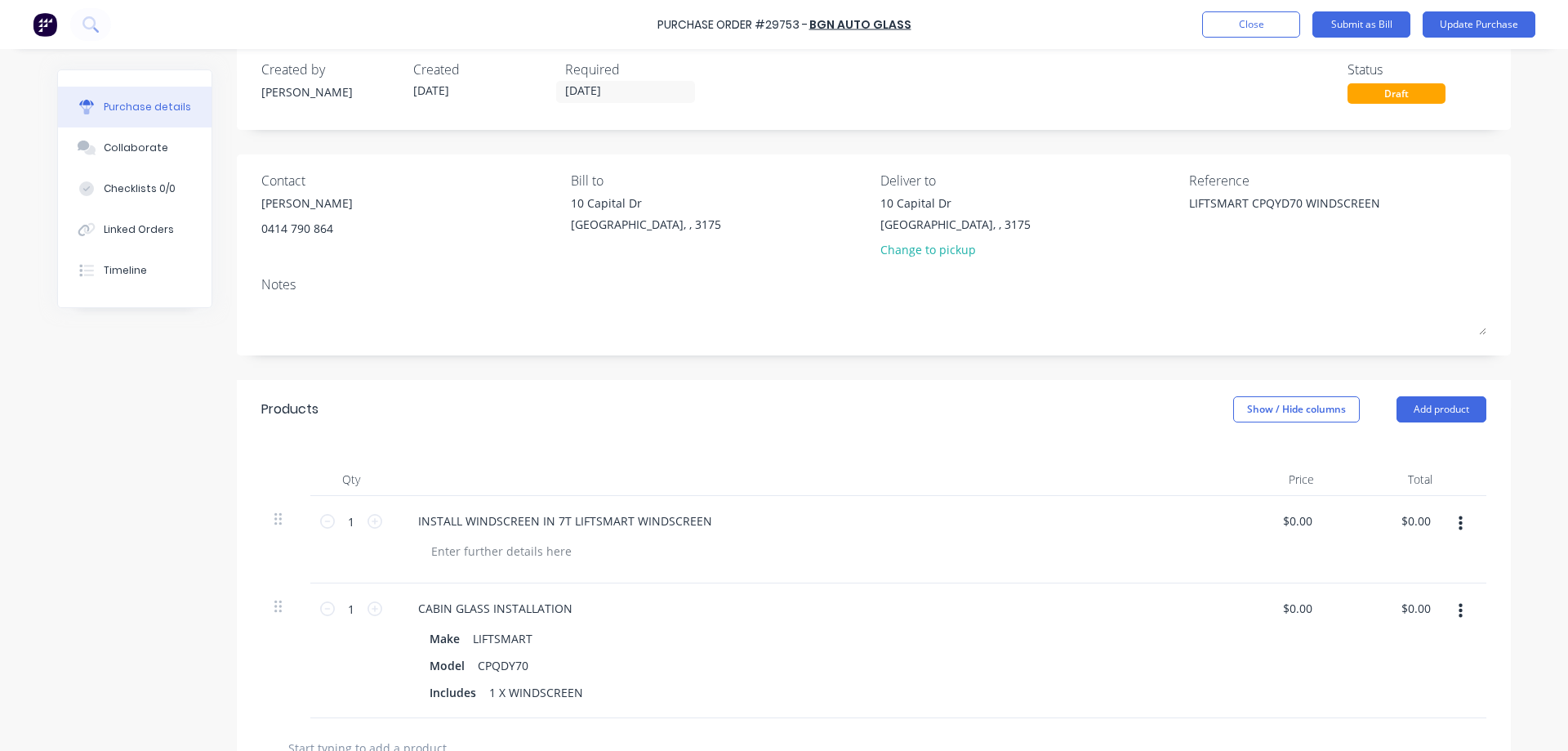
click at [1458, 512] on button "button" at bounding box center [1460, 523] width 38 height 29
click at [1370, 662] on button "Delete" at bounding box center [1410, 664] width 139 height 33
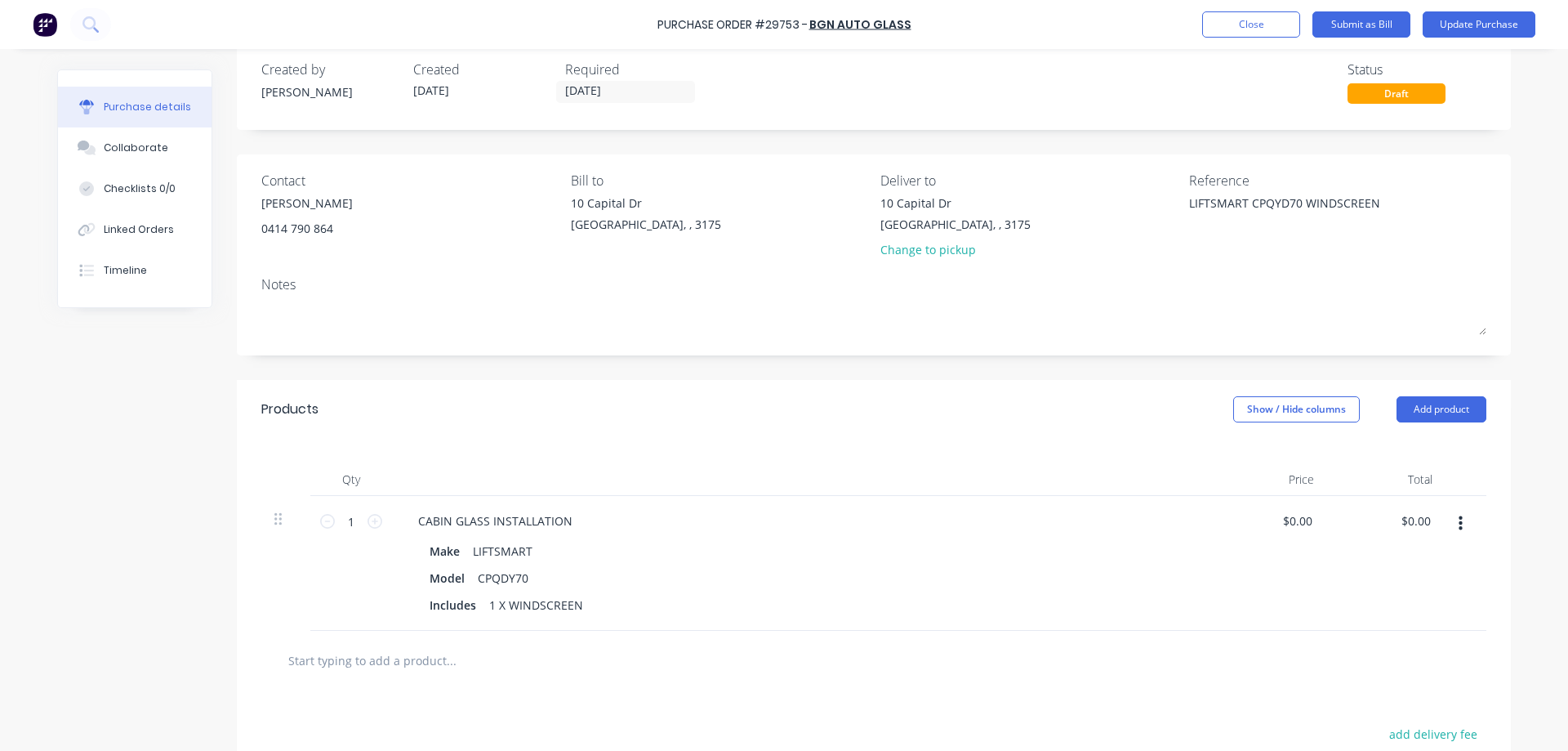
click at [1460, 518] on icon "button" at bounding box center [1461, 523] width 4 height 18
click at [1386, 667] on button "Delete" at bounding box center [1410, 664] width 139 height 33
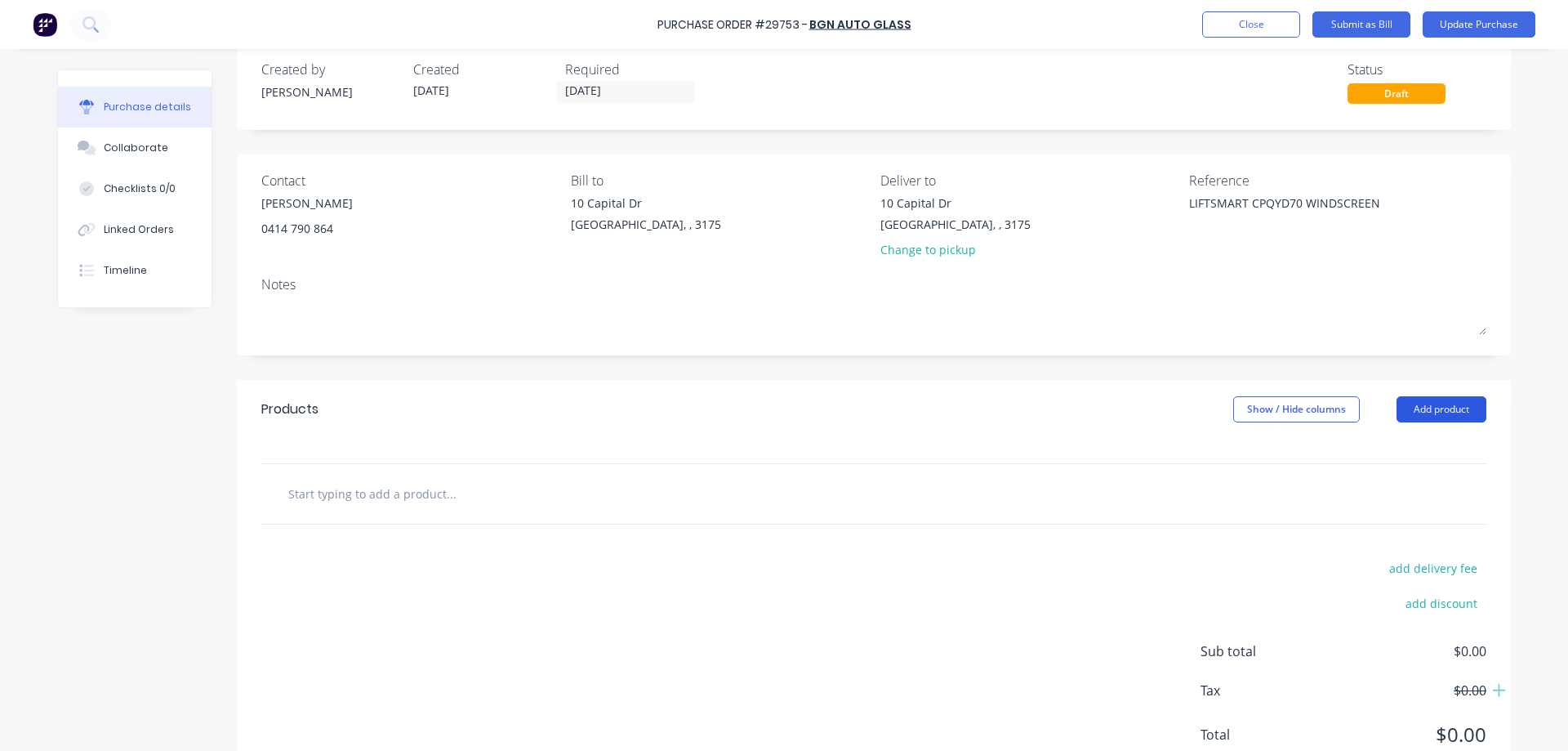
click at [1447, 402] on button "Add product" at bounding box center [1441, 409] width 90 height 26
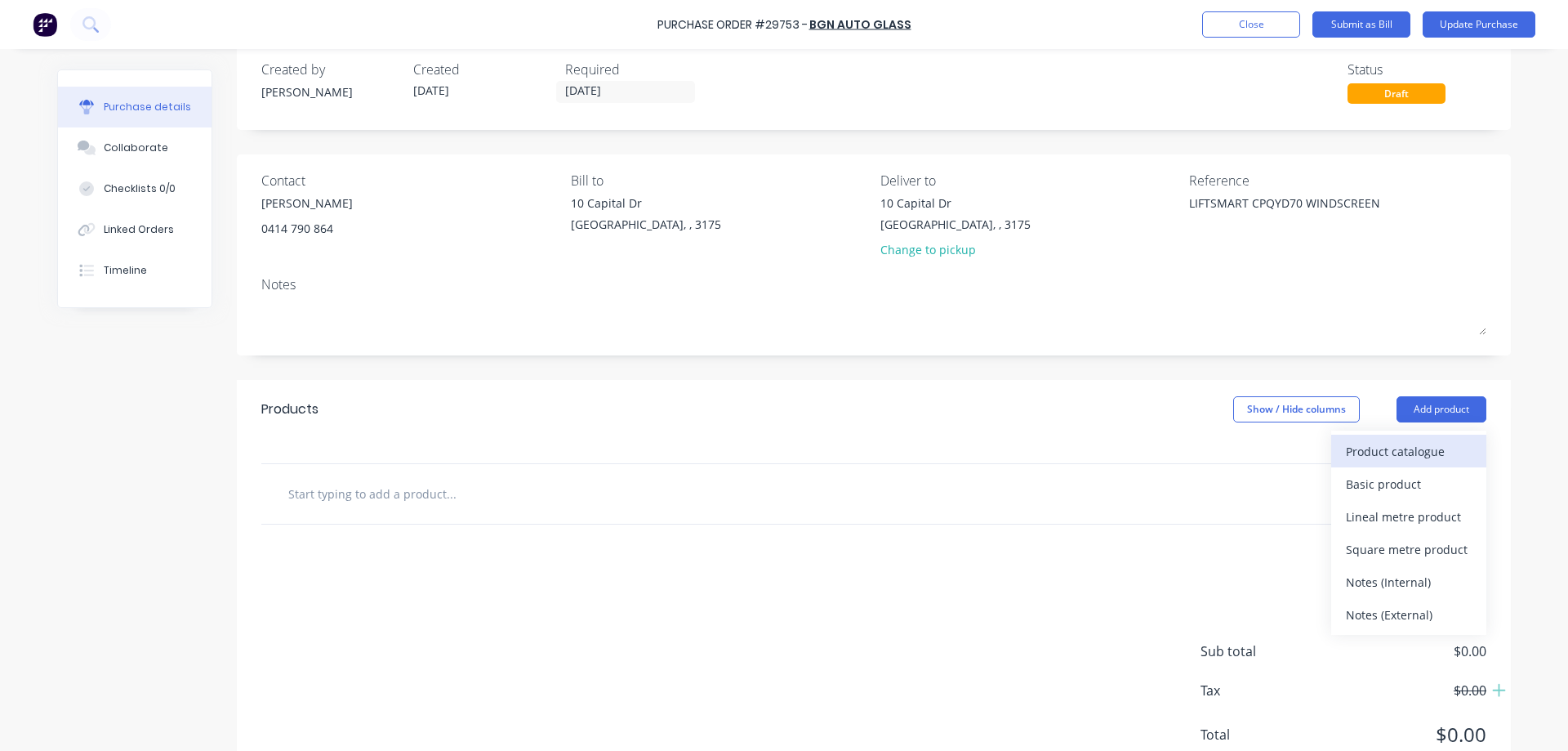
click at [1426, 450] on div "Product catalogue" at bounding box center [1409, 451] width 126 height 24
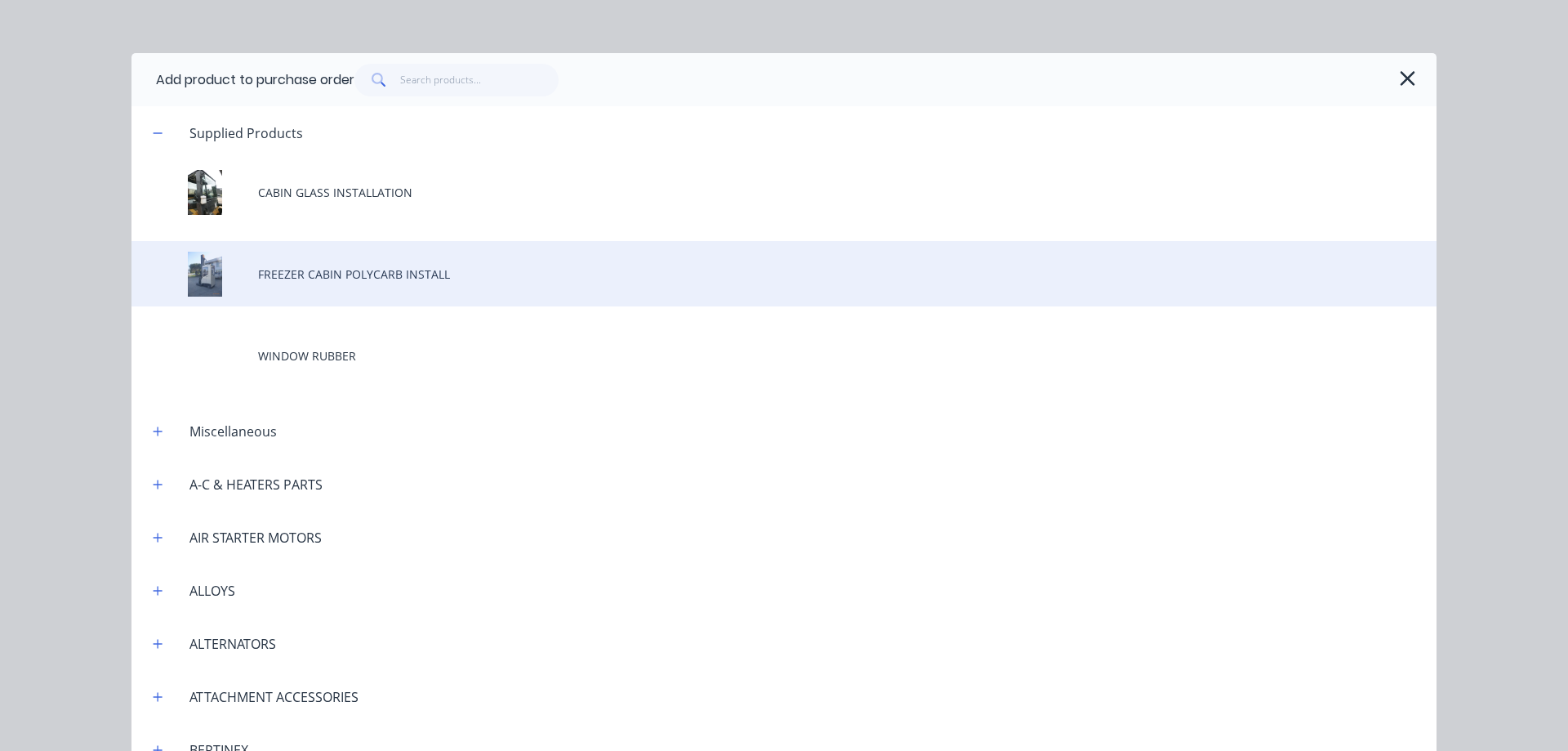
click at [296, 268] on div "FREEZER CABIN POLYCARB INSTALL" at bounding box center [783, 273] width 1305 height 65
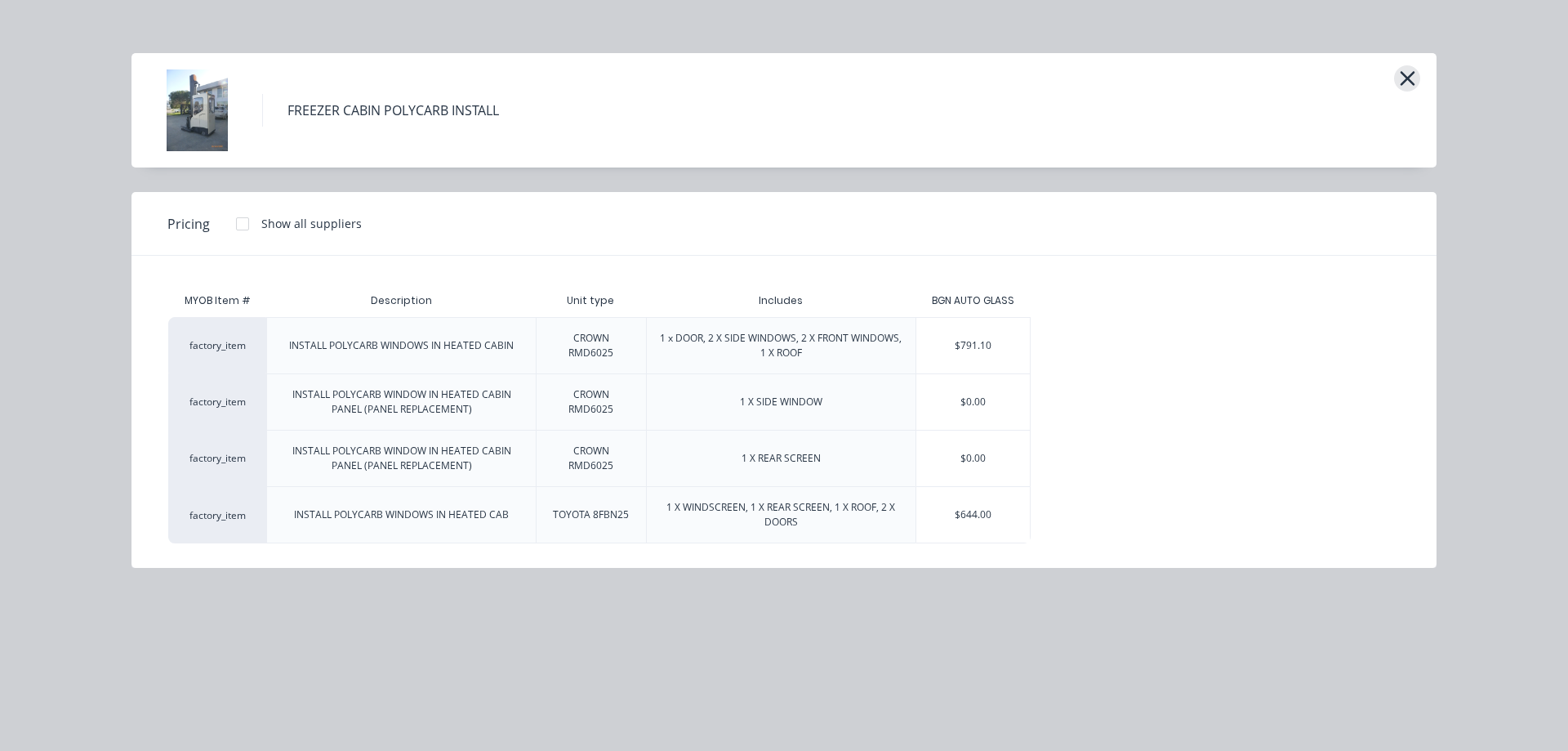
click at [1411, 73] on icon "button" at bounding box center [1407, 78] width 17 height 23
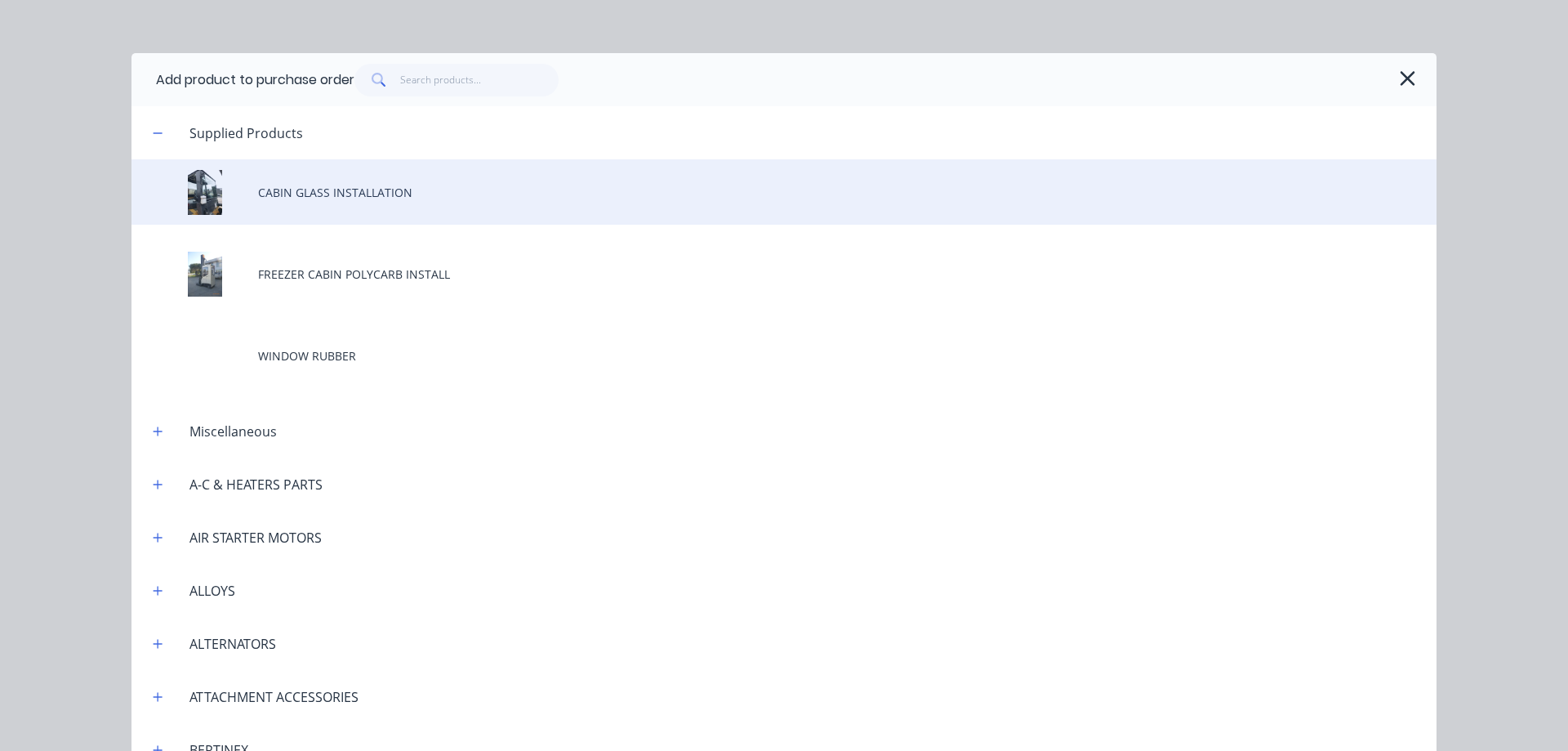
click at [340, 195] on div "CABIN GLASS INSTALLATION" at bounding box center [783, 191] width 1305 height 65
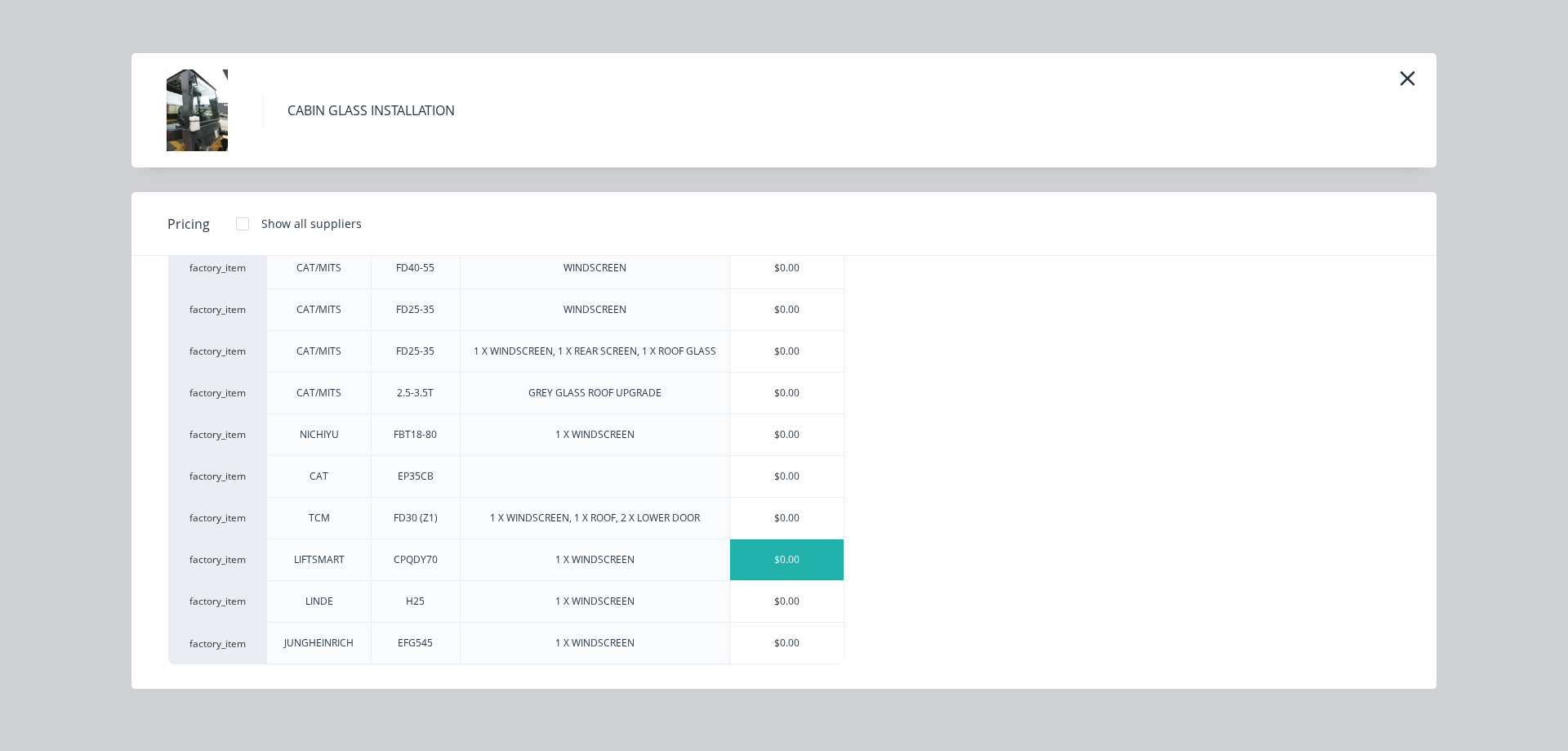
click at [758, 566] on div "$0.00" at bounding box center [787, 559] width 114 height 41
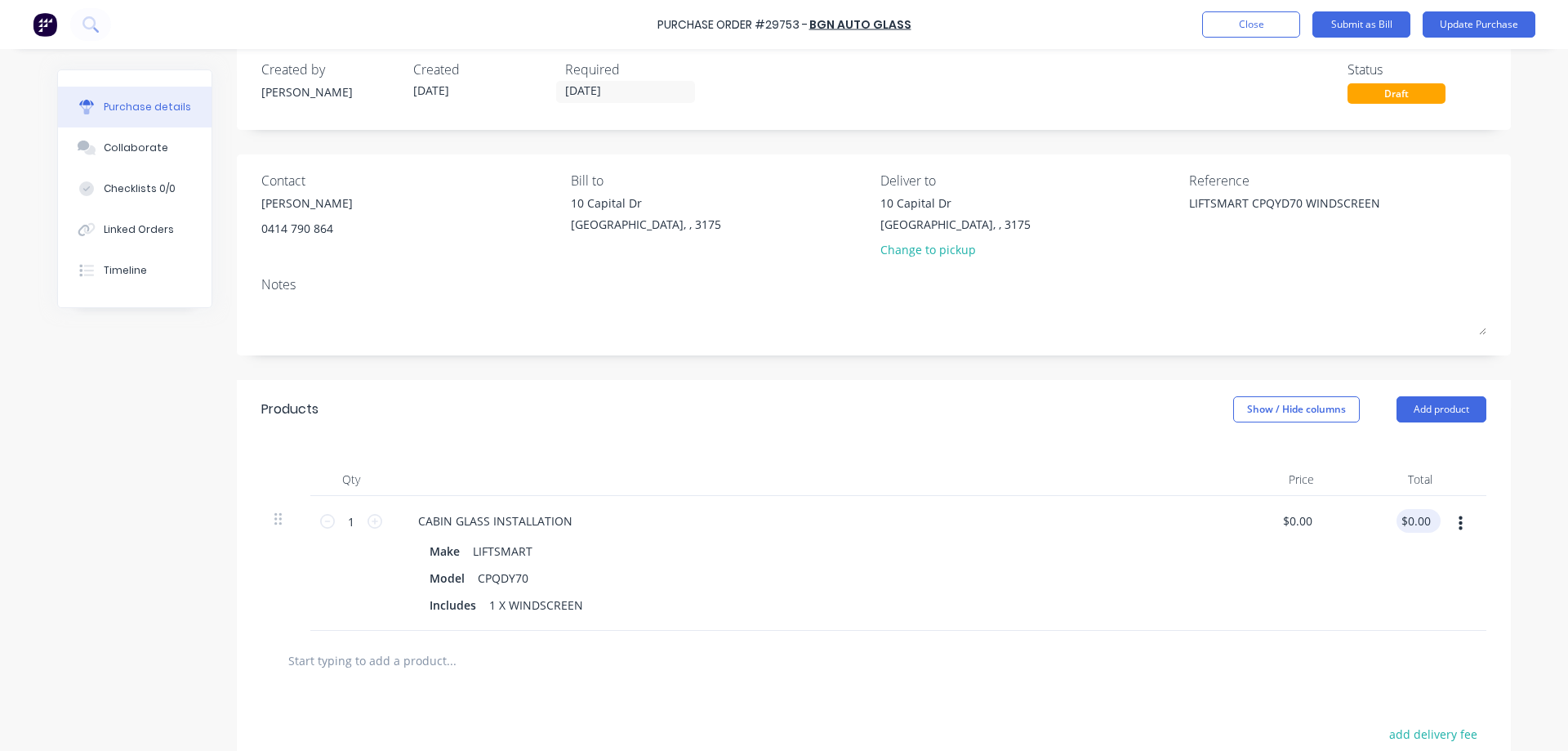
type textarea "x"
type input "0.00"
click at [1401, 512] on div "0.00 0.00" at bounding box center [1386, 563] width 118 height 135
click at [1420, 521] on input "0.00" at bounding box center [1418, 521] width 31 height 24
click at [1225, 510] on div "$0.00 $0.00" at bounding box center [1268, 563] width 118 height 135
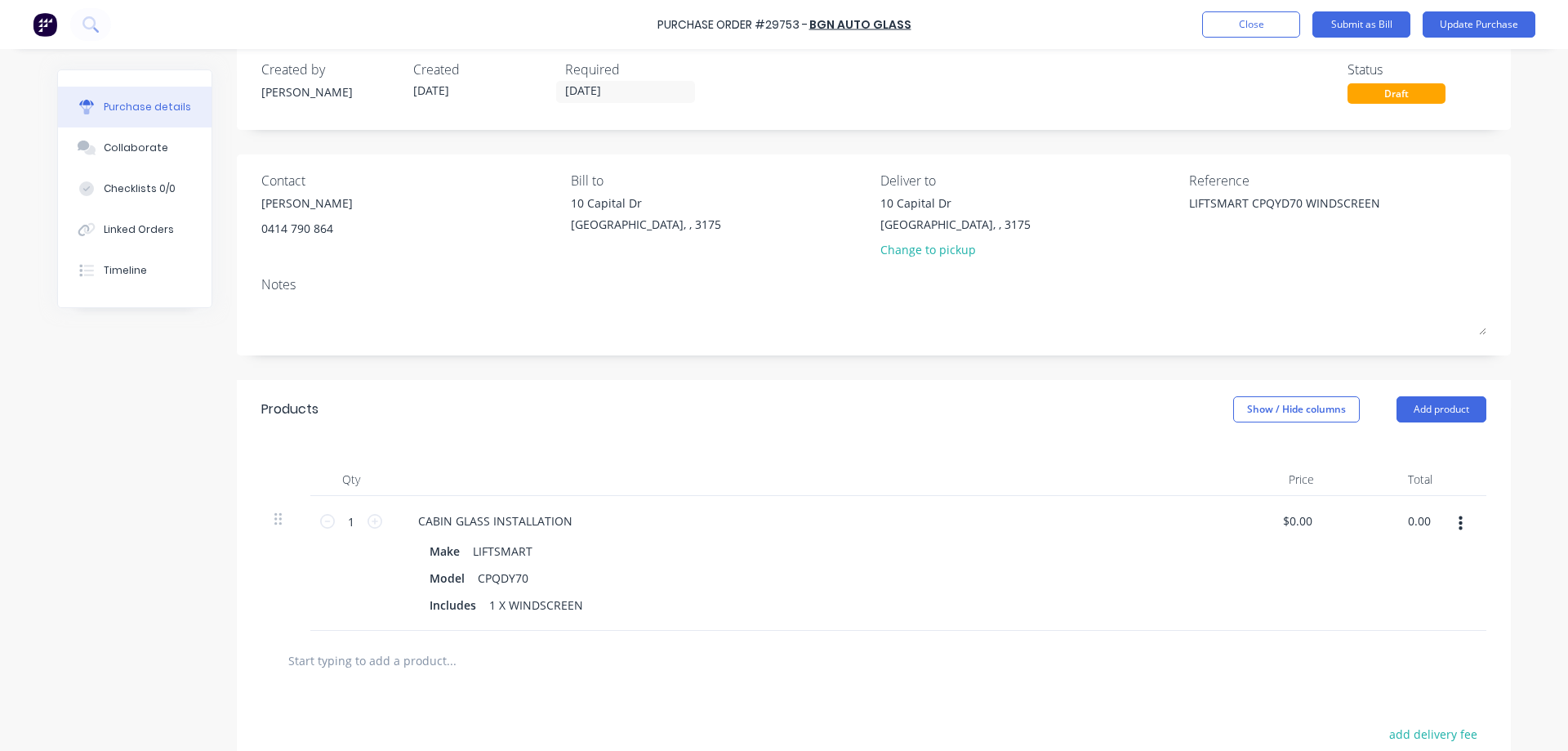
type textarea "x"
type input "$0.00"
type textarea "x"
type input "0.0000"
drag, startPoint x: 1290, startPoint y: 514, endPoint x: 1327, endPoint y: 516, distance: 37.6
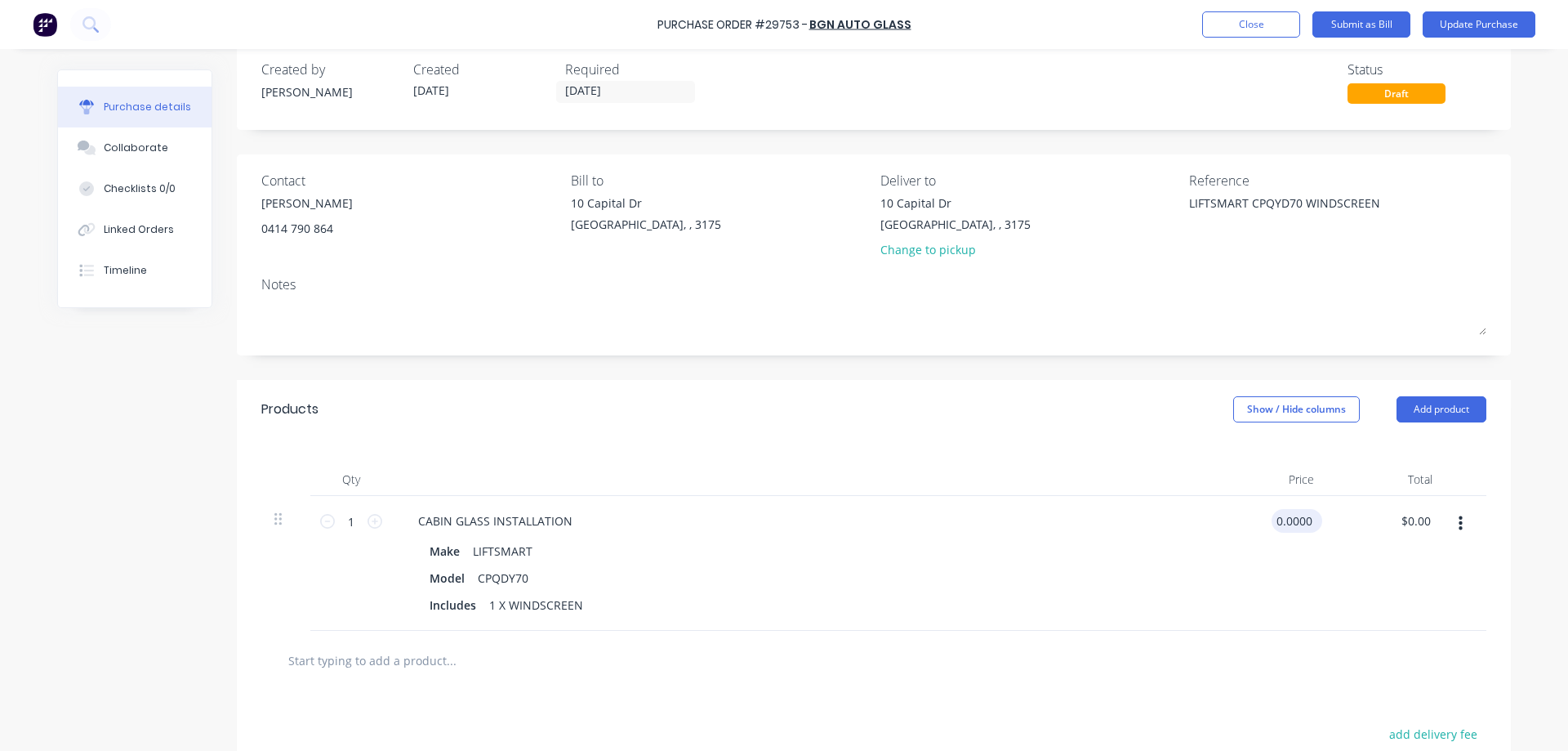
click at [1316, 516] on input "0.0000" at bounding box center [1294, 521] width 44 height 24
type textarea "x"
type input "$0.00"
drag, startPoint x: 1327, startPoint y: 516, endPoint x: 1234, endPoint y: 528, distance: 93.8
click at [1236, 531] on div "1 1 CABIN GLASS INSTALLATION Make LIFTSMART Model CPQDY70 Includes 1 X WINDSCRE…" at bounding box center [873, 563] width 1225 height 135
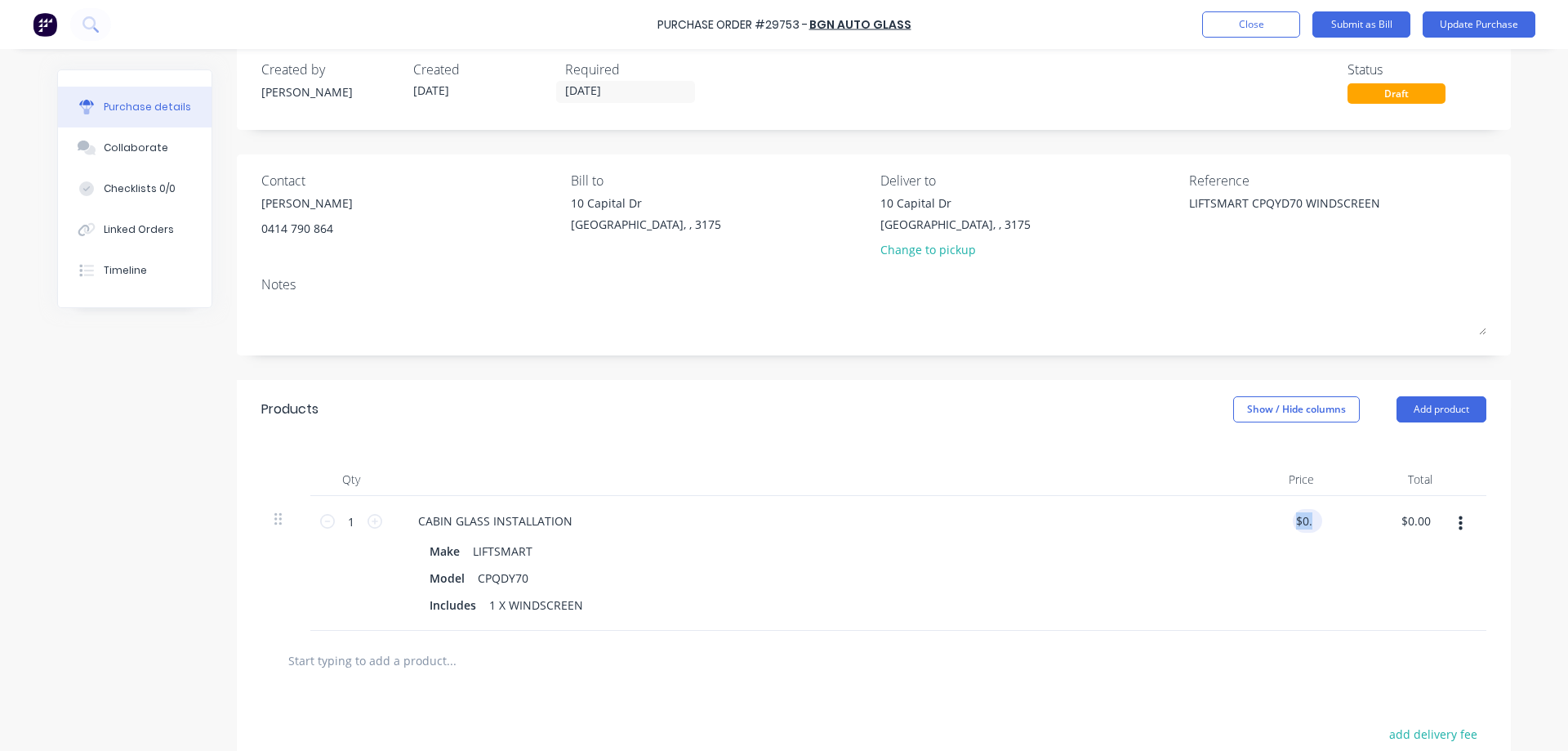
type textarea "x"
drag, startPoint x: 1287, startPoint y: 514, endPoint x: 1347, endPoint y: 508, distance: 60.7
click at [1316, 511] on input "0" at bounding box center [1304, 521] width 23 height 24
type input "0"
type input "600"
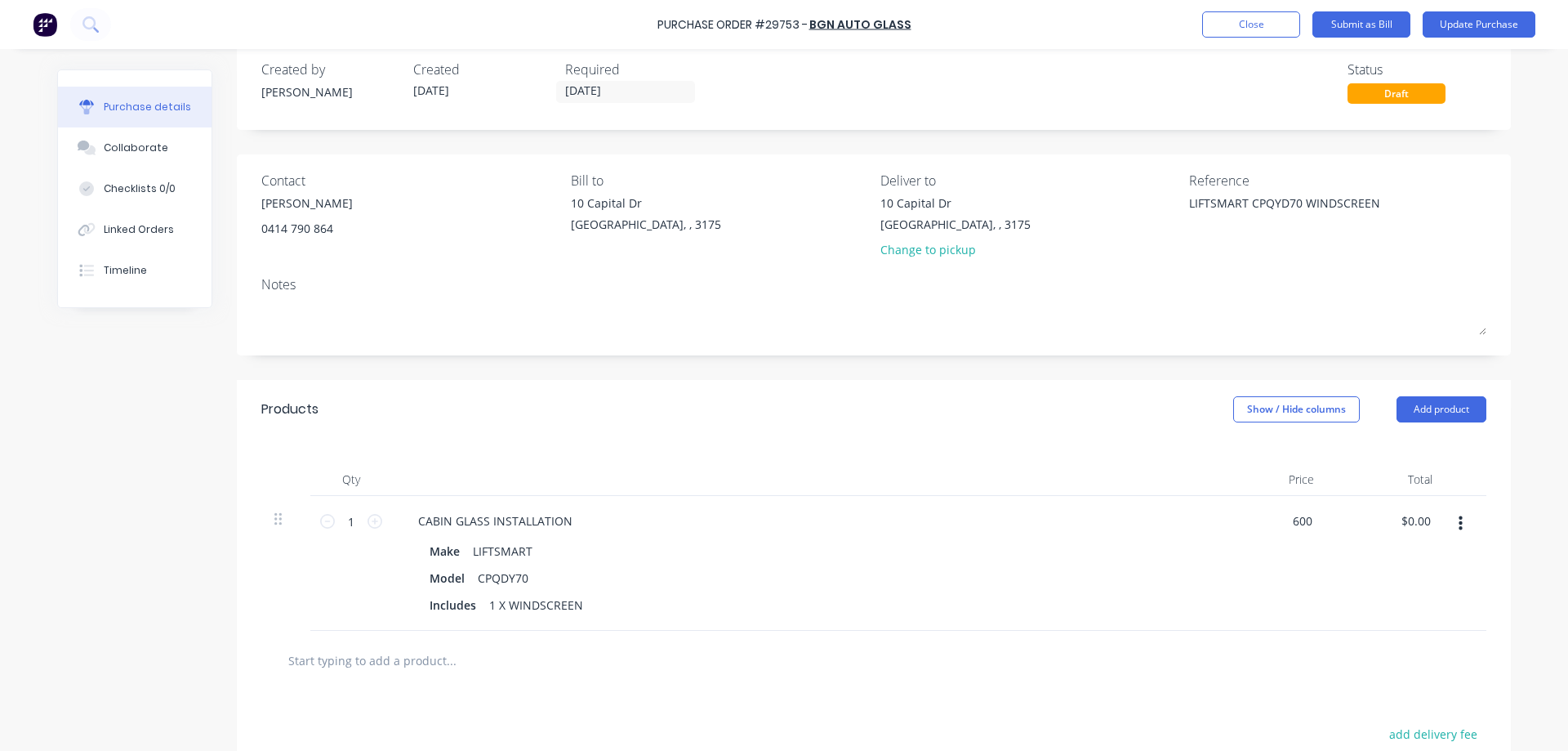
type textarea "x"
type input "$600.00"
type input "600.00"
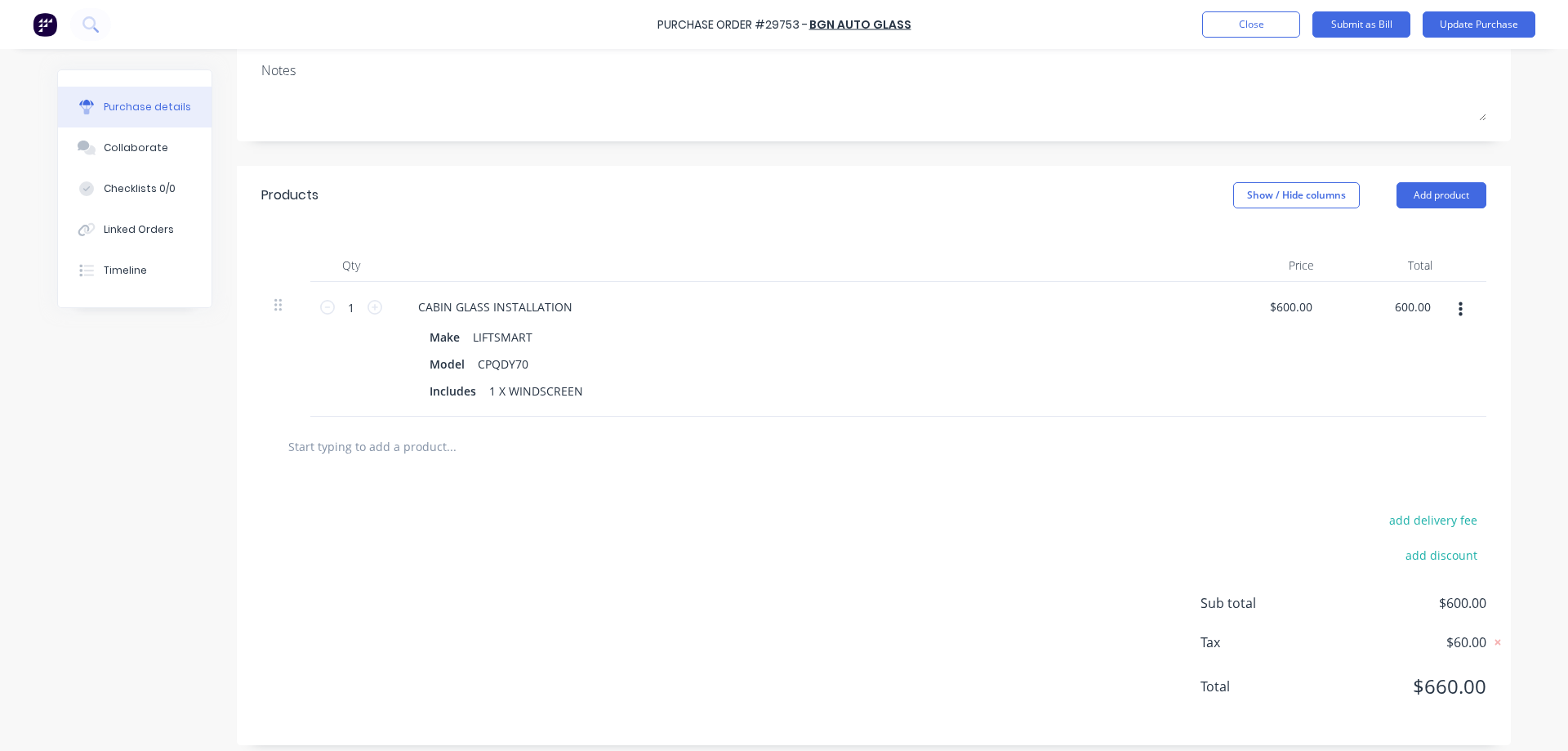
scroll to position [247, 0]
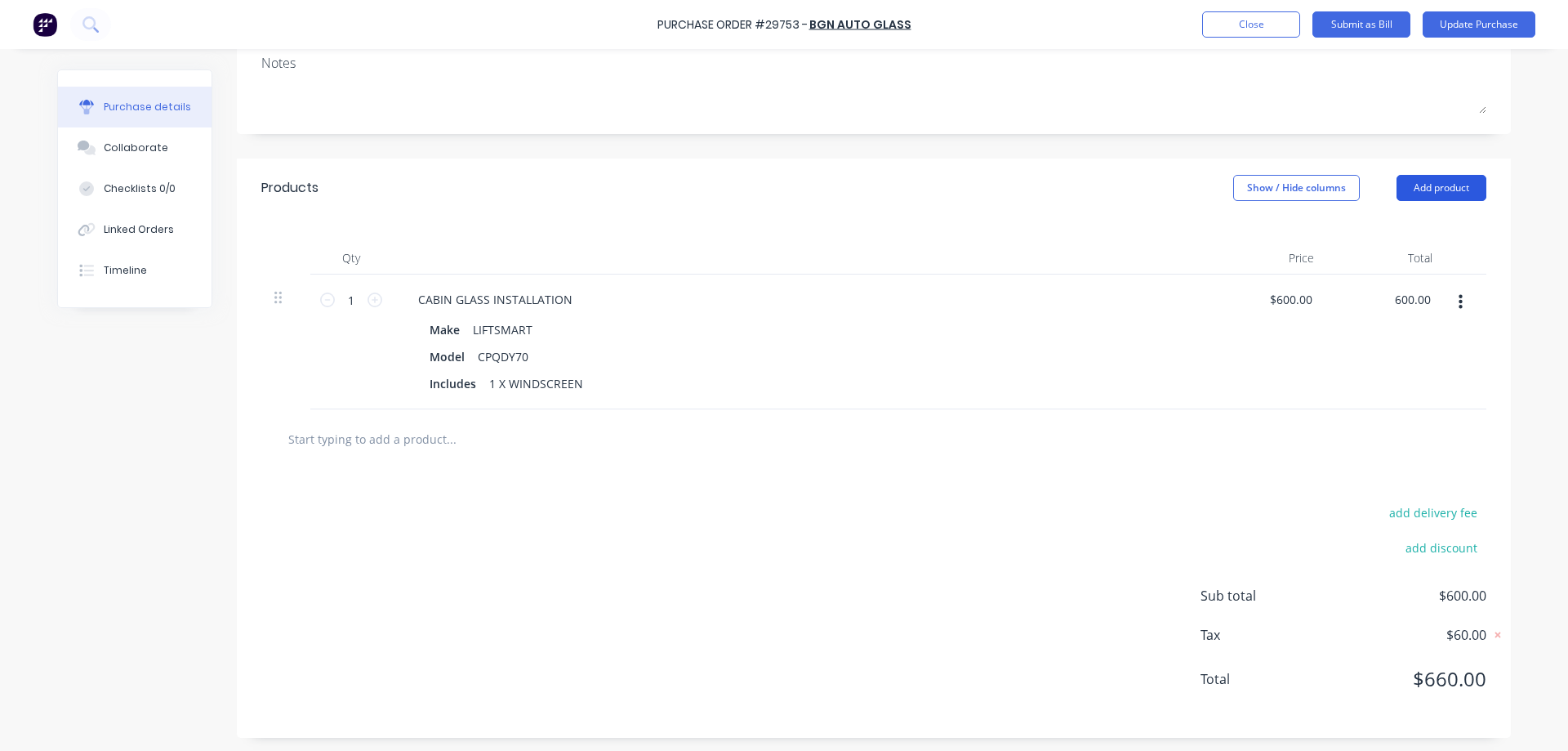
type textarea "x"
type input "$600.00"
click at [1448, 188] on button "Add product" at bounding box center [1441, 188] width 90 height 26
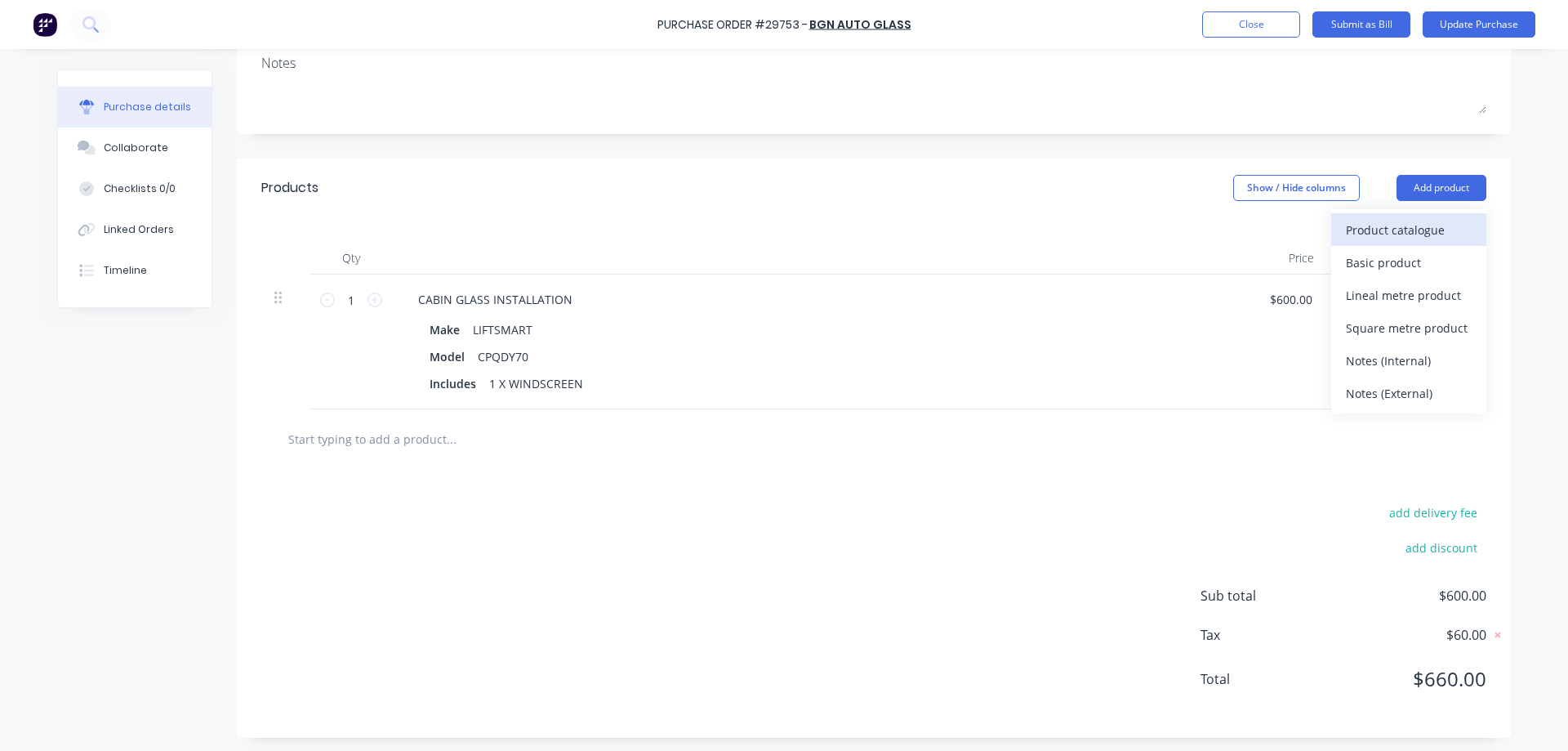
click at [1431, 233] on div "Product catalogue" at bounding box center [1409, 230] width 126 height 24
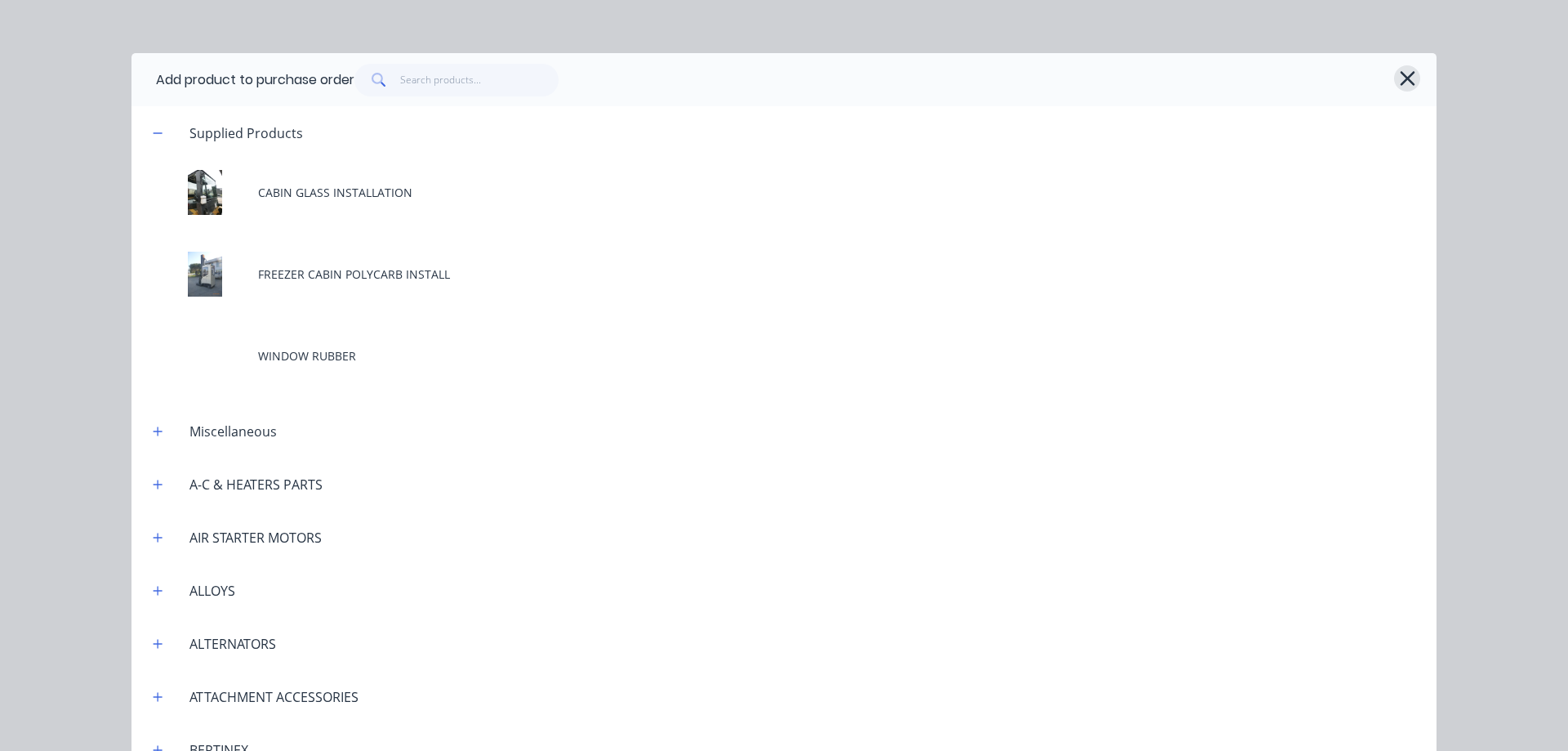
click at [1417, 79] on button "button" at bounding box center [1407, 78] width 26 height 26
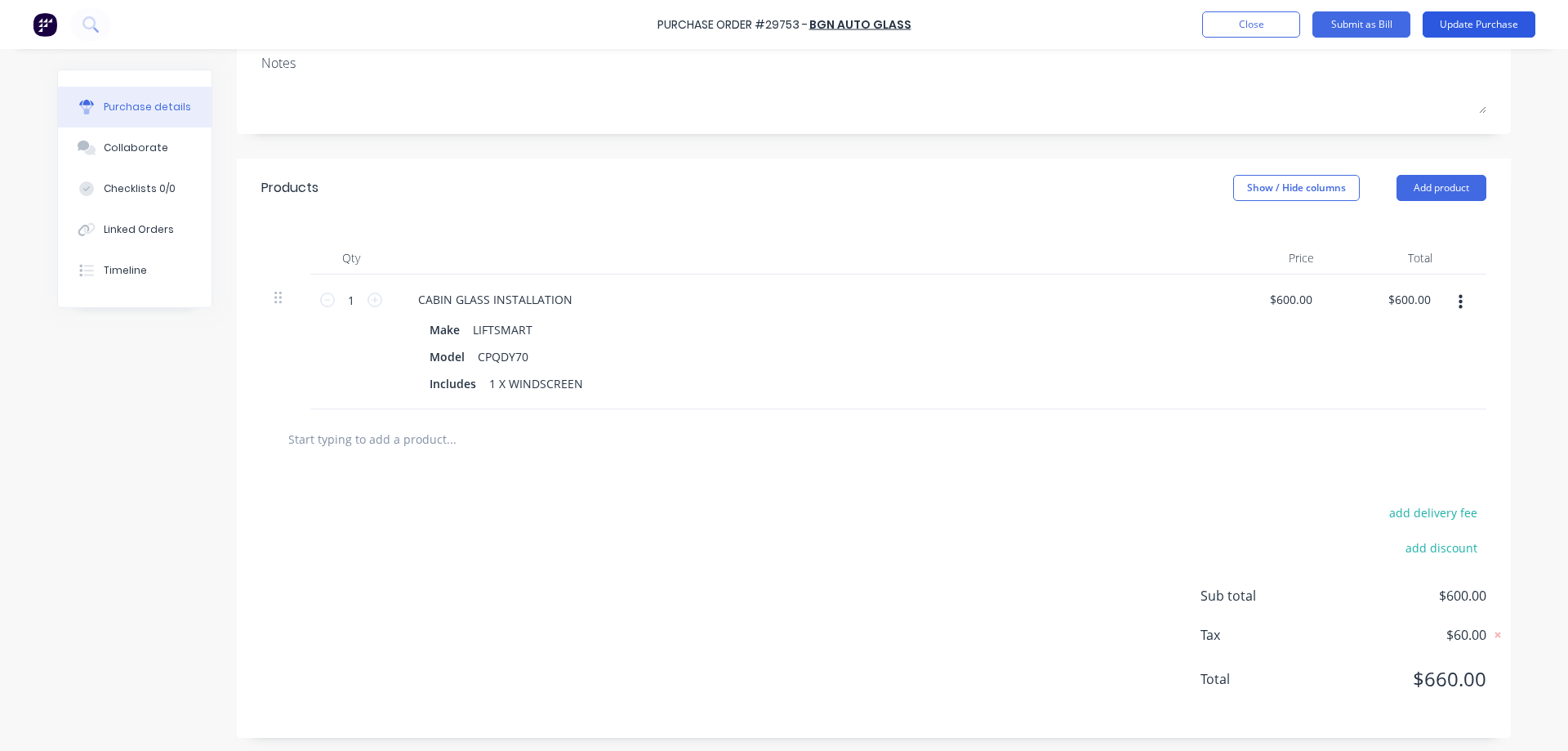
click at [1484, 23] on button "Update Purchase" at bounding box center [1479, 24] width 113 height 26
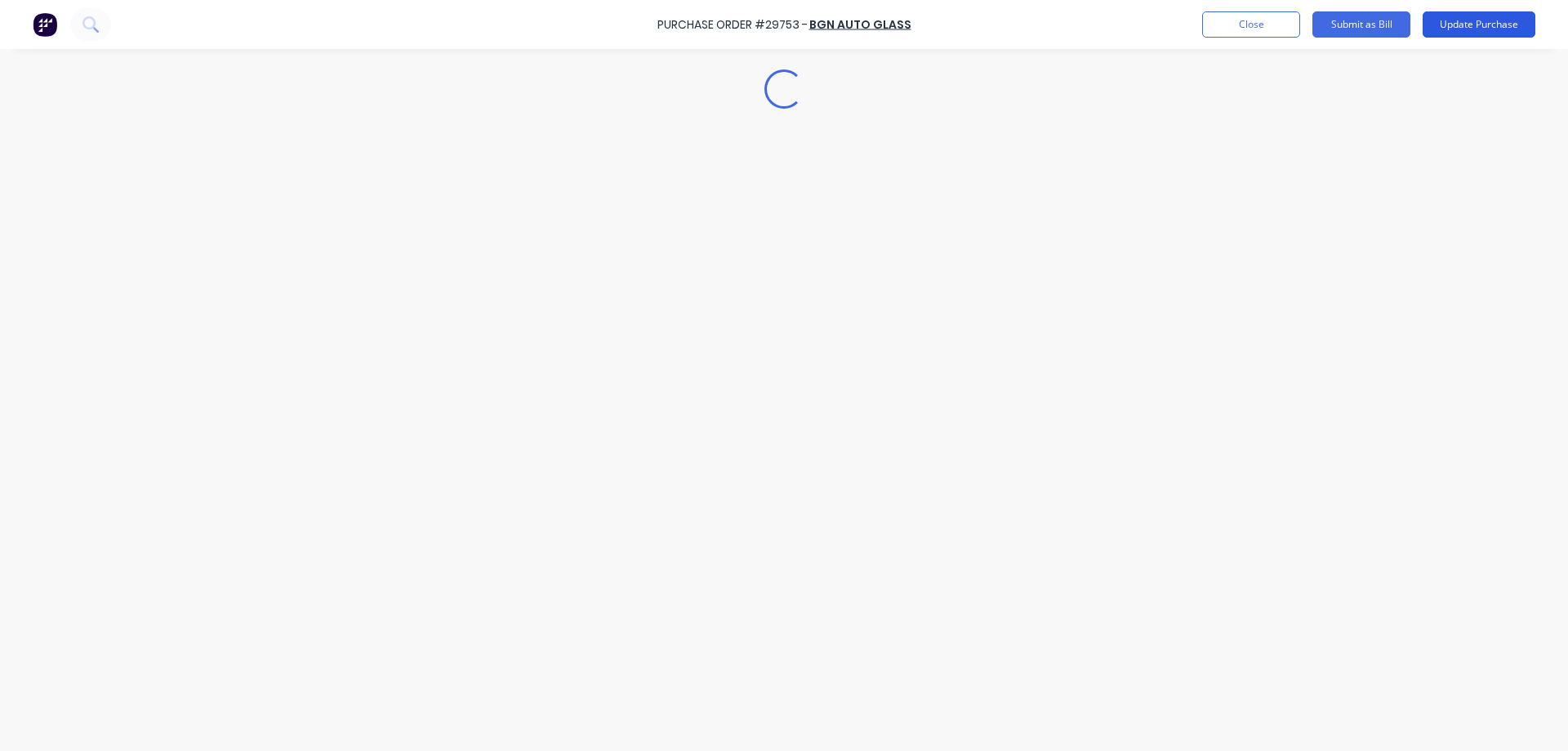
scroll to position [0, 0]
type textarea "x"
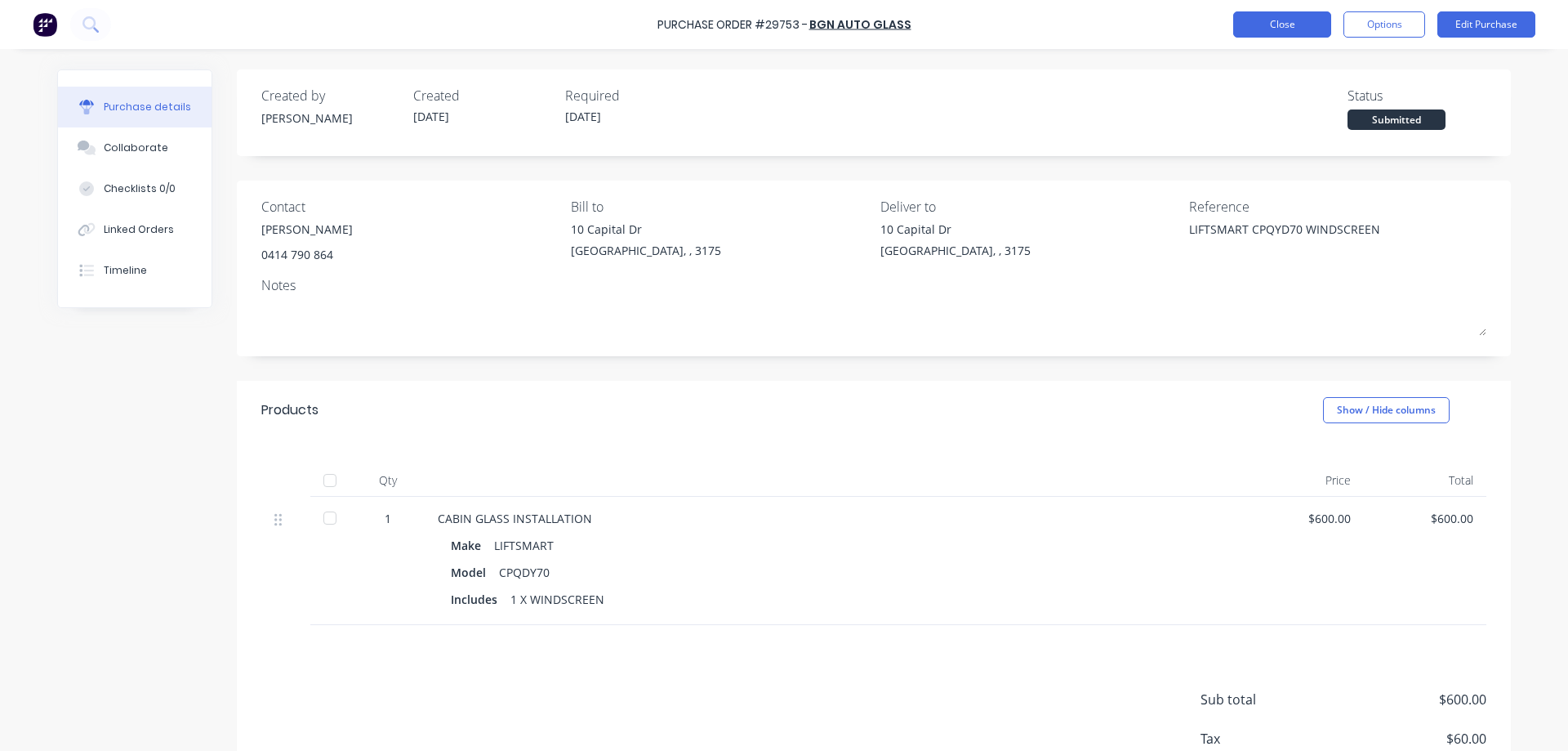
click at [1279, 22] on button "Close" at bounding box center [1282, 24] width 98 height 26
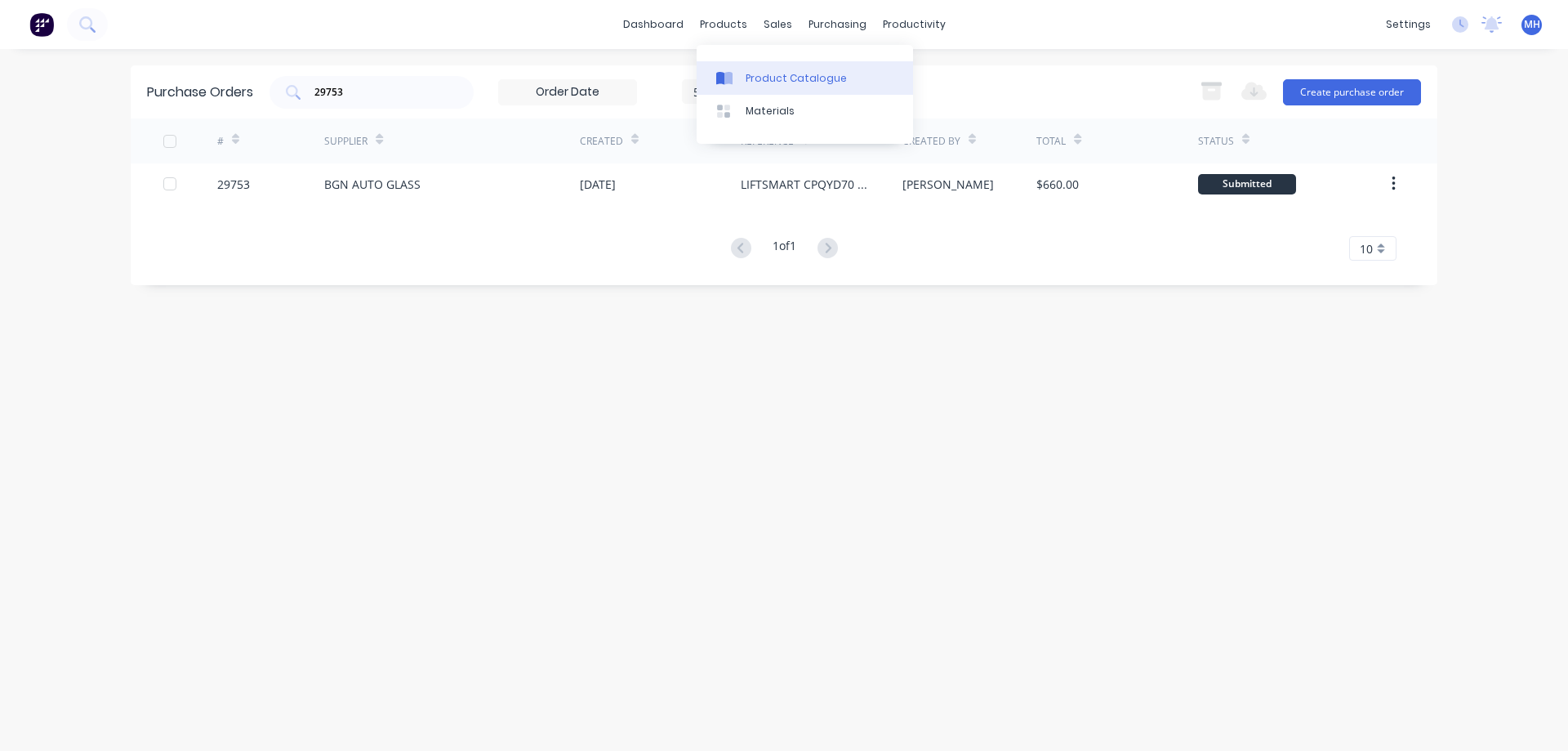
click at [754, 77] on div "Product Catalogue" at bounding box center [796, 78] width 101 height 15
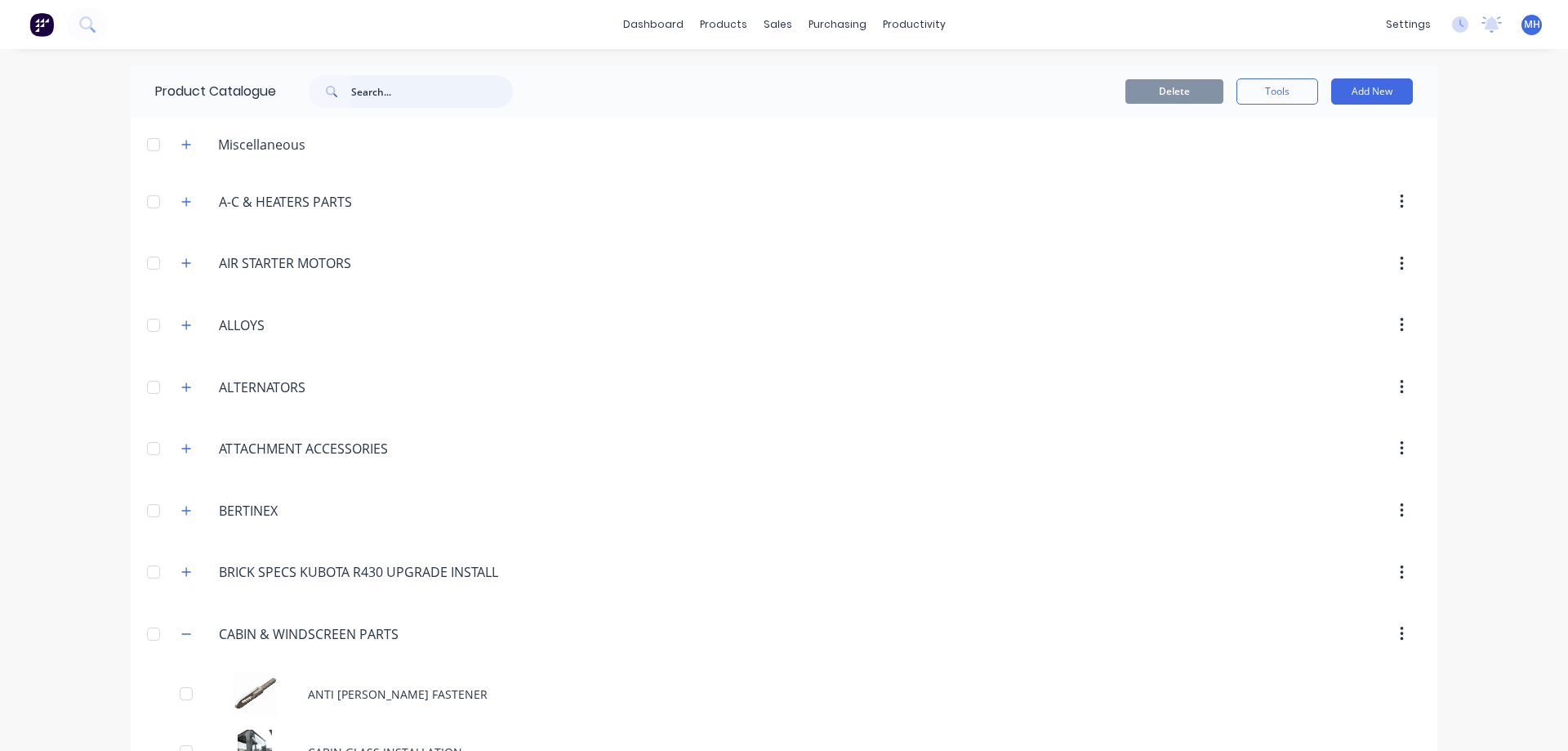
click at [376, 92] on input "text" at bounding box center [432, 91] width 162 height 33
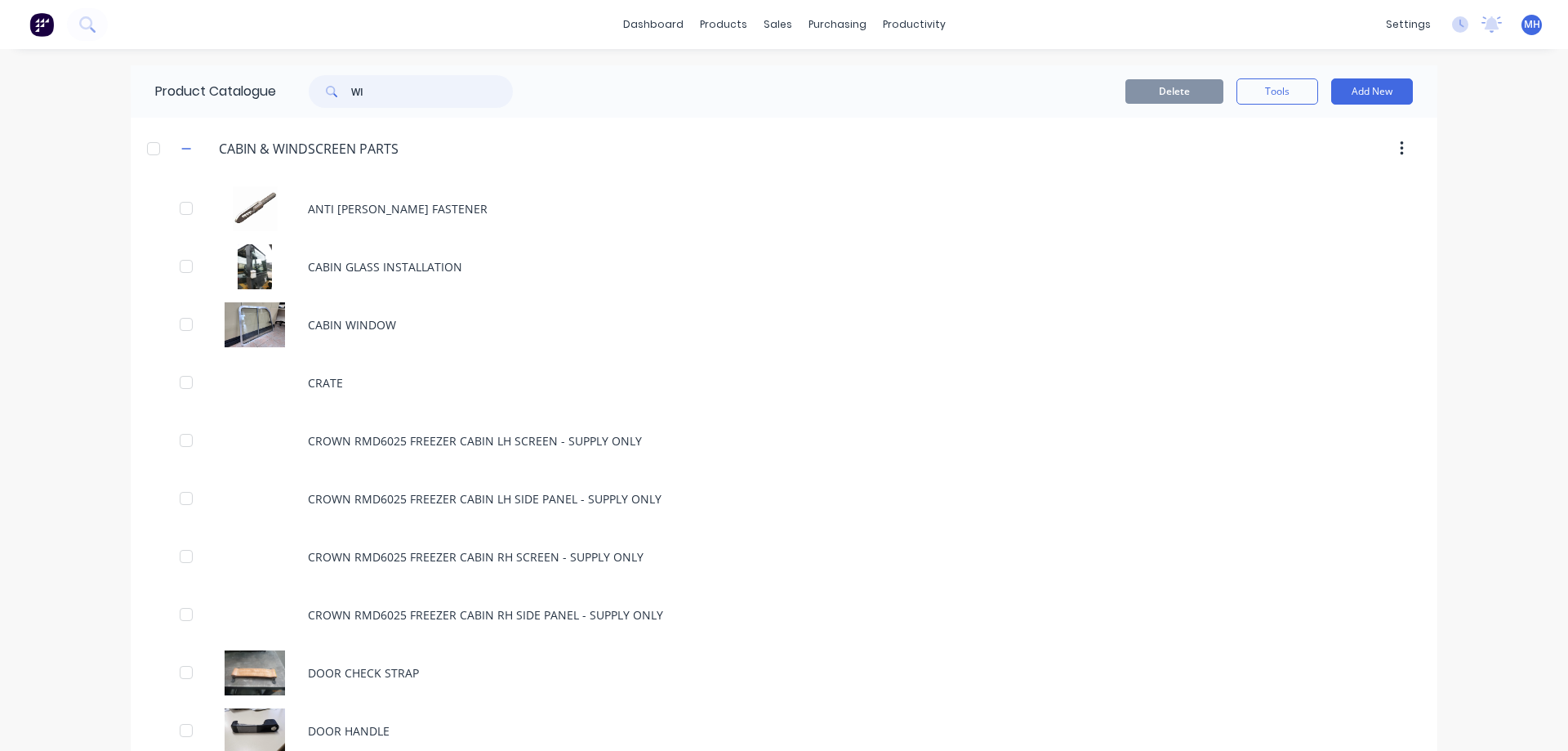
type input "W"
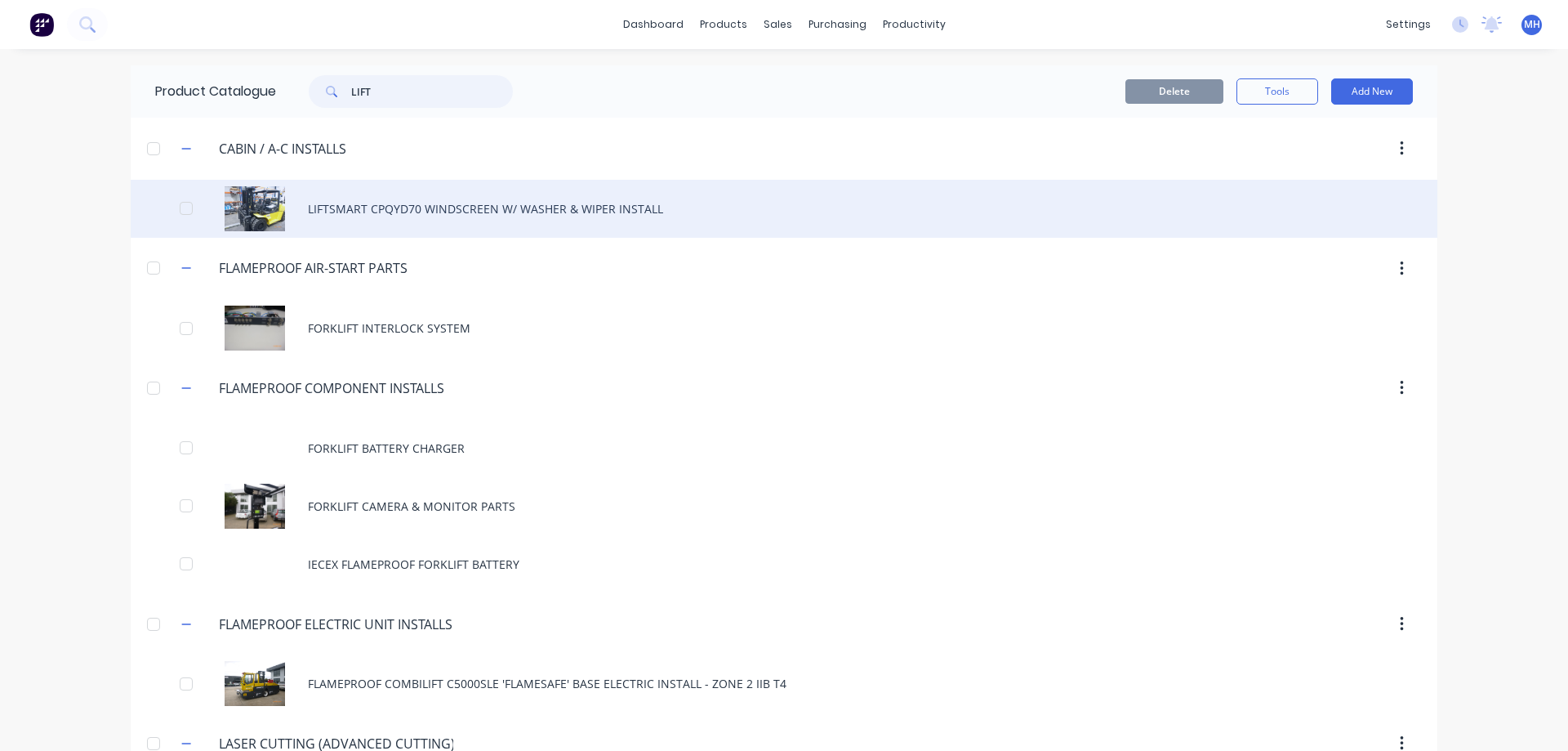
type input "LIFT"
click at [385, 203] on div "LIFTSMART CPQYD70 WINDSCREEN W/ WASHER & WIPER INSTALL" at bounding box center [784, 209] width 1307 height 58
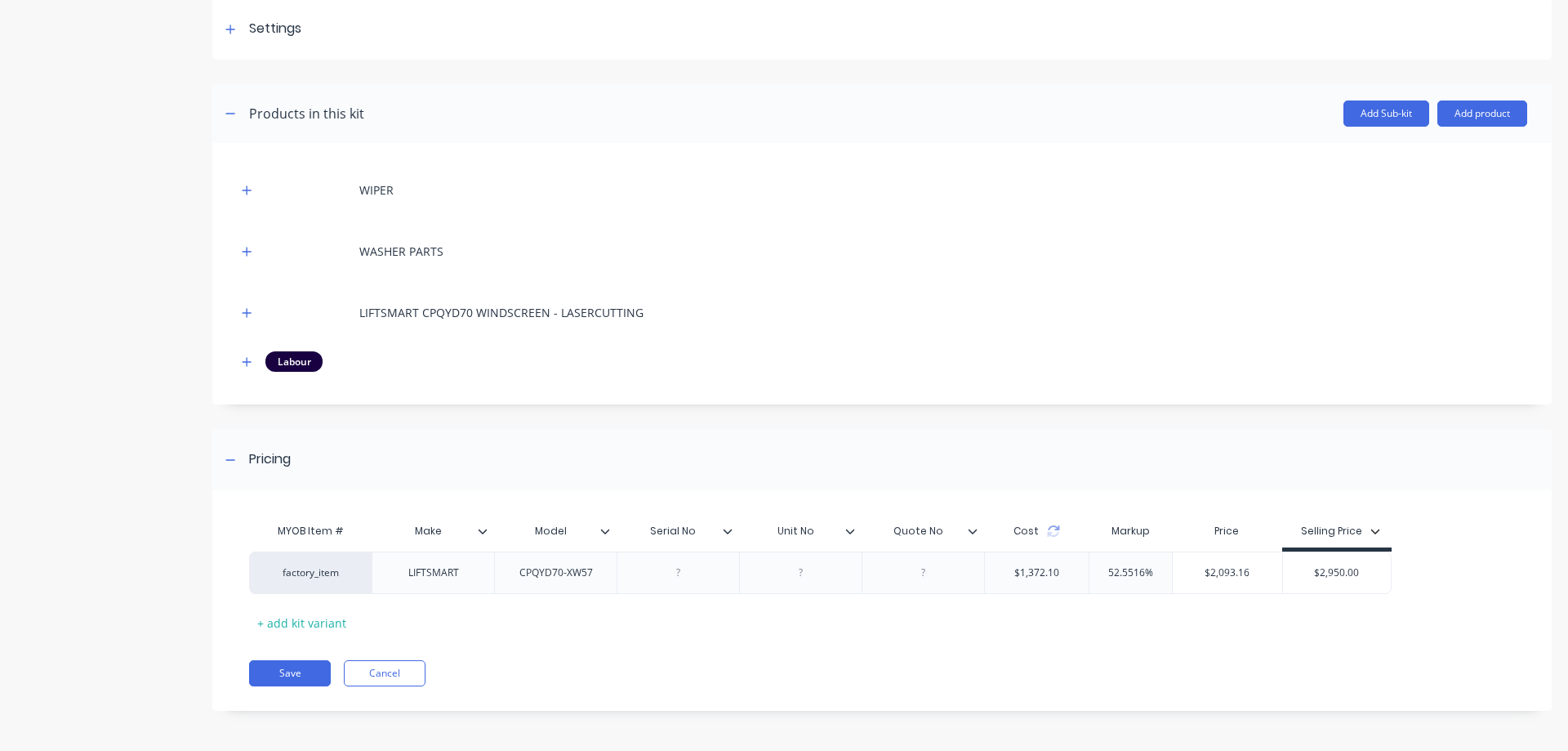
scroll to position [239, 0]
click at [448, 577] on div "LIFTSMART" at bounding box center [434, 571] width 82 height 21
click at [385, 195] on div "WIPER" at bounding box center [376, 188] width 34 height 17
click at [258, 189] on div "WIPER" at bounding box center [882, 189] width 1290 height 45
click at [245, 191] on icon "button" at bounding box center [247, 189] width 10 height 11
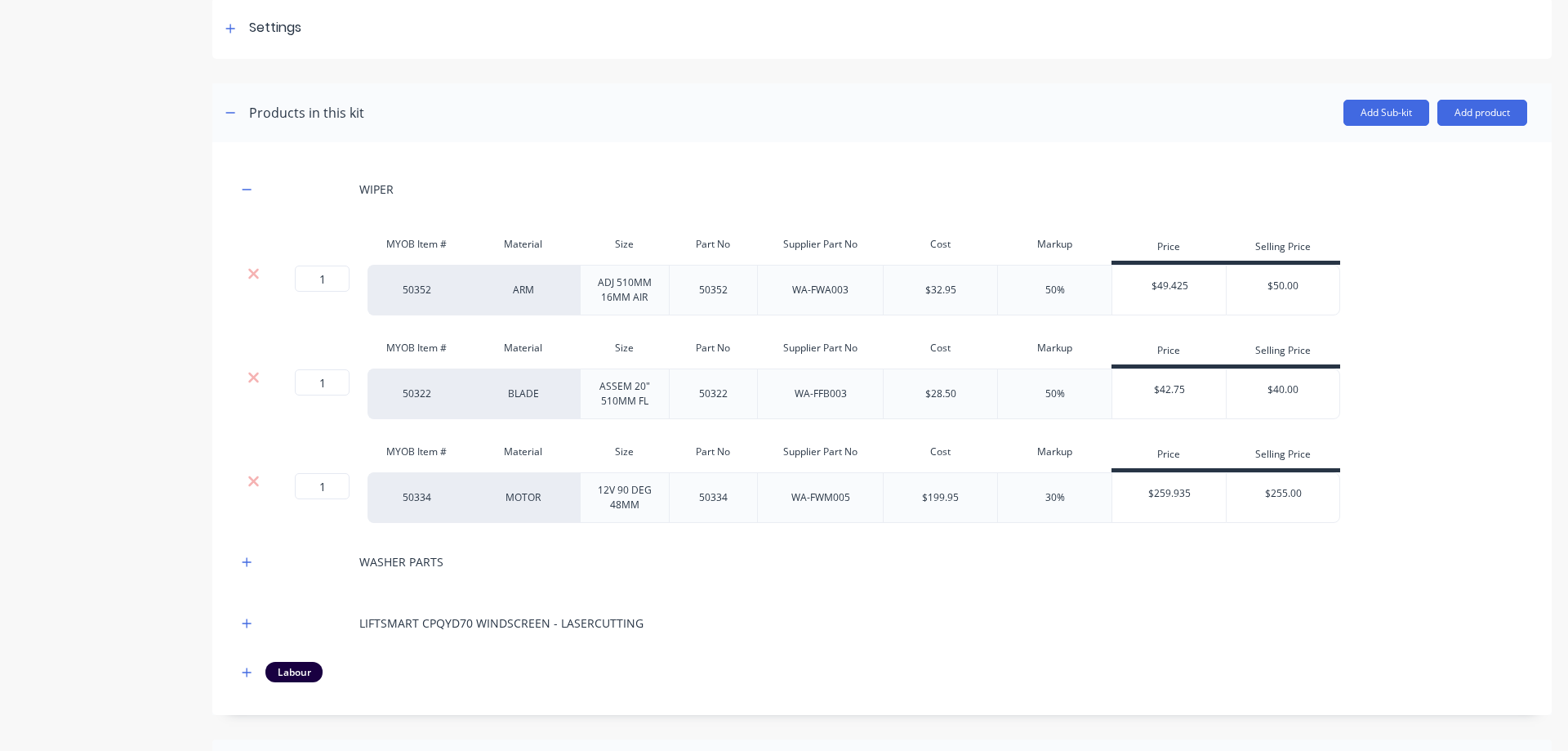
scroll to position [0, 0]
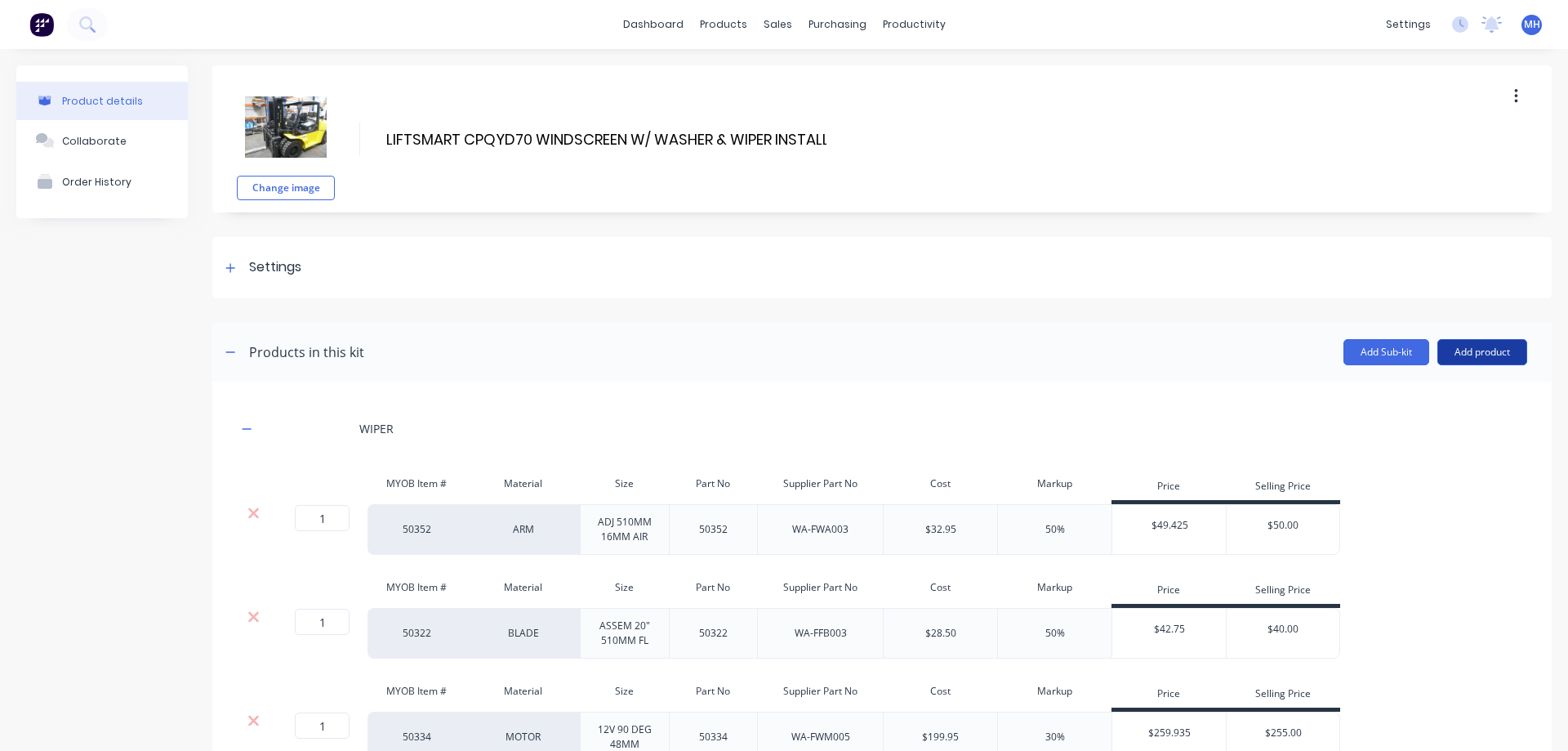
click at [1508, 358] on button "Add product" at bounding box center [1482, 352] width 90 height 26
click at [1443, 391] on div "Product catalogue" at bounding box center [1450, 394] width 126 height 24
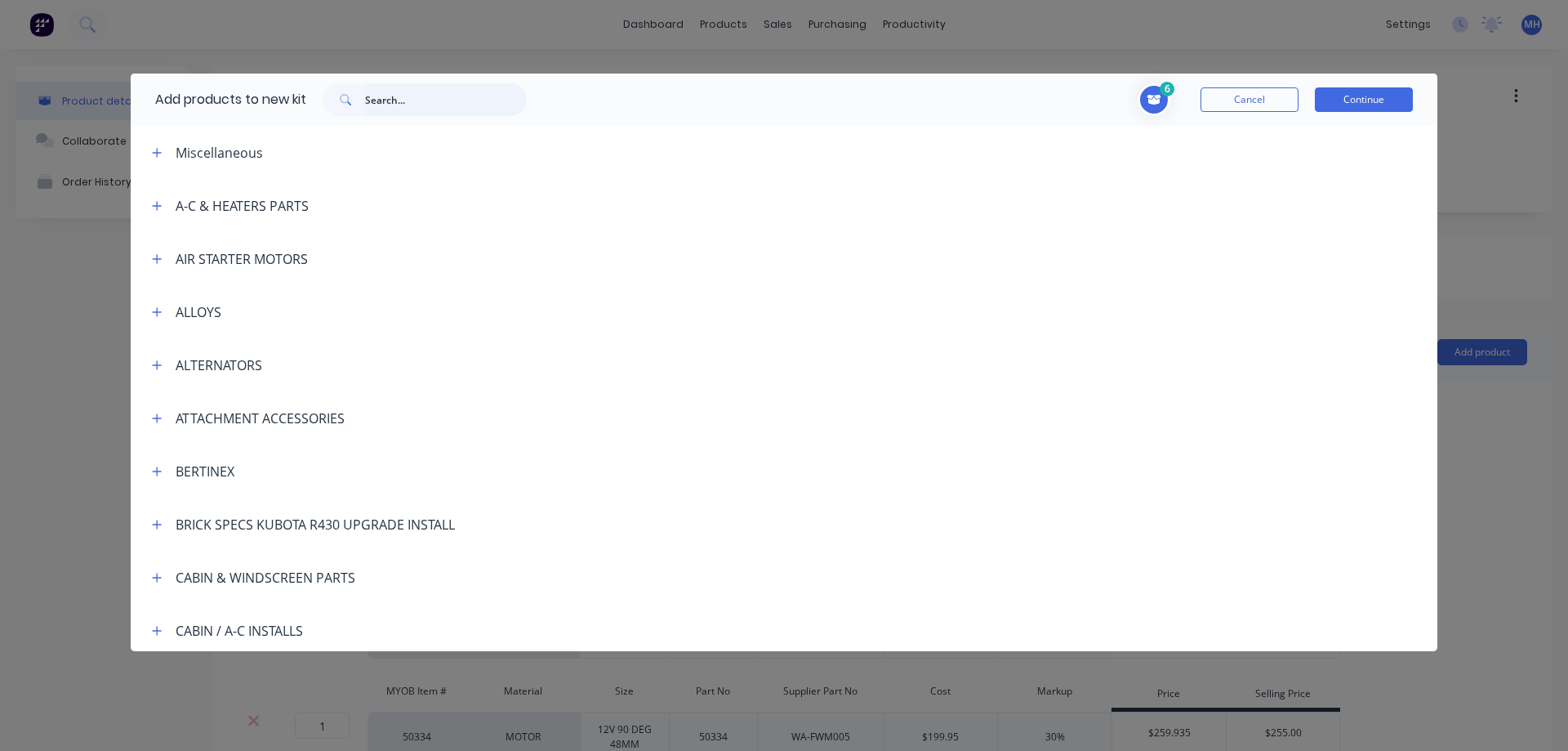
click at [447, 95] on input "text" at bounding box center [446, 99] width 162 height 33
type input "M"
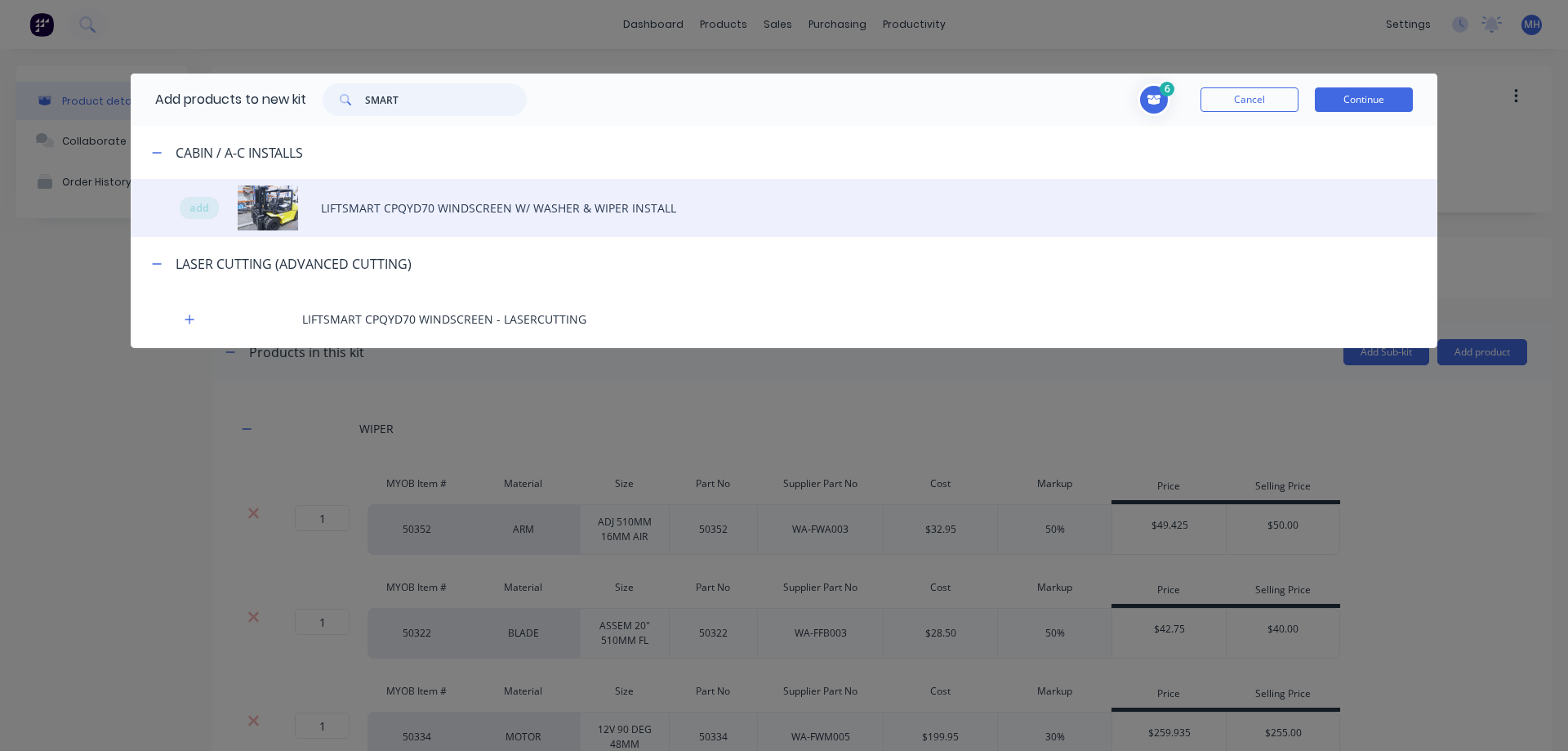
type input "SMART"
click at [368, 209] on div "add LIFTSMART CPQYD70 WINDSCREEN W/ WASHER & WIPER INSTALL" at bounding box center [784, 208] width 1307 height 58
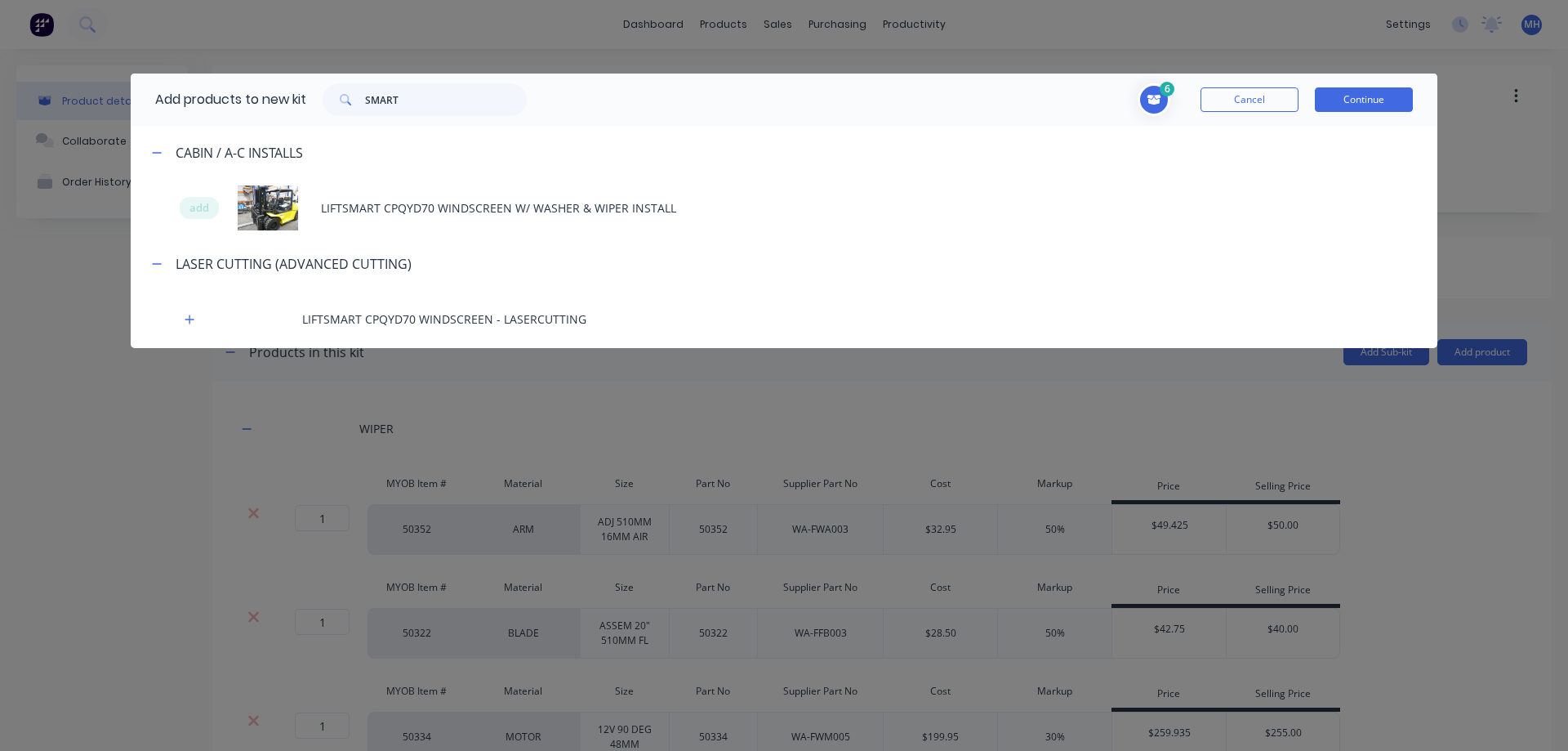
drag, startPoint x: 1342, startPoint y: 96, endPoint x: 1352, endPoint y: 92, distance: 11.4
click at [1345, 96] on button "Continue" at bounding box center [1364, 99] width 98 height 24
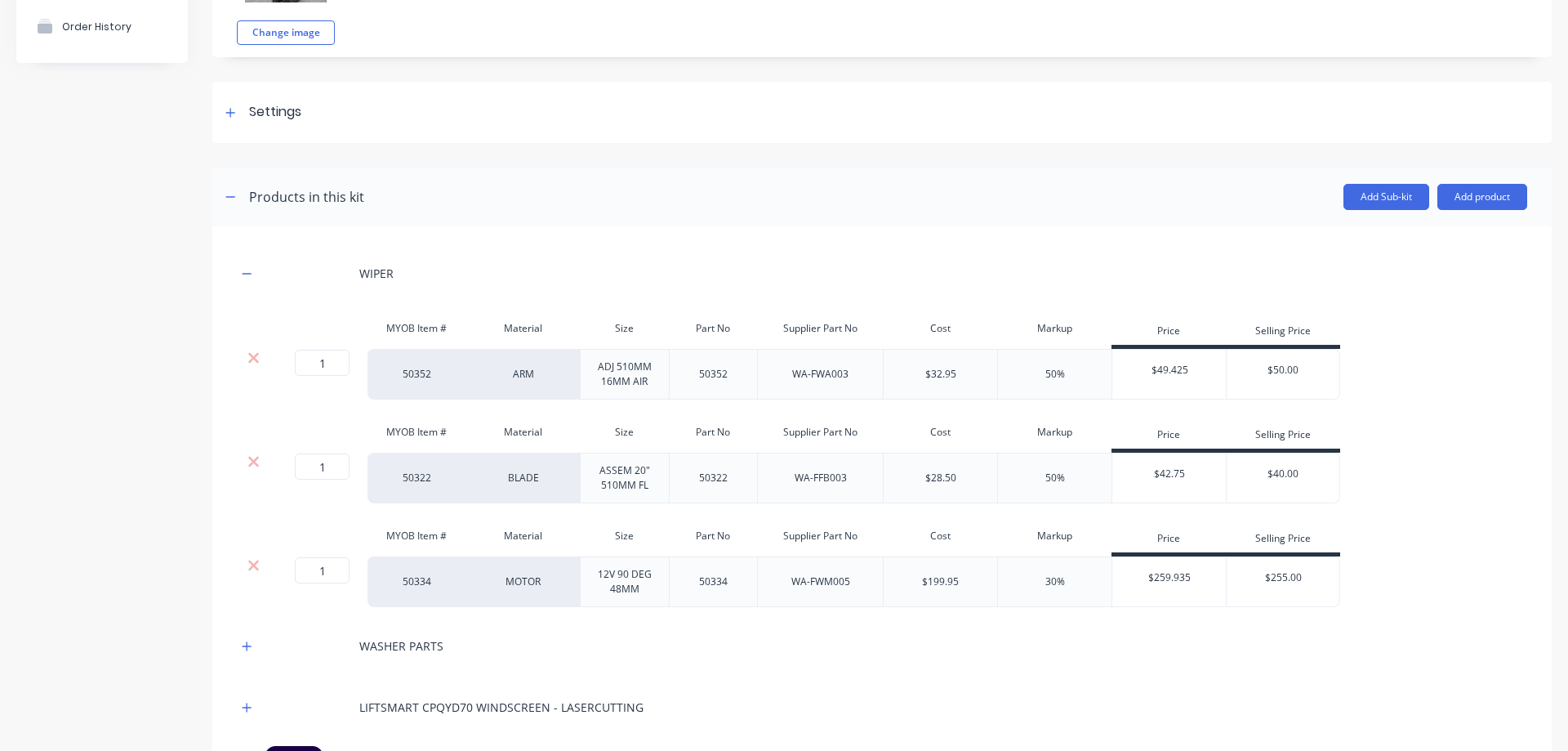
scroll to position [279, 0]
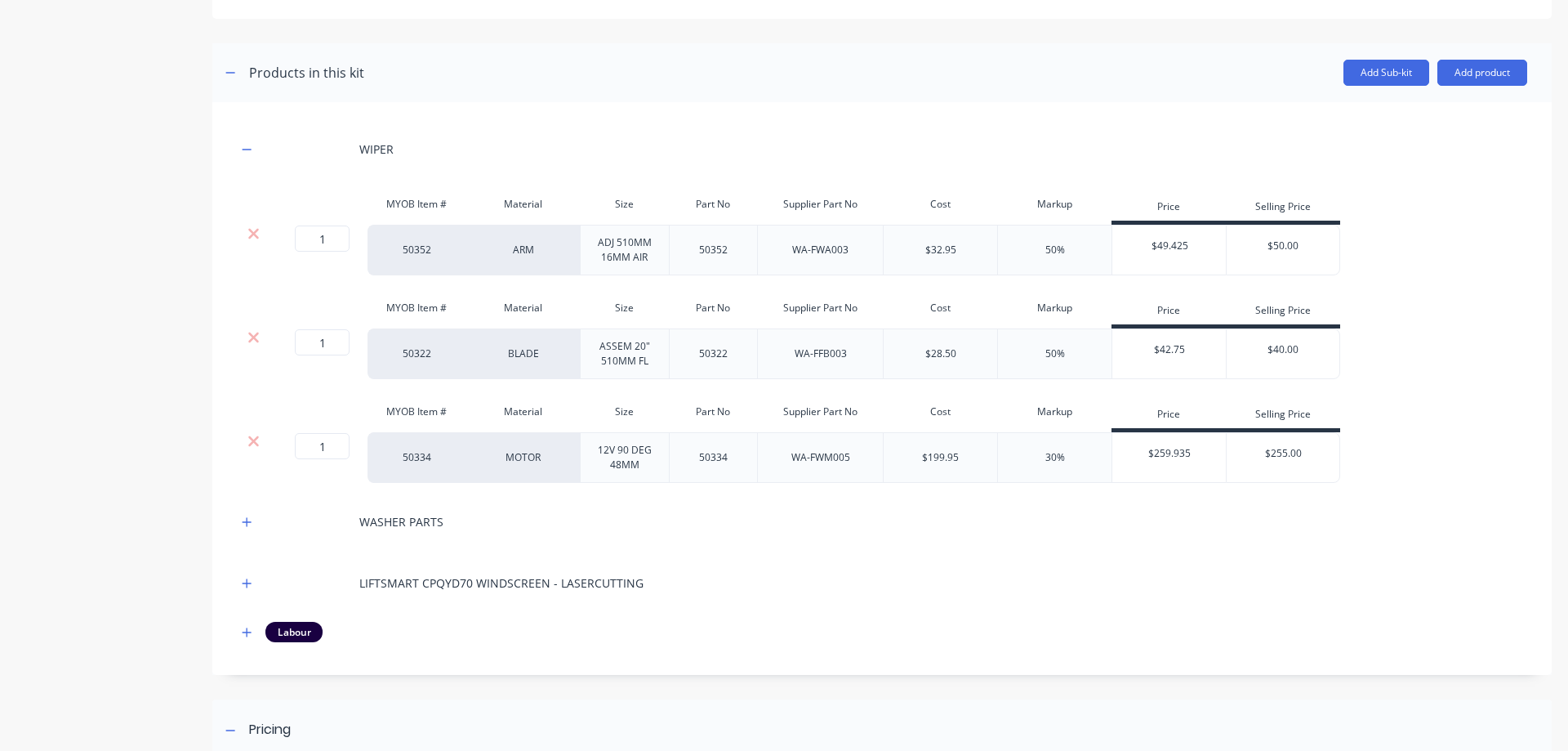
drag, startPoint x: 1503, startPoint y: 261, endPoint x: 1498, endPoint y: 250, distance: 11.7
click at [1503, 260] on div "1 1 ? 50352 ARM ADJ 510MM 16MM AIR 50352 WA-FWA003 $32.95 50% $49.425 $50.00" at bounding box center [882, 250] width 1290 height 51
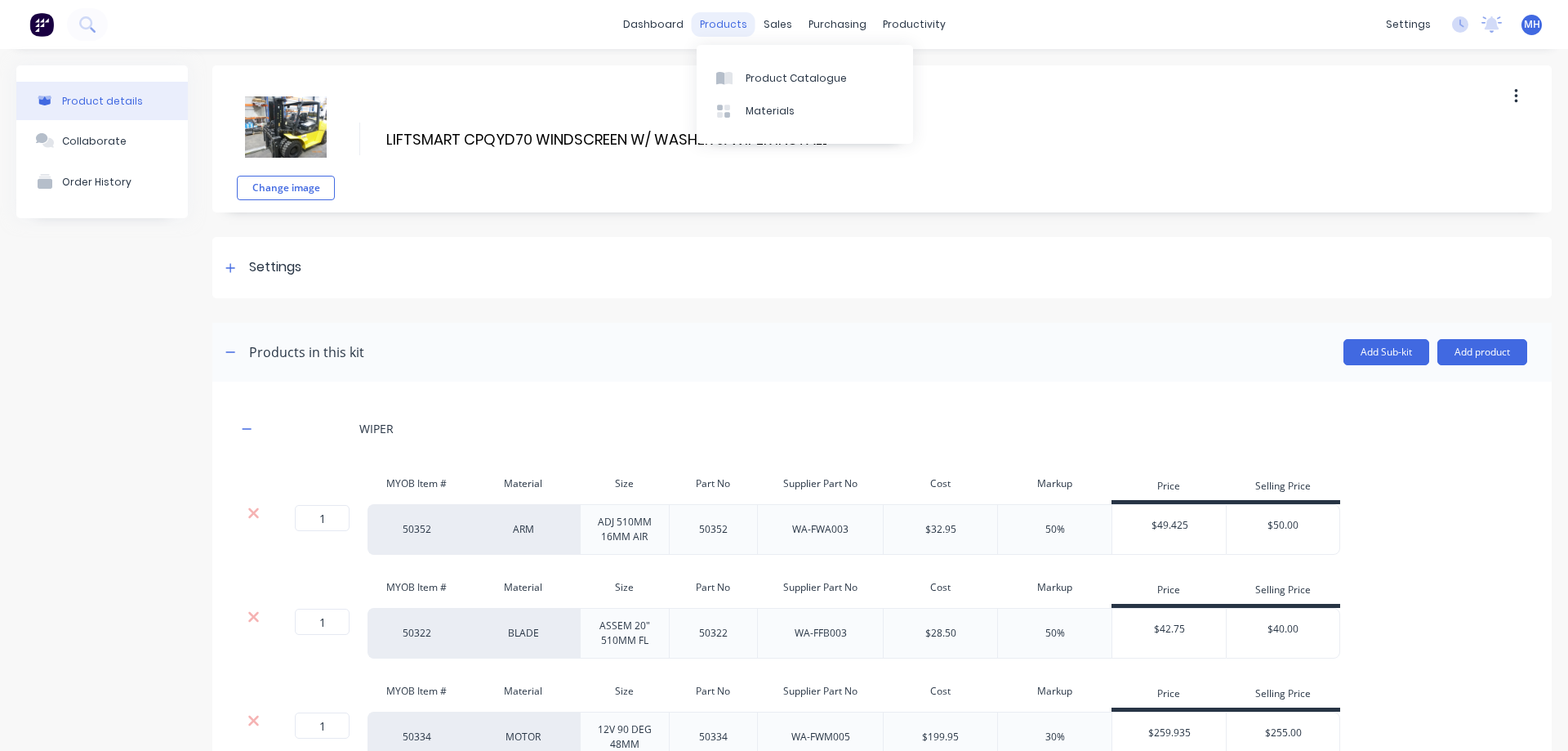
click at [719, 22] on div "products" at bounding box center [724, 24] width 64 height 24
click at [763, 75] on div "Product Catalogue" at bounding box center [796, 78] width 101 height 15
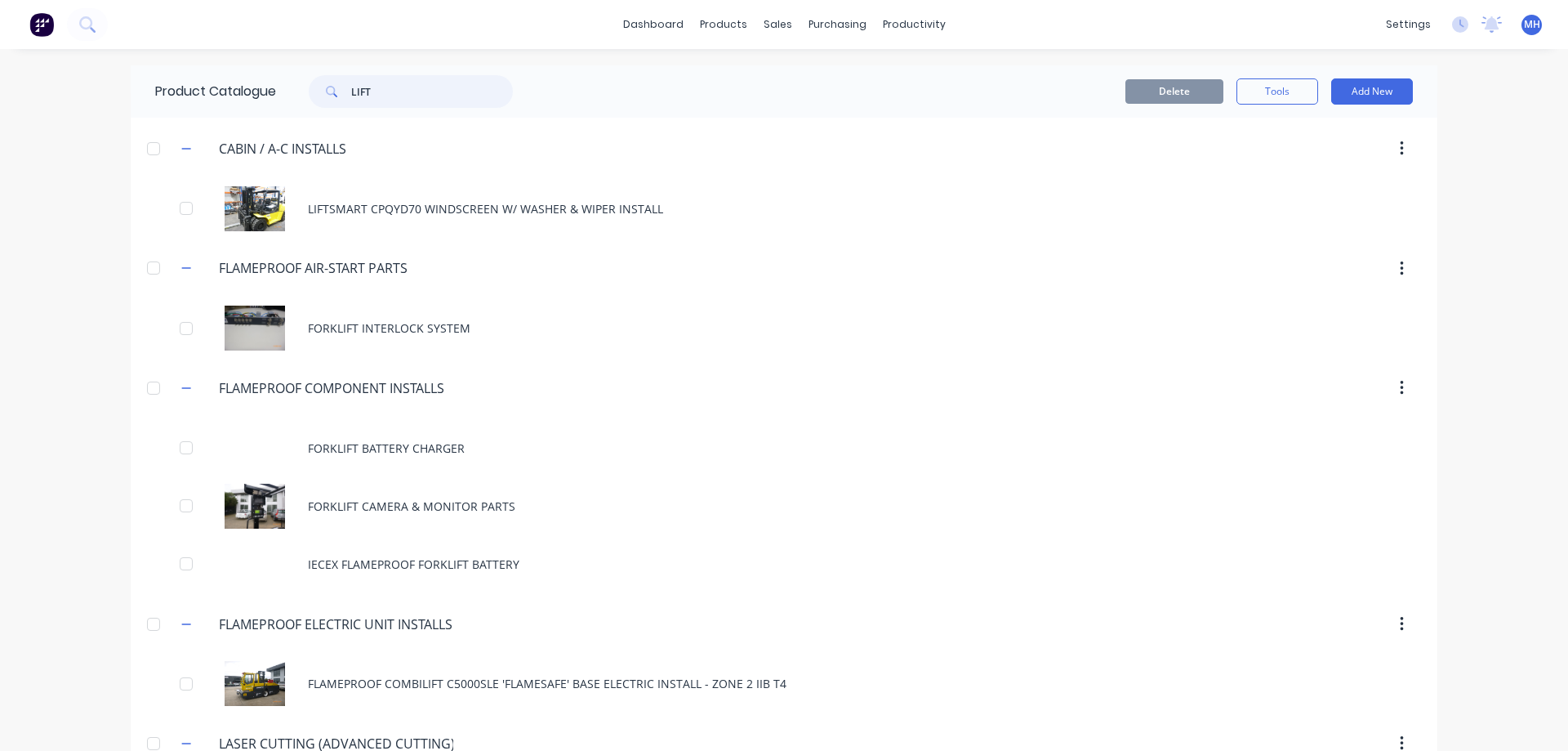
drag, startPoint x: 374, startPoint y: 92, endPoint x: 295, endPoint y: 93, distance: 79.2
click at [351, 93] on input "LIFT" at bounding box center [432, 91] width 162 height 33
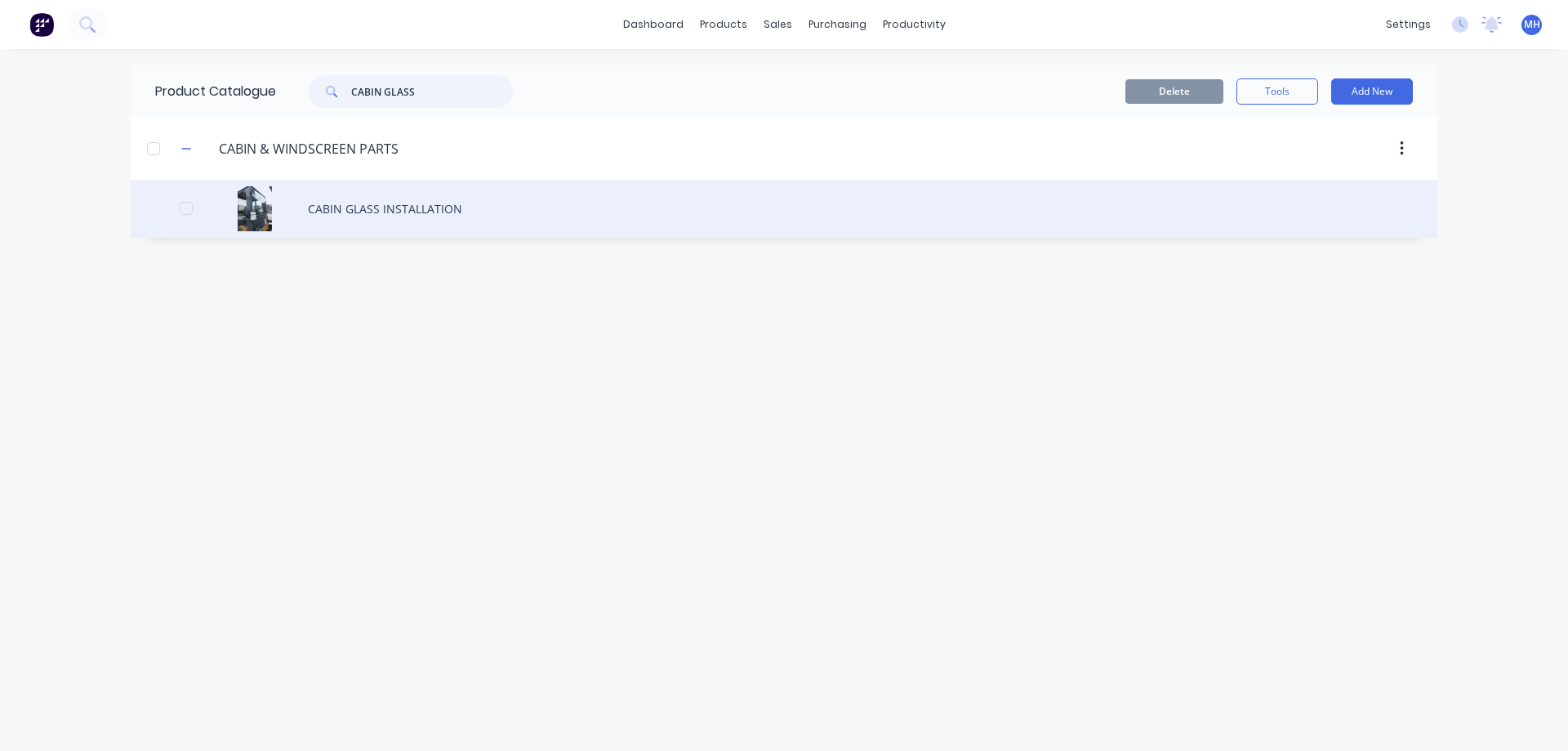
type input "CABIN GLASS"
click at [361, 211] on div "CABIN GLASS INSTALLATION" at bounding box center [784, 209] width 1307 height 58
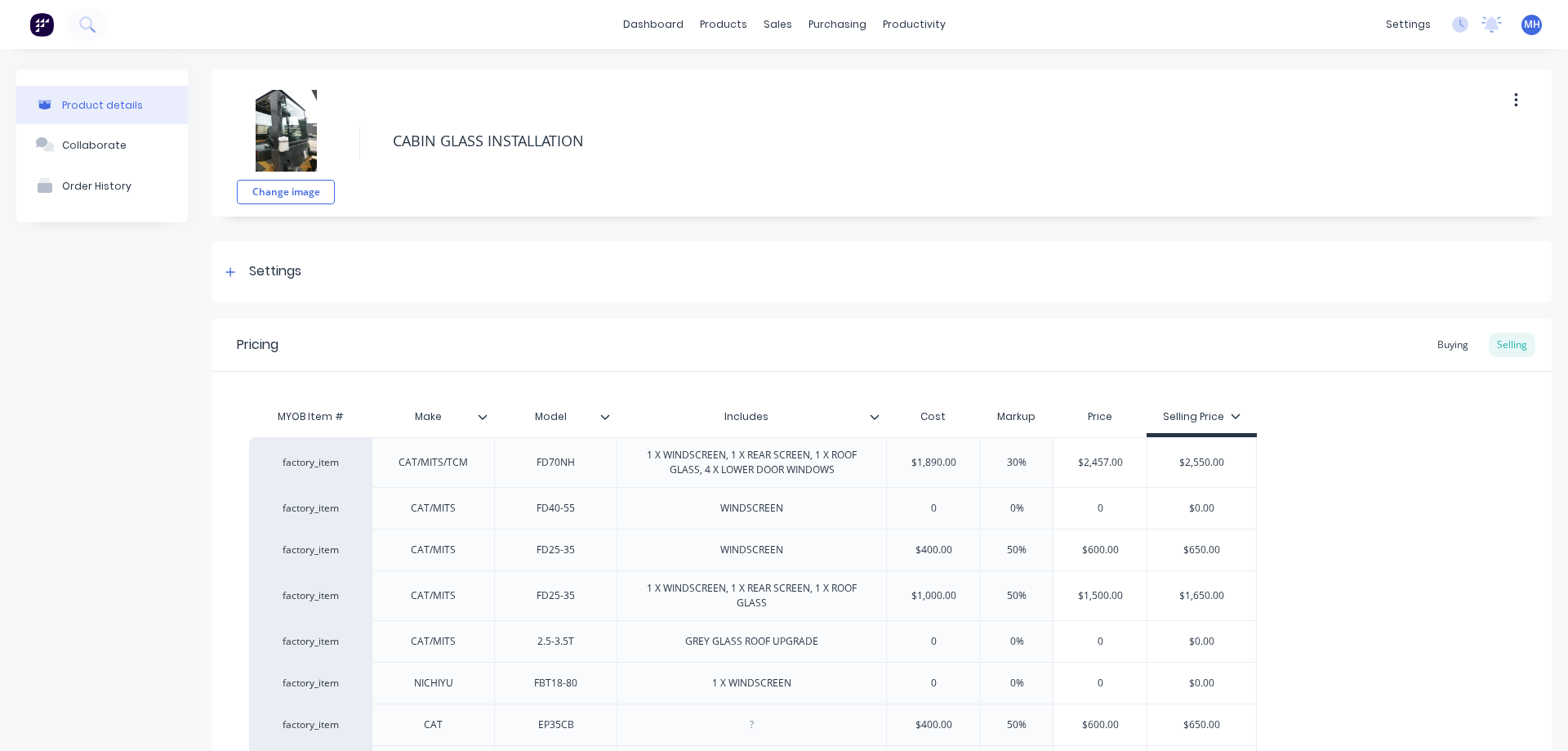
type textarea "x"
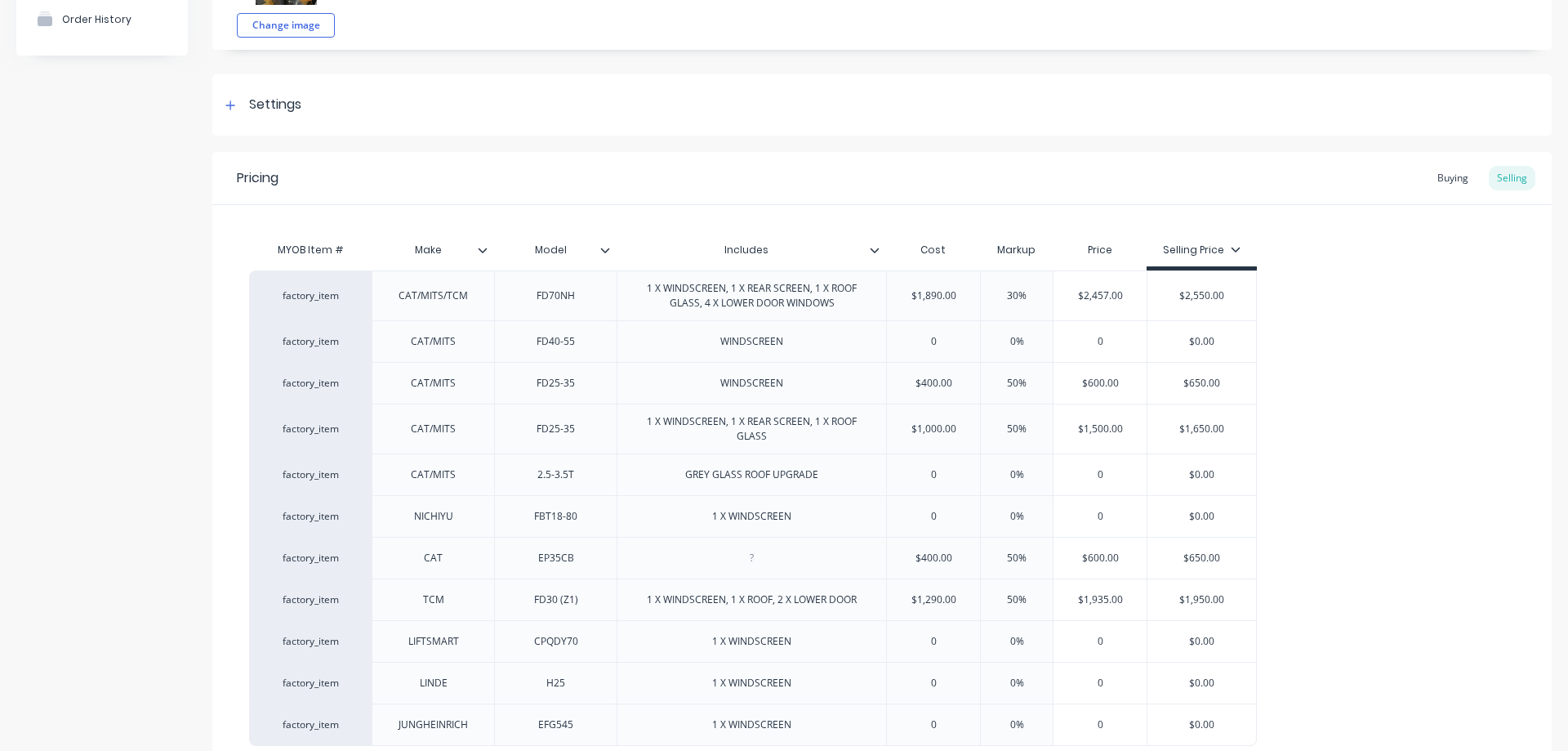
scroll to position [279, 0]
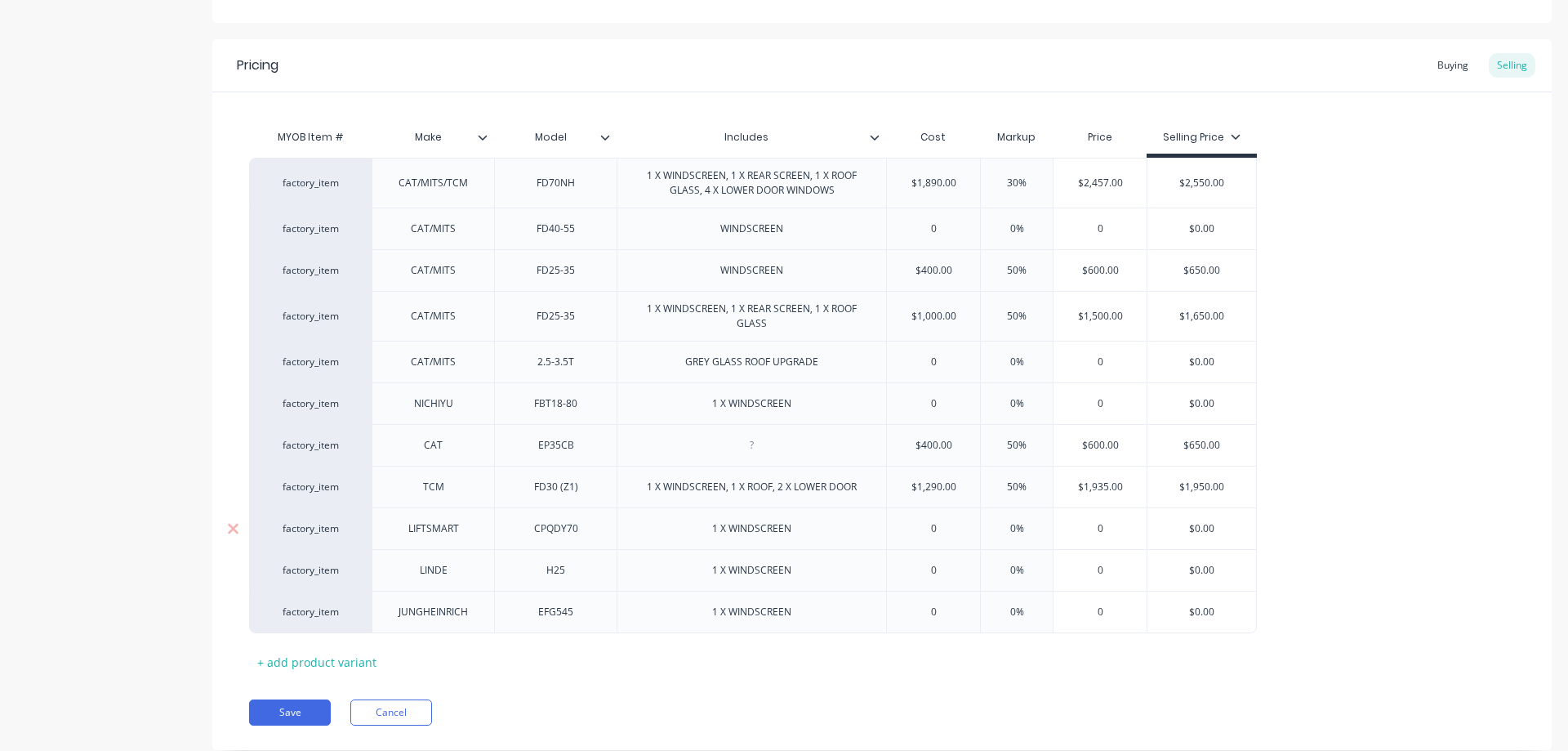
click at [755, 540] on div "1 X WINDSCREEN" at bounding box center [751, 528] width 269 height 42
type input "0"
click at [1098, 532] on input "0" at bounding box center [1099, 528] width 93 height 15
type input "0"
click at [928, 528] on input "0" at bounding box center [933, 528] width 93 height 15
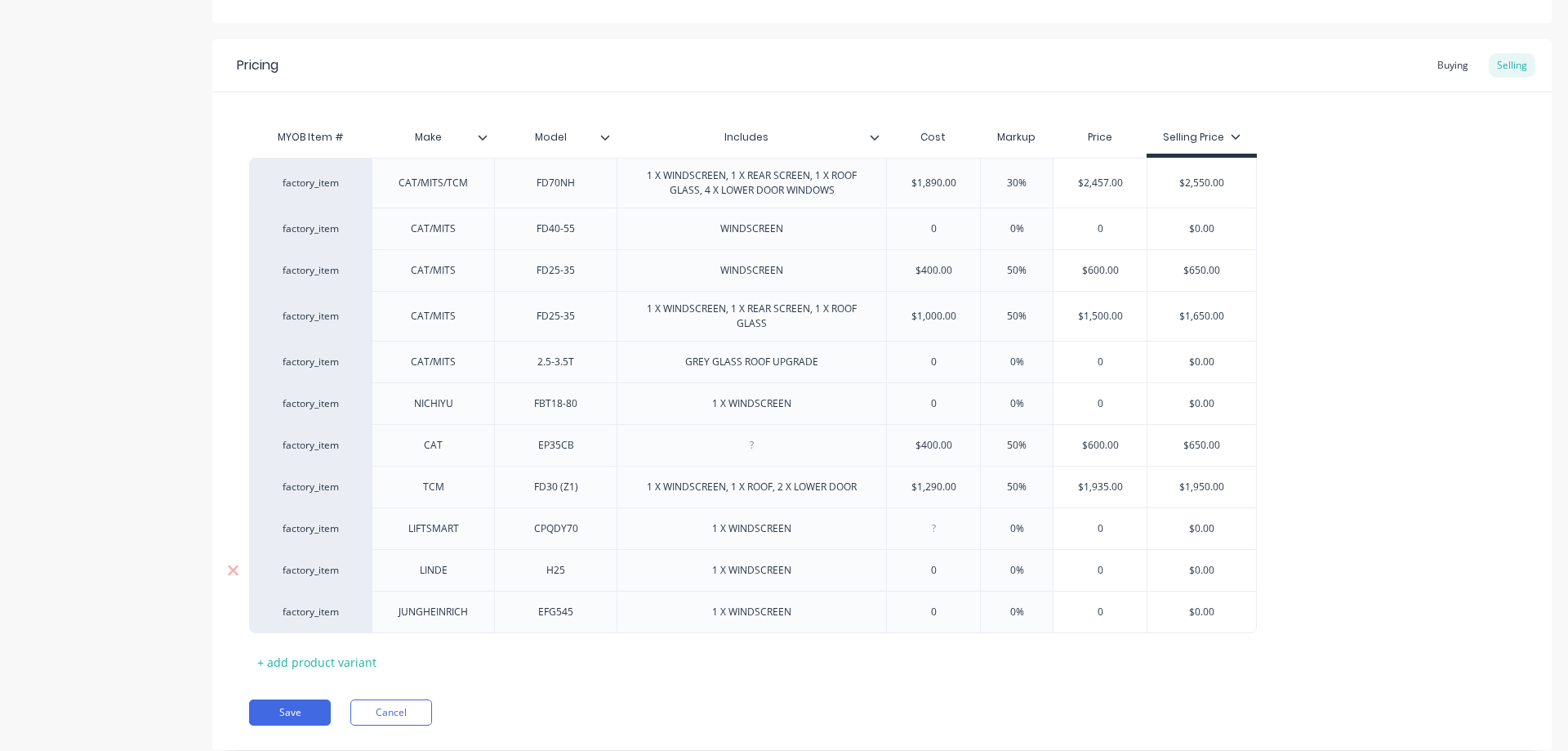
type textarea "x"
type input "6"
type textarea "x"
type input "60"
type textarea "x"
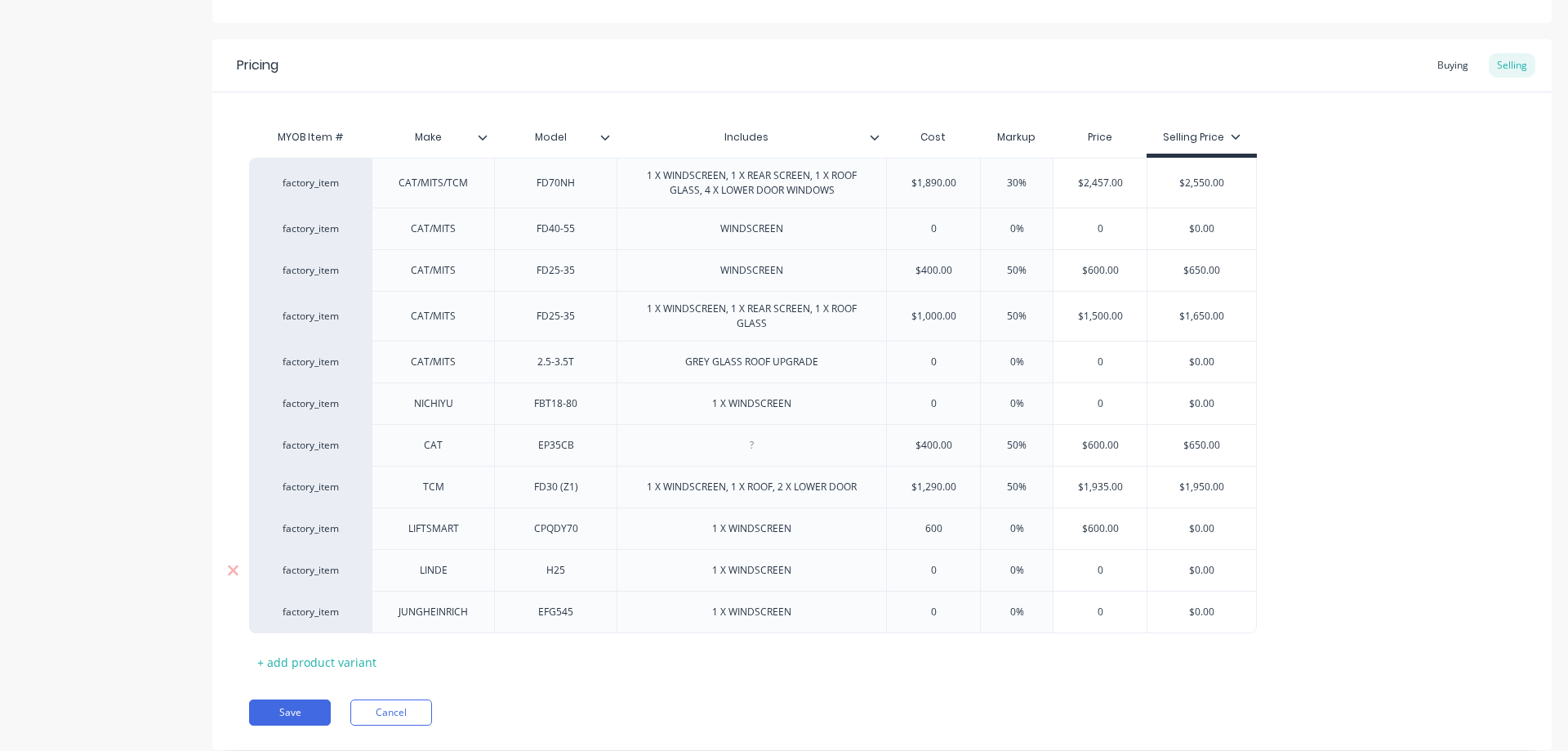
type input "600"
type input "0%"
type textarea "x"
type input "0%5"
type textarea "x"
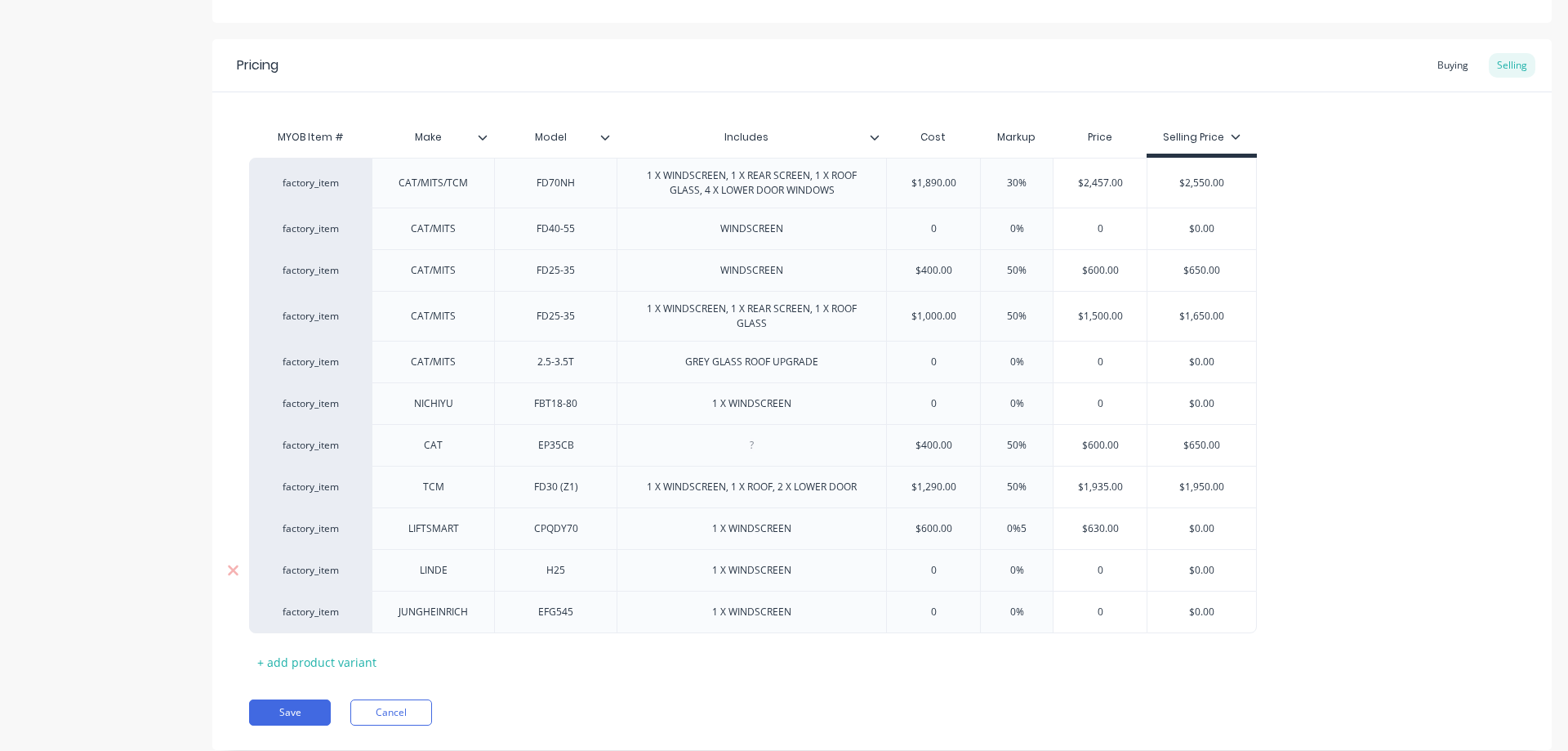
type input "0%50"
type textarea "x"
type input "0%5"
type textarea "x"
type input "0"
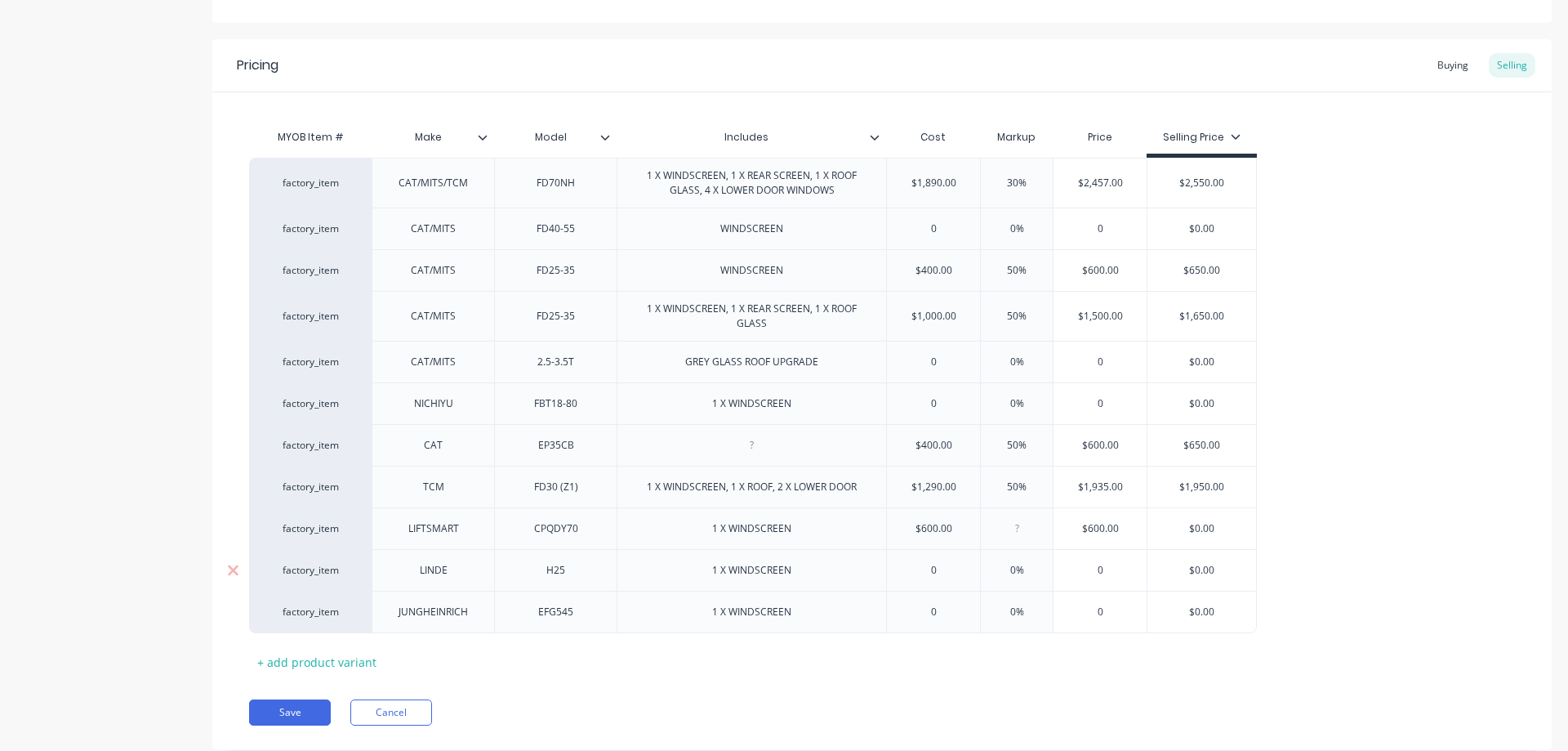
type textarea "x"
type input "5"
type textarea "x"
type input "50"
type input "$900.00"
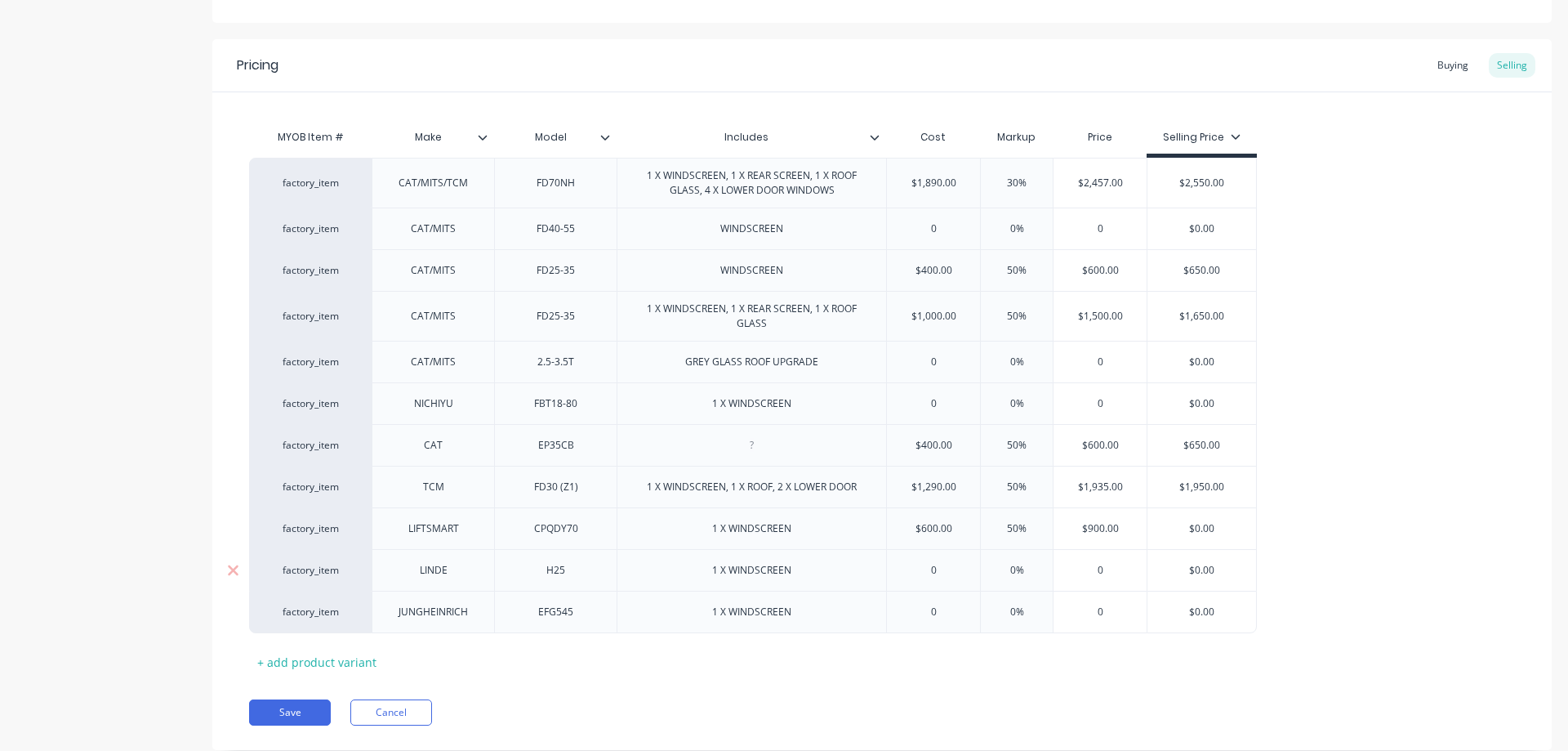
type input "$0.00"
type textarea "x"
type input "$0.0"
type textarea "x"
type input "$0."
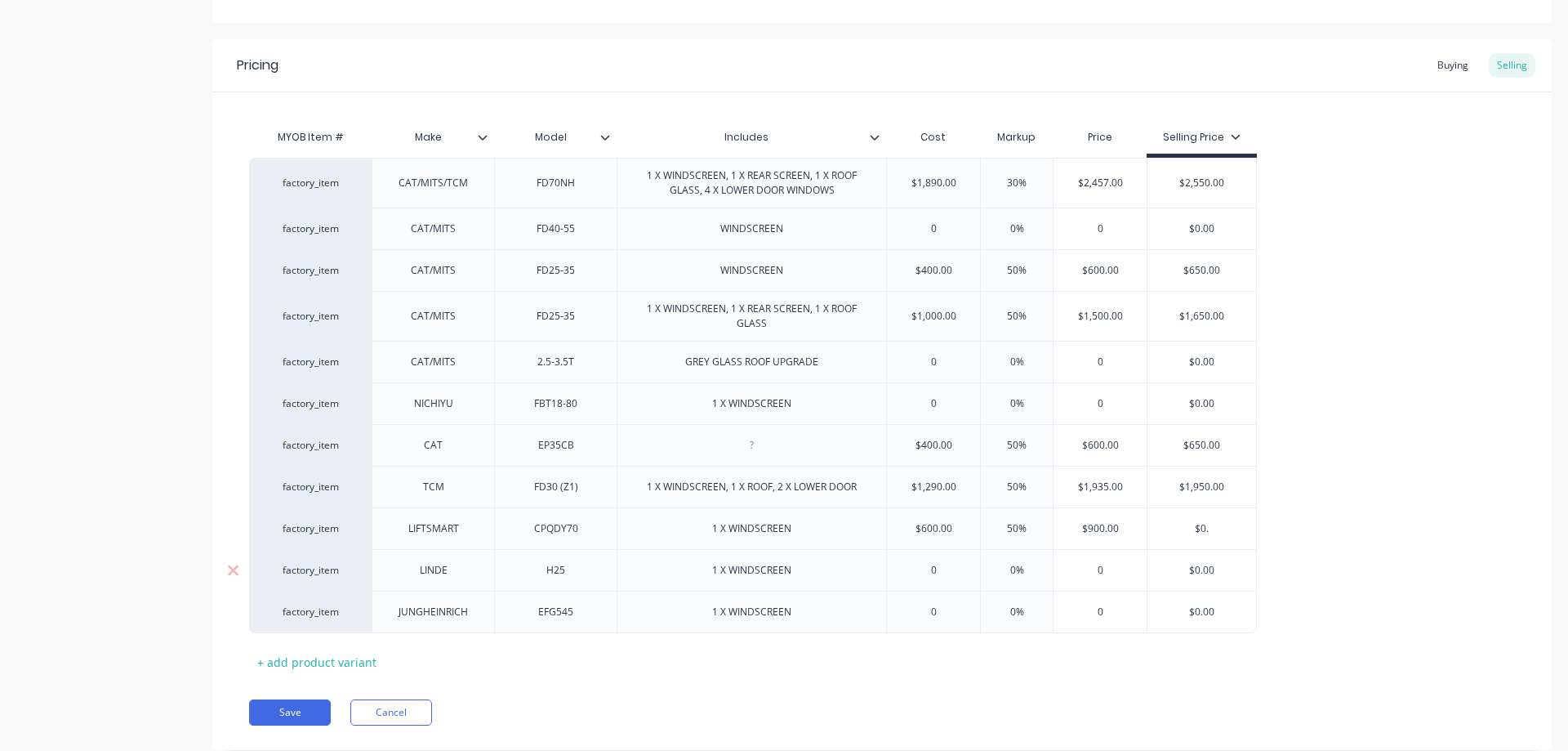
type textarea "x"
type input "$0"
type textarea "x"
type input "$"
type textarea "x"
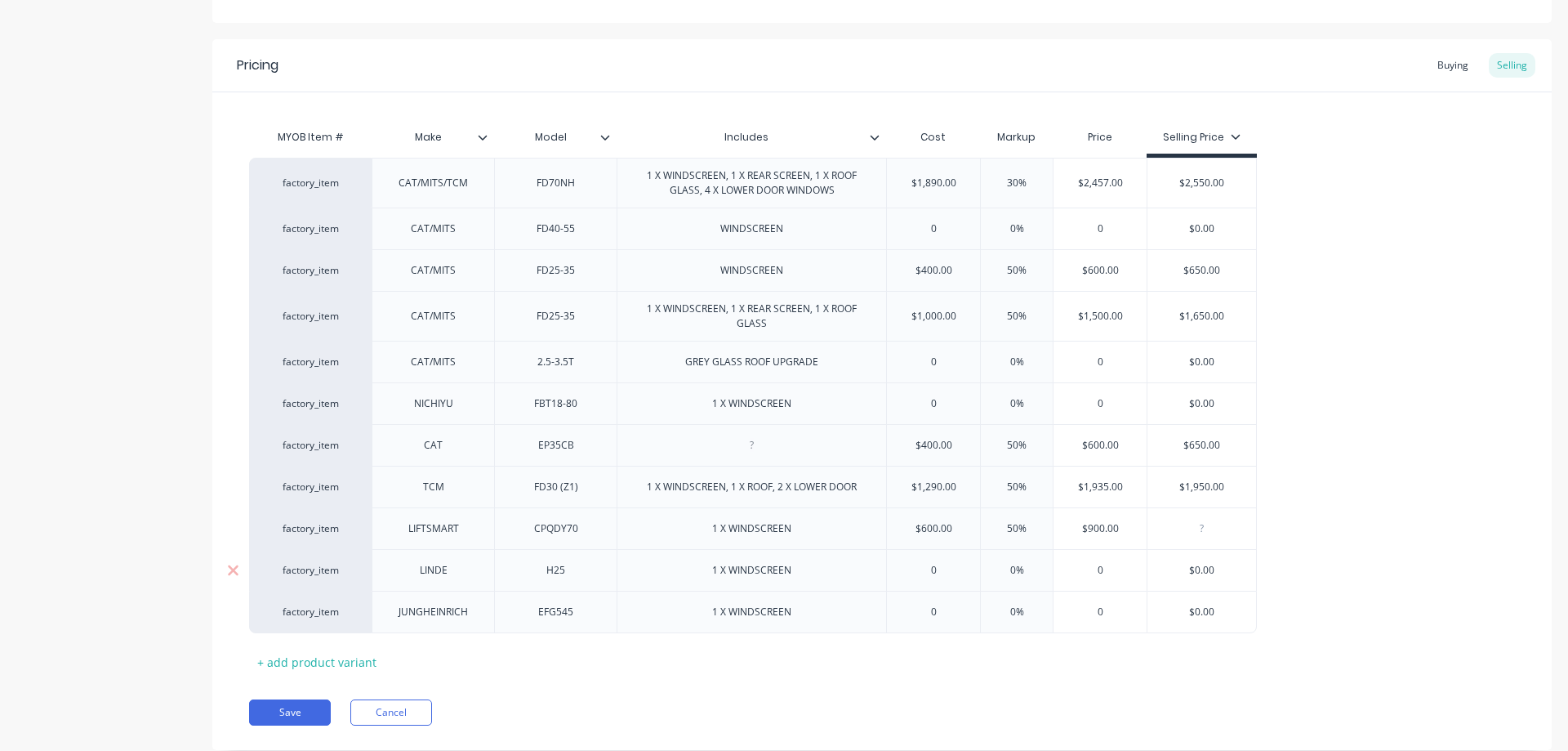
type textarea "x"
type input "9"
type textarea "x"
type input "92"
type textarea "x"
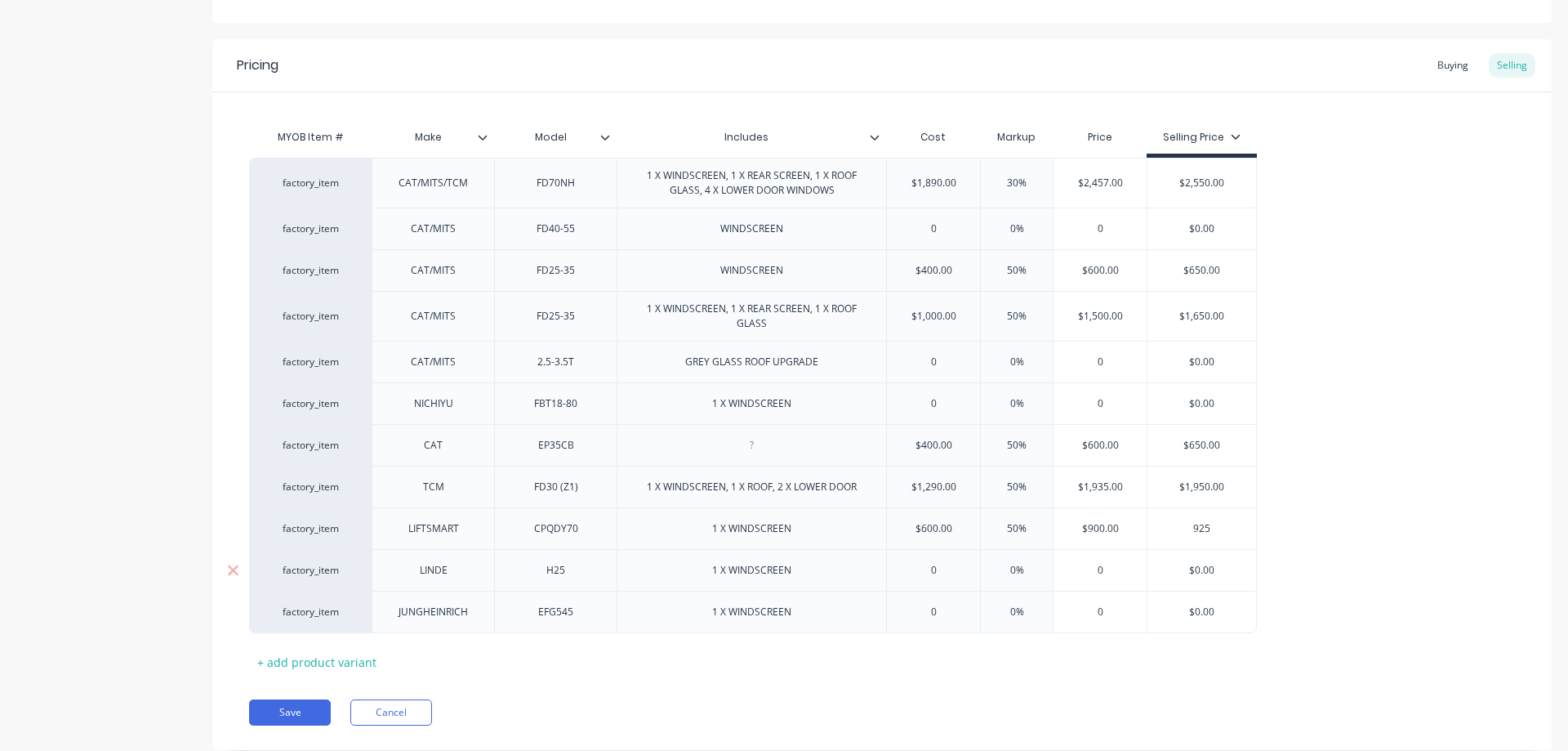
type input "925"
click at [1453, 65] on div "Buying" at bounding box center [1452, 65] width 47 height 24
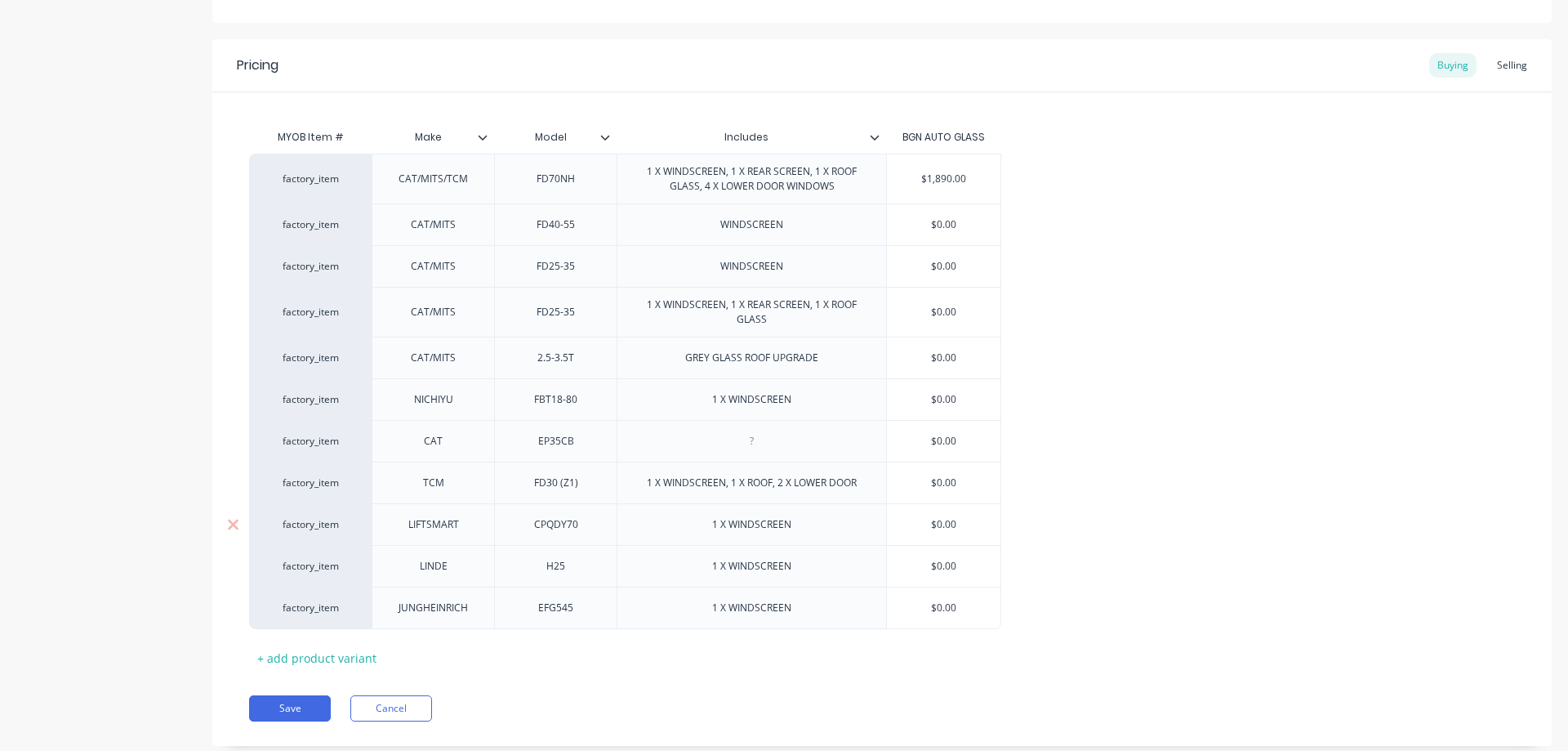
click at [617, 537] on div "1 X WINDSCREEN" at bounding box center [751, 524] width 269 height 42
click at [928, 527] on input "$0.00" at bounding box center [944, 524] width 114 height 15
type input "$0.0"
type textarea "x"
type input "$0."
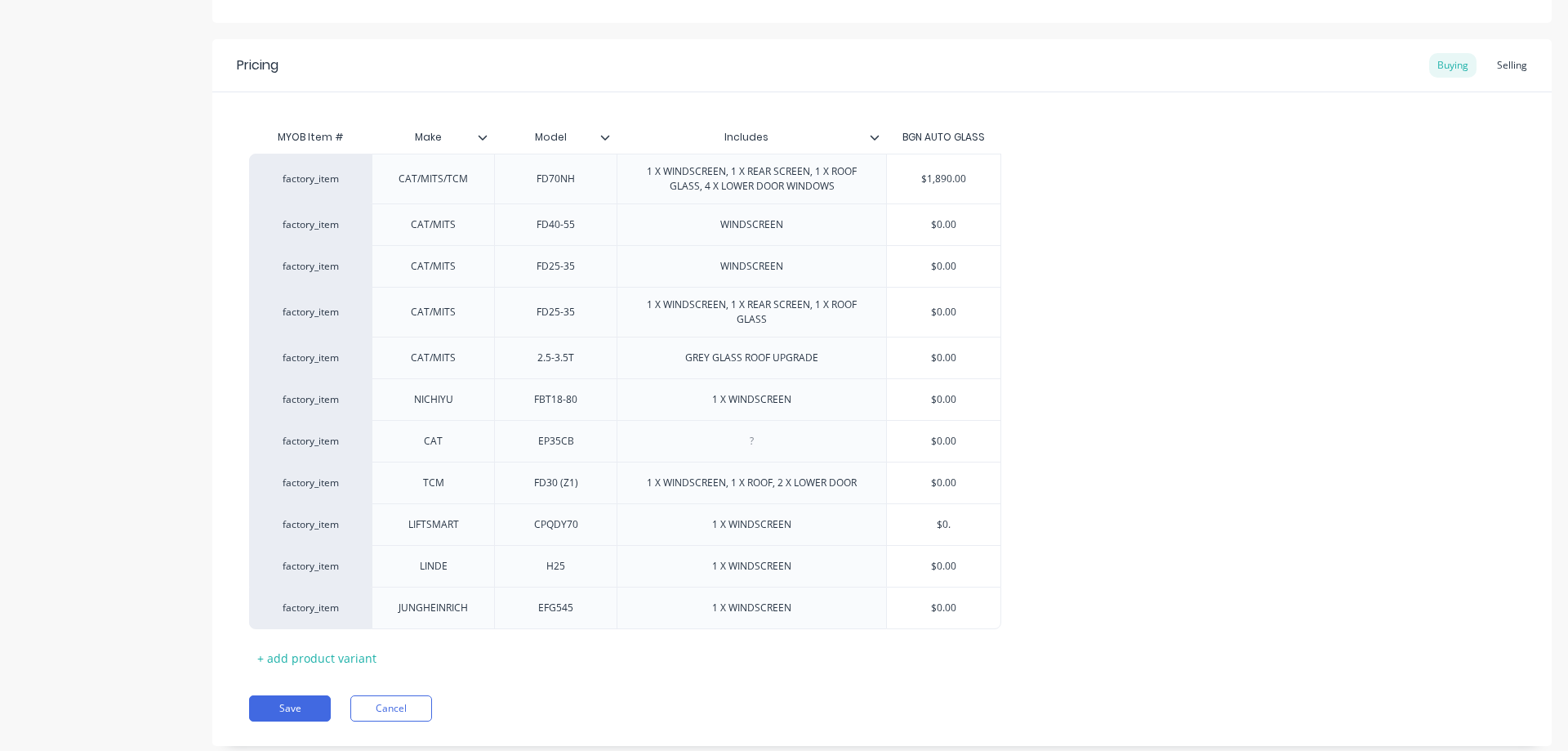
type textarea "x"
type input "$0"
type textarea "x"
type input "$"
type textarea "x"
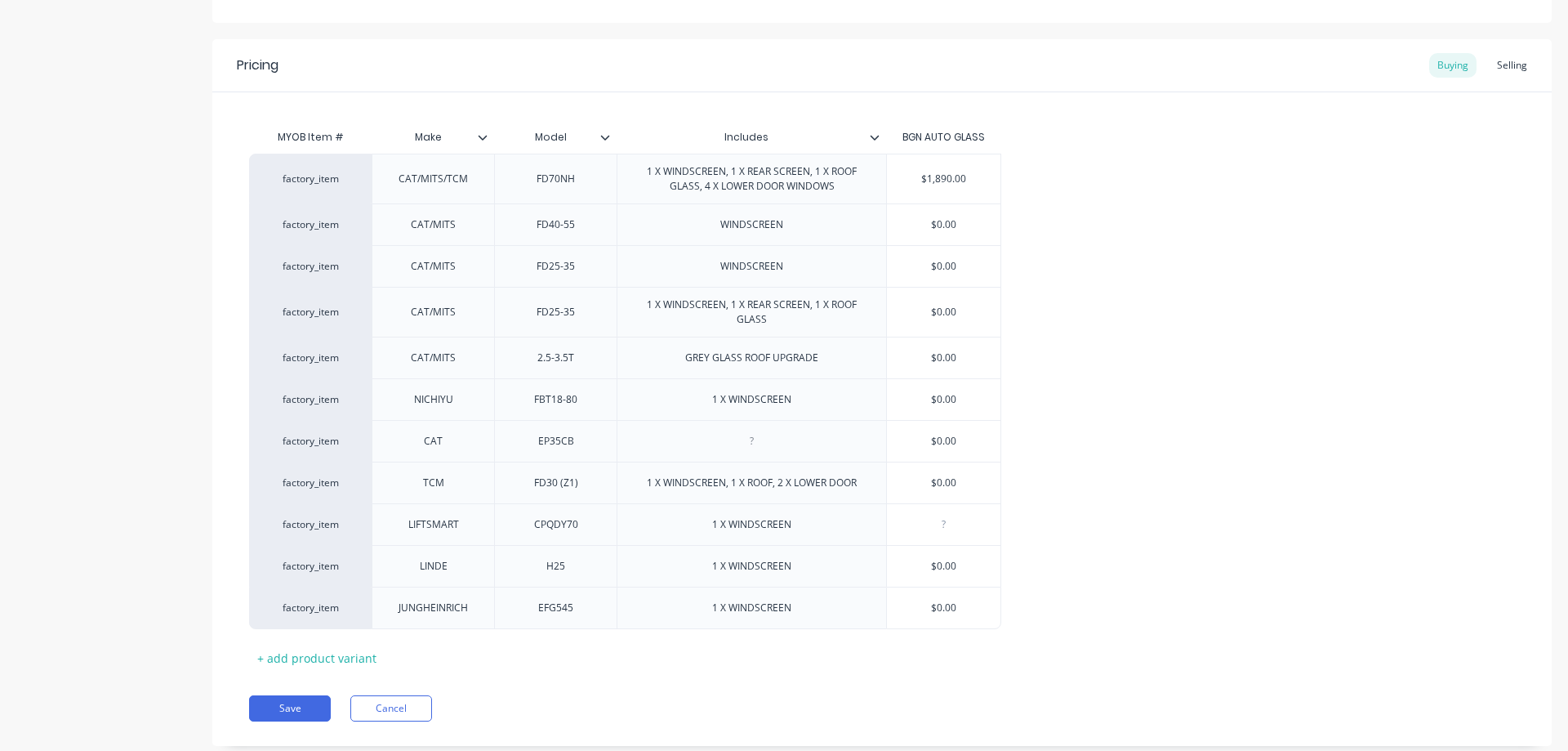
type textarea "x"
type input "6"
type textarea "x"
type input "60"
type textarea "x"
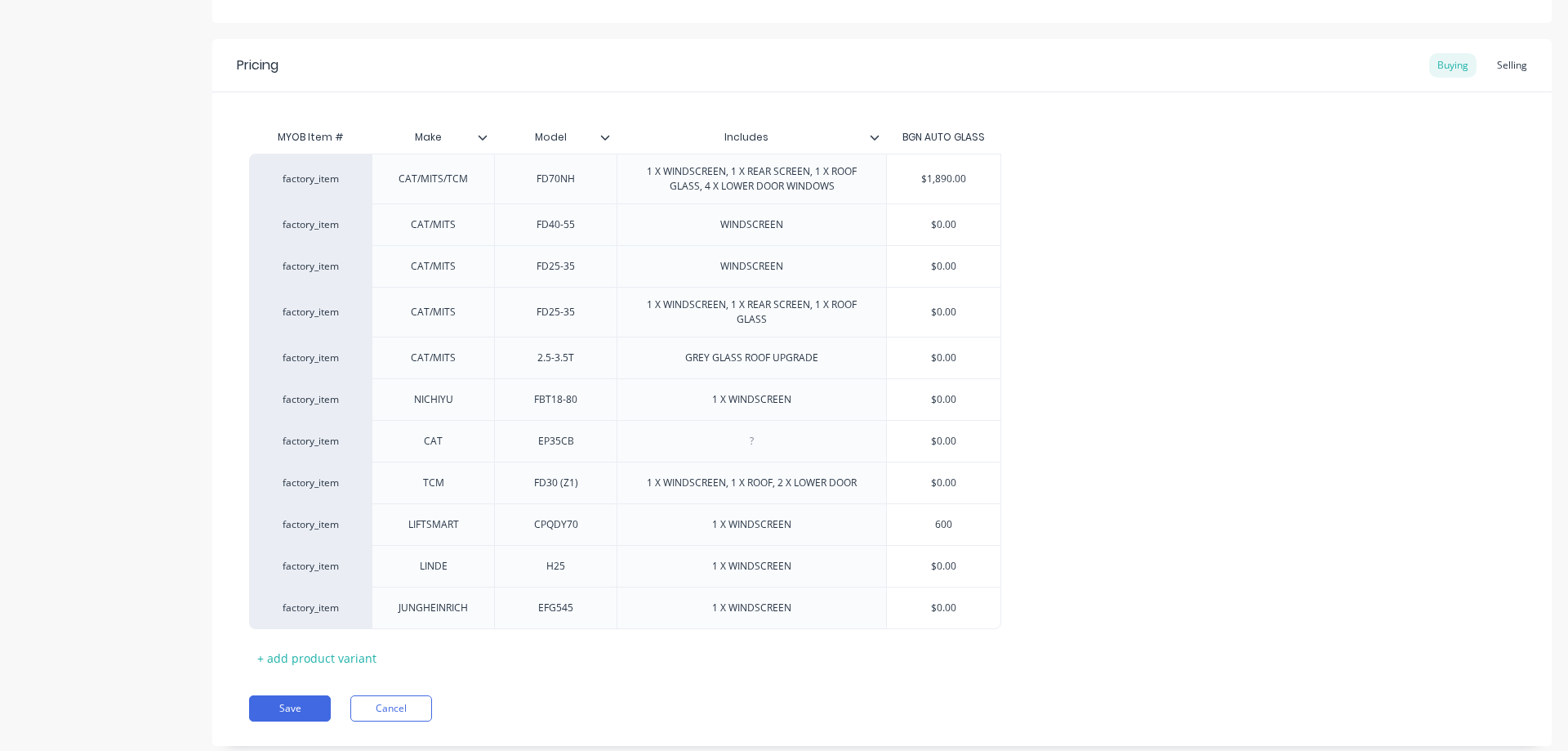
type input "600"
click at [297, 712] on button "Save" at bounding box center [290, 708] width 82 height 26
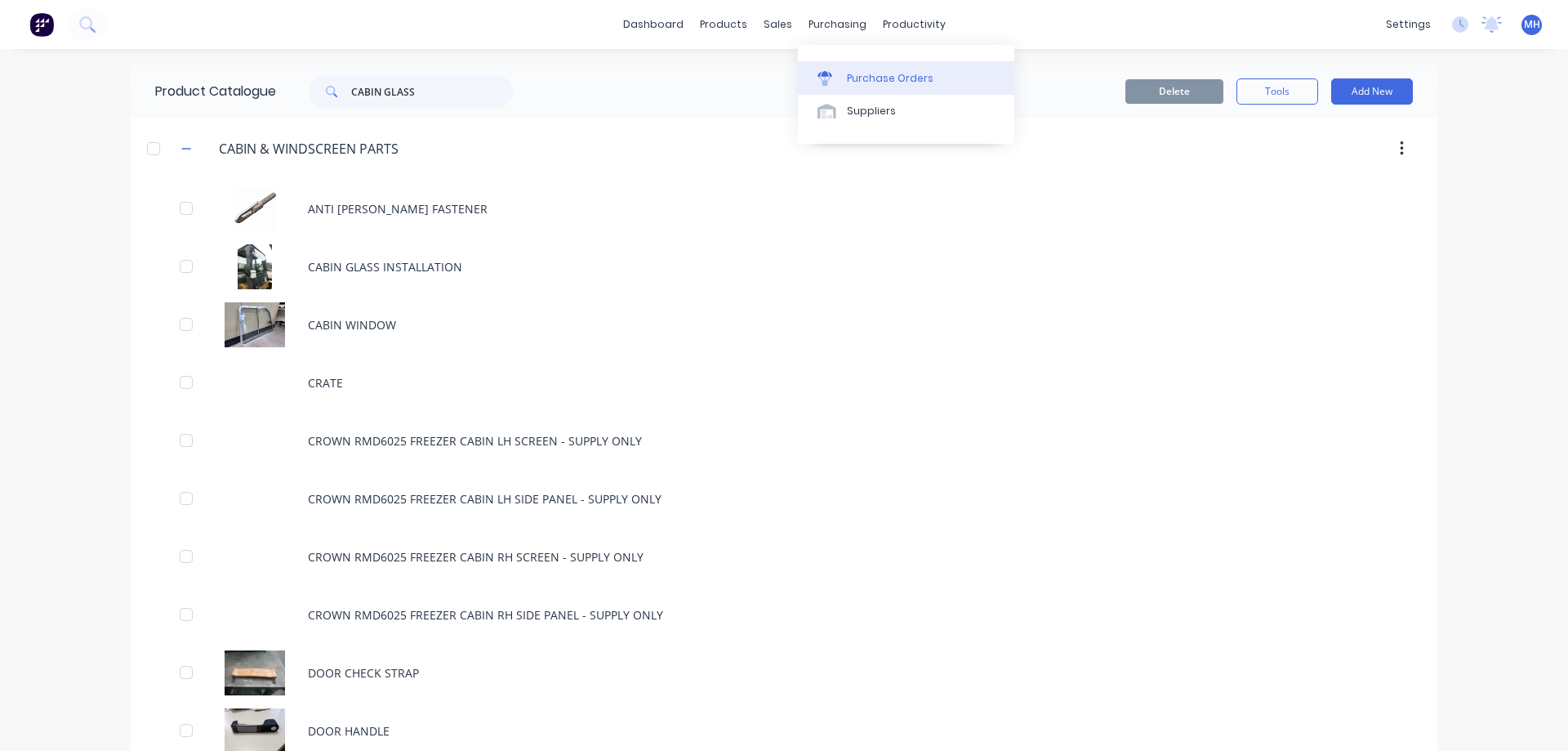
click at [840, 75] on div at bounding box center [829, 78] width 24 height 15
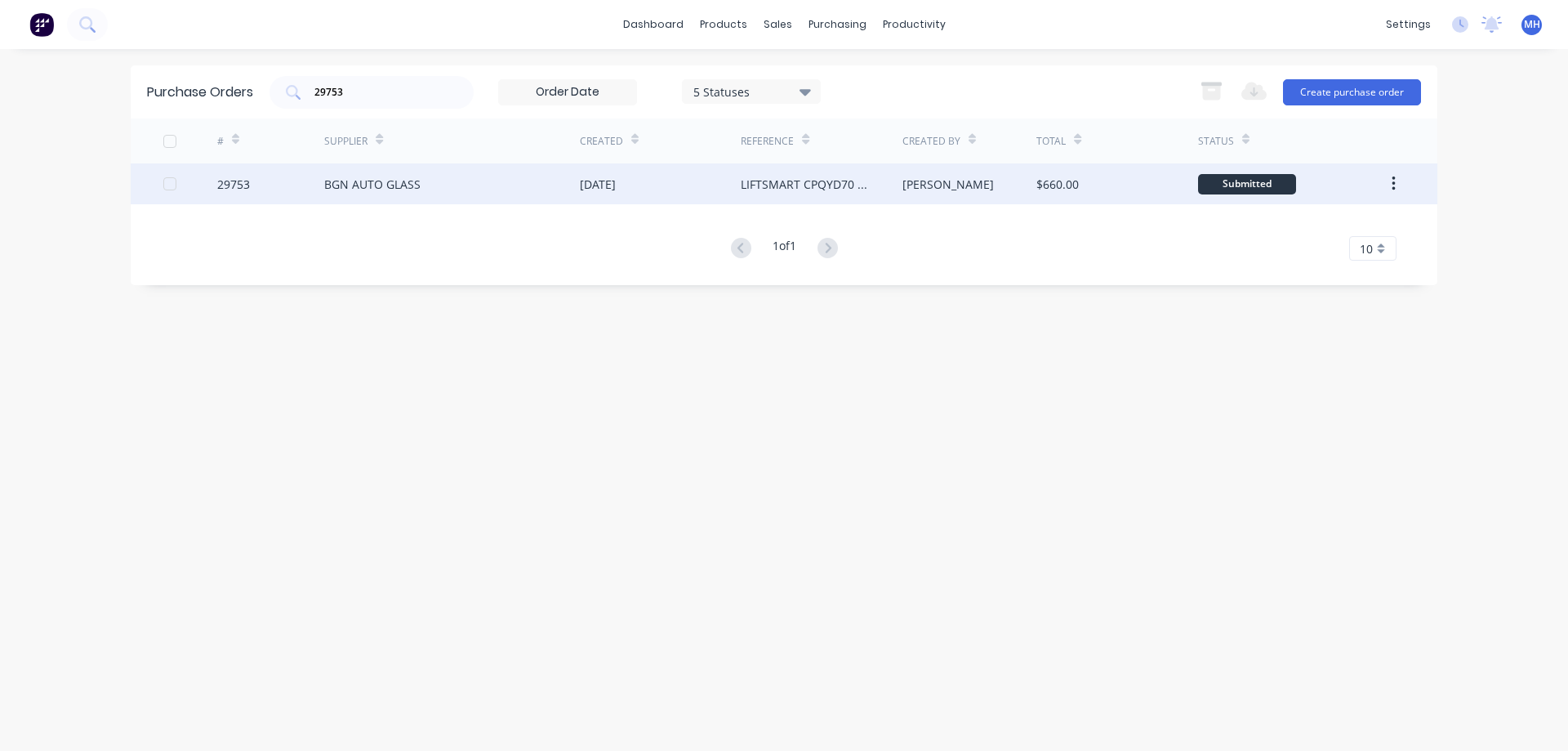
click at [1054, 181] on div "$660.00" at bounding box center [1057, 184] width 42 height 17
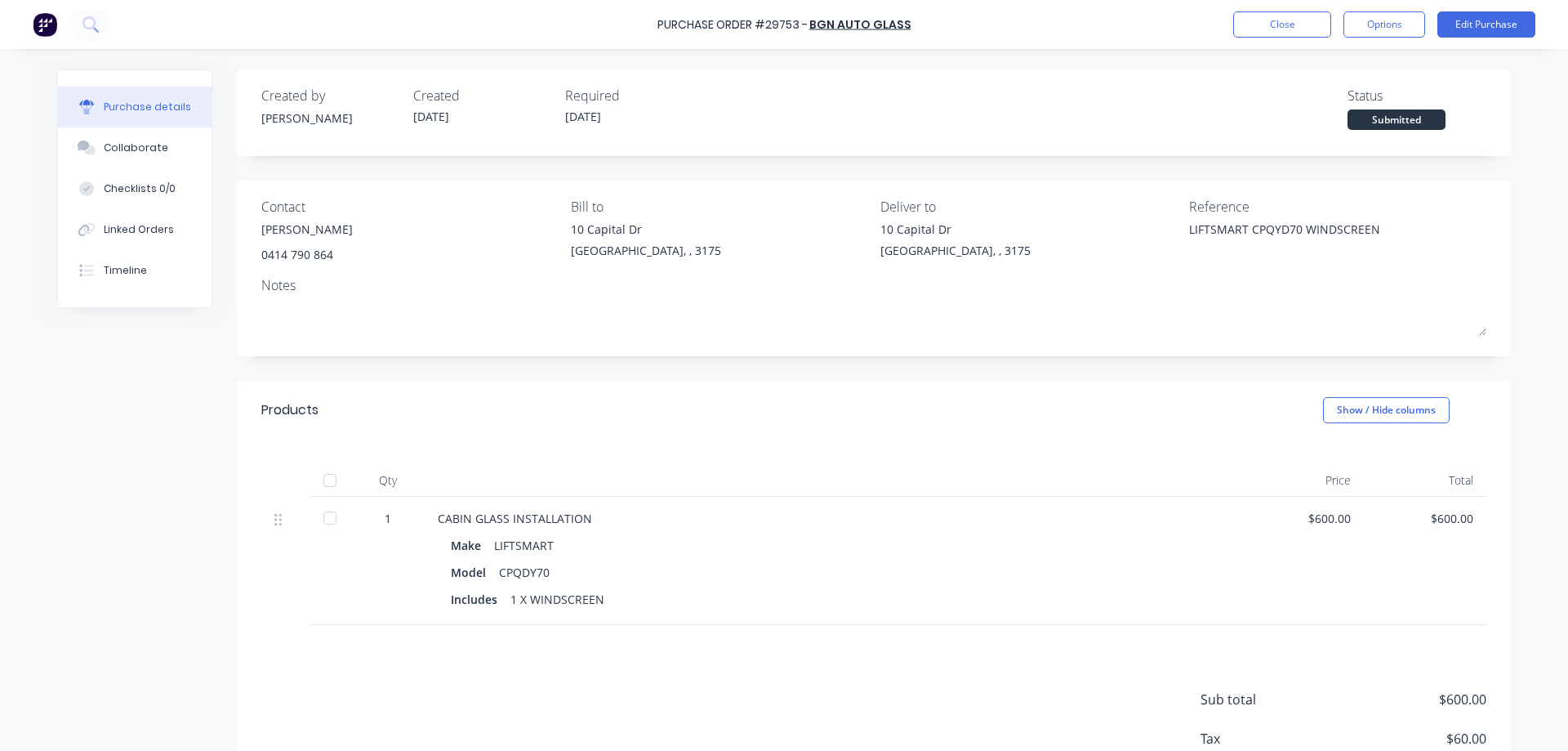
click at [333, 473] on div at bounding box center [330, 480] width 33 height 33
type textarea "x"
click at [1284, 16] on button "Close" at bounding box center [1282, 24] width 98 height 26
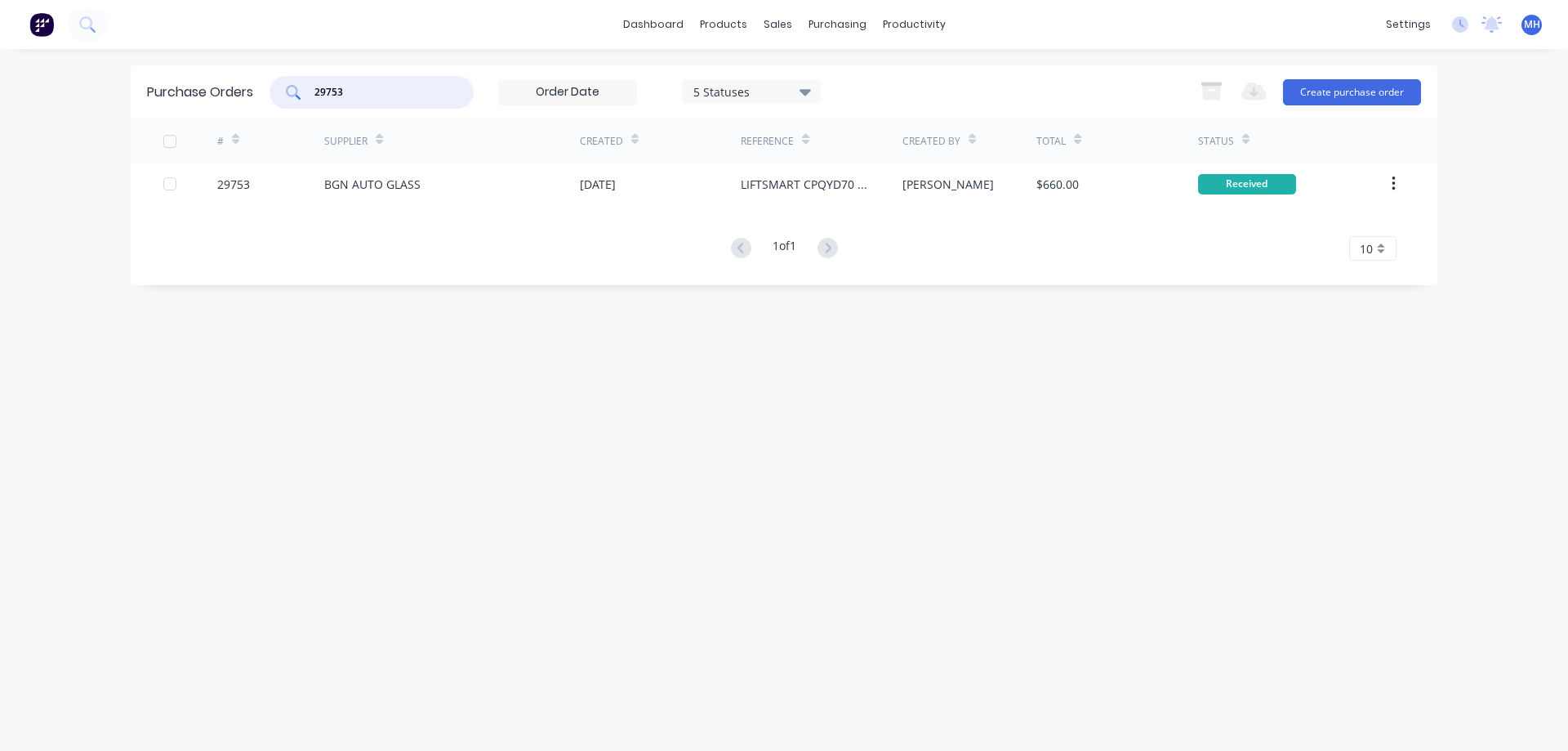
drag, startPoint x: 356, startPoint y: 90, endPoint x: 215, endPoint y: 114, distance: 143.3
click at [313, 100] on input "29753" at bounding box center [381, 92] width 136 height 16
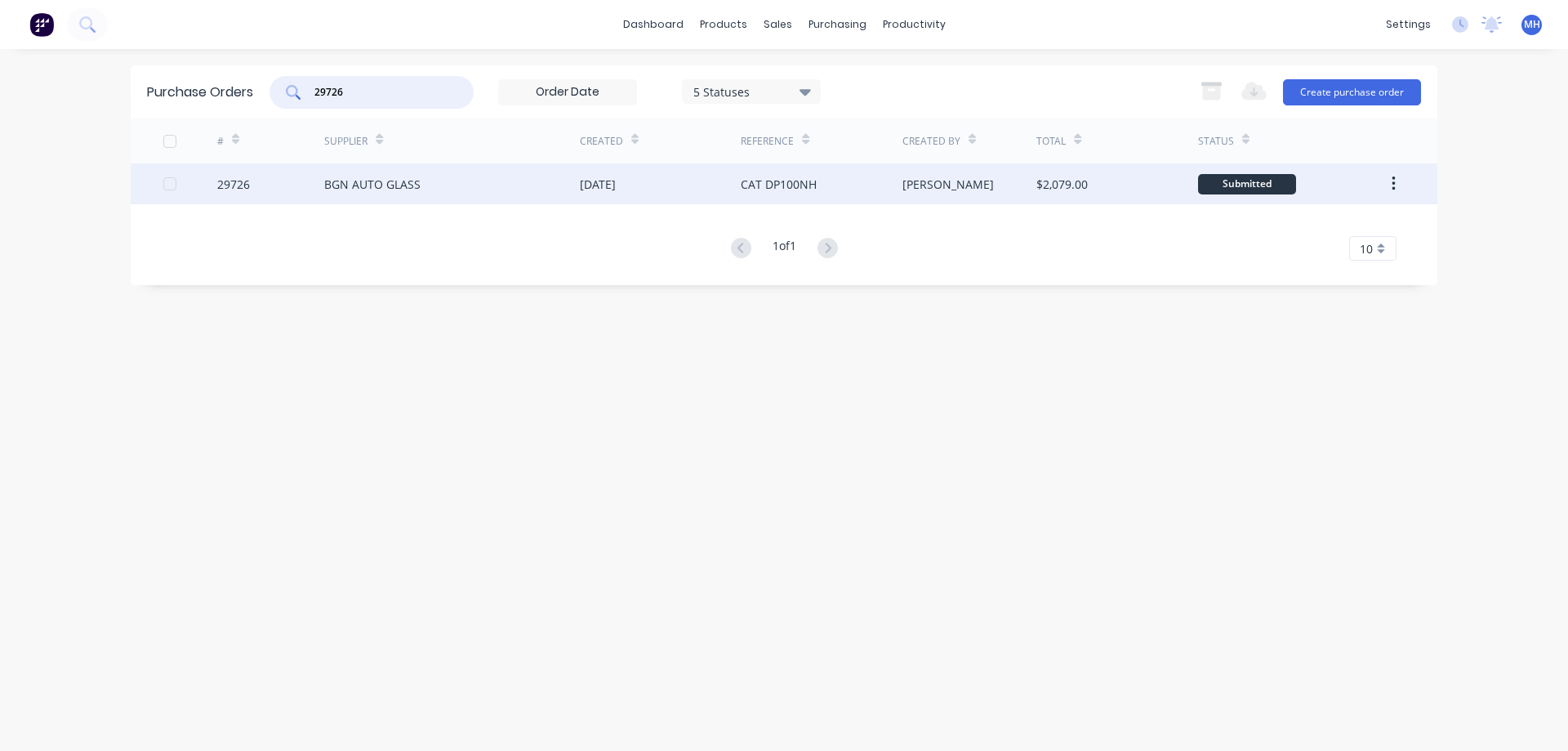
type input "29726"
click at [381, 187] on div "BGN AUTO GLASS" at bounding box center [372, 184] width 96 height 17
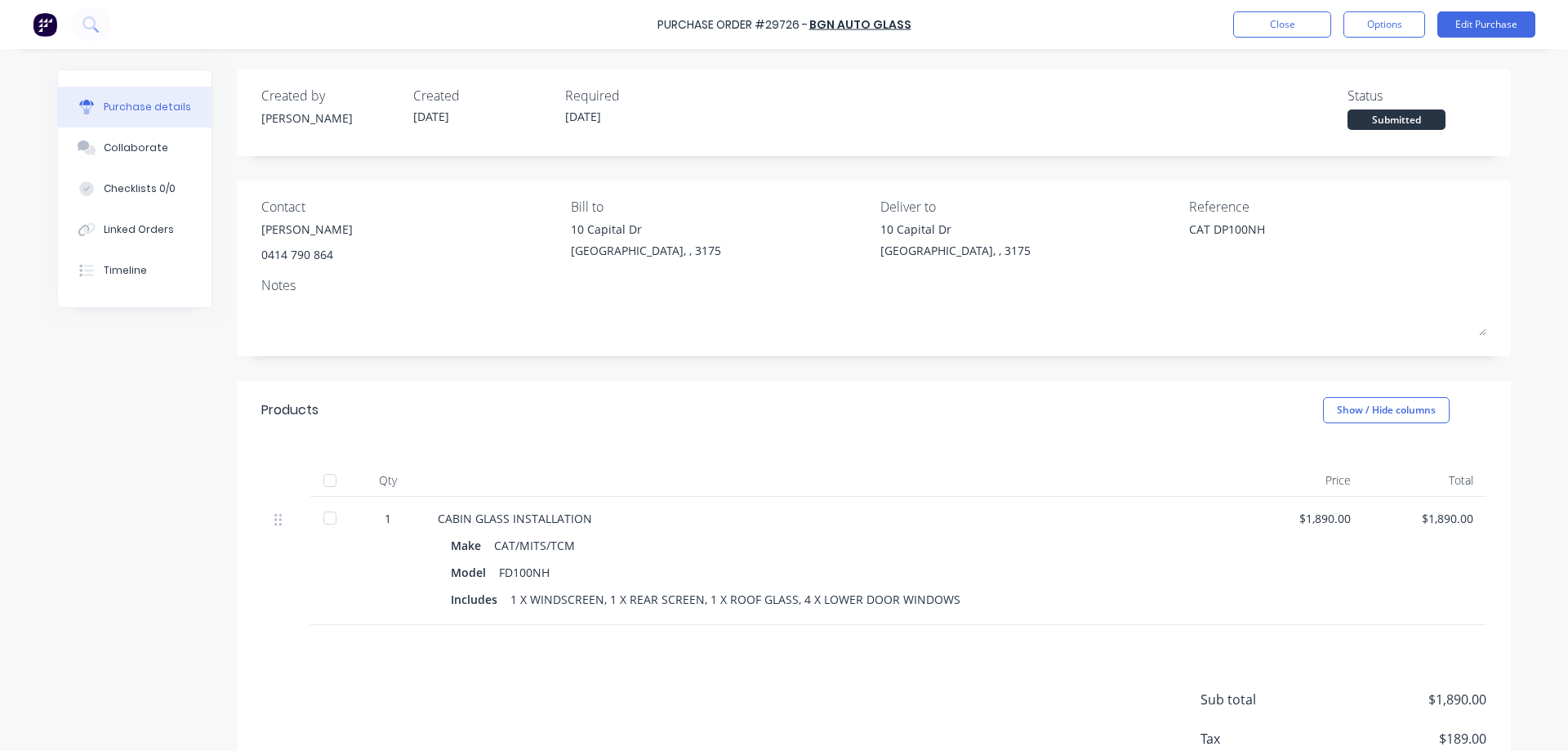
click at [1392, 119] on div "Submitted" at bounding box center [1396, 119] width 98 height 20
click at [1486, 20] on button "Edit Purchase" at bounding box center [1486, 24] width 98 height 26
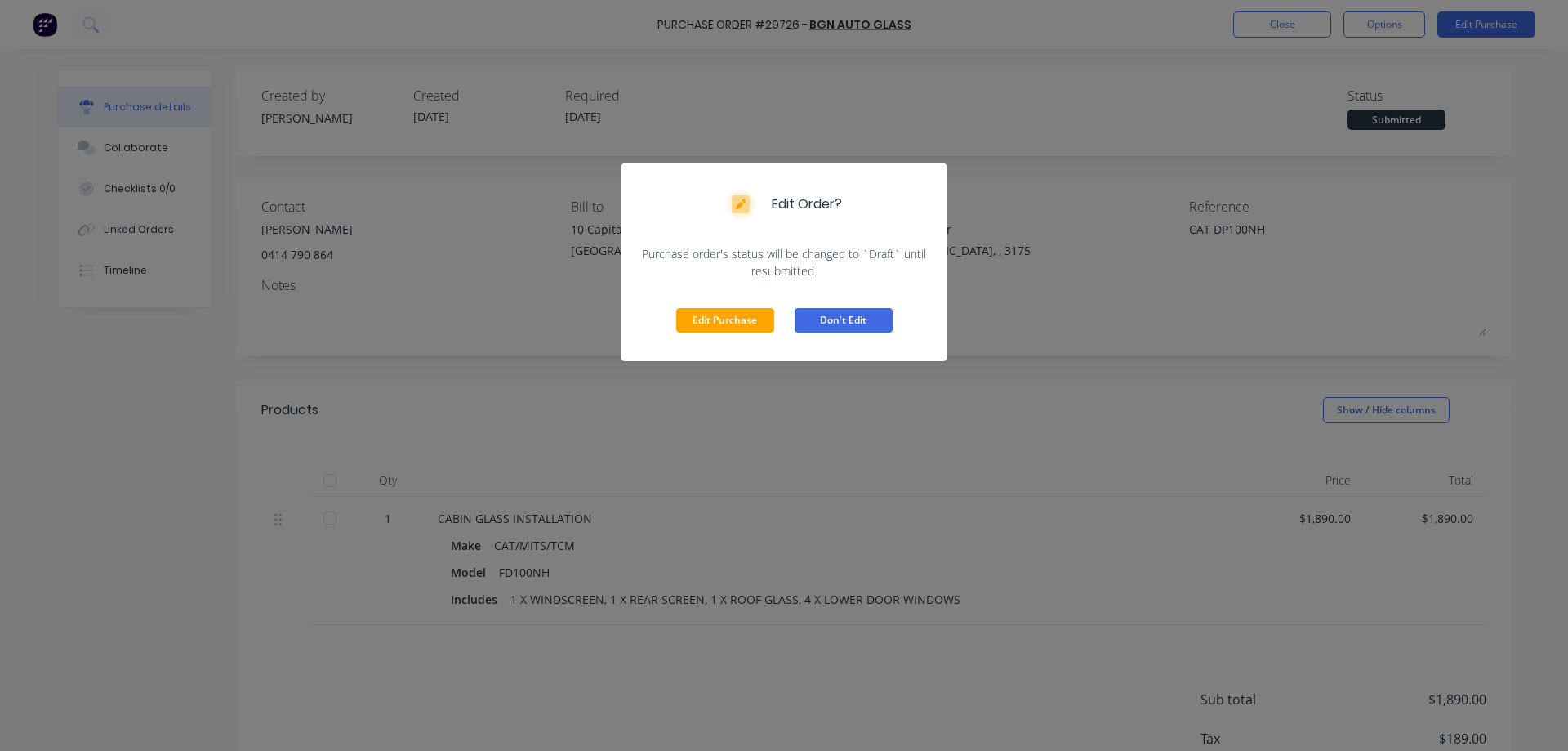
click at [875, 323] on button "Don't Edit" at bounding box center [844, 320] width 98 height 24
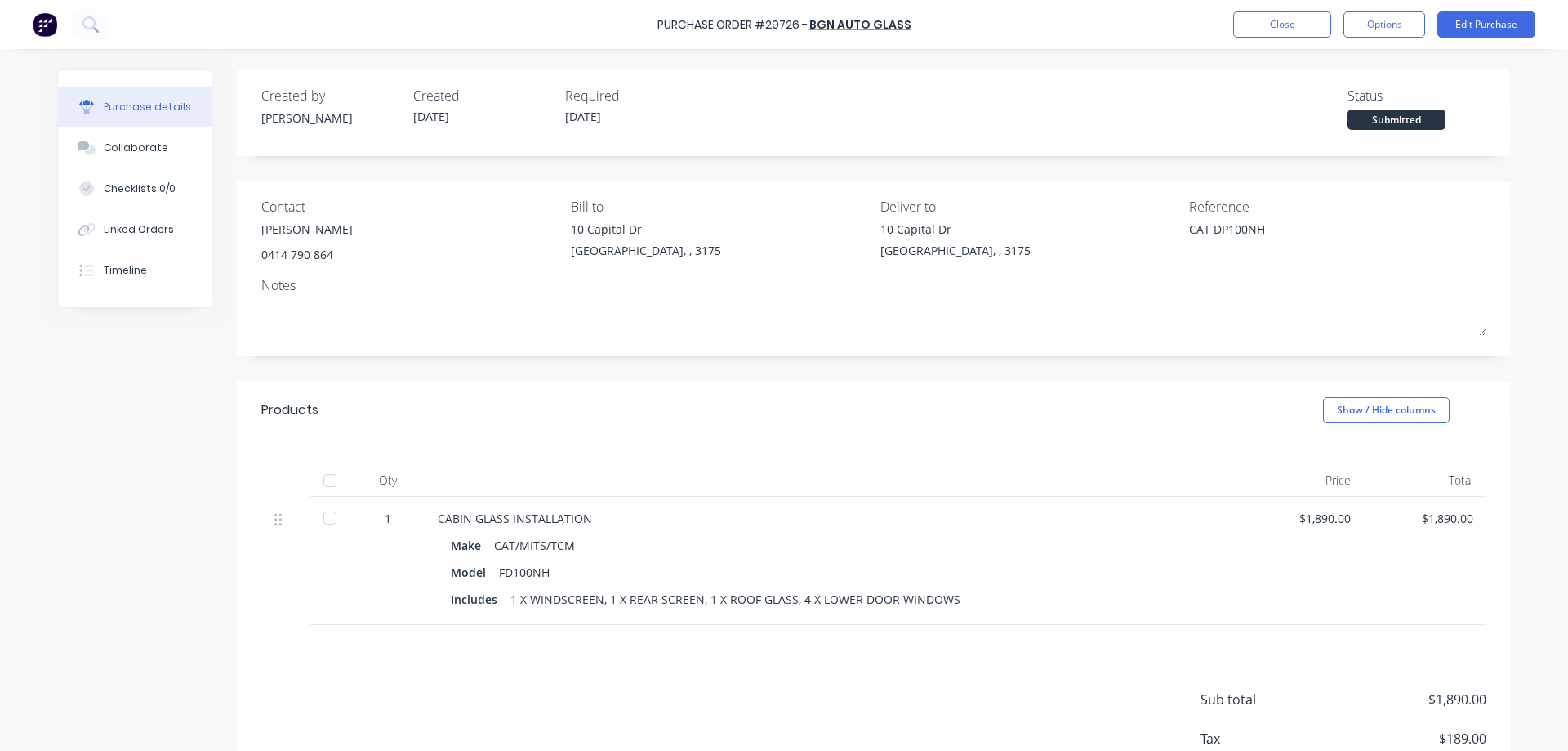
click at [1392, 125] on div "Submitted" at bounding box center [1396, 119] width 98 height 20
drag, startPoint x: 329, startPoint y: 478, endPoint x: 337, endPoint y: 474, distance: 8.8
click at [330, 478] on div at bounding box center [330, 480] width 33 height 33
click at [1266, 15] on button "Close" at bounding box center [1282, 24] width 98 height 26
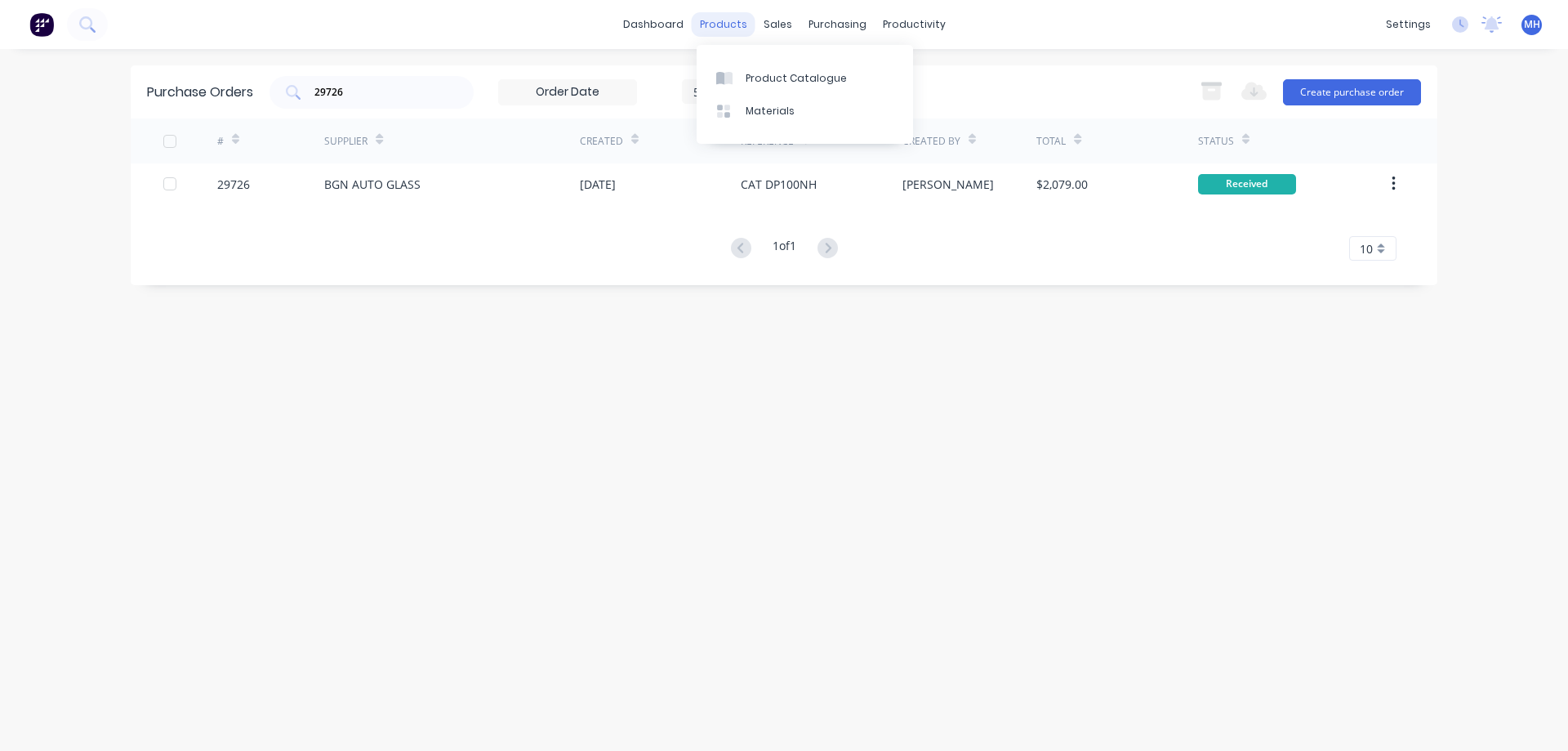
click at [730, 20] on div "products" at bounding box center [724, 24] width 64 height 24
click at [740, 79] on div at bounding box center [728, 78] width 24 height 15
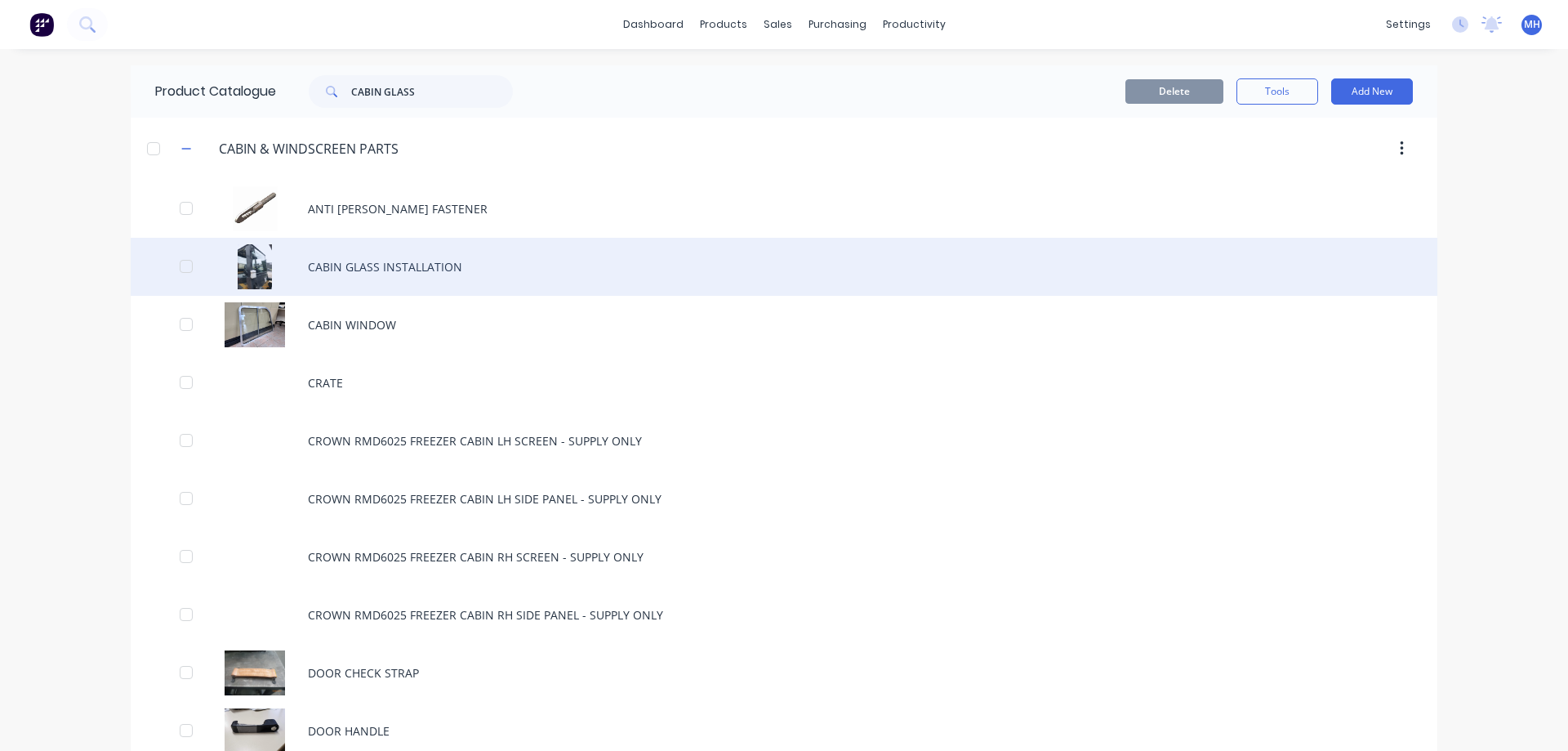
click at [324, 267] on div "CABIN GLASS INSTALLATION" at bounding box center [784, 267] width 1307 height 58
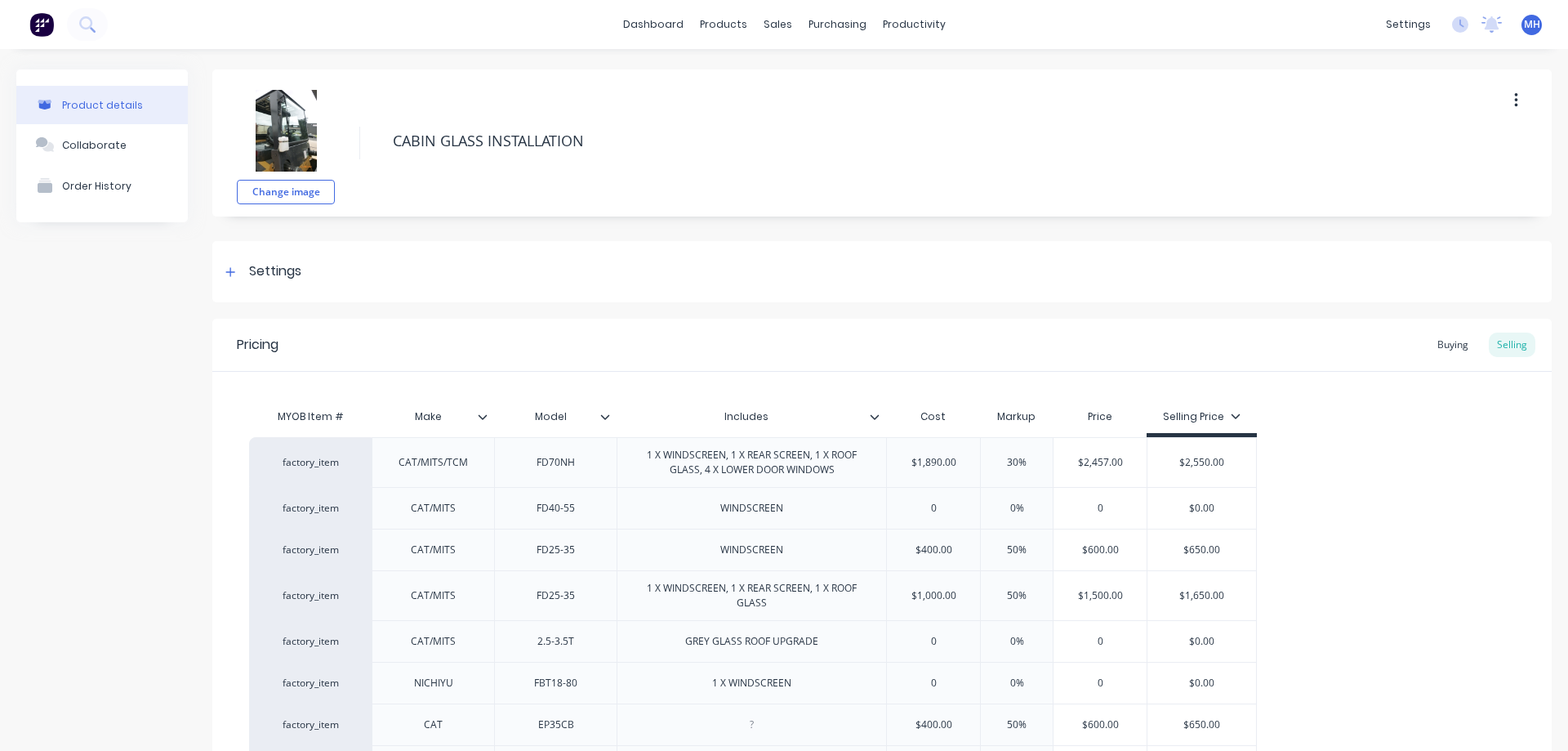
scroll to position [186, 0]
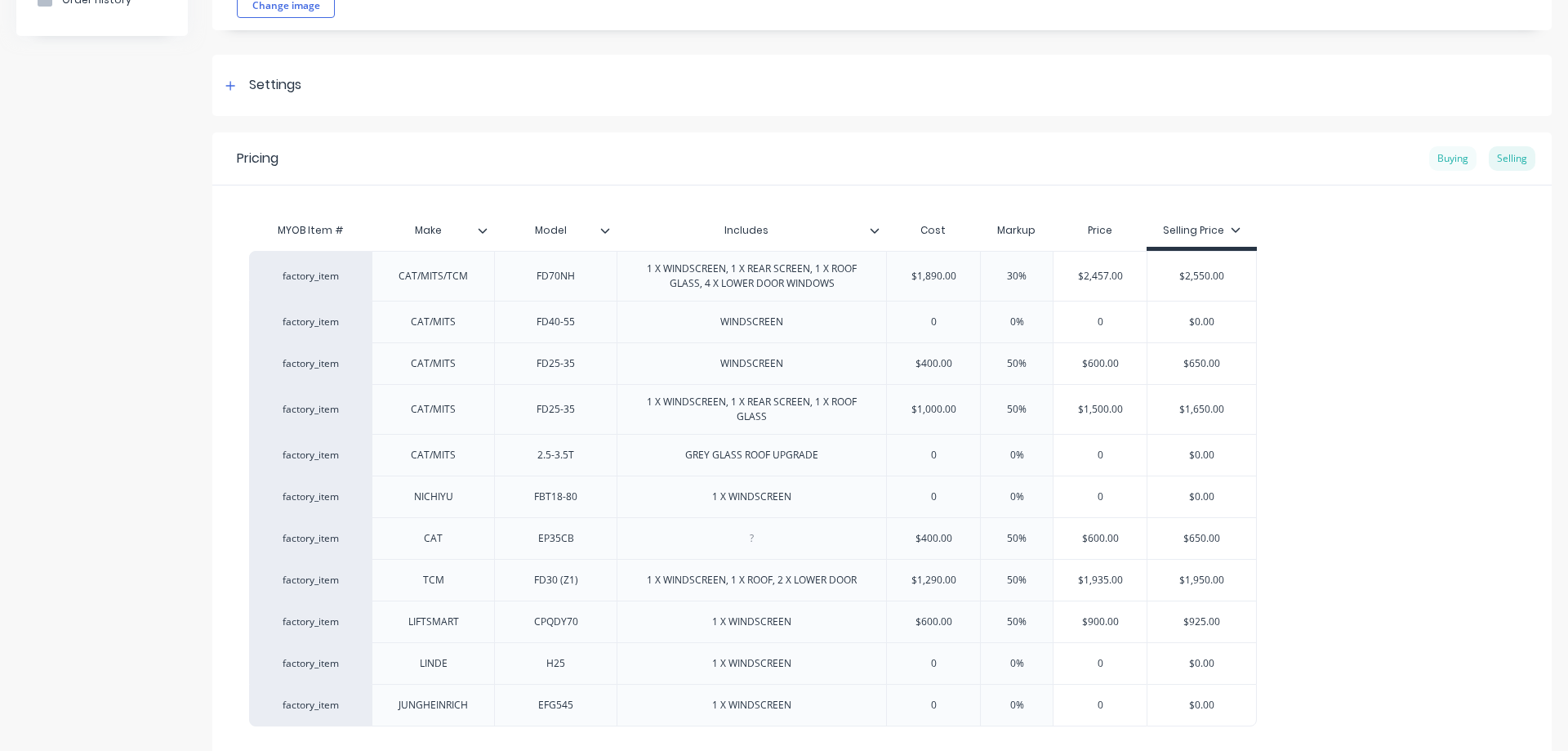
click at [1447, 155] on div "Buying" at bounding box center [1452, 158] width 47 height 24
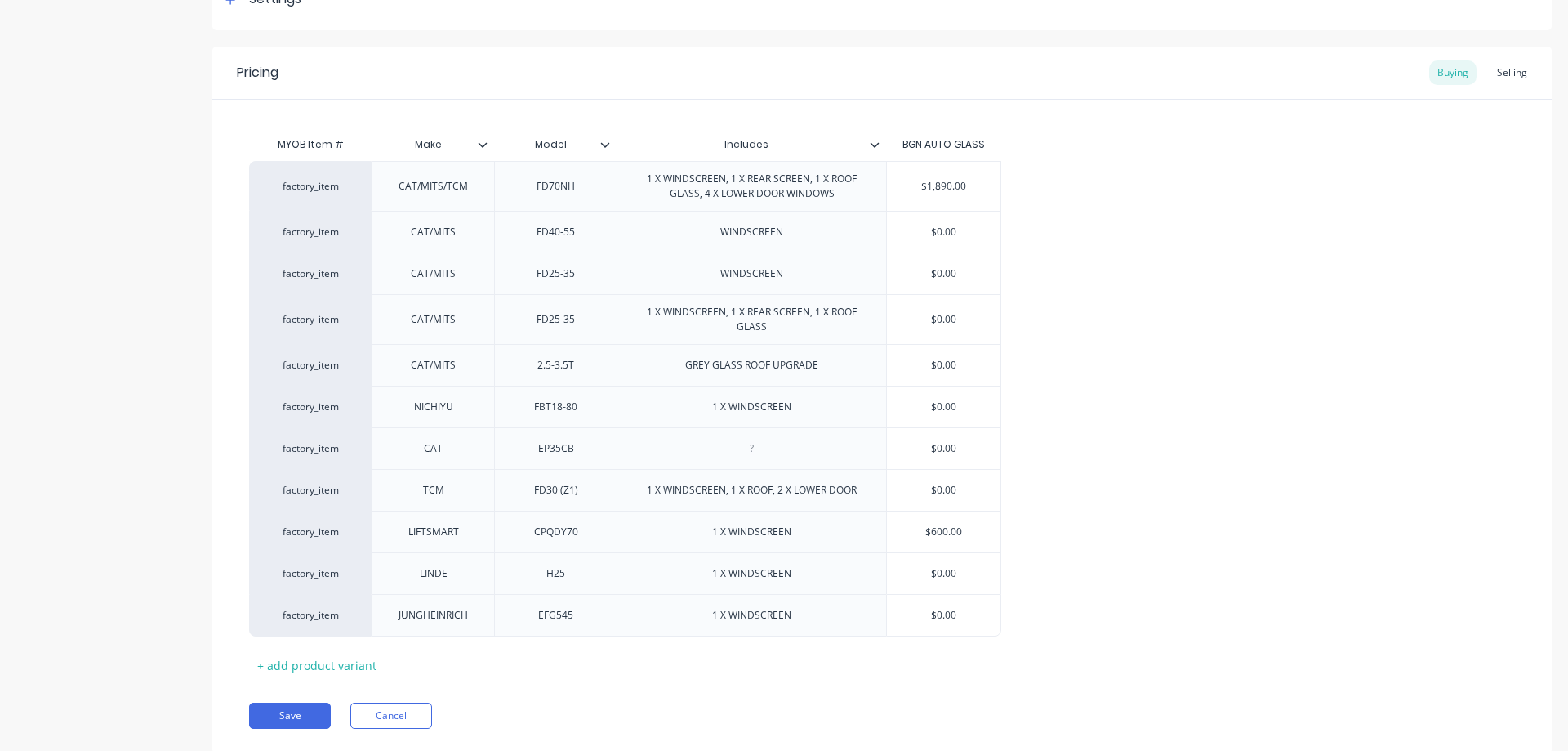
scroll to position [319, 0]
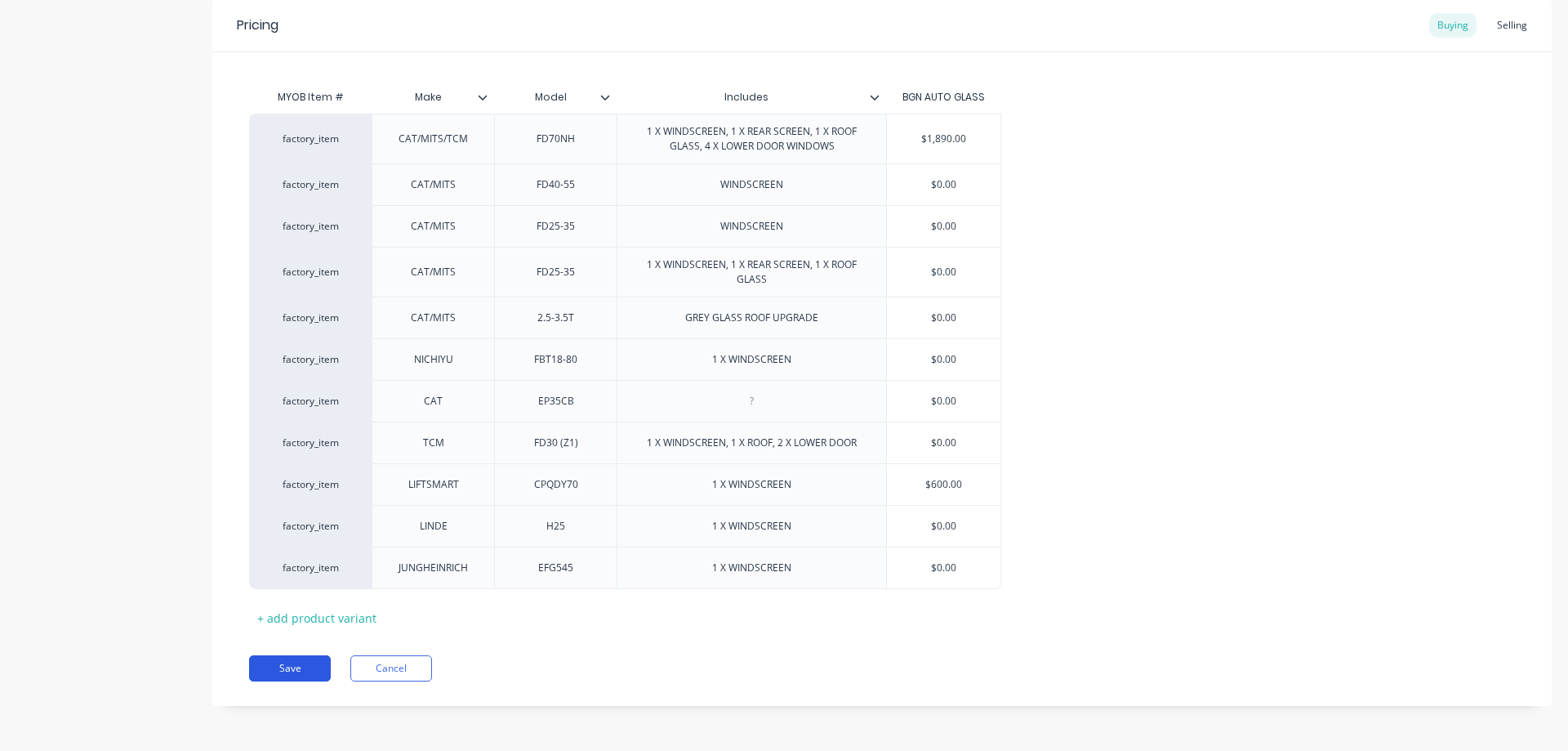
click at [285, 670] on button "Save" at bounding box center [290, 668] width 82 height 26
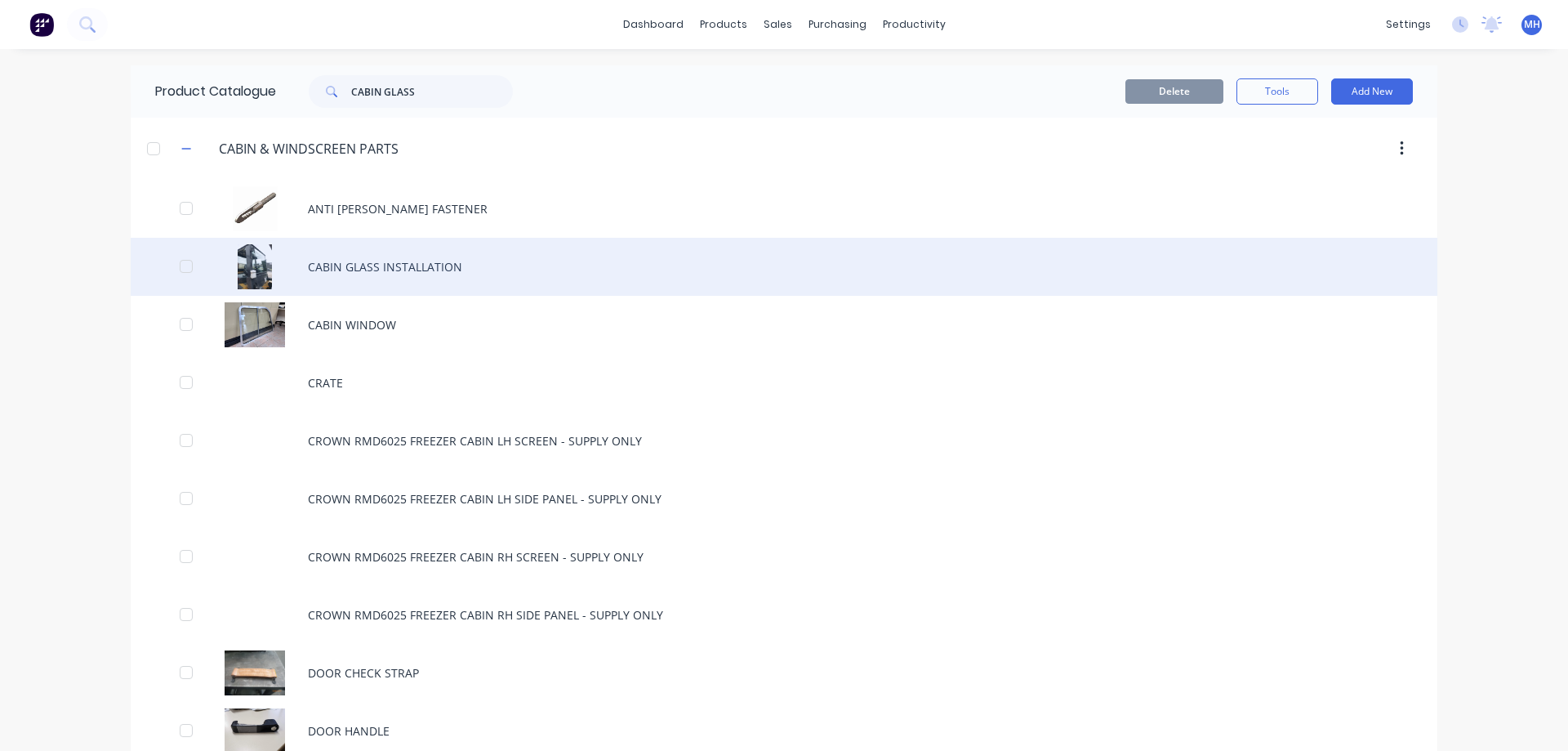
click at [409, 261] on div "CABIN GLASS INSTALLATION" at bounding box center [784, 267] width 1307 height 58
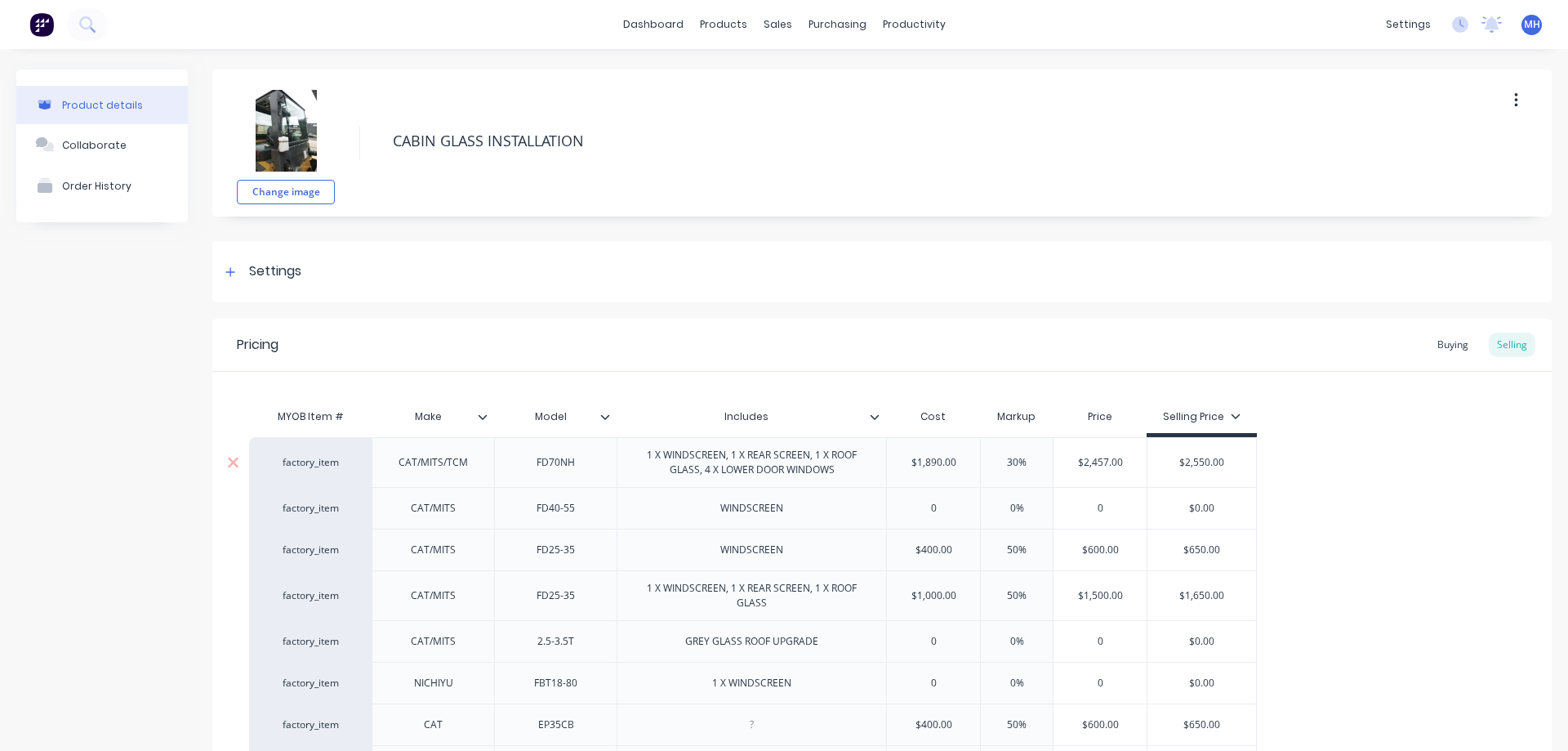
click at [626, 473] on div "1 X WINDSCREEN, 1 X REAR SCREEN, 1 X ROOF GLASS, 4 X LOWER DOOR WINDOWS" at bounding box center [752, 462] width 256 height 36
type textarea "x"
